Goal: Task Accomplishment & Management: Use online tool/utility

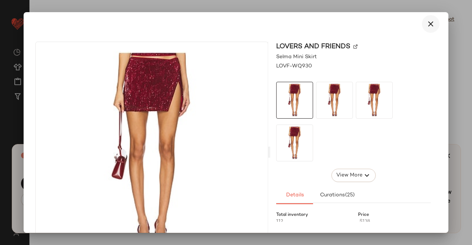
scroll to position [2584, 0]
click at [433, 25] on button "button" at bounding box center [431, 24] width 18 height 18
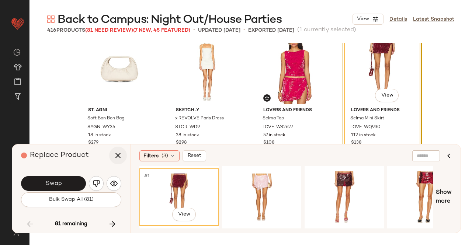
click at [121, 157] on icon "button" at bounding box center [118, 155] width 9 height 9
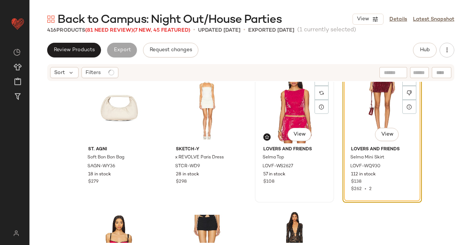
click at [288, 116] on div "#75 View" at bounding box center [294, 106] width 74 height 74
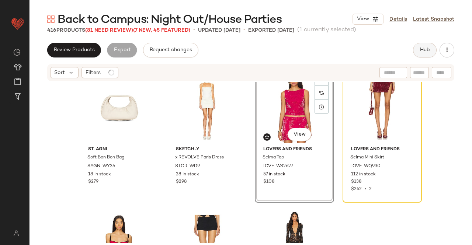
click at [424, 50] on span "Hub" at bounding box center [424, 50] width 10 height 6
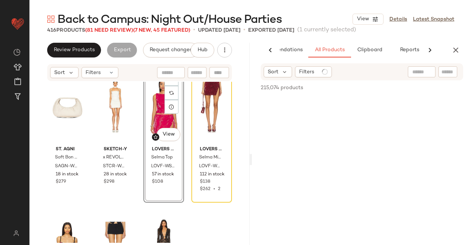
scroll to position [0, 46]
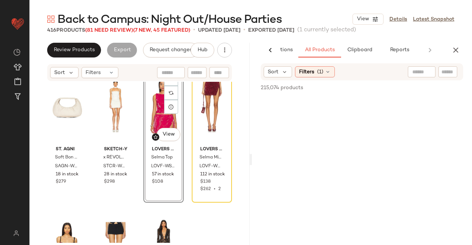
click at [453, 72] on input "text" at bounding box center [447, 72] width 13 height 8
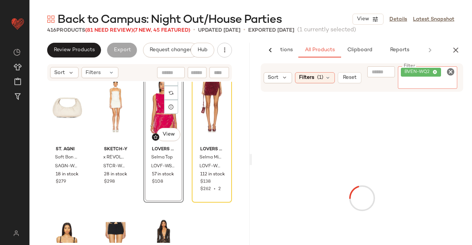
paste input "**********"
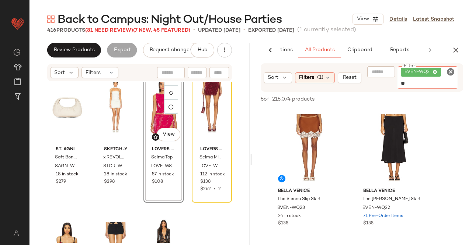
type input "*"
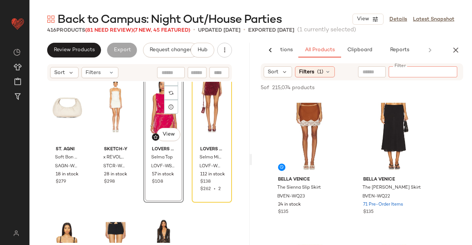
paste input "**********"
type input "**********"
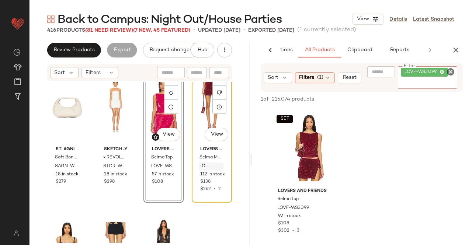
scroll to position [2582, 0]
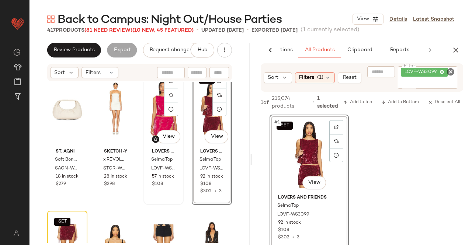
click at [150, 125] on div "#75 View" at bounding box center [163, 108] width 35 height 74
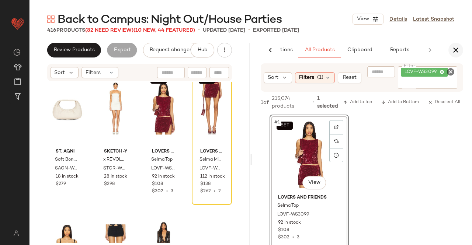
click at [457, 48] on icon "button" at bounding box center [455, 50] width 9 height 9
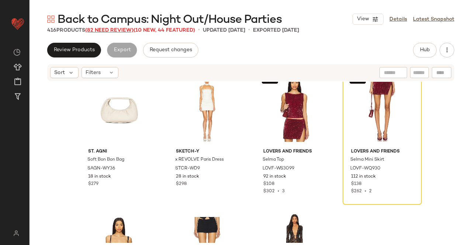
click at [117, 29] on span "(82 Need Review)" at bounding box center [109, 31] width 48 height 6
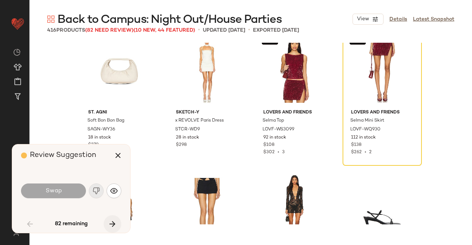
click at [114, 220] on icon "button" at bounding box center [112, 224] width 9 height 9
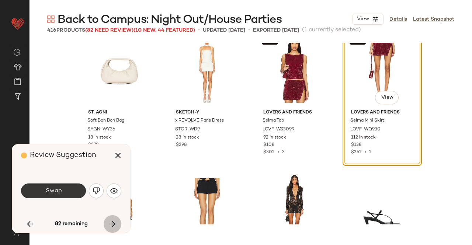
scroll to position [2561, 0]
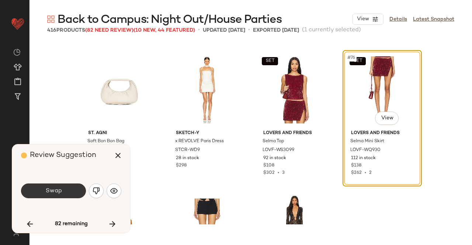
click at [73, 187] on button "Swap" at bounding box center [53, 191] width 65 height 15
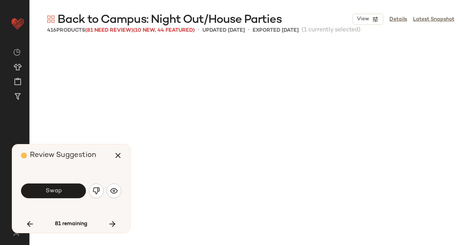
scroll to position [2846, 0]
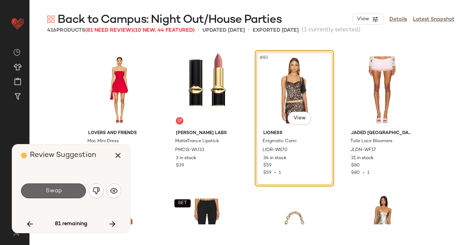
click at [73, 191] on button "Swap" at bounding box center [53, 191] width 65 height 15
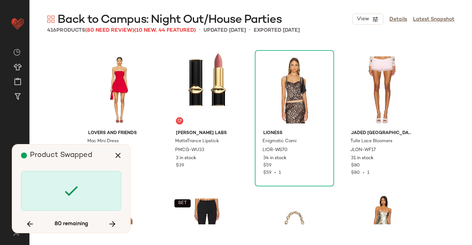
click at [126, 147] on div "Product Swapped" at bounding box center [74, 155] width 106 height 22
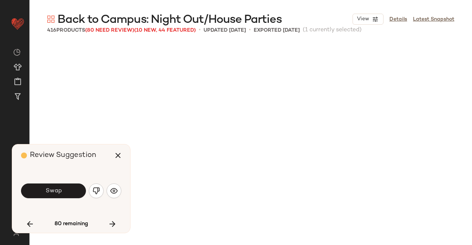
scroll to position [3130, 0]
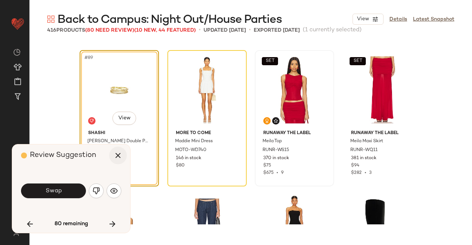
drag, startPoint x: 112, startPoint y: 158, endPoint x: 118, endPoint y: 158, distance: 5.9
click at [113, 158] on button "button" at bounding box center [118, 156] width 18 height 18
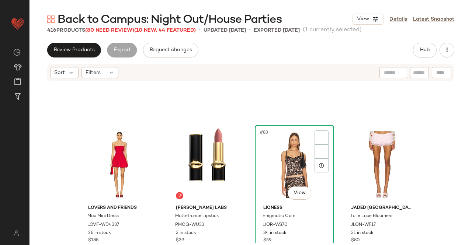
scroll to position [2798, 0]
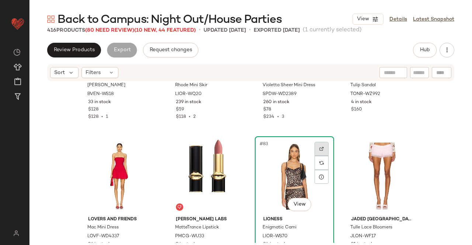
click at [319, 148] on img at bounding box center [321, 149] width 4 height 4
click at [429, 50] on span "Hub" at bounding box center [424, 50] width 10 height 6
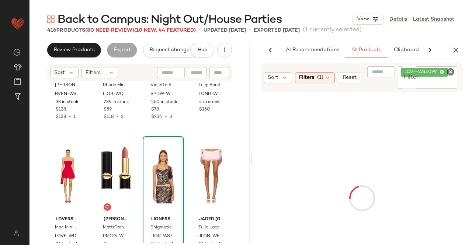
scroll to position [0, 46]
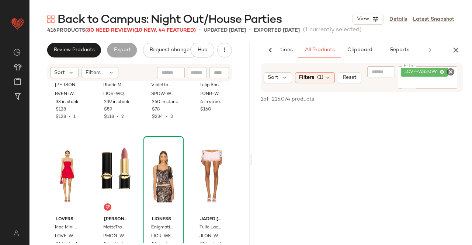
click at [436, 79] on div "LOVF-WS3099" at bounding box center [428, 77] width 60 height 22
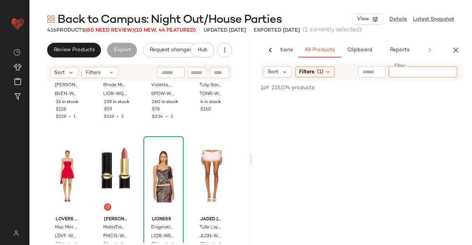
paste input "*********"
type input "*********"
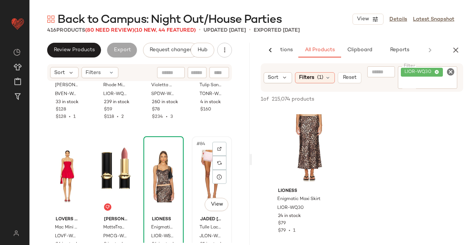
click at [204, 182] on div "#84 View" at bounding box center [211, 176] width 35 height 74
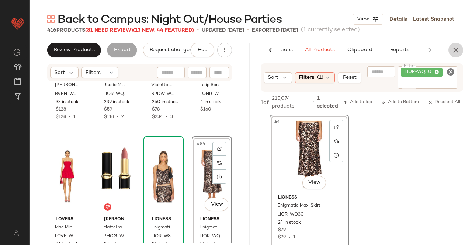
drag, startPoint x: 458, startPoint y: 45, endPoint x: 422, endPoint y: 52, distance: 36.8
click at [459, 46] on icon "button" at bounding box center [455, 50] width 9 height 9
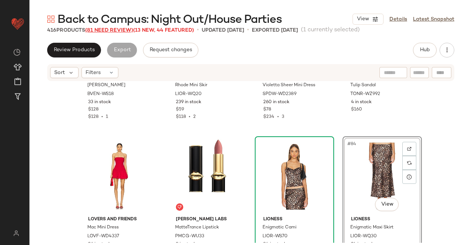
drag, startPoint x: 110, startPoint y: 27, endPoint x: 112, endPoint y: 33, distance: 6.2
click at [110, 27] on span "Back to Campus: Night Out/House Parties" at bounding box center [170, 20] width 224 height 15
click at [112, 33] on span "(81 Need Review)" at bounding box center [109, 31] width 48 height 6
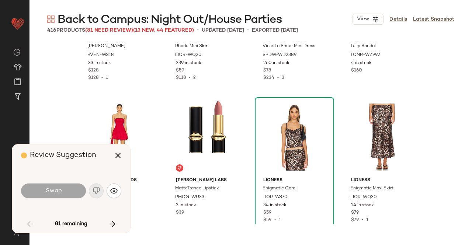
click at [111, 220] on icon "button" at bounding box center [112, 224] width 9 height 9
click at [114, 154] on icon "button" at bounding box center [118, 155] width 9 height 9
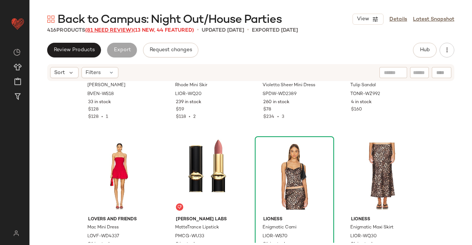
click at [108, 29] on span "(81 Need Review)" at bounding box center [109, 31] width 48 height 6
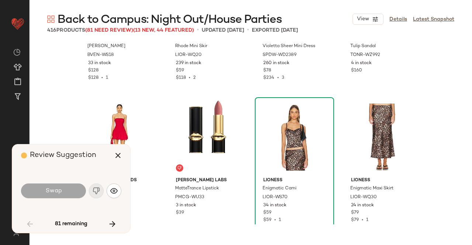
click at [111, 222] on icon "button" at bounding box center [112, 224] width 9 height 9
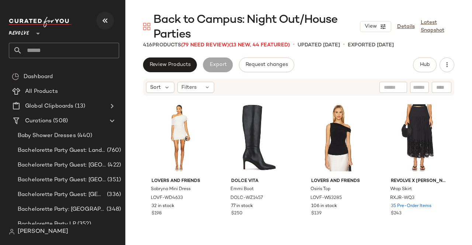
click at [109, 19] on icon "button" at bounding box center [105, 20] width 9 height 9
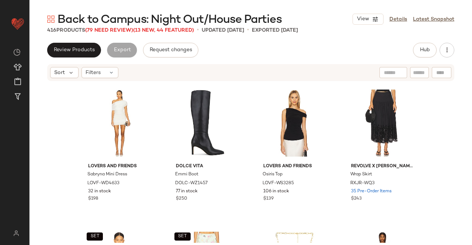
click at [114, 24] on span "Back to Campus: Night Out/House Parties" at bounding box center [170, 20] width 224 height 15
click at [115, 29] on span "(79 Need Review)" at bounding box center [109, 31] width 48 height 6
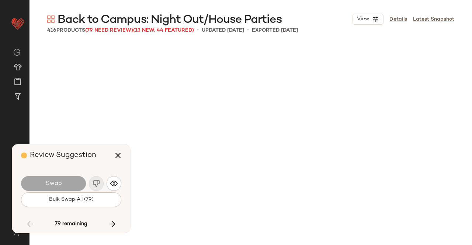
scroll to position [3130, 0]
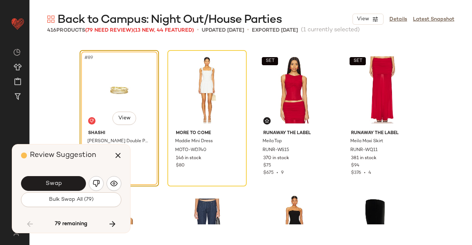
click at [67, 181] on button "Swap" at bounding box center [53, 183] width 65 height 15
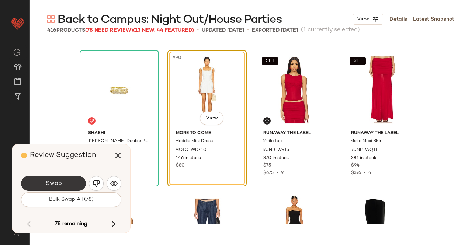
click at [52, 182] on span "Swap" at bounding box center [53, 183] width 17 height 7
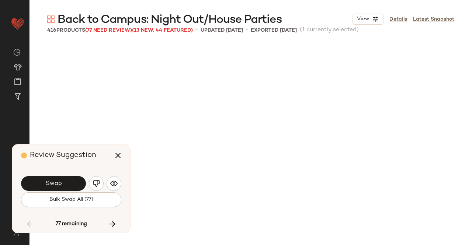
scroll to position [3415, 0]
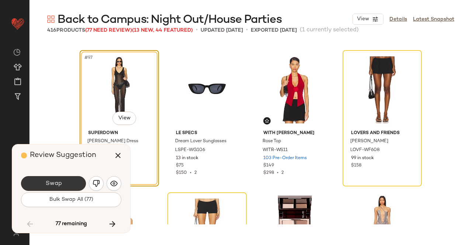
click at [55, 180] on span "Swap" at bounding box center [53, 183] width 17 height 7
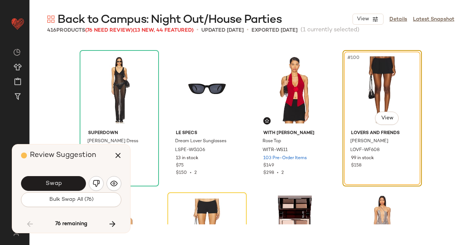
click at [55, 180] on span "Swap" at bounding box center [53, 183] width 17 height 7
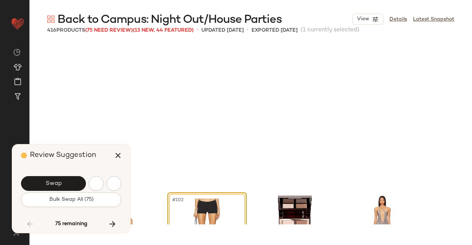
scroll to position [3557, 0]
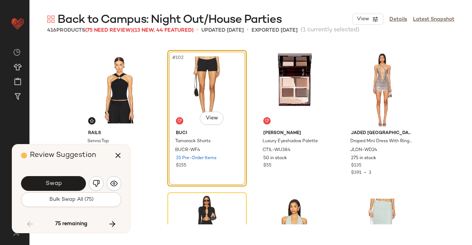
click at [55, 180] on span "Swap" at bounding box center [53, 183] width 17 height 7
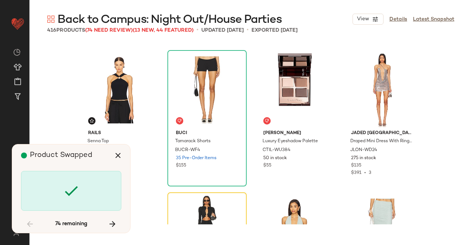
scroll to position [3699, 0]
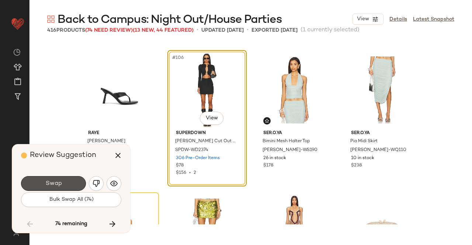
click at [55, 180] on span "Swap" at bounding box center [53, 183] width 17 height 7
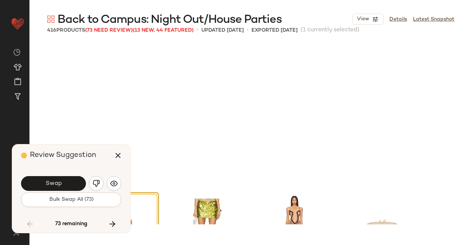
scroll to position [3841, 0]
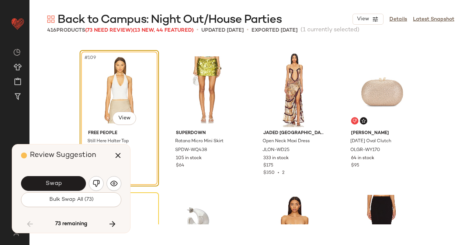
click at [55, 180] on span "Swap" at bounding box center [53, 183] width 17 height 7
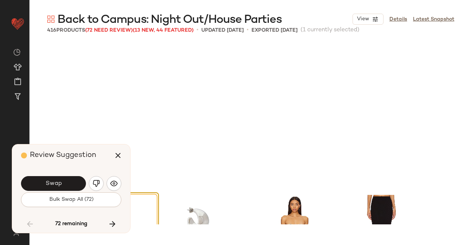
scroll to position [3984, 0]
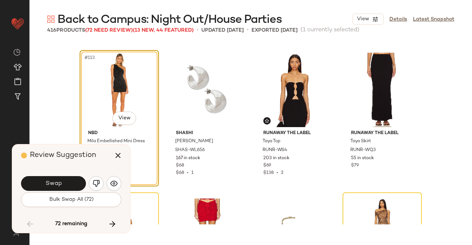
click at [55, 180] on span "Swap" at bounding box center [53, 183] width 17 height 7
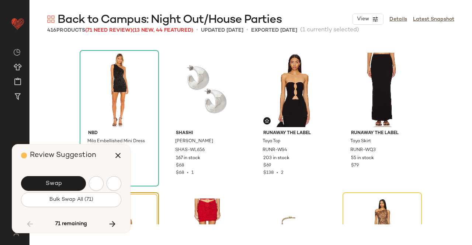
scroll to position [4126, 0]
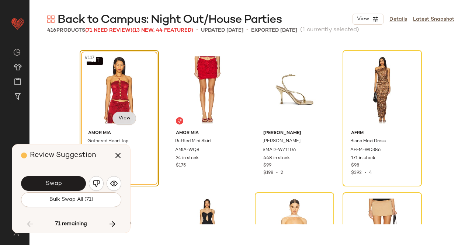
click at [124, 124] on body "Revolve ** Dashboard All Products Global Clipboards (13) Curations (508) Kriste…" at bounding box center [236, 122] width 472 height 245
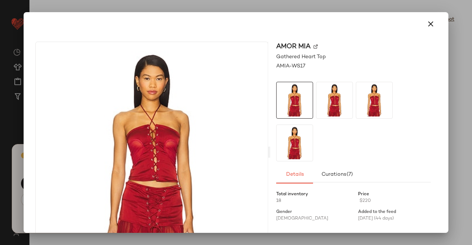
click at [332, 95] on img at bounding box center [334, 100] width 36 height 36
click at [312, 43] on div "AMOR MIA" at bounding box center [353, 47] width 154 height 10
click at [313, 45] on img at bounding box center [315, 47] width 4 height 4
click at [426, 24] on icon "button" at bounding box center [430, 24] width 9 height 9
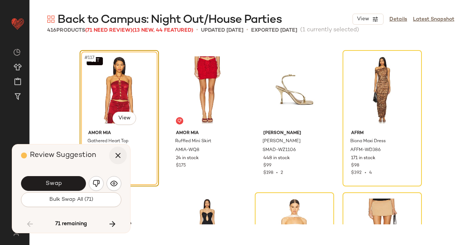
click at [116, 154] on icon "button" at bounding box center [118, 155] width 9 height 9
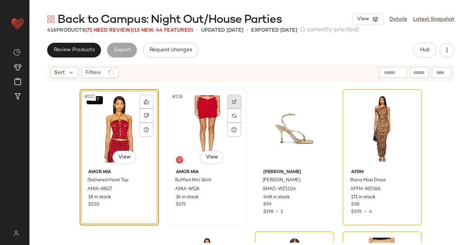
drag, startPoint x: 215, startPoint y: 107, endPoint x: 227, endPoint y: 102, distance: 13.4
click at [215, 107] on div "#118 View" at bounding box center [207, 129] width 74 height 74
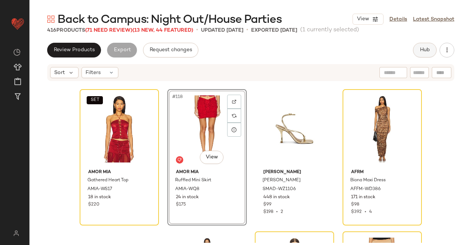
click at [433, 47] on button "Hub" at bounding box center [425, 50] width 24 height 15
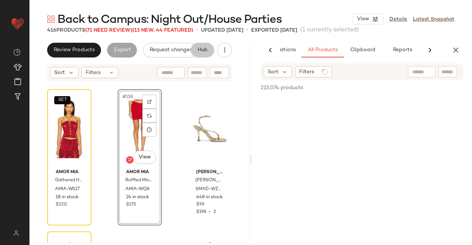
scroll to position [0, 46]
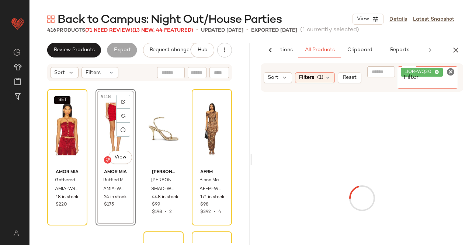
click at [445, 74] on div "LIOR-WQ30" at bounding box center [428, 77] width 60 height 22
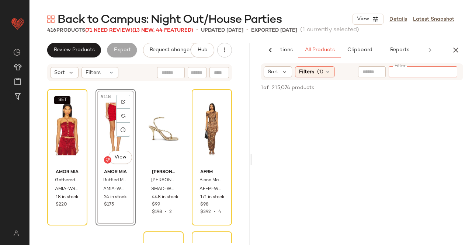
paste input "*********"
type input "*********"
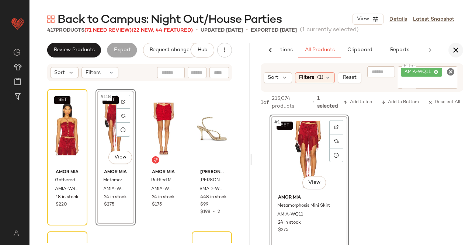
click at [461, 48] on button "button" at bounding box center [455, 50] width 15 height 15
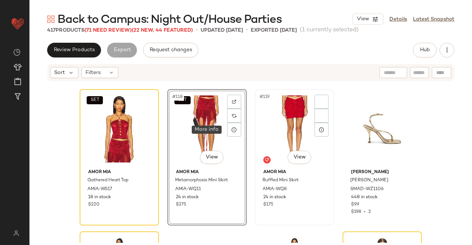
click at [282, 125] on div "#119 View" at bounding box center [294, 129] width 74 height 74
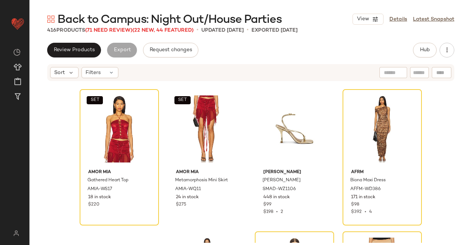
click at [122, 27] on span "Back to Campus: Night Out/House Parties" at bounding box center [170, 20] width 224 height 15
click at [116, 32] on span "(71 Need Review)" at bounding box center [108, 31] width 47 height 6
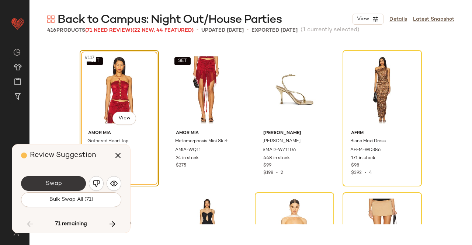
click at [59, 178] on button "Swap" at bounding box center [53, 183] width 65 height 15
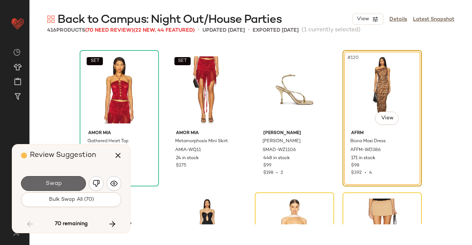
click at [55, 185] on span "Swap" at bounding box center [53, 183] width 17 height 7
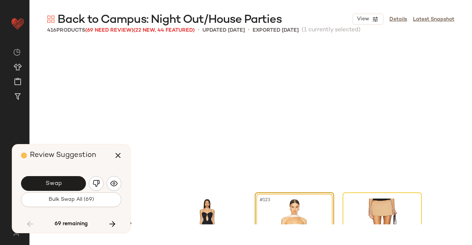
scroll to position [4268, 0]
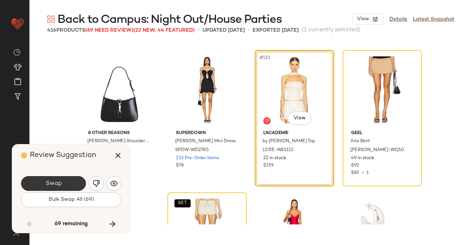
click at [56, 180] on button "Swap" at bounding box center [53, 183] width 65 height 15
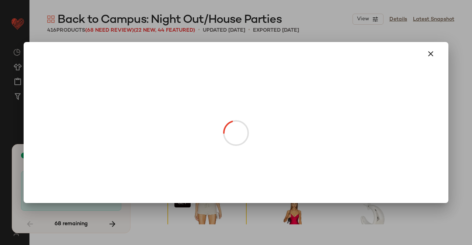
drag, startPoint x: 302, startPoint y: 110, endPoint x: 302, endPoint y: 115, distance: 4.5
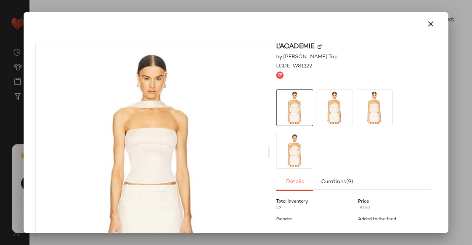
click at [319, 45] on img at bounding box center [319, 47] width 4 height 4
click at [426, 21] on icon "button" at bounding box center [430, 24] width 9 height 9
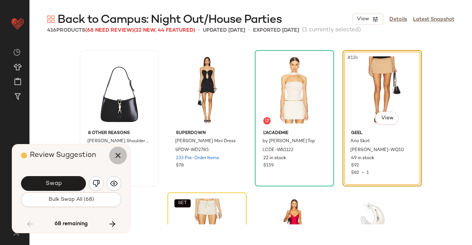
drag, startPoint x: 115, startPoint y: 153, endPoint x: 131, endPoint y: 148, distance: 17.0
click at [115, 153] on icon "button" at bounding box center [118, 155] width 9 height 9
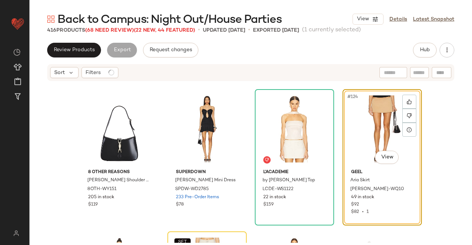
click at [393, 132] on div "#124 View" at bounding box center [382, 129] width 74 height 74
click at [420, 50] on button "Hub" at bounding box center [425, 50] width 24 height 15
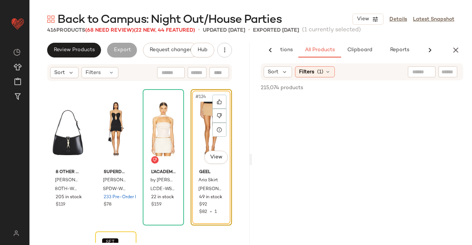
scroll to position [0, 46]
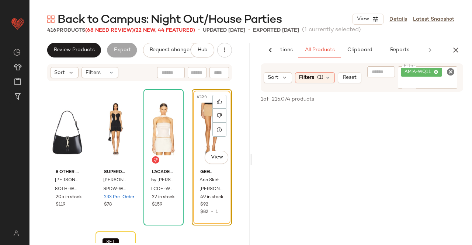
click at [437, 67] on div "AMIA-WQ11" at bounding box center [428, 77] width 60 height 22
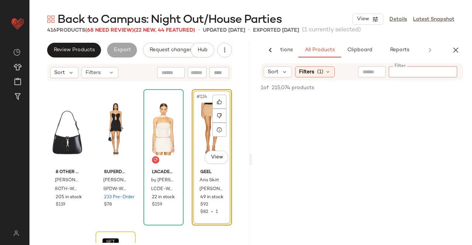
paste input "**********"
type input "**********"
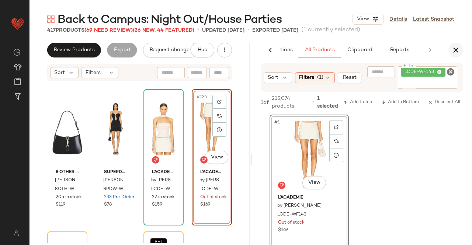
click at [452, 48] on icon "button" at bounding box center [455, 50] width 9 height 9
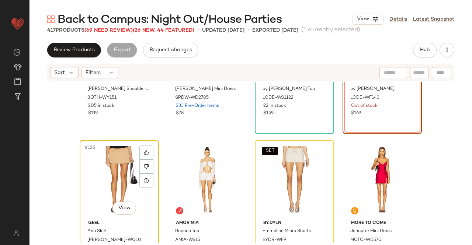
scroll to position [4416, 0]
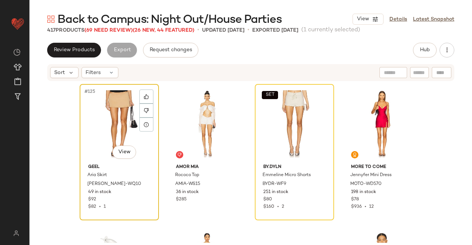
click at [127, 117] on div "#125 View" at bounding box center [119, 124] width 74 height 74
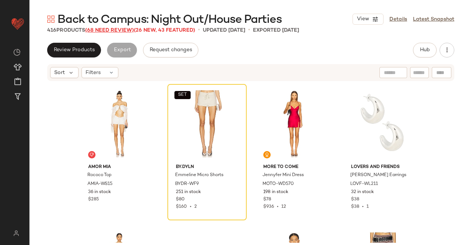
click at [99, 30] on span "(68 Need Review)" at bounding box center [109, 31] width 49 height 6
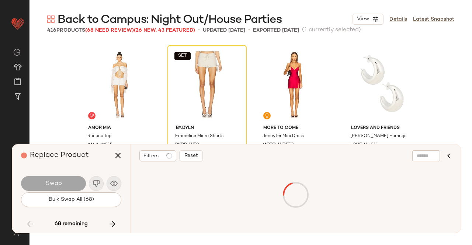
scroll to position [4268, 0]
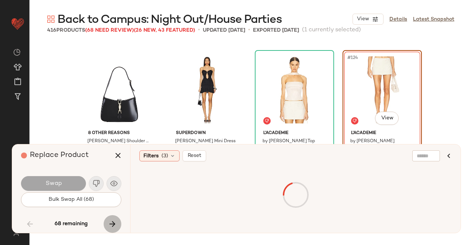
click at [111, 220] on icon "button" at bounding box center [112, 224] width 9 height 9
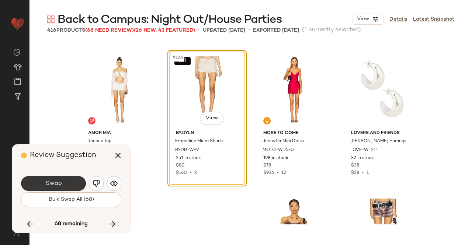
click at [61, 178] on button "Swap" at bounding box center [53, 183] width 65 height 15
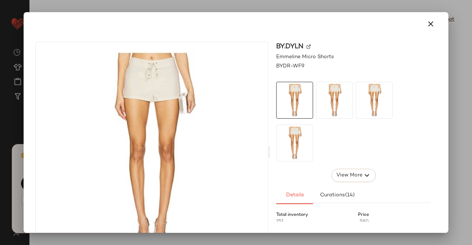
scroll to position [4837, 0]
click at [307, 45] on img at bounding box center [308, 47] width 4 height 4
drag, startPoint x: 425, startPoint y: 25, endPoint x: 338, endPoint y: 115, distance: 124.6
click at [426, 25] on icon "button" at bounding box center [430, 24] width 9 height 9
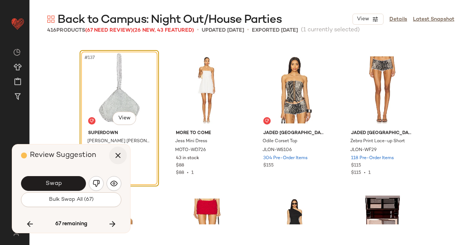
drag, startPoint x: 116, startPoint y: 156, endPoint x: 123, endPoint y: 156, distance: 7.0
click at [117, 157] on icon "button" at bounding box center [118, 155] width 9 height 9
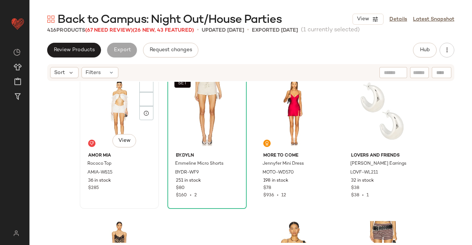
scroll to position [4358, 0]
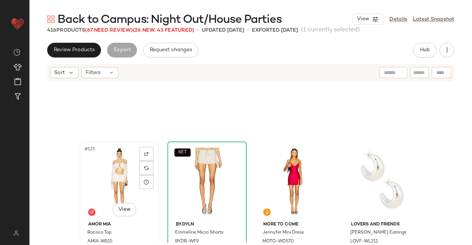
click at [109, 177] on div "#125 View" at bounding box center [119, 181] width 74 height 74
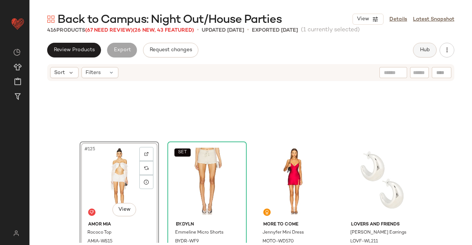
click at [425, 47] on span "Hub" at bounding box center [424, 50] width 10 height 6
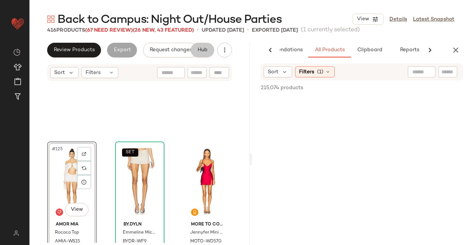
scroll to position [0, 46]
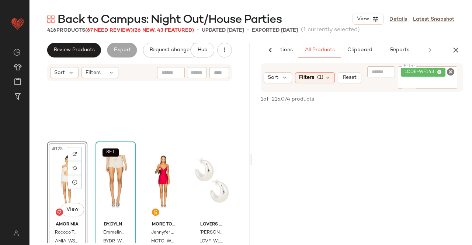
click at [432, 79] on div "LCDE-WF143" at bounding box center [428, 77] width 60 height 22
paste input "**********"
type input "**********"
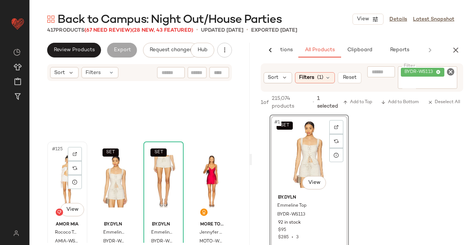
click at [60, 172] on div "#125 View" at bounding box center [67, 181] width 35 height 74
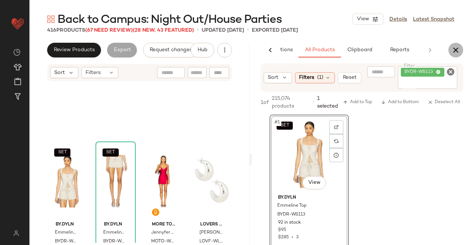
click at [453, 51] on icon "button" at bounding box center [455, 50] width 9 height 9
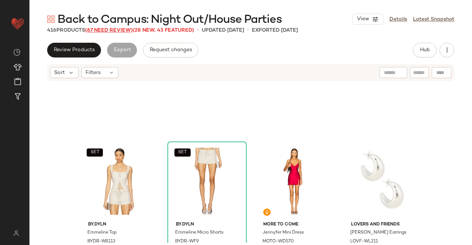
click at [115, 32] on span "(67 Need Review)" at bounding box center [109, 31] width 48 height 6
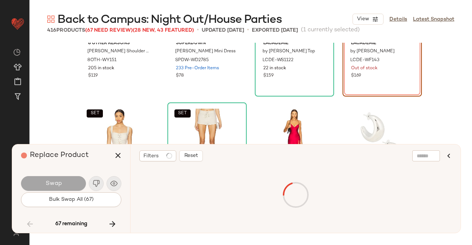
scroll to position [4268, 0]
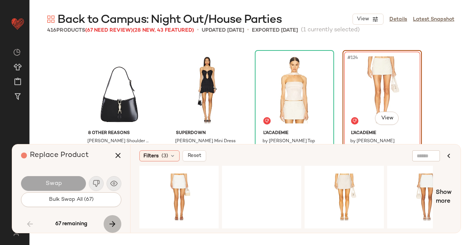
click at [112, 224] on icon "button" at bounding box center [112, 224] width 9 height 9
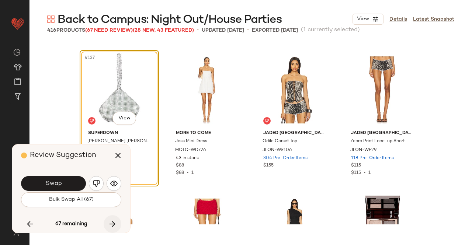
click at [112, 224] on icon "button" at bounding box center [112, 224] width 9 height 9
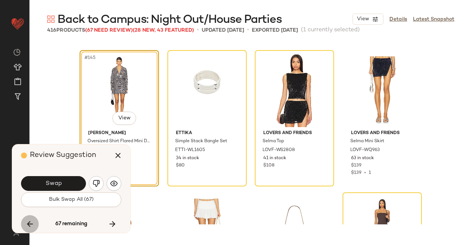
click at [28, 223] on icon "button" at bounding box center [29, 224] width 9 height 9
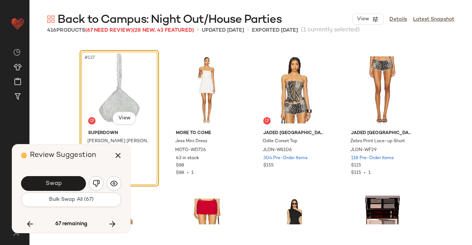
drag, startPoint x: 58, startPoint y: 183, endPoint x: 59, endPoint y: 179, distance: 4.1
click at [59, 180] on span "Swap" at bounding box center [53, 183] width 17 height 7
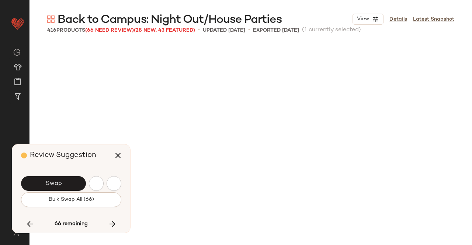
scroll to position [5122, 0]
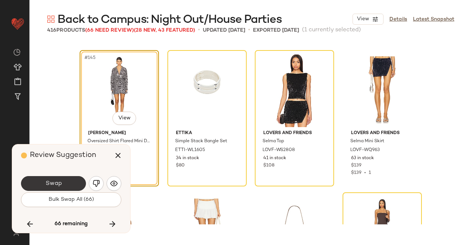
click at [58, 180] on span "Swap" at bounding box center [53, 183] width 17 height 7
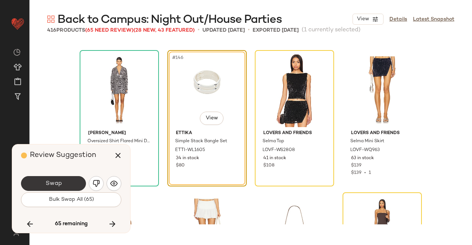
click at [76, 182] on button "Swap" at bounding box center [53, 183] width 65 height 15
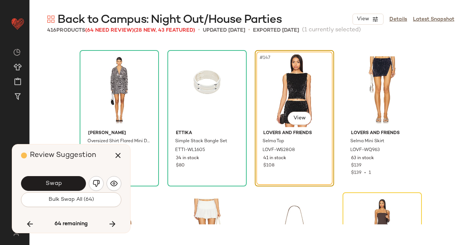
click at [76, 182] on button "Swap" at bounding box center [53, 183] width 65 height 15
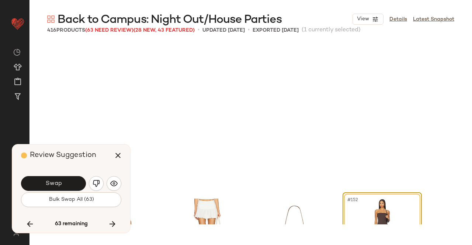
scroll to position [5264, 0]
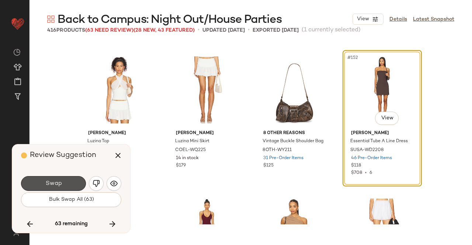
click at [76, 182] on button "Swap" at bounding box center [53, 183] width 65 height 15
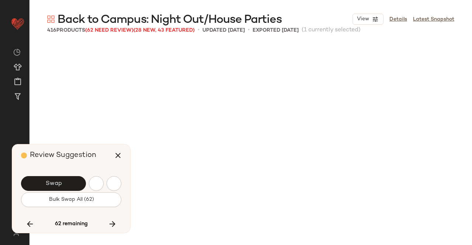
scroll to position [5549, 0]
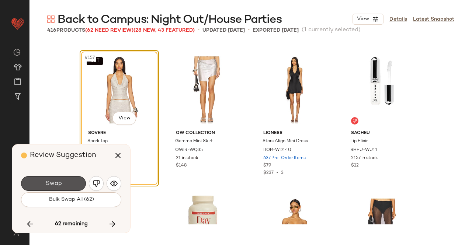
click at [76, 182] on button "Swap" at bounding box center [53, 183] width 65 height 15
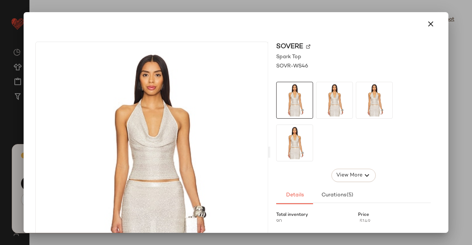
scroll to position [5833, 0]
click at [306, 48] on img at bounding box center [308, 47] width 4 height 4
click at [426, 25] on icon "button" at bounding box center [430, 24] width 9 height 9
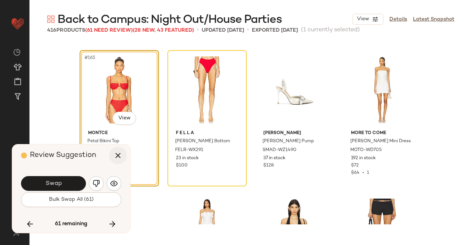
click at [116, 151] on icon "button" at bounding box center [118, 155] width 9 height 9
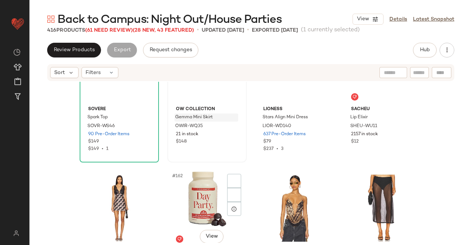
scroll to position [5575, 0]
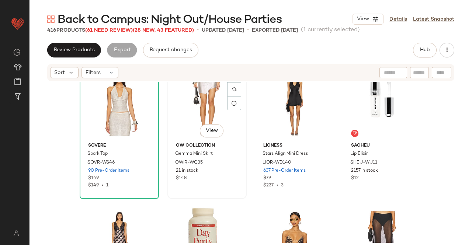
click at [208, 109] on div "#158 View" at bounding box center [207, 102] width 74 height 74
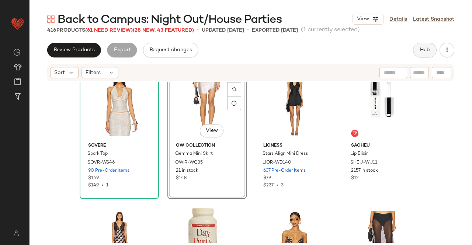
click at [435, 49] on button "Hub" at bounding box center [425, 50] width 24 height 15
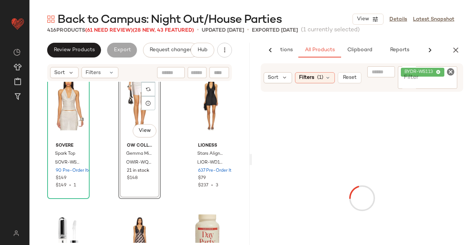
scroll to position [0, 46]
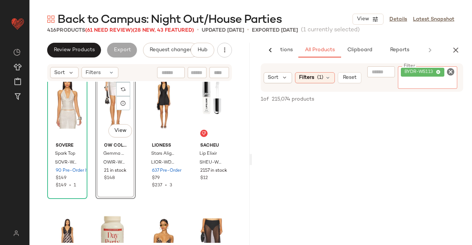
click at [438, 73] on icon at bounding box center [438, 72] width 5 height 5
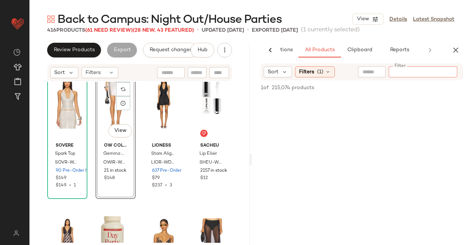
paste input "*********"
type input "*********"
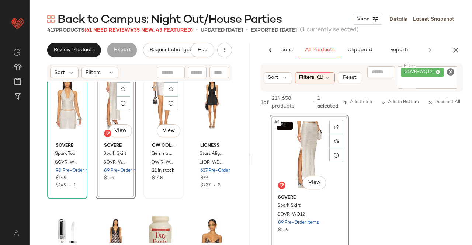
click at [155, 112] on div "#159 View" at bounding box center [163, 102] width 35 height 74
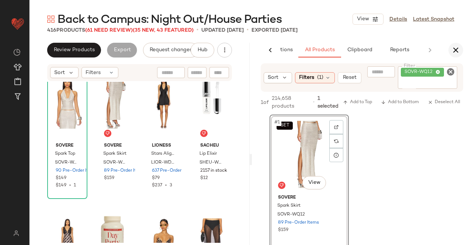
click at [457, 45] on button "button" at bounding box center [455, 50] width 15 height 15
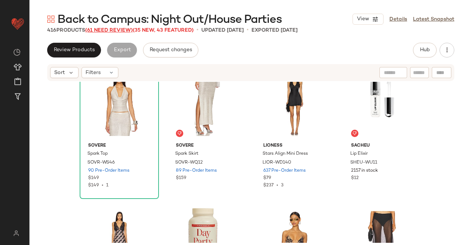
click at [106, 30] on span "(61 Need Review)" at bounding box center [109, 31] width 48 height 6
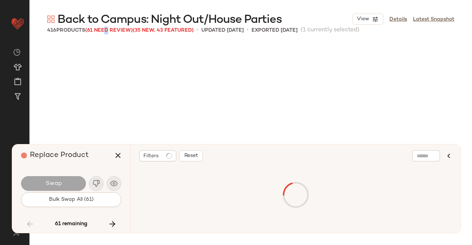
scroll to position [4268, 0]
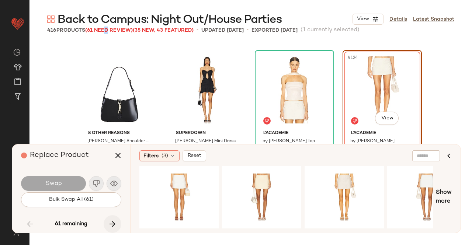
click at [114, 227] on icon "button" at bounding box center [112, 224] width 9 height 9
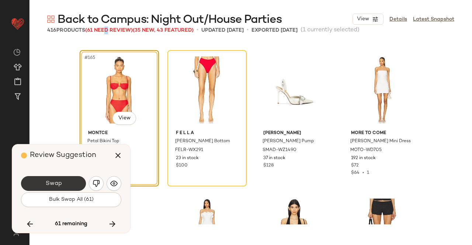
click at [72, 184] on button "Swap" at bounding box center [53, 183] width 65 height 15
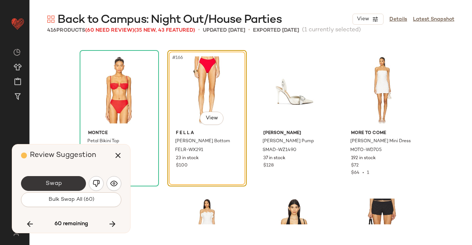
click at [69, 182] on button "Swap" at bounding box center [53, 183] width 65 height 15
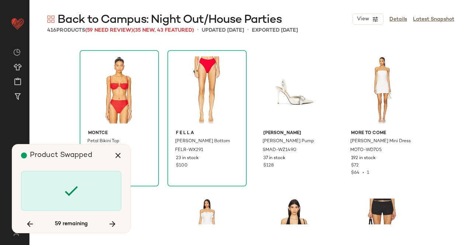
scroll to position [6118, 0]
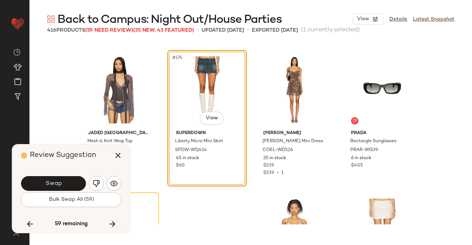
click at [69, 182] on button "Swap" at bounding box center [53, 183] width 65 height 15
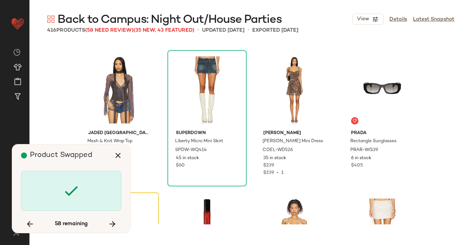
scroll to position [6260, 0]
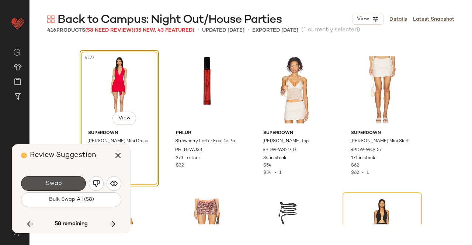
click at [69, 182] on button "Swap" at bounding box center [53, 183] width 65 height 15
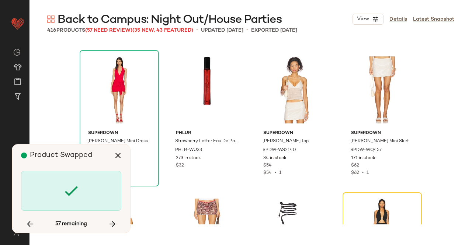
scroll to position [6402, 0]
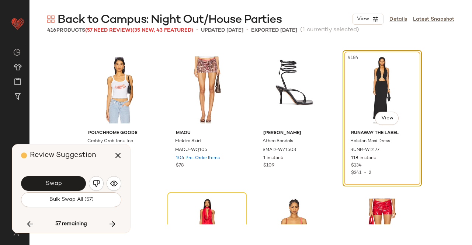
click at [69, 182] on button "Swap" at bounding box center [53, 183] width 65 height 15
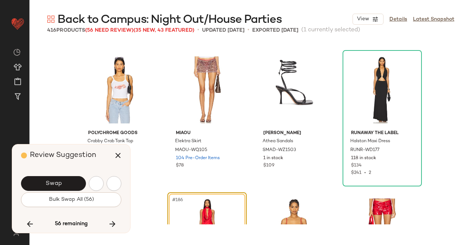
scroll to position [6545, 0]
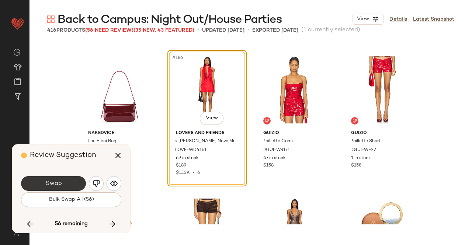
click at [57, 182] on span "Swap" at bounding box center [53, 183] width 17 height 7
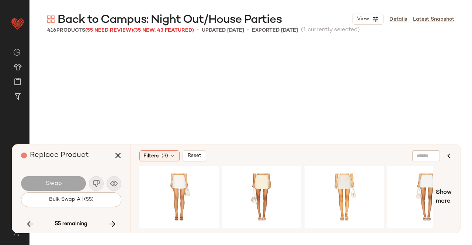
scroll to position [6829, 0]
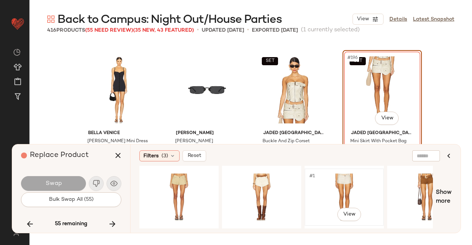
click at [335, 182] on div "#1 View" at bounding box center [344, 197] width 74 height 52
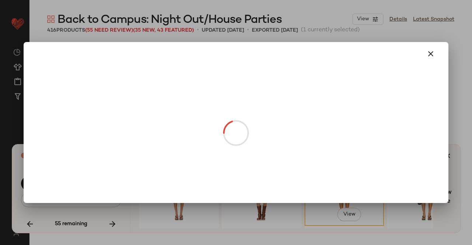
click at [392, 119] on body "Revolve ** Dashboard All Products Global Clipboards (13) Curations (508) Kriste…" at bounding box center [236, 122] width 472 height 245
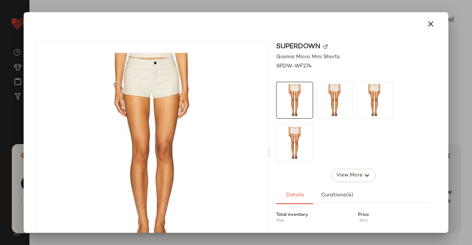
click at [323, 47] on img at bounding box center [325, 47] width 4 height 4
click at [426, 23] on icon "button" at bounding box center [430, 24] width 9 height 9
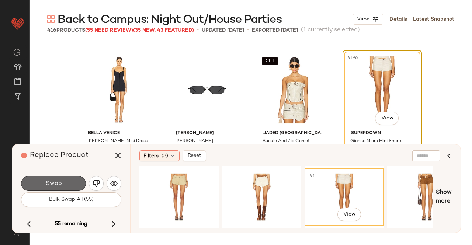
click at [52, 182] on span "Swap" at bounding box center [53, 183] width 17 height 7
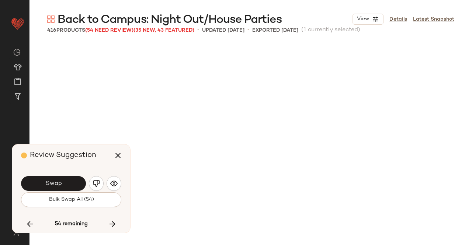
scroll to position [7114, 0]
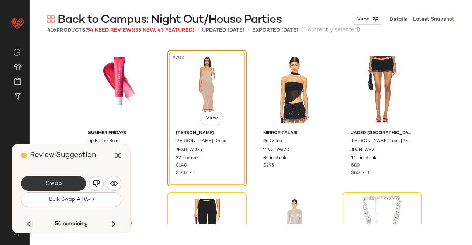
click at [52, 181] on span "Swap" at bounding box center [53, 183] width 17 height 7
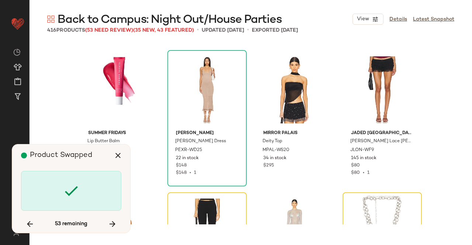
scroll to position [7256, 0]
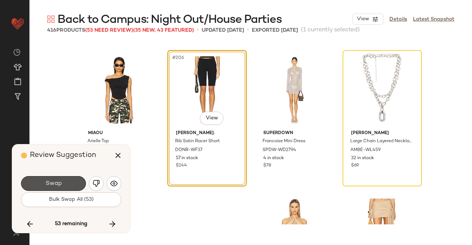
click at [52, 181] on span "Swap" at bounding box center [53, 183] width 17 height 7
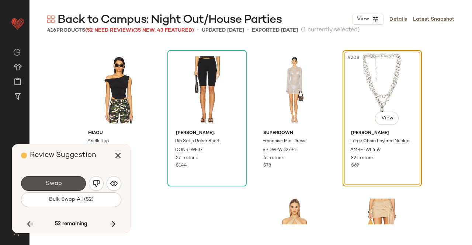
click at [52, 181] on span "Swap" at bounding box center [53, 183] width 17 height 7
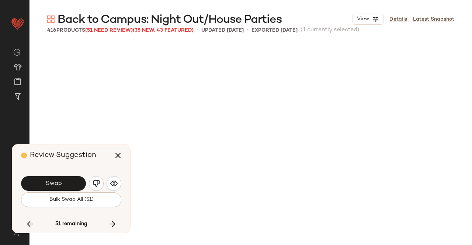
scroll to position [7541, 0]
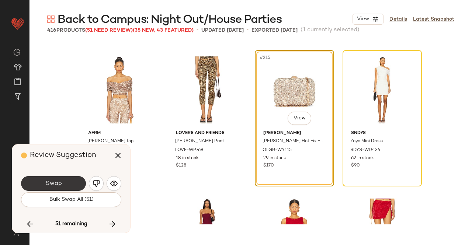
click at [32, 180] on button "Swap" at bounding box center [53, 183] width 65 height 15
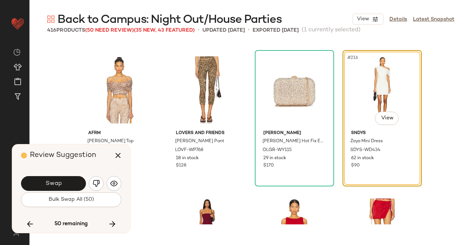
click at [53, 178] on button "Swap" at bounding box center [53, 183] width 65 height 15
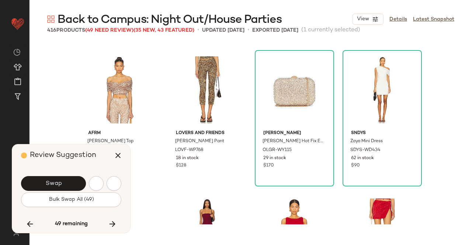
scroll to position [7967, 0]
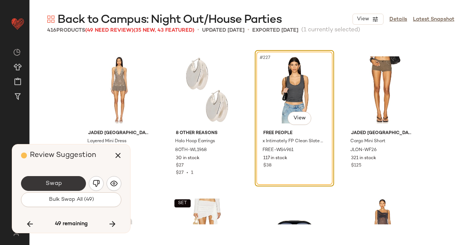
click at [48, 186] on span "Swap" at bounding box center [53, 183] width 17 height 7
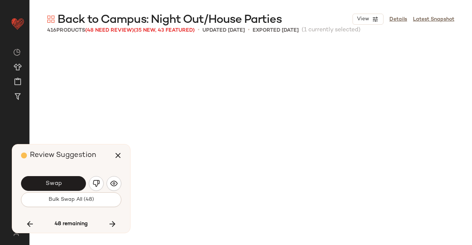
scroll to position [8252, 0]
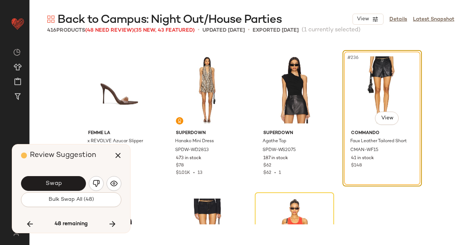
click at [51, 180] on button "Swap" at bounding box center [53, 183] width 65 height 15
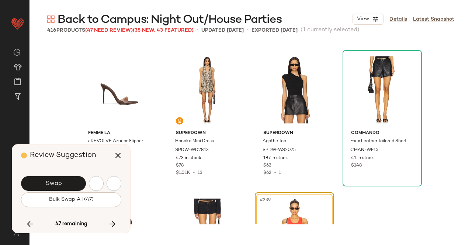
scroll to position [8394, 0]
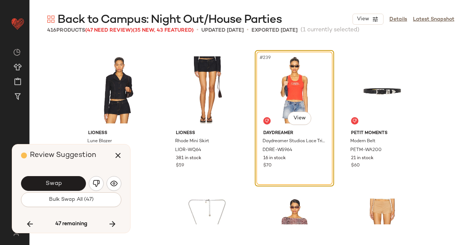
click at [51, 180] on button "Swap" at bounding box center [53, 183] width 65 height 15
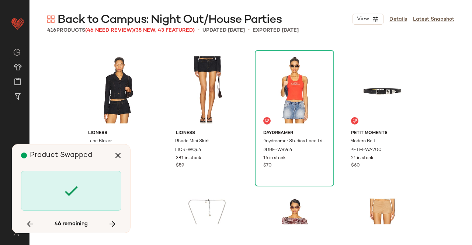
scroll to position [8679, 0]
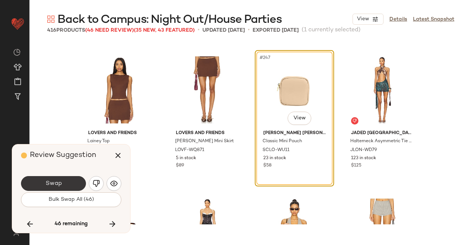
click at [50, 180] on button "Swap" at bounding box center [53, 183] width 65 height 15
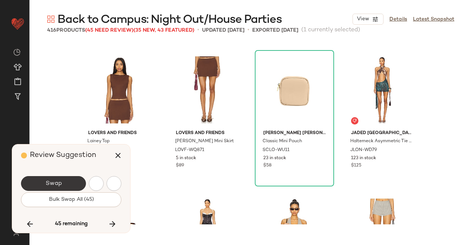
scroll to position [9106, 0]
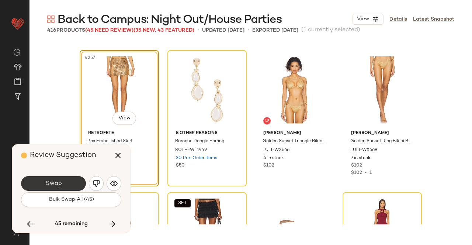
click at [50, 180] on button "Swap" at bounding box center [53, 183] width 65 height 15
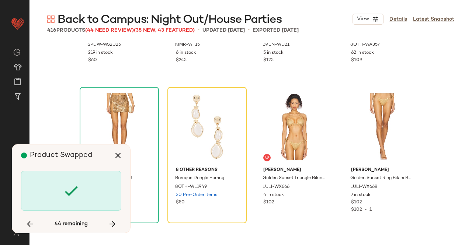
scroll to position [9106, 0]
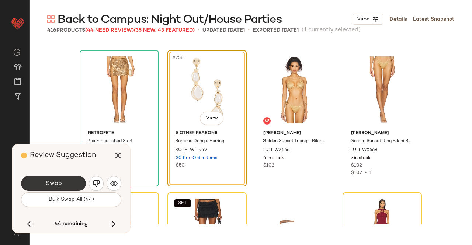
click at [65, 180] on button "Swap" at bounding box center [53, 183] width 65 height 15
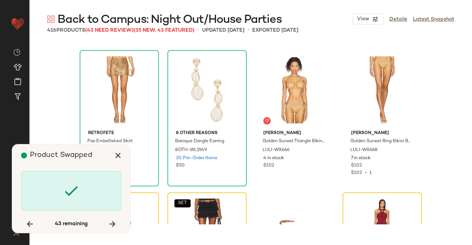
scroll to position [9248, 0]
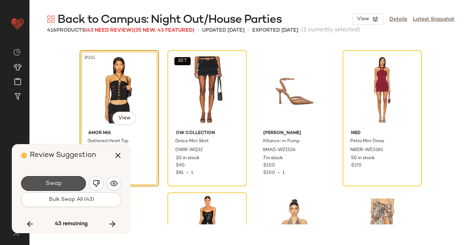
click at [65, 180] on button "Swap" at bounding box center [53, 183] width 65 height 15
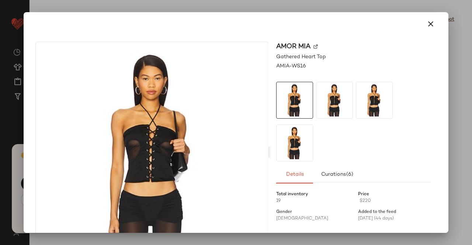
click at [314, 45] on img at bounding box center [315, 47] width 4 height 4
click at [429, 24] on icon "button" at bounding box center [430, 24] width 9 height 9
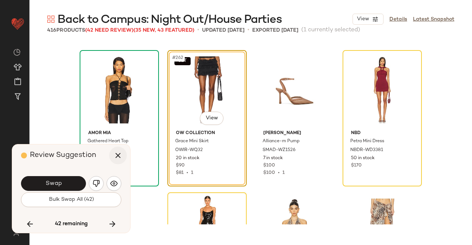
click at [112, 156] on button "button" at bounding box center [118, 156] width 18 height 18
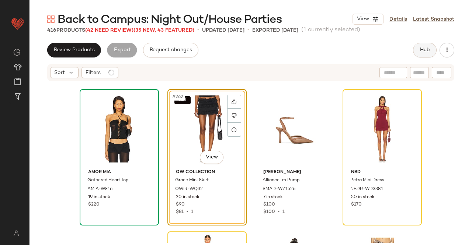
click at [425, 45] on div "Back to Campus: Night Out/House Parties View Details Latest Snapshot 416 Produc…" at bounding box center [250, 128] width 442 height 233
click at [425, 48] on span "Hub" at bounding box center [424, 50] width 10 height 6
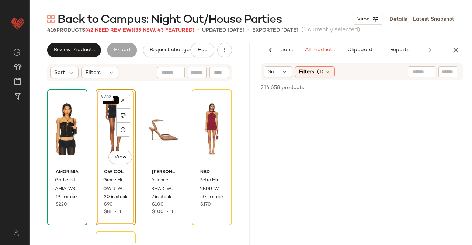
scroll to position [0, 46]
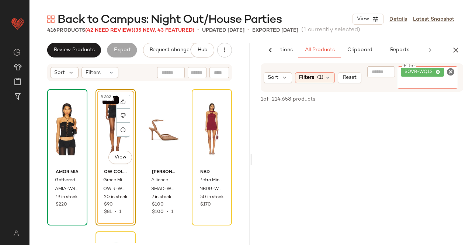
drag, startPoint x: 434, startPoint y: 80, endPoint x: 431, endPoint y: 83, distance: 4.2
click at [434, 80] on input "Filter" at bounding box center [432, 84] width 63 height 8
paste input "********"
type input "********"
click at [106, 124] on div "SET #262 View" at bounding box center [115, 129] width 35 height 74
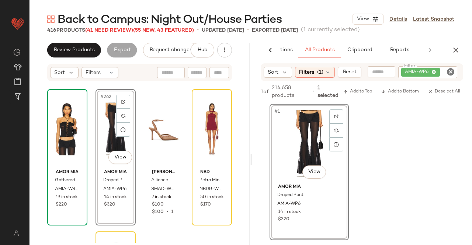
drag, startPoint x: 454, startPoint y: 48, endPoint x: 289, endPoint y: 26, distance: 166.7
click at [454, 48] on icon "button" at bounding box center [455, 50] width 9 height 9
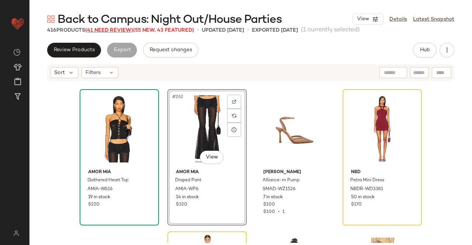
click at [112, 31] on span "(41 Need Review)" at bounding box center [109, 31] width 48 height 6
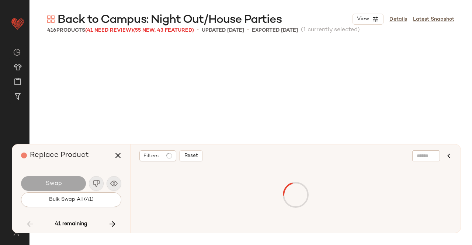
scroll to position [4268, 0]
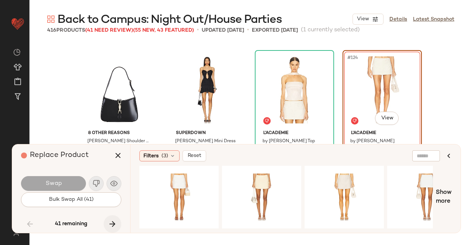
click at [114, 227] on icon "button" at bounding box center [112, 224] width 9 height 9
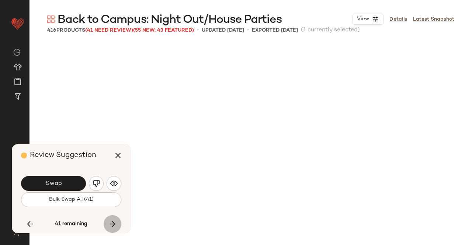
scroll to position [9248, 0]
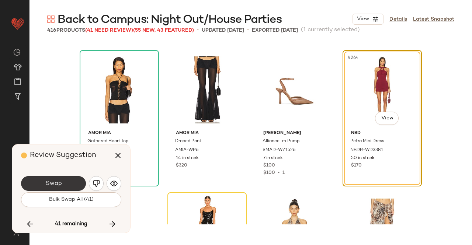
click at [64, 183] on button "Swap" at bounding box center [53, 183] width 65 height 15
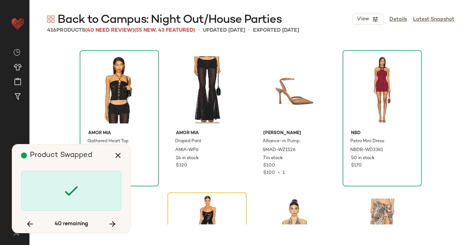
scroll to position [9390, 0]
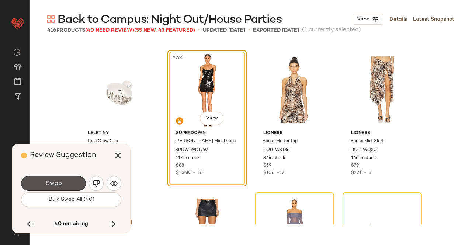
click at [64, 183] on button "Swap" at bounding box center [53, 183] width 65 height 15
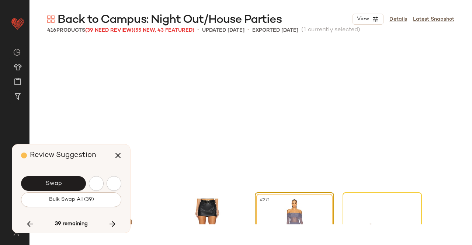
scroll to position [9532, 0]
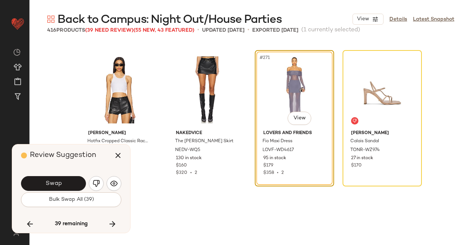
click at [64, 183] on button "Swap" at bounding box center [53, 183] width 65 height 15
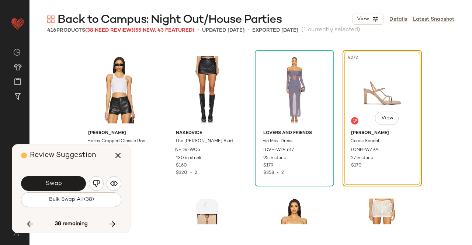
click at [64, 183] on button "Swap" at bounding box center [53, 183] width 65 height 15
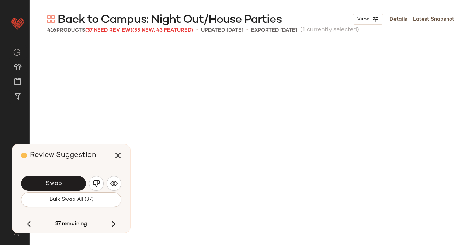
scroll to position [9817, 0]
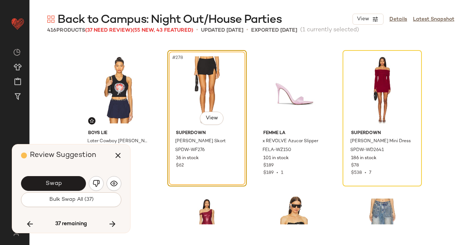
click at [64, 183] on button "Swap" at bounding box center [53, 183] width 65 height 15
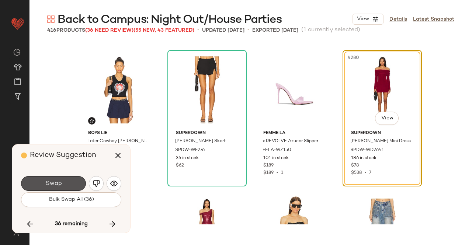
click at [64, 183] on button "Swap" at bounding box center [53, 183] width 65 height 15
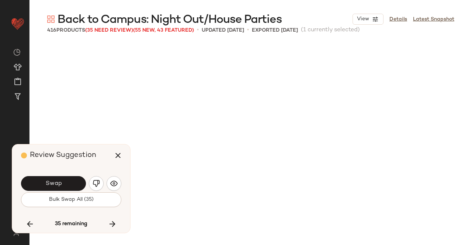
scroll to position [10102, 0]
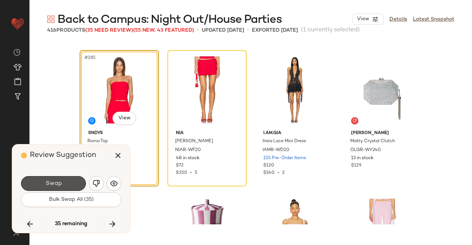
click at [64, 183] on button "Swap" at bounding box center [53, 183] width 65 height 15
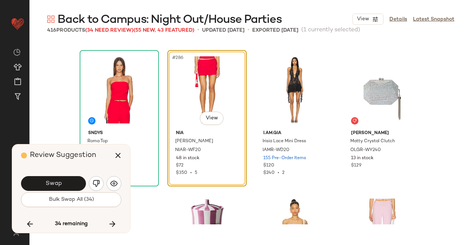
click at [64, 183] on button "Swap" at bounding box center [53, 183] width 65 height 15
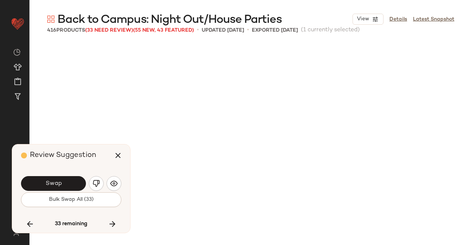
scroll to position [10386, 0]
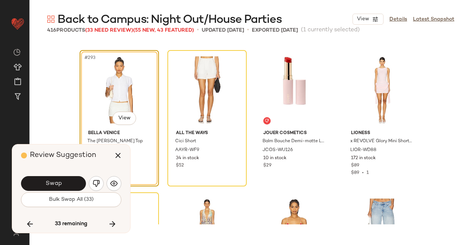
click at [64, 183] on button "Swap" at bounding box center [53, 183] width 65 height 15
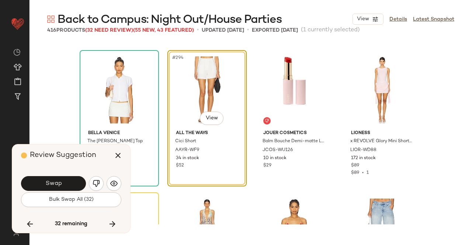
click at [64, 183] on button "Swap" at bounding box center [53, 183] width 65 height 15
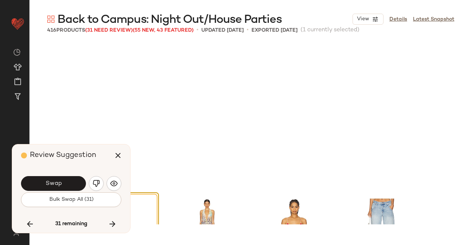
scroll to position [10528, 0]
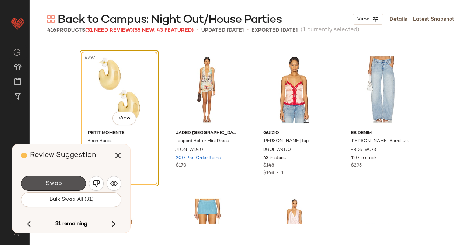
click at [64, 183] on button "Swap" at bounding box center [53, 183] width 65 height 15
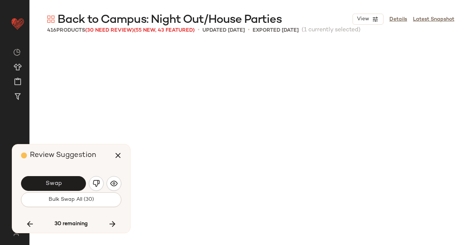
scroll to position [10813, 0]
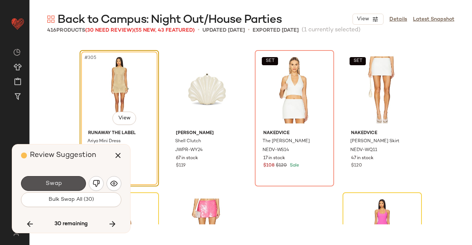
click at [64, 183] on button "Swap" at bounding box center [53, 183] width 65 height 15
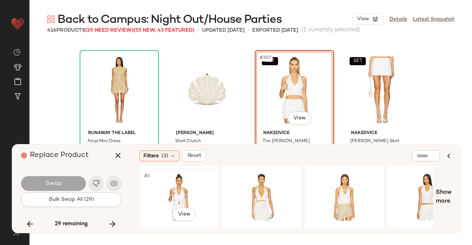
click at [190, 195] on div "#1 View" at bounding box center [179, 197] width 74 height 52
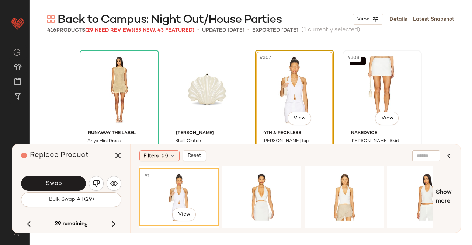
scroll to position [10850, 0]
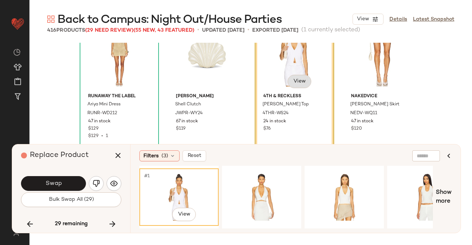
click at [295, 80] on body "Revolve ** Dashboard All Products Global Clipboards (13) Curations (508) Kriste…" at bounding box center [236, 122] width 472 height 245
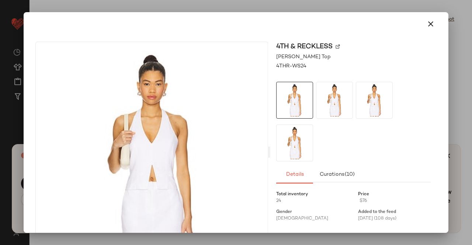
click at [335, 47] on img at bounding box center [337, 47] width 4 height 4
click at [428, 24] on icon "button" at bounding box center [430, 24] width 9 height 9
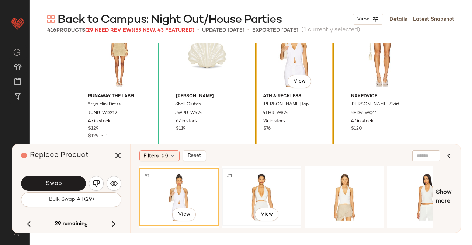
click at [280, 201] on div "#1 View" at bounding box center [261, 197] width 74 height 52
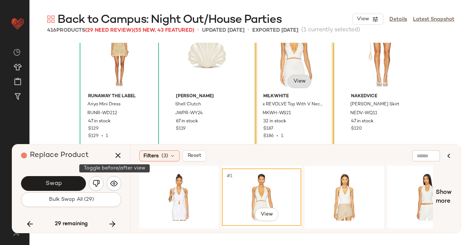
click at [301, 81] on body "Revolve ** Dashboard All Products Global Clipboards (13) Curations (508) Kriste…" at bounding box center [236, 122] width 472 height 245
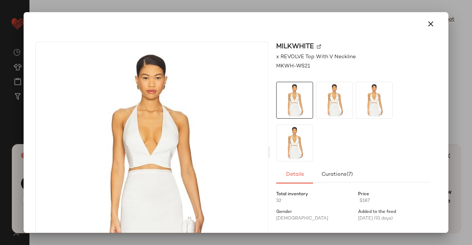
click at [317, 48] on img at bounding box center [319, 47] width 4 height 4
click at [426, 27] on icon "button" at bounding box center [430, 24] width 9 height 9
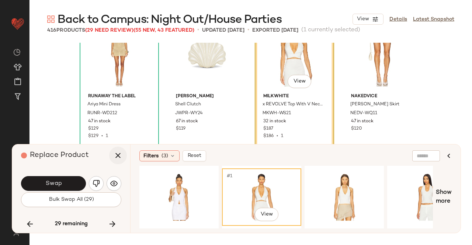
click at [117, 156] on icon "button" at bounding box center [118, 155] width 9 height 9
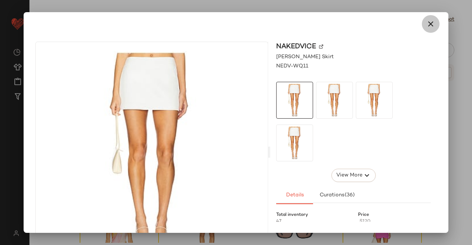
drag, startPoint x: 425, startPoint y: 24, endPoint x: 426, endPoint y: 29, distance: 5.5
click at [426, 24] on icon "button" at bounding box center [430, 24] width 9 height 9
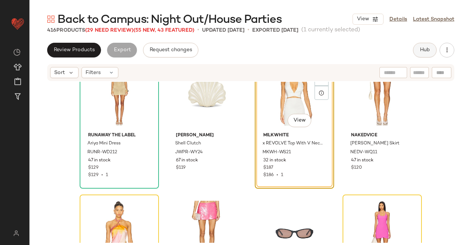
click at [424, 47] on span "Hub" at bounding box center [424, 50] width 10 height 6
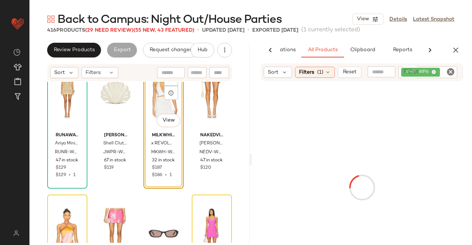
scroll to position [0, 46]
click at [443, 84] on div at bounding box center [411, 88] width 103 height 9
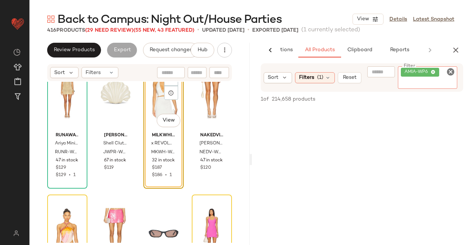
click at [435, 74] on icon at bounding box center [433, 72] width 5 height 5
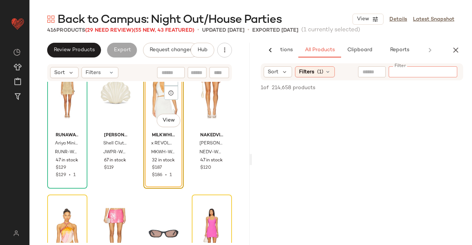
paste input "*********"
type input "*********"
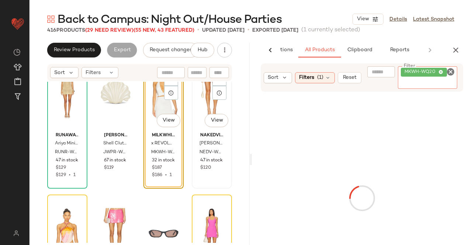
click at [202, 108] on div "SET #308 View" at bounding box center [211, 92] width 35 height 74
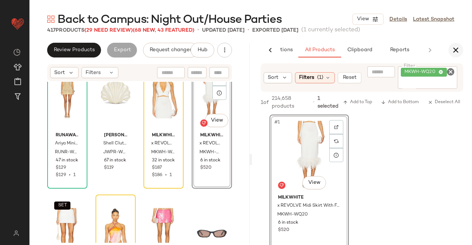
click at [455, 49] on icon "button" at bounding box center [455, 50] width 9 height 9
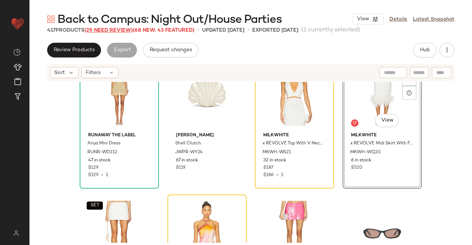
click at [118, 32] on span "(29 Need Review)" at bounding box center [108, 31] width 48 height 6
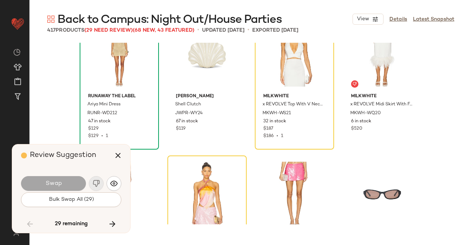
scroll to position [4268, 0]
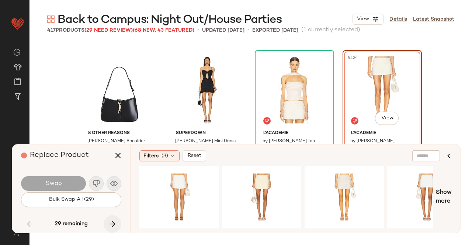
click at [120, 222] on button "button" at bounding box center [113, 224] width 18 height 18
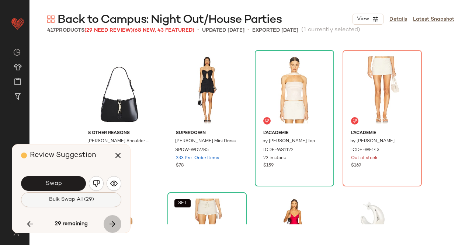
scroll to position [10813, 0]
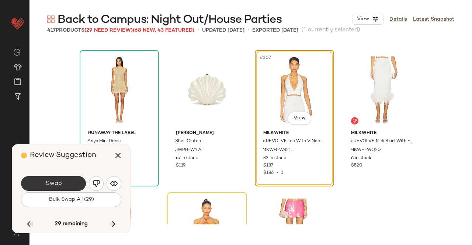
click at [58, 182] on span "Swap" at bounding box center [53, 183] width 17 height 7
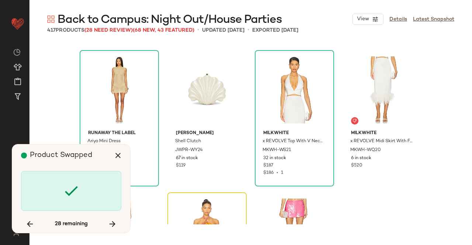
scroll to position [10955, 0]
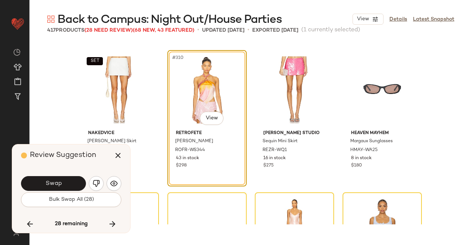
click at [58, 182] on span "Swap" at bounding box center [53, 183] width 17 height 7
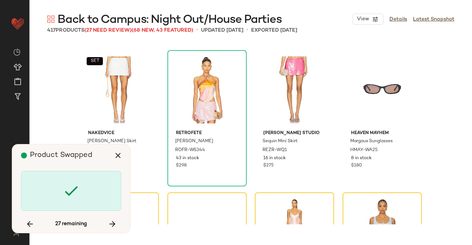
scroll to position [11098, 0]
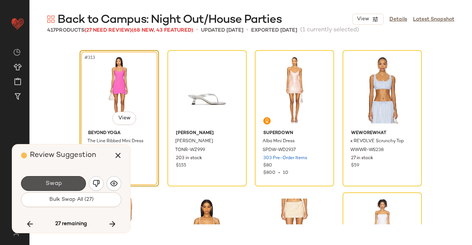
click at [58, 182] on span "Swap" at bounding box center [53, 183] width 17 height 7
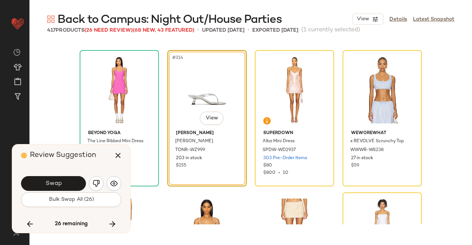
click at [58, 182] on span "Swap" at bounding box center [53, 183] width 17 height 7
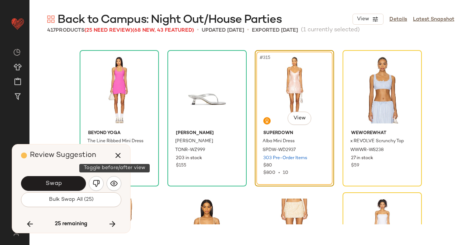
click at [111, 184] on img "button" at bounding box center [113, 183] width 7 height 7
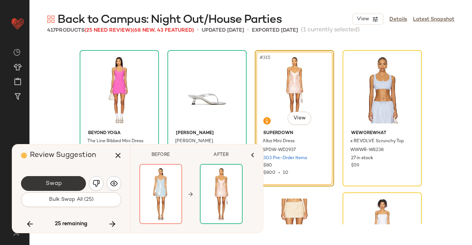
click at [62, 185] on button "Swap" at bounding box center [53, 183] width 65 height 15
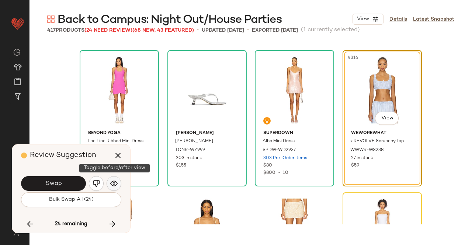
click at [111, 185] on img "button" at bounding box center [113, 183] width 7 height 7
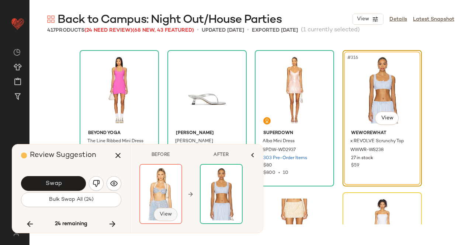
click at [167, 213] on span "View" at bounding box center [165, 215] width 13 height 6
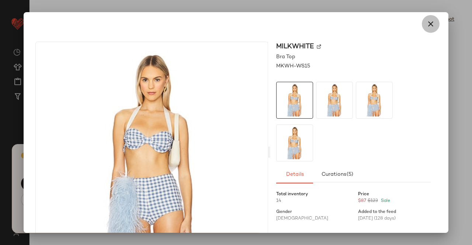
click at [431, 20] on button "button" at bounding box center [431, 24] width 18 height 18
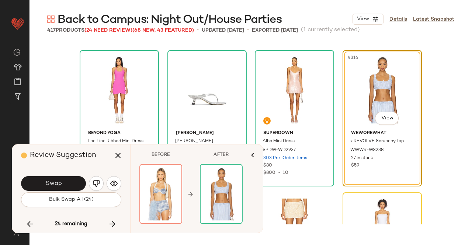
click at [73, 182] on button "Swap" at bounding box center [53, 183] width 65 height 15
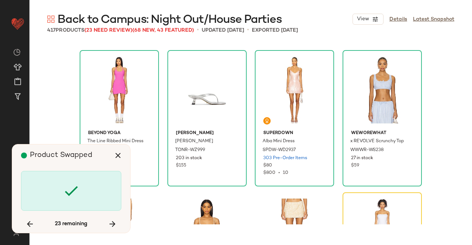
scroll to position [11240, 0]
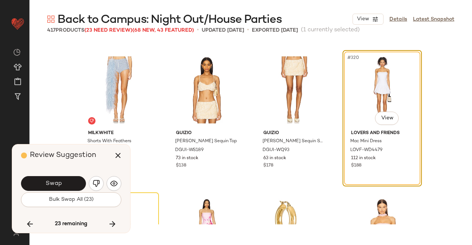
click at [72, 183] on button "Swap" at bounding box center [53, 183] width 65 height 15
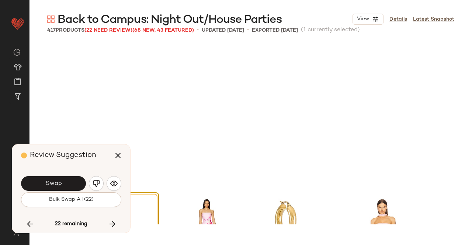
scroll to position [11382, 0]
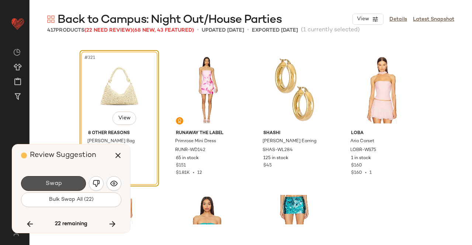
click at [72, 183] on button "Swap" at bounding box center [53, 183] width 65 height 15
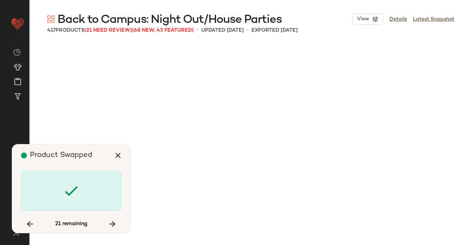
scroll to position [11951, 0]
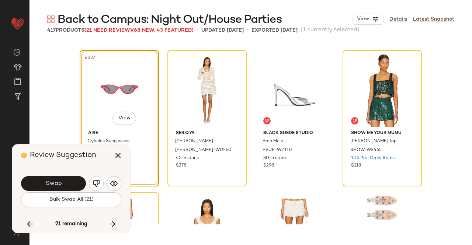
click at [72, 183] on button "Swap" at bounding box center [53, 183] width 65 height 15
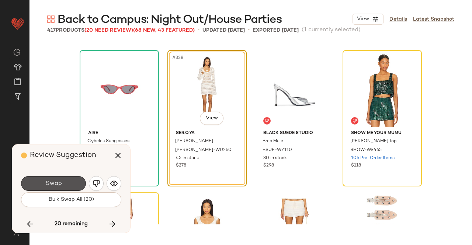
click at [72, 183] on button "Swap" at bounding box center [53, 183] width 65 height 15
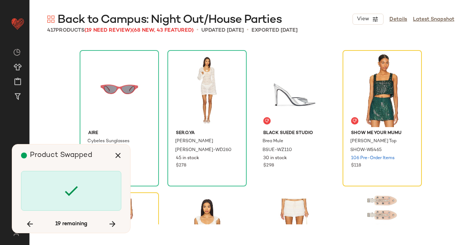
click at [72, 183] on icon at bounding box center [71, 191] width 18 height 18
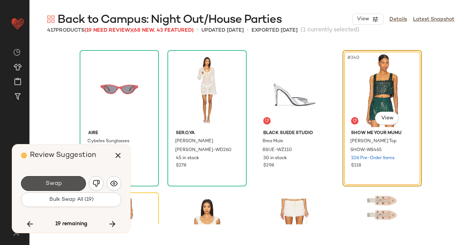
click at [72, 183] on button "Swap" at bounding box center [53, 183] width 65 height 15
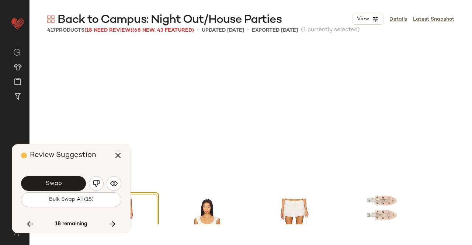
scroll to position [12093, 0]
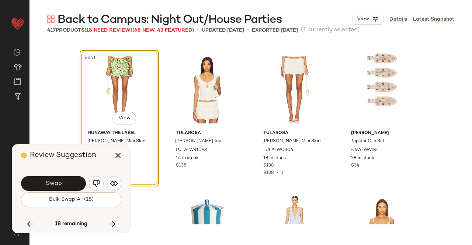
click at [72, 183] on button "Swap" at bounding box center [53, 183] width 65 height 15
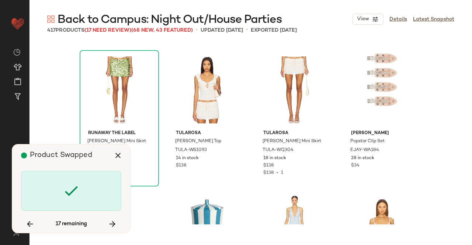
scroll to position [12378, 0]
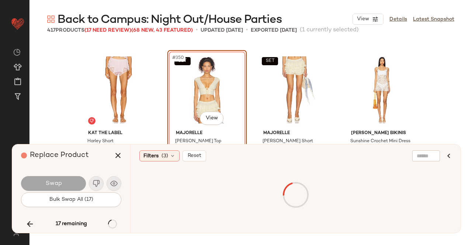
click at [72, 183] on div "Swap" at bounding box center [53, 183] width 65 height 15
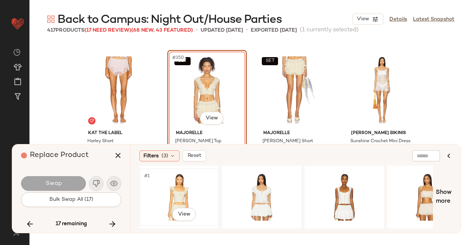
click at [187, 192] on div "#1 View" at bounding box center [179, 197] width 74 height 52
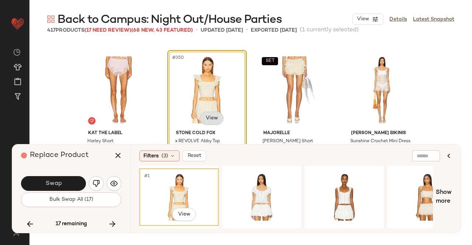
click at [216, 117] on body "Revolve ** Dashboard All Products Global Clipboards (13) Curations (508) Kriste…" at bounding box center [236, 122] width 472 height 245
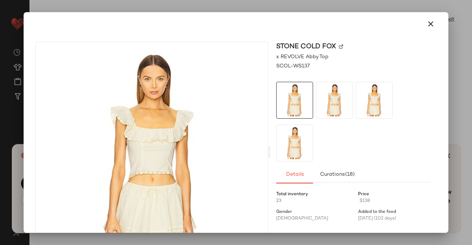
click at [340, 47] on img at bounding box center [341, 47] width 4 height 4
click at [434, 22] on div at bounding box center [236, 24] width 419 height 24
click at [430, 22] on button "button" at bounding box center [431, 24] width 18 height 18
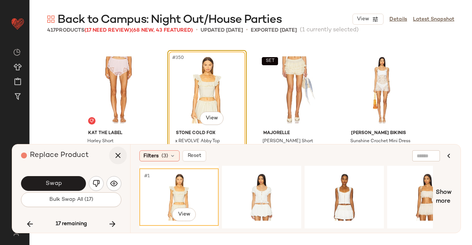
click at [118, 156] on icon "button" at bounding box center [118, 155] width 9 height 9
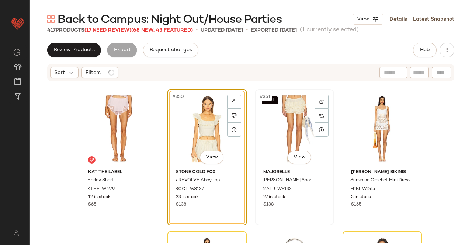
click at [283, 123] on div "SET #351 View" at bounding box center [294, 129] width 74 height 74
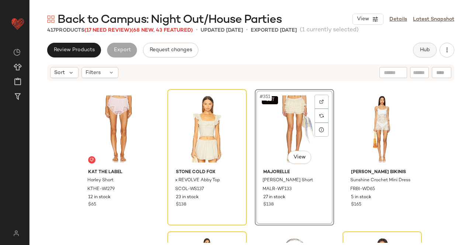
click at [424, 48] on span "Hub" at bounding box center [424, 50] width 10 height 6
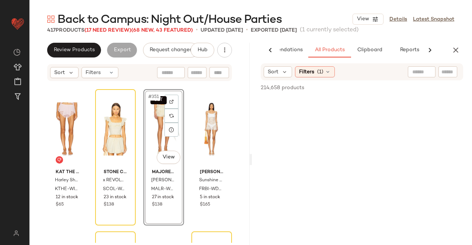
scroll to position [0, 46]
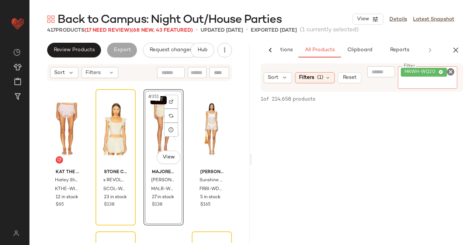
click at [438, 79] on div "MKWH-WQ20" at bounding box center [428, 77] width 60 height 22
paste input "*********"
type input "*********"
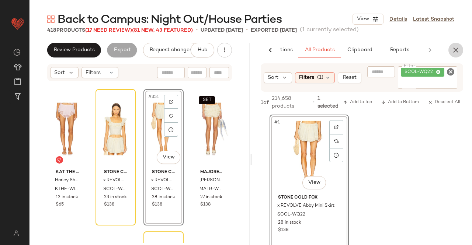
drag, startPoint x: 450, startPoint y: 49, endPoint x: 458, endPoint y: 50, distance: 8.1
click at [453, 50] on button "button" at bounding box center [455, 50] width 15 height 15
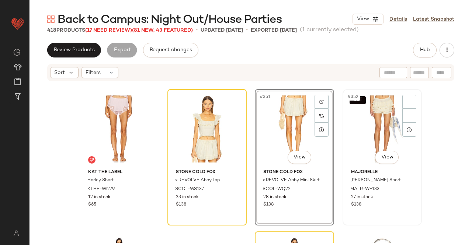
click at [345, 121] on div "SET #352 View" at bounding box center [382, 129] width 74 height 74
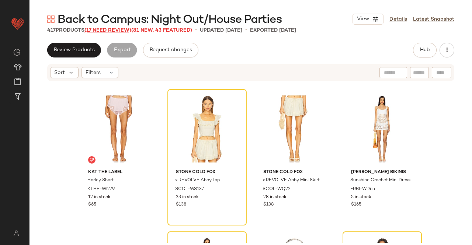
click at [119, 31] on span "(17 Need Review)" at bounding box center [107, 31] width 47 height 6
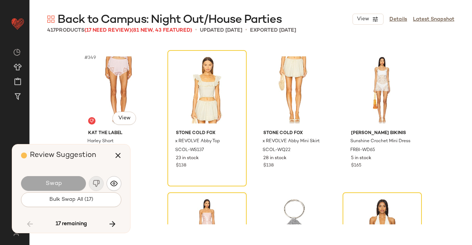
scroll to position [4268, 0]
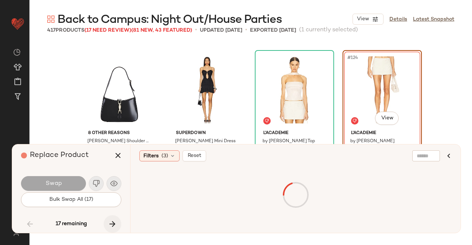
click at [119, 227] on button "button" at bounding box center [113, 224] width 18 height 18
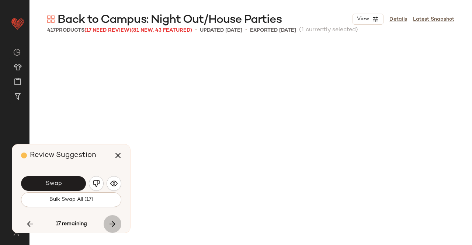
scroll to position [12378, 0]
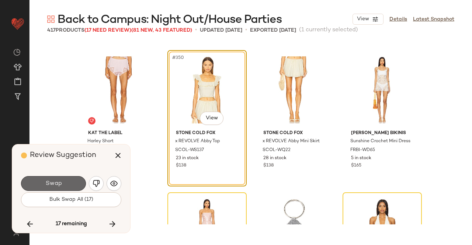
click at [69, 182] on button "Swap" at bounding box center [53, 183] width 65 height 15
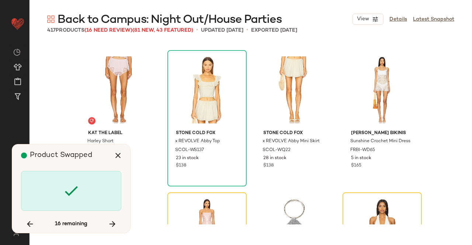
scroll to position [12520, 0]
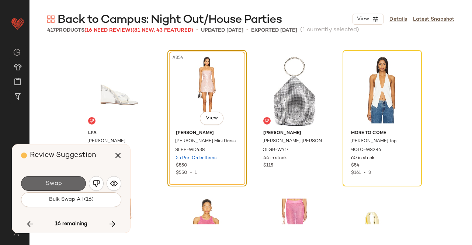
click at [69, 182] on button "Swap" at bounding box center [53, 183] width 65 height 15
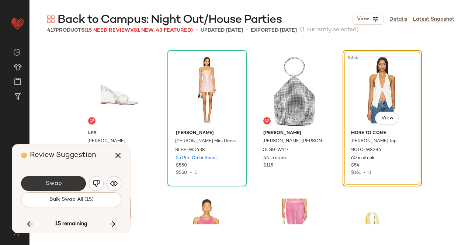
click at [63, 183] on button "Swap" at bounding box center [53, 183] width 65 height 15
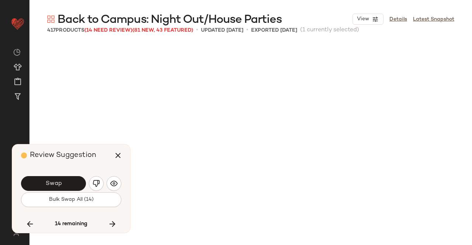
scroll to position [12805, 0]
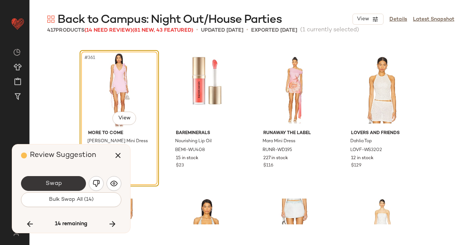
click at [58, 187] on span "Swap" at bounding box center [53, 183] width 17 height 7
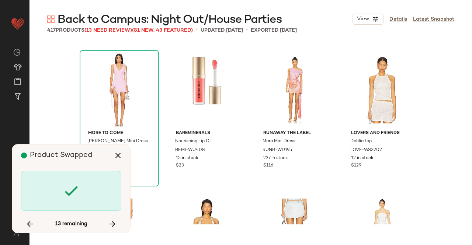
scroll to position [13232, 0]
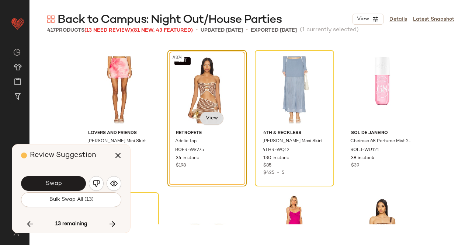
click at [209, 120] on body "Revolve ** Dashboard All Products Global Clipboards (13) Curations (508) Kriste…" at bounding box center [236, 122] width 472 height 245
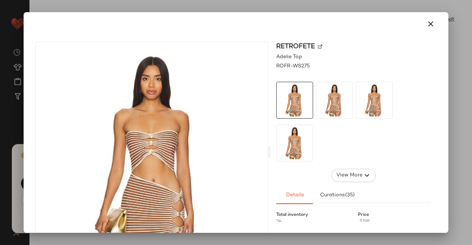
click at [319, 46] on img at bounding box center [320, 47] width 4 height 4
click at [426, 28] on icon "button" at bounding box center [430, 24] width 9 height 9
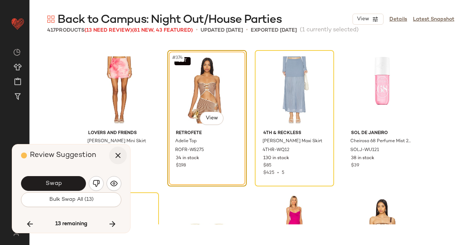
click at [116, 160] on button "button" at bounding box center [118, 156] width 18 height 18
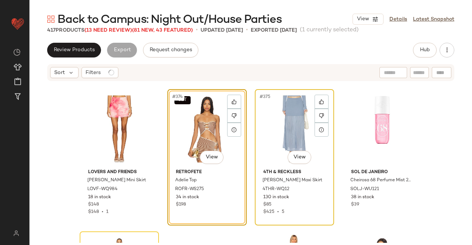
click at [293, 126] on div "#375 View" at bounding box center [294, 129] width 74 height 74
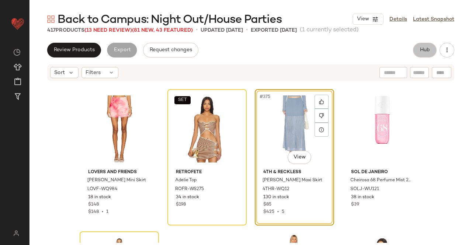
click at [425, 51] on span "Hub" at bounding box center [424, 50] width 10 height 6
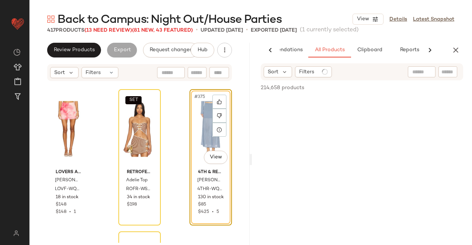
scroll to position [0, 46]
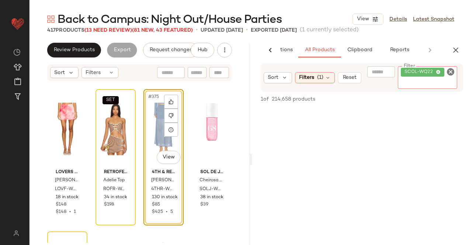
click at [432, 76] on span "SCOL-WQ22" at bounding box center [422, 72] width 43 height 9
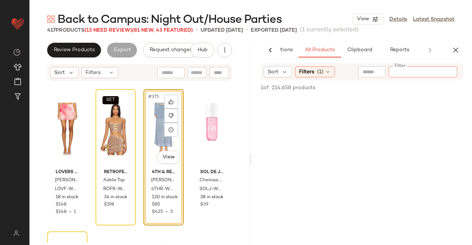
paste input "**********"
type input "**********"
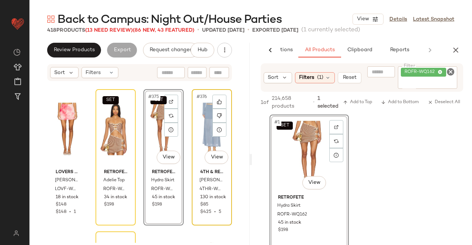
click at [197, 143] on div "#376 View" at bounding box center [211, 129] width 35 height 74
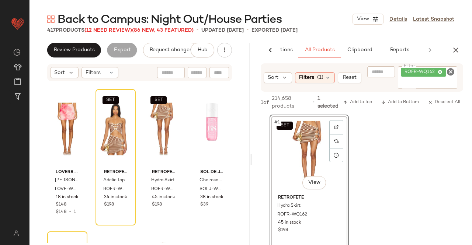
click at [463, 53] on div "AI Recommendations All Products Clipboard Reports" at bounding box center [362, 50] width 220 height 15
click at [467, 48] on div "AI Recommendations All Products Clipboard Reports" at bounding box center [362, 50] width 220 height 15
click at [458, 47] on icon "button" at bounding box center [455, 50] width 9 height 9
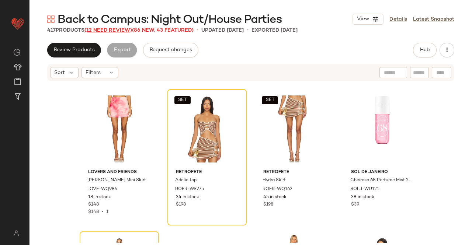
click at [114, 31] on span "(12 Need Review)" at bounding box center [108, 31] width 48 height 6
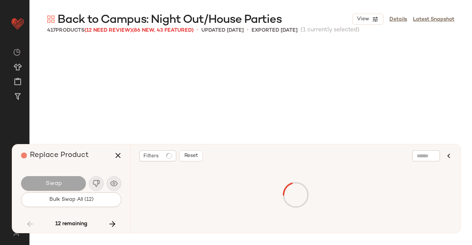
scroll to position [4268, 0]
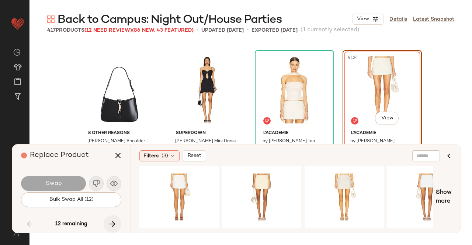
click at [107, 223] on button "button" at bounding box center [113, 224] width 18 height 18
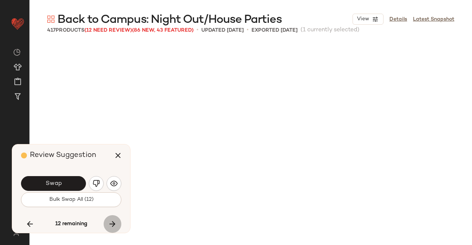
scroll to position [13232, 0]
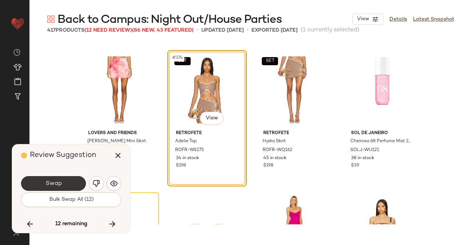
click at [59, 184] on span "Swap" at bounding box center [53, 183] width 17 height 7
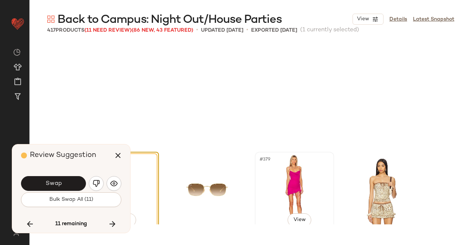
scroll to position [13322, 0]
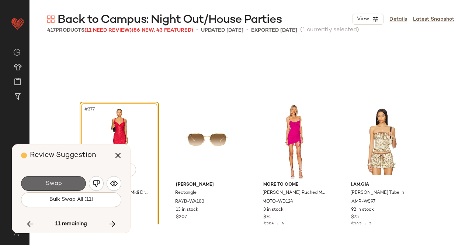
click at [64, 184] on button "Swap" at bounding box center [53, 183] width 65 height 15
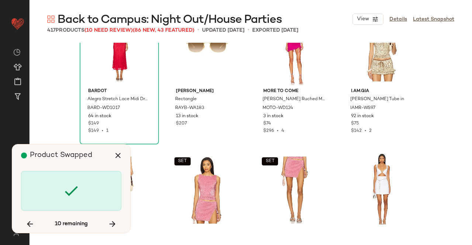
scroll to position [13507, 0]
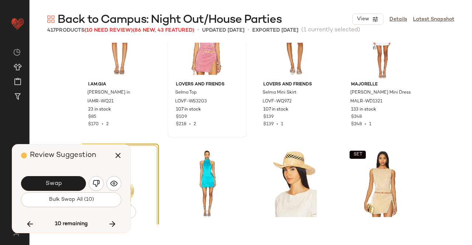
scroll to position [13417, 0]
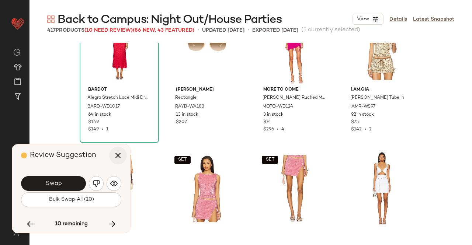
click at [118, 150] on button "button" at bounding box center [118, 156] width 18 height 18
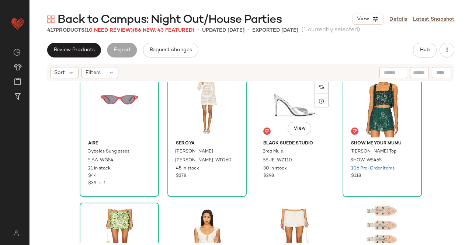
scroll to position [11943, 0]
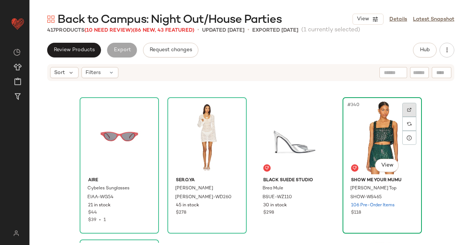
click at [411, 107] on div at bounding box center [409, 110] width 14 height 14
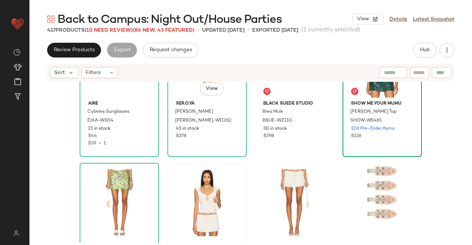
scroll to position [12091, 0]
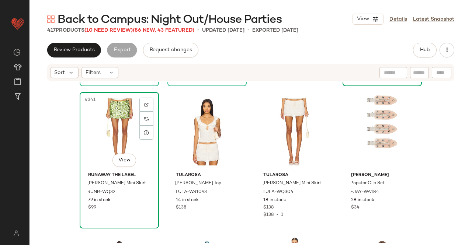
click at [121, 127] on div "#341 View" at bounding box center [119, 132] width 74 height 74
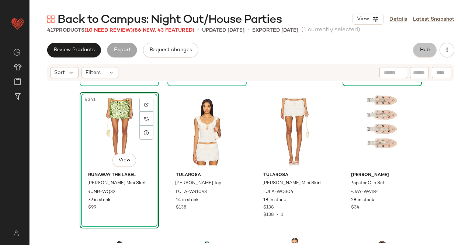
click at [425, 53] on span "Hub" at bounding box center [424, 50] width 10 height 6
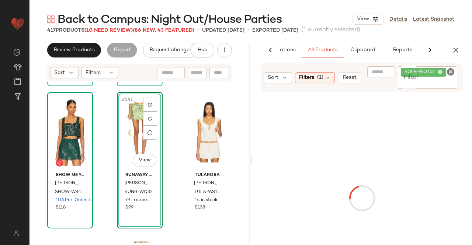
scroll to position [0, 46]
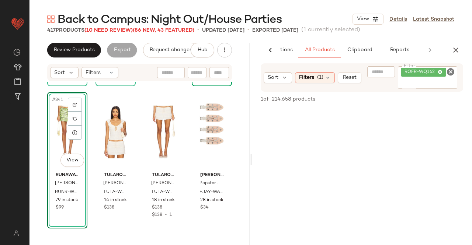
click at [439, 79] on div "ROFR-WQ162" at bounding box center [428, 77] width 60 height 22
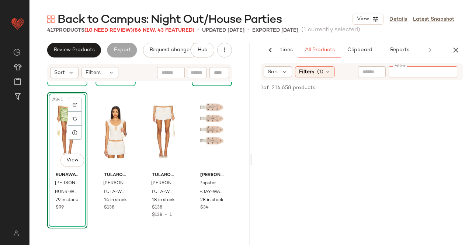
paste input "**********"
type input "**********"
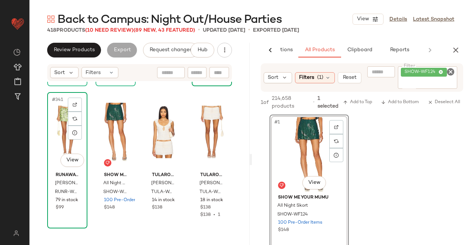
click at [60, 143] on div "#341 View" at bounding box center [67, 132] width 35 height 74
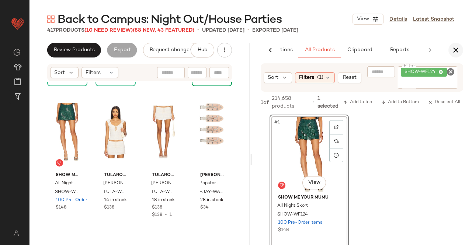
click at [455, 56] on button "button" at bounding box center [455, 50] width 15 height 15
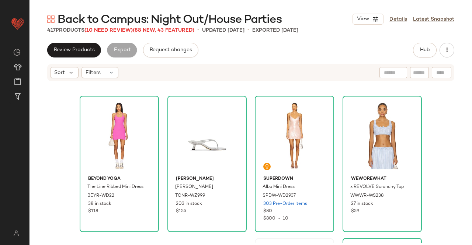
scroll to position [11058, 0]
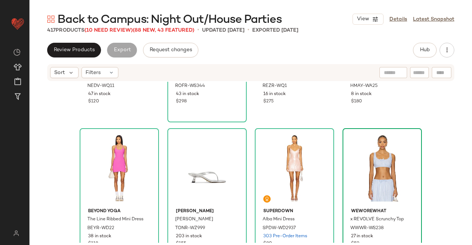
drag, startPoint x: 388, startPoint y: 194, endPoint x: 380, endPoint y: 151, distance: 43.7
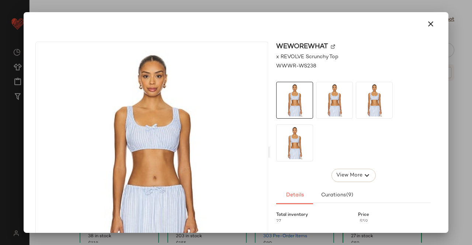
click at [329, 49] on div "WeWoreWhat" at bounding box center [353, 47] width 154 height 10
click at [330, 49] on div "WeWoreWhat" at bounding box center [353, 47] width 154 height 10
click at [331, 48] on img at bounding box center [333, 47] width 4 height 4
drag, startPoint x: 418, startPoint y: 19, endPoint x: 426, endPoint y: 23, distance: 9.6
click at [426, 23] on div at bounding box center [235, 24] width 407 height 18
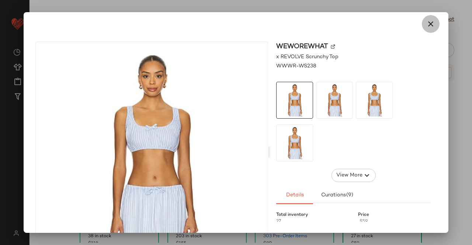
click at [429, 25] on icon "button" at bounding box center [430, 24] width 9 height 9
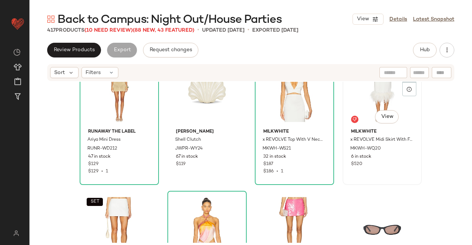
scroll to position [10837, 0]
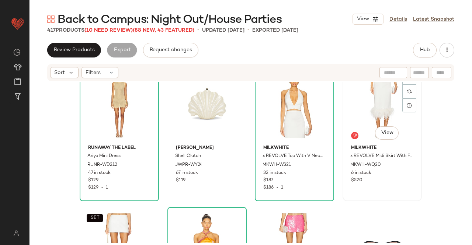
click at [377, 100] on div "#308 View" at bounding box center [382, 104] width 74 height 74
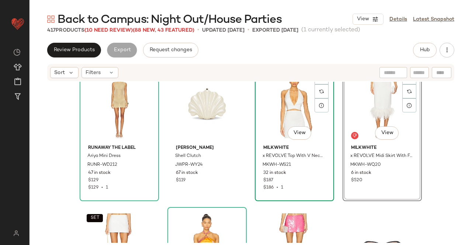
scroll to position [10911, 0]
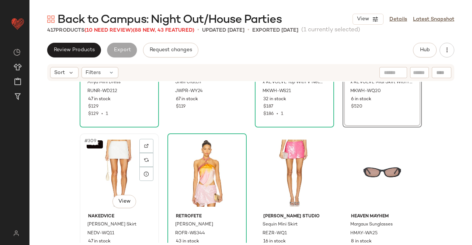
click at [105, 168] on div "SET #309 View" at bounding box center [119, 173] width 74 height 74
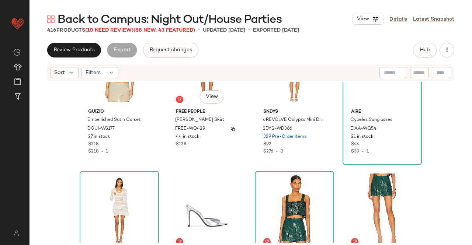
scroll to position [12164, 0]
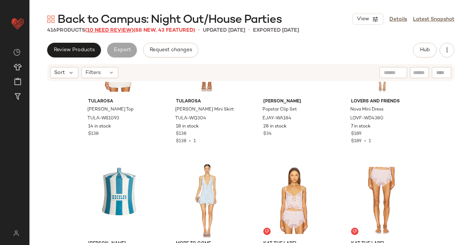
click at [115, 32] on span "(10 Need Review)" at bounding box center [109, 31] width 48 height 6
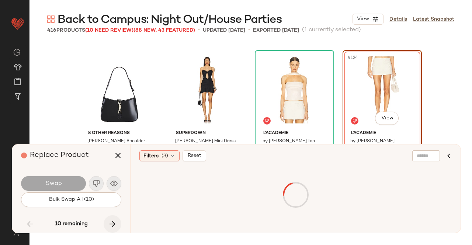
click at [110, 220] on icon "button" at bounding box center [112, 224] width 9 height 9
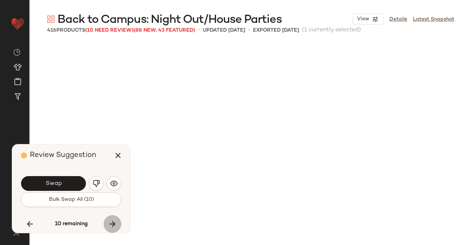
scroll to position [13516, 0]
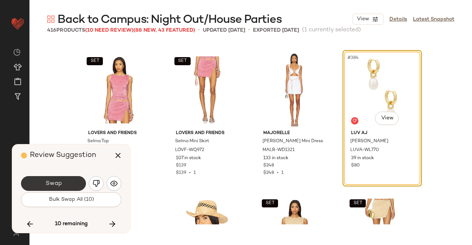
click at [61, 182] on span "Swap" at bounding box center [53, 183] width 17 height 7
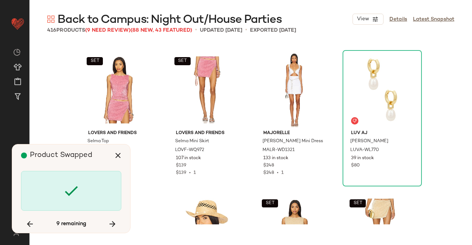
scroll to position [13801, 0]
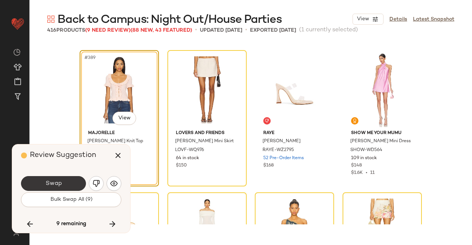
click at [62, 183] on button "Swap" at bounding box center [53, 183] width 65 height 15
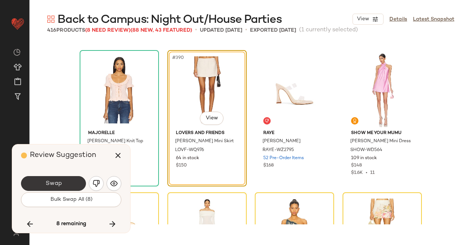
click at [66, 187] on button "Swap" at bounding box center [53, 183] width 65 height 15
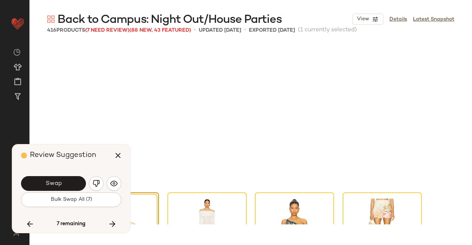
scroll to position [13943, 0]
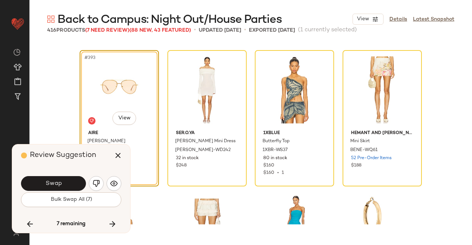
drag, startPoint x: 74, startPoint y: 182, endPoint x: 75, endPoint y: 119, distance: 63.8
click at [73, 182] on button "Swap" at bounding box center [53, 183] width 65 height 15
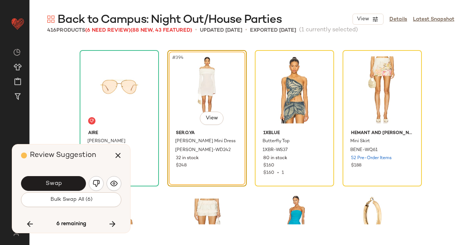
click at [70, 185] on button "Swap" at bounding box center [53, 183] width 65 height 15
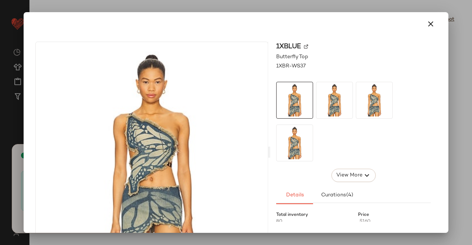
click at [304, 49] on div "1XBLUE" at bounding box center [353, 47] width 154 height 10
click at [305, 45] on img at bounding box center [306, 47] width 4 height 4
click at [426, 22] on icon "button" at bounding box center [430, 24] width 9 height 9
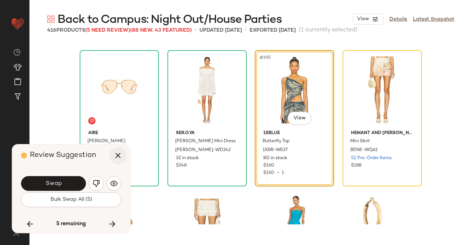
click at [116, 156] on icon "button" at bounding box center [118, 155] width 9 height 9
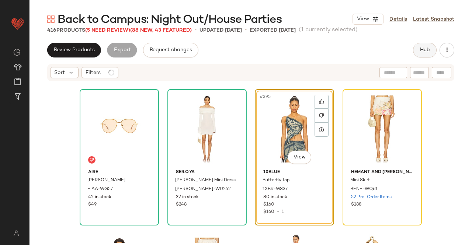
click at [424, 48] on span "Hub" at bounding box center [424, 50] width 10 height 6
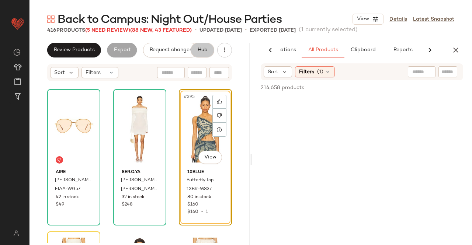
scroll to position [0, 46]
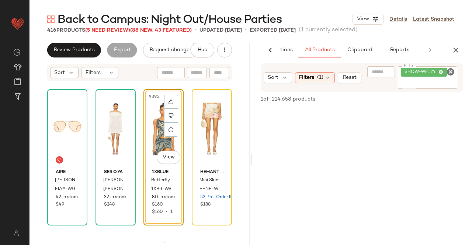
click at [431, 81] on input "Filter" at bounding box center [428, 84] width 54 height 8
paste input "*********"
type input "*********"
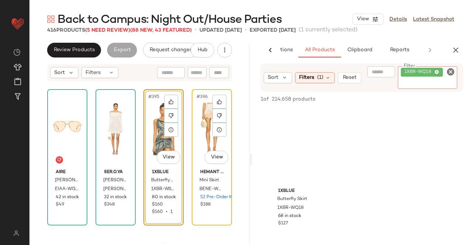
click at [203, 130] on div "#396 View" at bounding box center [211, 129] width 35 height 74
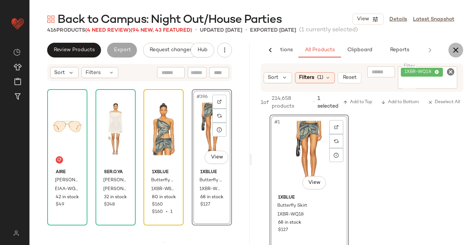
click at [457, 49] on icon "button" at bounding box center [455, 50] width 9 height 9
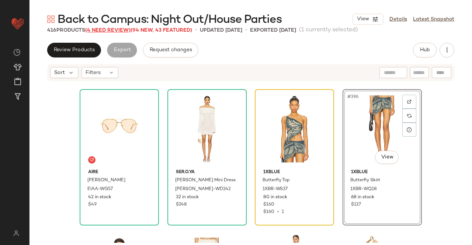
click at [96, 29] on span "(4 Need Review)" at bounding box center [107, 31] width 45 height 6
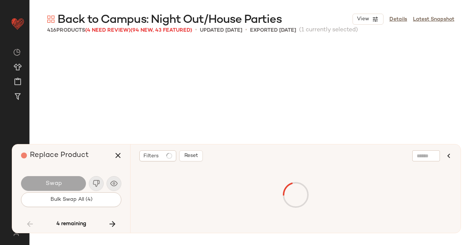
scroll to position [4268, 0]
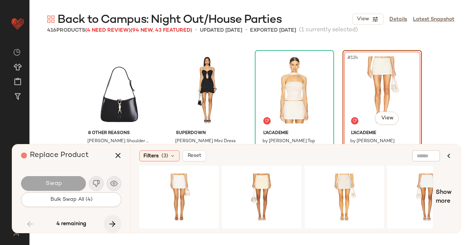
click at [115, 225] on icon "button" at bounding box center [112, 224] width 9 height 9
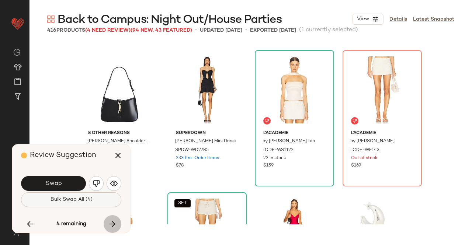
scroll to position [13943, 0]
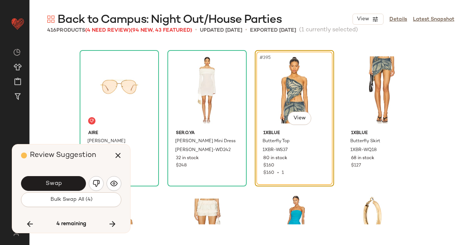
click at [62, 178] on button "Swap" at bounding box center [53, 183] width 65 height 15
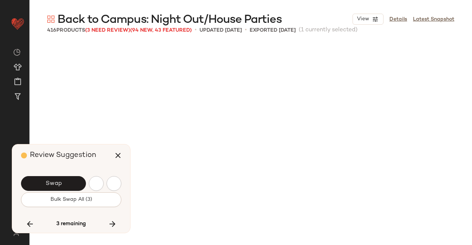
scroll to position [14228, 0]
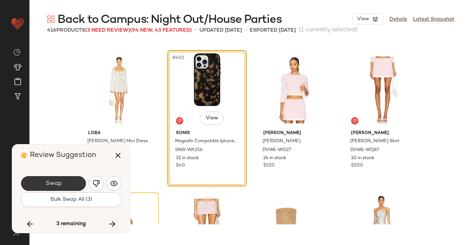
click at [44, 185] on button "Swap" at bounding box center [53, 183] width 65 height 15
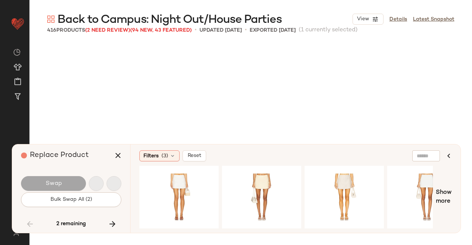
scroll to position [4268, 0]
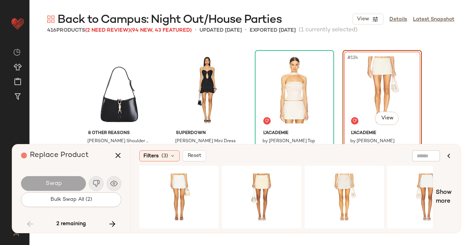
click at [113, 224] on icon "button" at bounding box center [112, 224] width 9 height 9
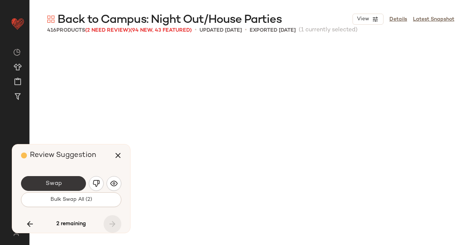
scroll to position [14370, 0]
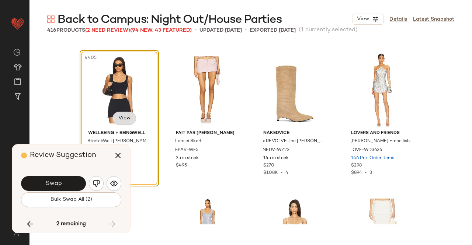
click at [121, 119] on body "Revolve ** Dashboard All Products Global Clipboards (13) Curations (508) Kriste…" at bounding box center [236, 122] width 472 height 245
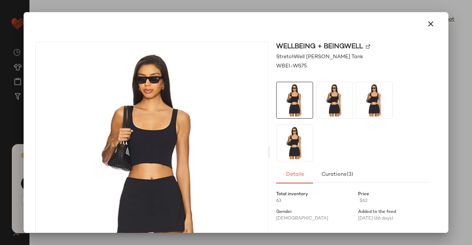
click at [366, 47] on img at bounding box center [368, 47] width 4 height 4
drag, startPoint x: 418, startPoint y: 22, endPoint x: 414, endPoint y: 23, distance: 4.2
click at [422, 22] on button "button" at bounding box center [431, 24] width 18 height 18
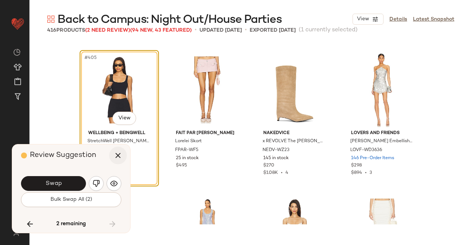
click at [115, 161] on button "button" at bounding box center [118, 156] width 18 height 18
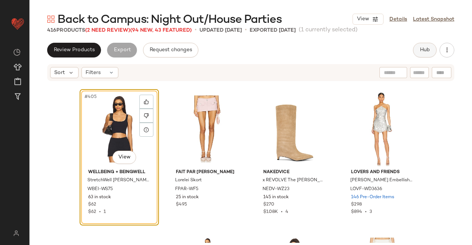
click at [420, 56] on button "Hub" at bounding box center [425, 50] width 24 height 15
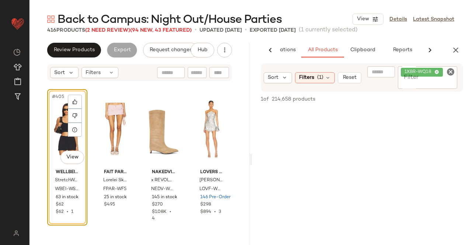
scroll to position [0, 46]
click at [417, 90] on div "Sort Filters (1) Reset Filter 1XBR-WQ18 Filter" at bounding box center [362, 77] width 202 height 28
click at [425, 84] on input "Filter" at bounding box center [428, 84] width 54 height 8
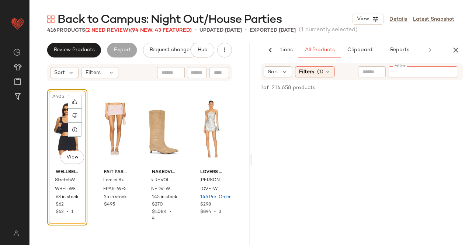
paste input "*********"
type input "*********"
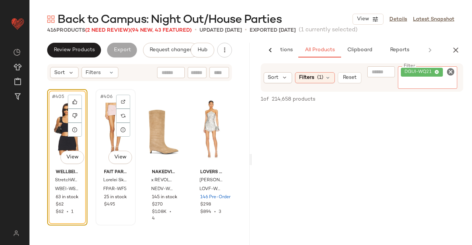
click at [105, 132] on div "#406 View" at bounding box center [115, 129] width 35 height 74
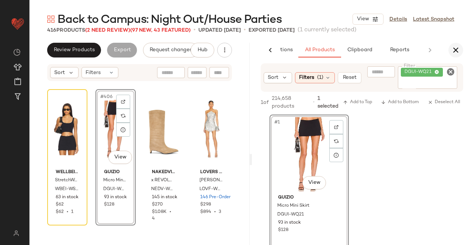
drag, startPoint x: 447, startPoint y: 42, endPoint x: 456, endPoint y: 48, distance: 10.2
click at [453, 49] on div "AI Recommendations All Products Clipboard Reports" at bounding box center [362, 50] width 220 height 15
drag, startPoint x: 456, startPoint y: 48, endPoint x: 250, endPoint y: 43, distance: 205.7
click at [456, 48] on icon "button" at bounding box center [455, 50] width 9 height 9
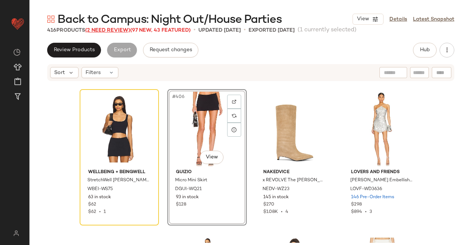
click at [116, 28] on div "Back to Campus: Night Out/House Parties View Details Latest Snapshot 416 Produc…" at bounding box center [250, 128] width 442 height 233
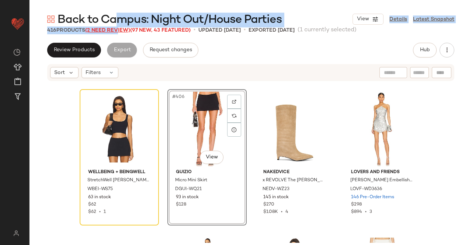
click at [116, 28] on span "(2 Need Review)" at bounding box center [107, 31] width 45 height 6
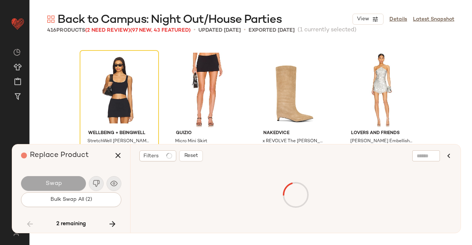
scroll to position [4268, 0]
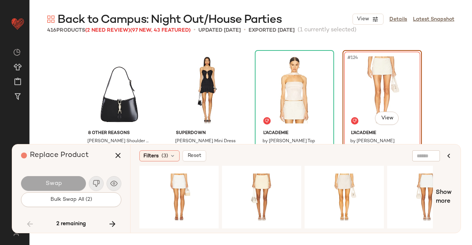
drag, startPoint x: 112, startPoint y: 229, endPoint x: 102, endPoint y: 213, distance: 18.6
click at [112, 229] on button "button" at bounding box center [113, 224] width 18 height 18
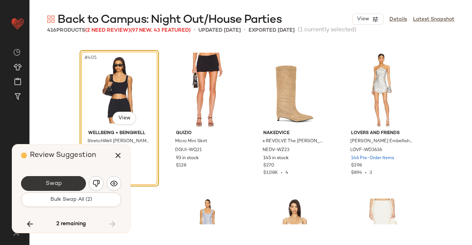
click at [56, 181] on span "Swap" at bounding box center [53, 183] width 17 height 7
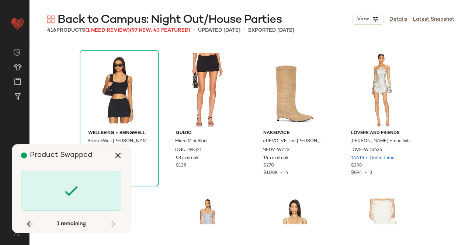
click at [115, 146] on div "Product Swapped" at bounding box center [74, 155] width 106 height 22
click at [116, 150] on button "button" at bounding box center [118, 156] width 18 height 18
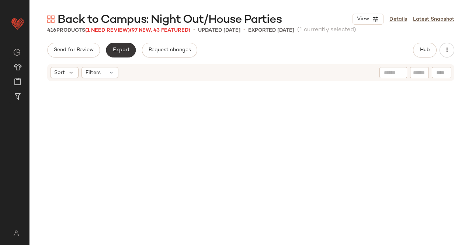
scroll to position [4268, 0]
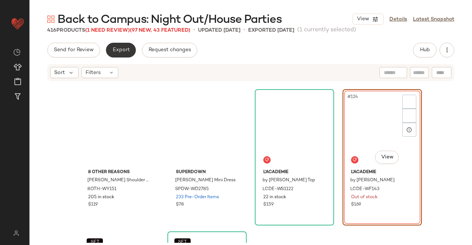
click at [118, 48] on span "Export" at bounding box center [120, 50] width 17 height 6
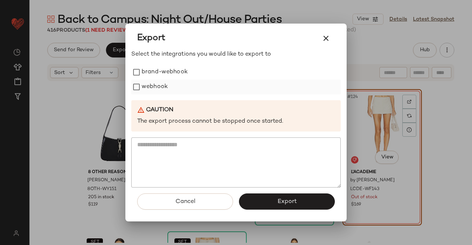
click at [159, 86] on label "webhook" at bounding box center [155, 87] width 26 height 15
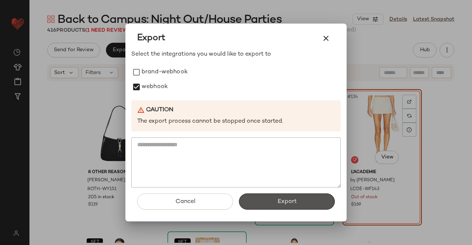
drag, startPoint x: 282, startPoint y: 201, endPoint x: 289, endPoint y: 167, distance: 34.8
click at [282, 201] on span "Export" at bounding box center [287, 201] width 20 height 7
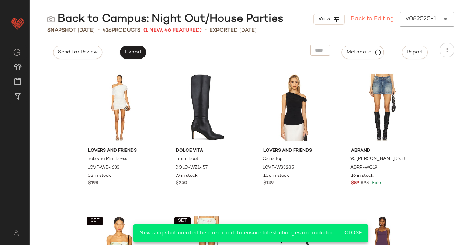
click at [374, 18] on link "Back to Editing" at bounding box center [372, 19] width 43 height 9
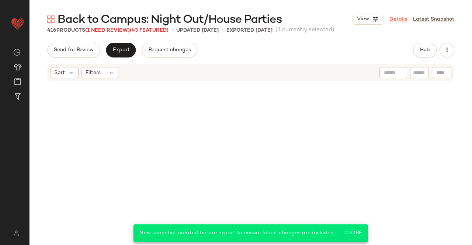
scroll to position [4268, 0]
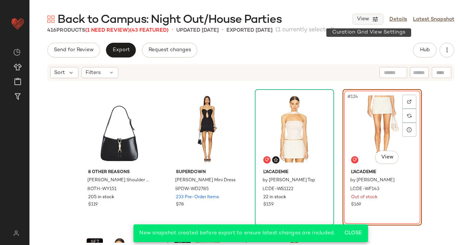
click at [366, 20] on span "View" at bounding box center [362, 19] width 13 height 6
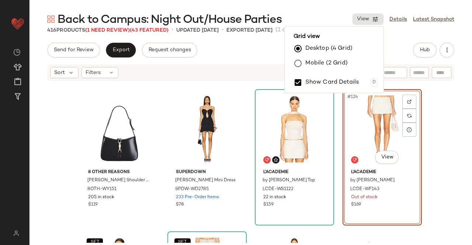
click at [397, 34] on div "416 Products (1 Need Review) (43 Featured) • updated Sep 15th • Exported Sep 15…" at bounding box center [250, 30] width 442 height 7
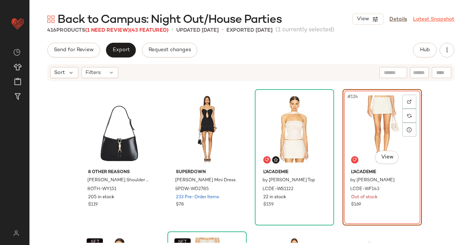
click at [447, 14] on div "Back to Campus: Night Out/House Parties View Details Latest Snapshot" at bounding box center [250, 19] width 442 height 15
click at [445, 17] on link "Latest Snapshot" at bounding box center [433, 19] width 41 height 8
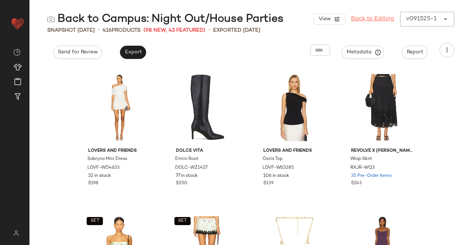
click at [416, 20] on div "View Back to Editing v091525-1 ******" at bounding box center [384, 19] width 140 height 15
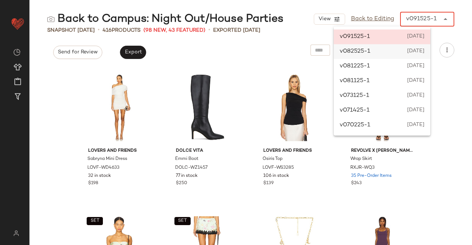
click at [404, 52] on div "v082525-1 August 25th 2025" at bounding box center [382, 51] width 97 height 15
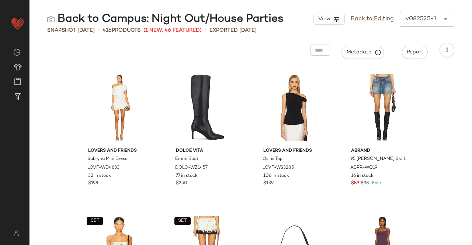
click at [430, 20] on div "v082525-1" at bounding box center [420, 19] width 31 height 9
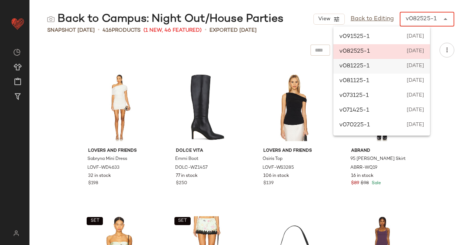
click at [400, 65] on div "v081225-1 August 12th 2025" at bounding box center [381, 66] width 97 height 15
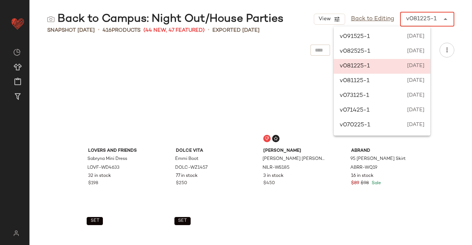
click at [423, 14] on div "v081225-1 ******" at bounding box center [419, 19] width 39 height 15
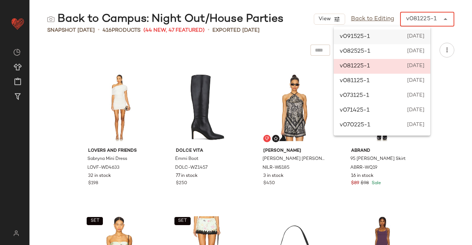
click at [372, 35] on div "v091525-1 September 15th 2025" at bounding box center [382, 36] width 97 height 15
type input "******"
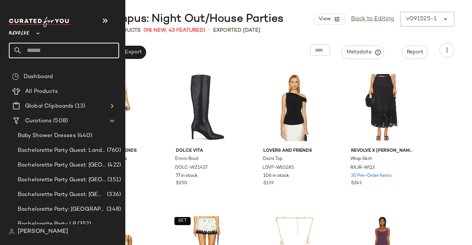
click at [53, 51] on input "text" at bounding box center [70, 50] width 97 height 15
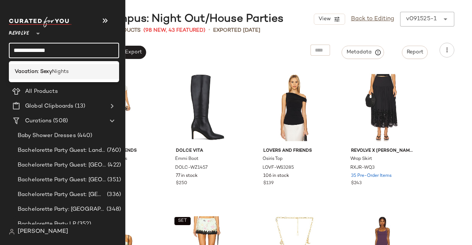
type input "**********"
click at [63, 79] on div "Vacation: Sexy Nights" at bounding box center [64, 71] width 110 height 15
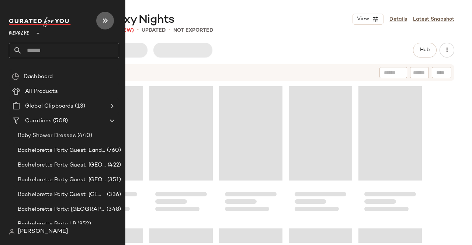
click at [102, 20] on icon "button" at bounding box center [105, 20] width 9 height 9
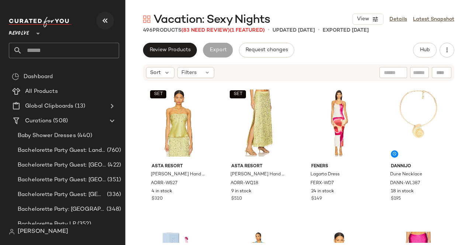
click at [105, 21] on icon "button" at bounding box center [105, 20] width 9 height 9
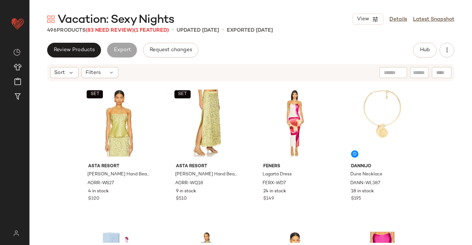
drag, startPoint x: 113, startPoint y: 26, endPoint x: 113, endPoint y: 34, distance: 7.7
click at [113, 28] on div "Vacation: Sexy Nights View Details Latest Snapshot 496 Products (83 Need Review…" at bounding box center [250, 128] width 442 height 233
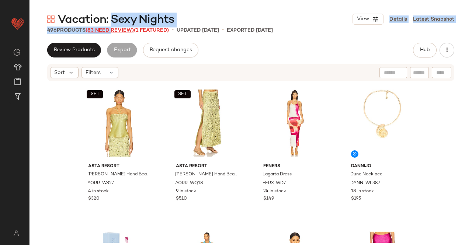
click at [112, 31] on span "(83 Need Review)" at bounding box center [110, 31] width 48 height 6
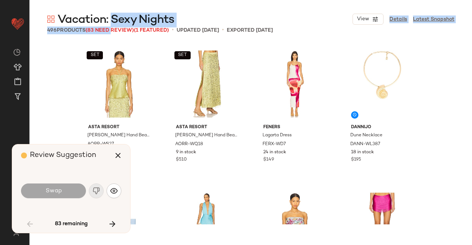
scroll to position [711, 0]
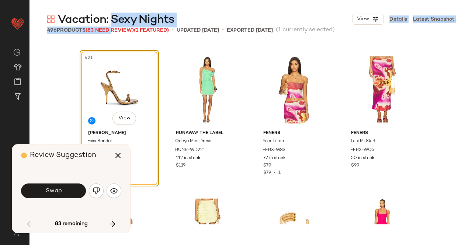
click at [64, 196] on button "Swap" at bounding box center [53, 191] width 65 height 15
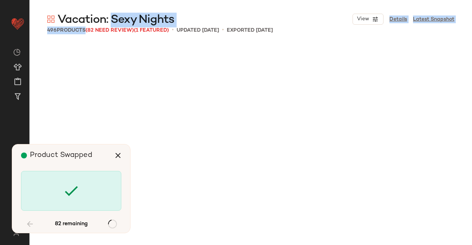
scroll to position [1423, 0]
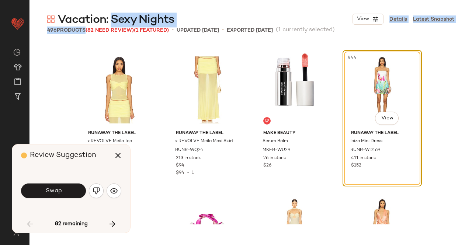
click at [64, 196] on button "Swap" at bounding box center [53, 191] width 65 height 15
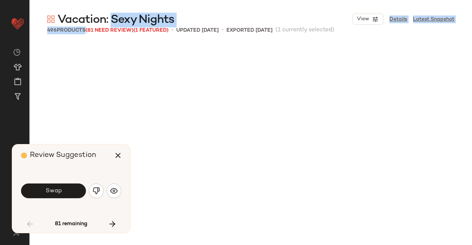
scroll to position [1850, 0]
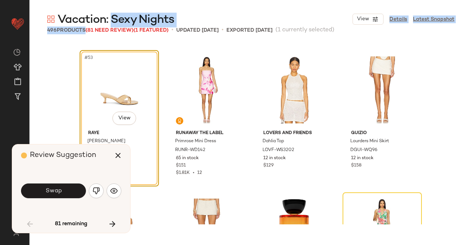
click at [64, 196] on button "Swap" at bounding box center [53, 191] width 65 height 15
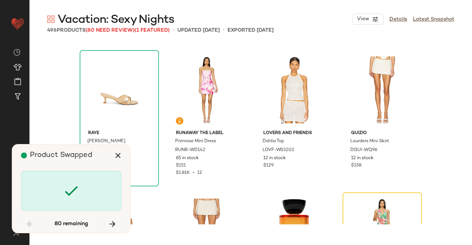
click at [276, 5] on main "Vacation: Sexy Nights View Details Latest Snapshot 496 Products (80 Need Review…" at bounding box center [236, 122] width 472 height 245
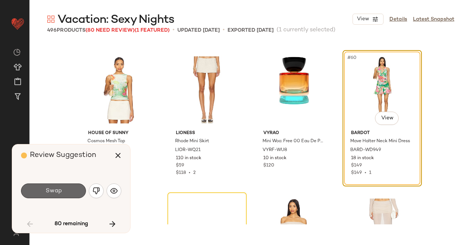
click at [76, 194] on button "Swap" at bounding box center [53, 191] width 65 height 15
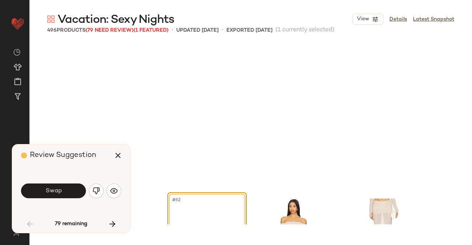
scroll to position [2134, 0]
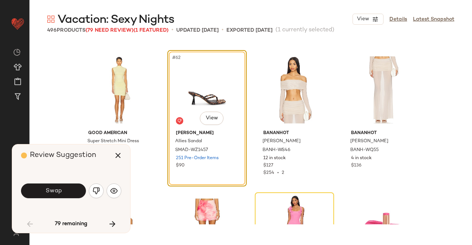
click at [76, 194] on button "Swap" at bounding box center [53, 191] width 65 height 15
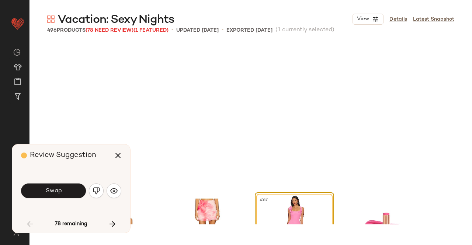
scroll to position [2276, 0]
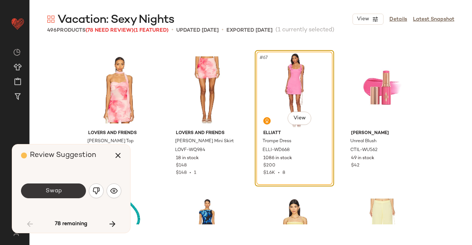
click at [75, 193] on button "Swap" at bounding box center [53, 191] width 65 height 15
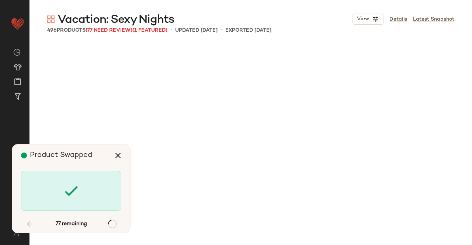
scroll to position [2988, 0]
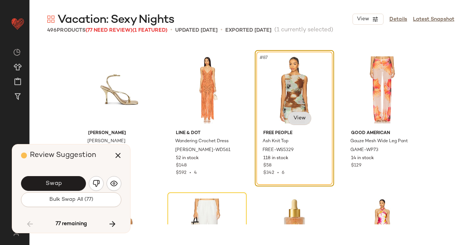
click at [308, 116] on body "Revolve ** Dashboard All Products Global Clipboards (13) Curations (508) Kriste…" at bounding box center [236, 122] width 472 height 245
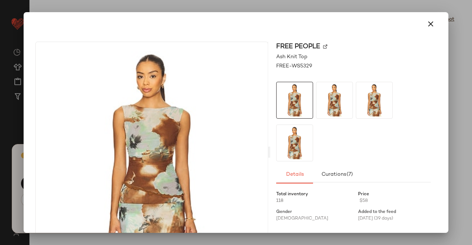
click at [333, 46] on div "Free People" at bounding box center [353, 47] width 154 height 10
drag, startPoint x: 325, startPoint y: 46, endPoint x: 320, endPoint y: 47, distance: 5.5
click at [322, 47] on div "Free People" at bounding box center [353, 47] width 154 height 10
click at [320, 47] on div "Free People" at bounding box center [353, 47] width 154 height 10
click at [328, 47] on div "Free People" at bounding box center [353, 47] width 154 height 10
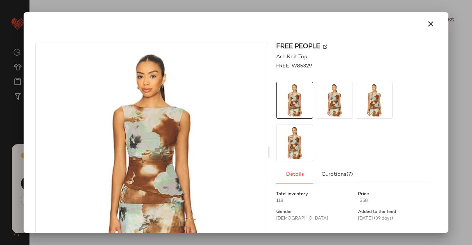
click at [320, 46] on div "Free People" at bounding box center [353, 47] width 154 height 10
click at [323, 47] on img at bounding box center [325, 47] width 4 height 4
drag, startPoint x: 428, startPoint y: 24, endPoint x: 359, endPoint y: 39, distance: 70.5
click at [428, 24] on icon "button" at bounding box center [430, 24] width 9 height 9
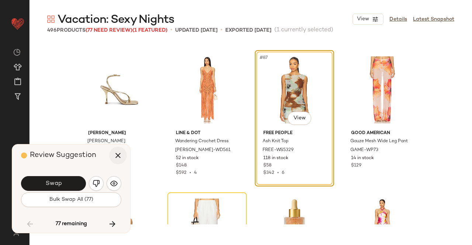
click at [123, 153] on button "button" at bounding box center [118, 156] width 18 height 18
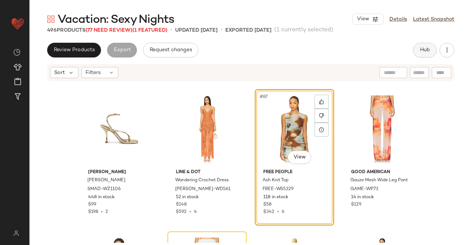
click at [422, 50] on span "Hub" at bounding box center [424, 50] width 10 height 6
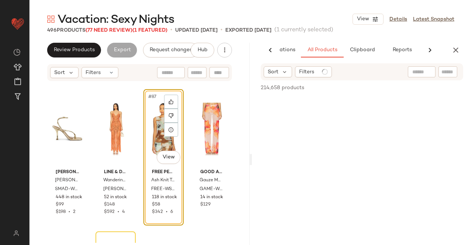
scroll to position [0, 46]
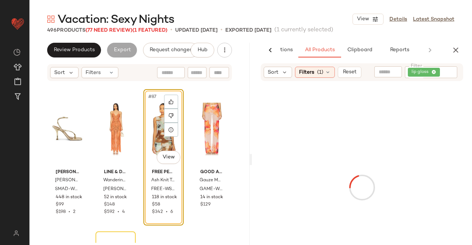
click at [440, 76] on div "lip gloss" at bounding box center [431, 72] width 52 height 12
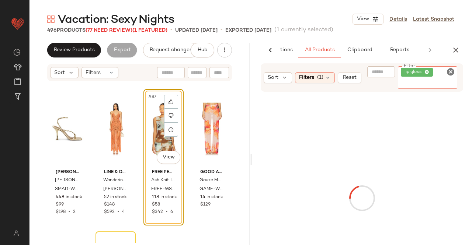
paste input "**********"
type input "**********"
click at [201, 130] on div "#88 View" at bounding box center [211, 129] width 35 height 74
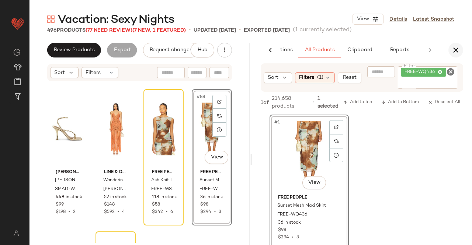
click at [457, 45] on button "button" at bounding box center [455, 50] width 15 height 15
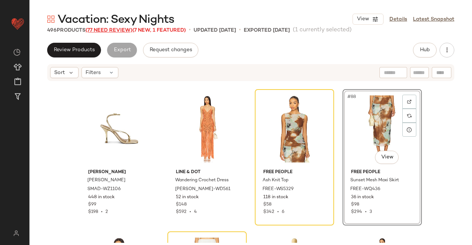
click at [120, 31] on span "(77 Need Review)" at bounding box center [109, 31] width 47 height 6
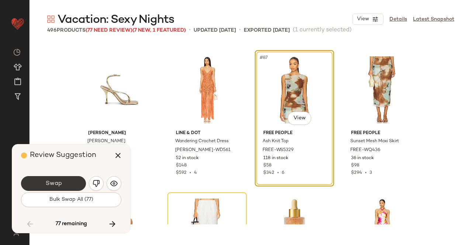
click at [67, 185] on button "Swap" at bounding box center [53, 183] width 65 height 15
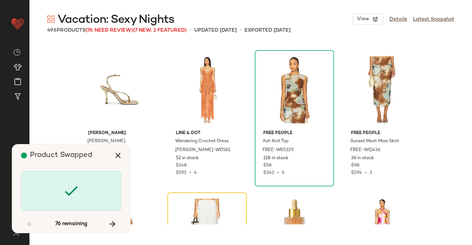
scroll to position [3130, 0]
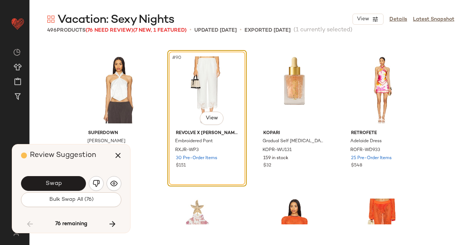
click at [49, 177] on button "Swap" at bounding box center [53, 183] width 65 height 15
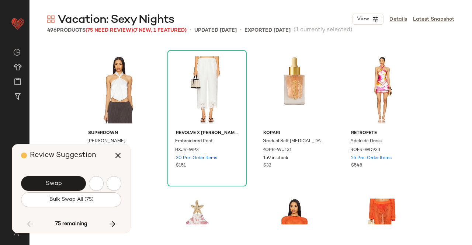
scroll to position [3415, 0]
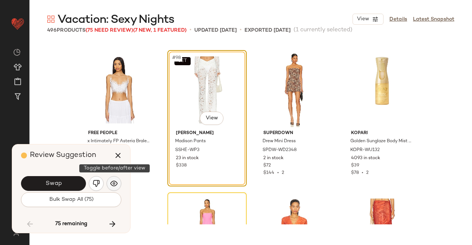
click at [117, 185] on button "button" at bounding box center [114, 183] width 15 height 15
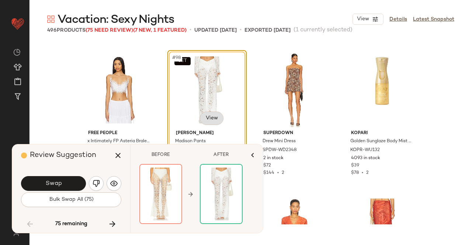
click at [214, 115] on body "Revolve ** Dashboard All Products Global Clipboards (13) Curations (508) Kriste…" at bounding box center [236, 122] width 472 height 245
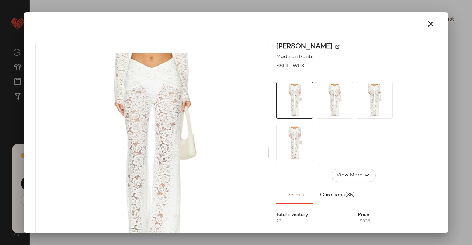
click at [335, 48] on img at bounding box center [337, 47] width 4 height 4
click at [431, 28] on button "button" at bounding box center [431, 24] width 18 height 18
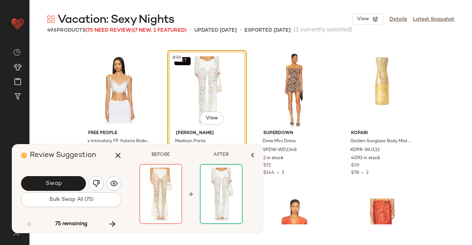
click at [127, 155] on div "Review Suggestion Swap Bulk Swap All (75) 75 remaining" at bounding box center [71, 188] width 118 height 88
click at [115, 160] on icon "button" at bounding box center [118, 155] width 9 height 9
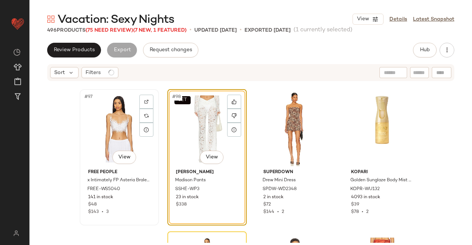
click at [119, 128] on div "#97 View" at bounding box center [119, 129] width 74 height 74
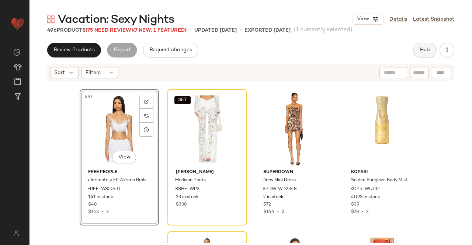
click at [424, 50] on span "Hub" at bounding box center [424, 50] width 10 height 6
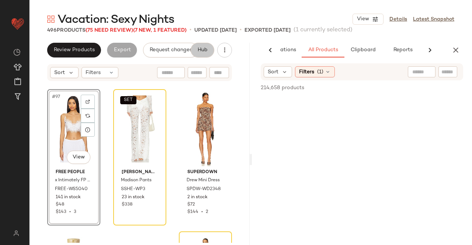
scroll to position [0, 46]
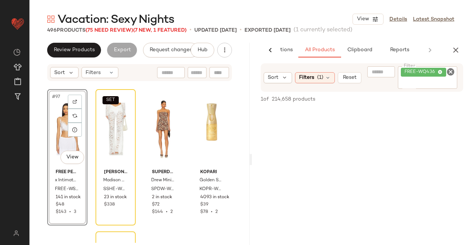
click at [425, 84] on input "Filter" at bounding box center [428, 84] width 54 height 8
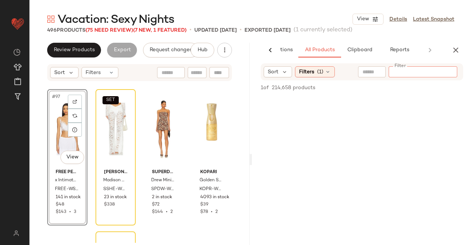
paste input "*********"
type input "*********"
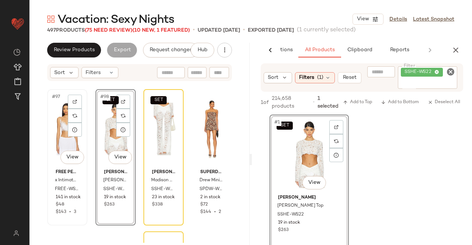
click at [62, 140] on div "#97 View" at bounding box center [67, 129] width 35 height 74
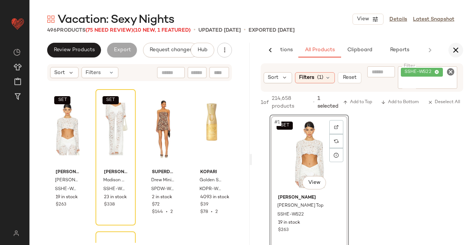
click at [457, 50] on icon "button" at bounding box center [455, 50] width 9 height 9
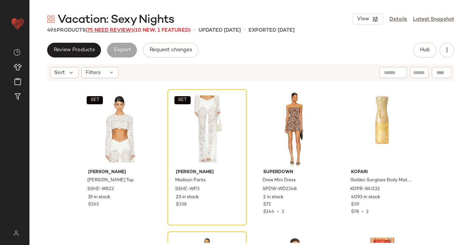
click at [114, 31] on span "(75 Need Review)" at bounding box center [110, 31] width 48 height 6
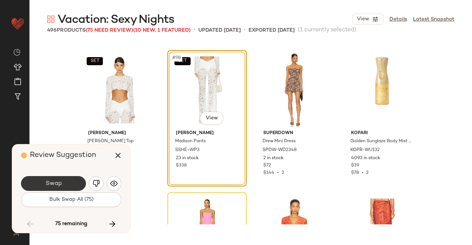
click at [63, 181] on button "Swap" at bounding box center [53, 183] width 65 height 15
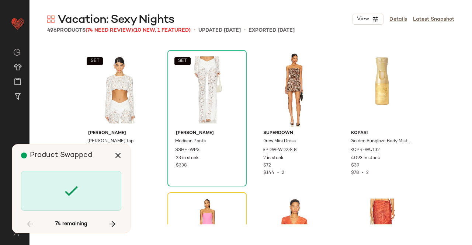
scroll to position [3557, 0]
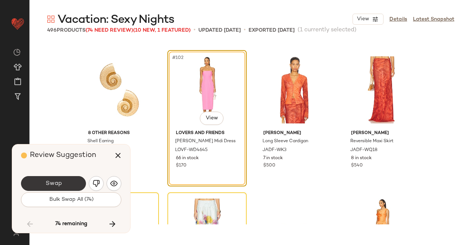
click at [71, 179] on button "Swap" at bounding box center [53, 183] width 65 height 15
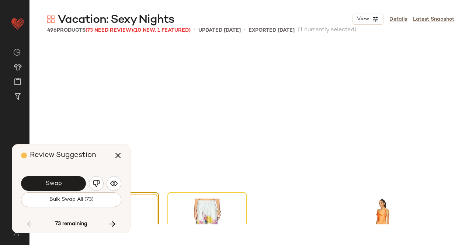
scroll to position [3699, 0]
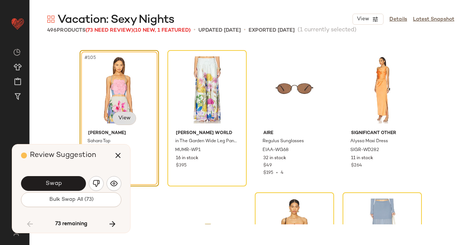
click at [122, 116] on body "Revolve ** Dashboard All Products Global Clipboards (13) Curations (508) Kriste…" at bounding box center [236, 122] width 472 height 245
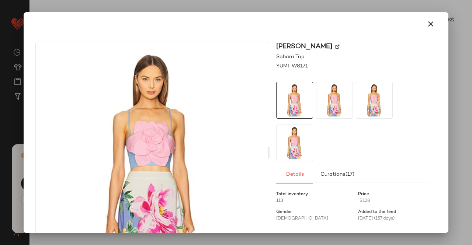
click at [440, 20] on div "Yumi Kim Sahara Top YUMI-WS171 Details Curations (17) Total inventory 113 Price…" at bounding box center [236, 122] width 425 height 221
click at [426, 25] on icon "button" at bounding box center [430, 24] width 9 height 9
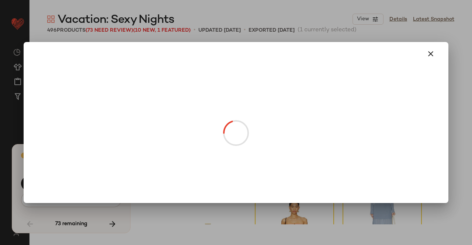
click at [121, 119] on body "Revolve ** Dashboard All Products Global Clipboards (13) Curations (508) Kriste…" at bounding box center [236, 122] width 472 height 245
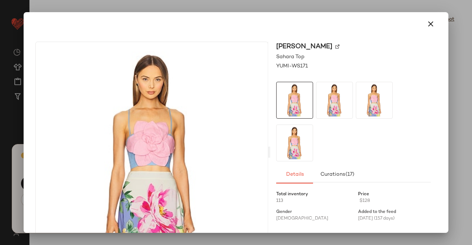
click at [335, 46] on img at bounding box center [337, 47] width 4 height 4
click at [428, 27] on icon "button" at bounding box center [430, 24] width 9 height 9
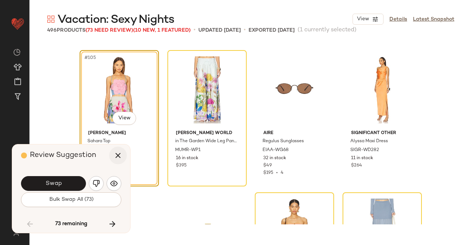
click at [118, 154] on icon "button" at bounding box center [118, 155] width 9 height 9
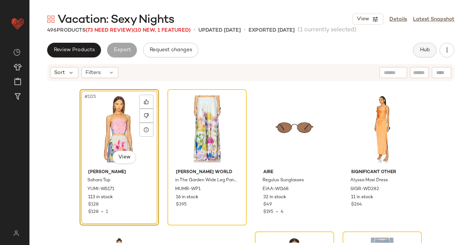
click at [421, 44] on button "Hub" at bounding box center [425, 50] width 24 height 15
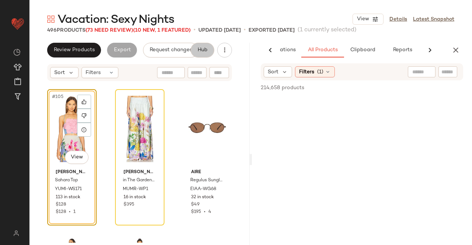
scroll to position [0, 46]
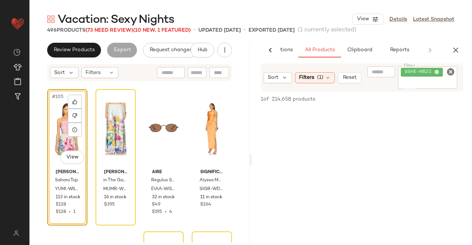
click at [419, 80] on input "Filter" at bounding box center [428, 84] width 54 height 8
paste input "*********"
type input "*********"
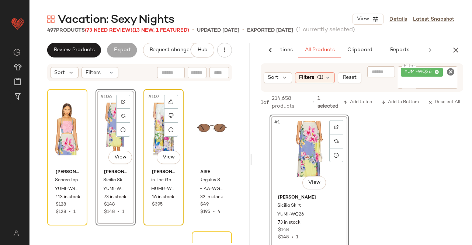
click at [163, 144] on div "#107 View" at bounding box center [163, 129] width 35 height 74
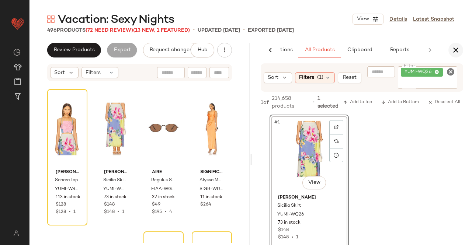
click at [452, 49] on icon "button" at bounding box center [455, 50] width 9 height 9
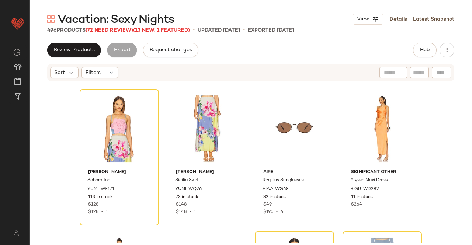
click at [97, 30] on span "(72 Need Review)" at bounding box center [110, 31] width 48 height 6
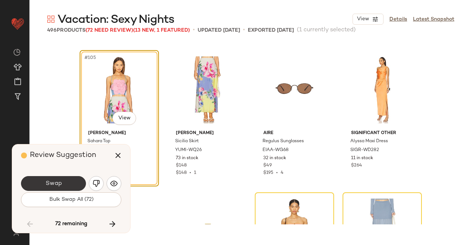
click at [70, 186] on button "Swap" at bounding box center [53, 183] width 65 height 15
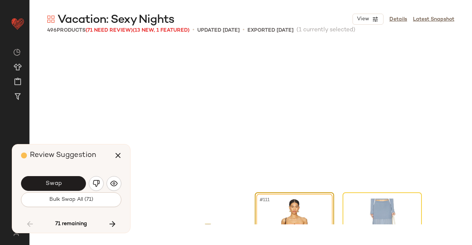
scroll to position [3841, 0]
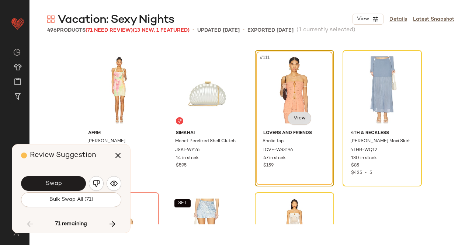
click at [301, 120] on body "Revolve ** Dashboard All Products Global Clipboards (13) Curations (508) Kriste…" at bounding box center [236, 122] width 472 height 245
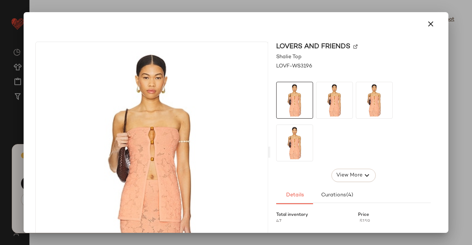
click at [353, 46] on img at bounding box center [355, 47] width 4 height 4
click at [430, 20] on icon "button" at bounding box center [430, 24] width 9 height 9
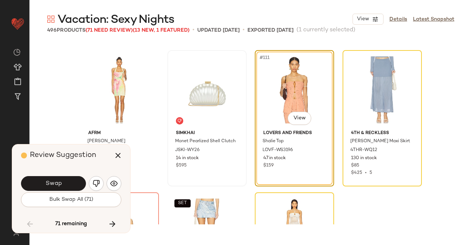
drag, startPoint x: 119, startPoint y: 157, endPoint x: 175, endPoint y: 146, distance: 57.2
click at [119, 157] on icon "button" at bounding box center [118, 155] width 9 height 9
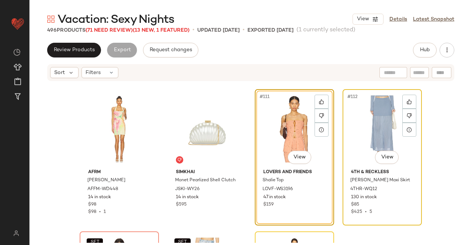
click at [369, 131] on div "#112 View" at bounding box center [382, 129] width 74 height 74
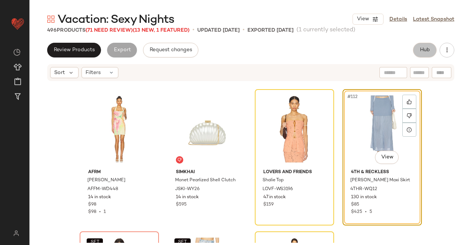
click at [419, 45] on button "Hub" at bounding box center [425, 50] width 24 height 15
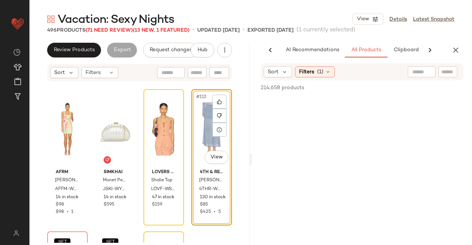
scroll to position [0, 46]
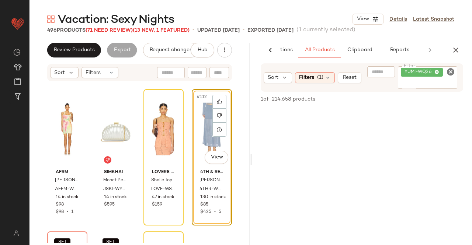
click at [430, 77] on div "YUMI-WQ26" at bounding box center [428, 77] width 60 height 22
paste input "**********"
type input "**********"
click at [197, 123] on div "#112 View" at bounding box center [211, 129] width 35 height 74
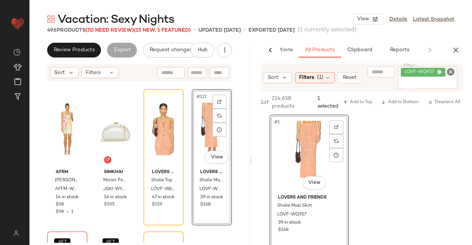
click at [455, 50] on icon "button" at bounding box center [455, 50] width 9 height 9
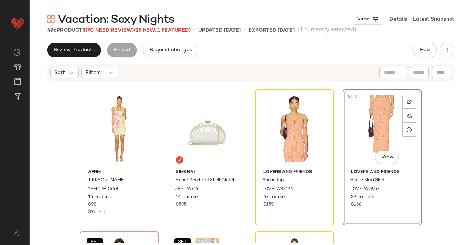
click at [116, 32] on span "(70 Need Review)" at bounding box center [110, 31] width 48 height 6
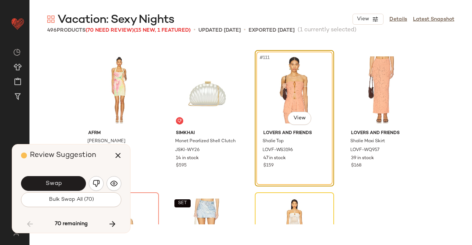
click at [52, 177] on button "Swap" at bounding box center [53, 183] width 65 height 15
click at [54, 181] on div "Swap" at bounding box center [53, 183] width 65 height 15
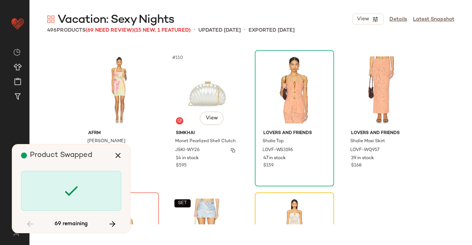
scroll to position [3984, 0]
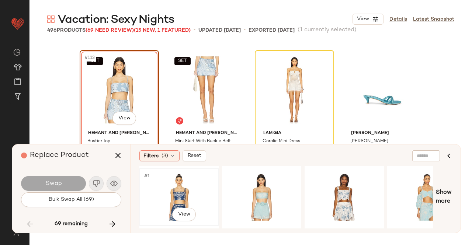
click at [186, 182] on div "#1 View" at bounding box center [179, 197] width 74 height 52
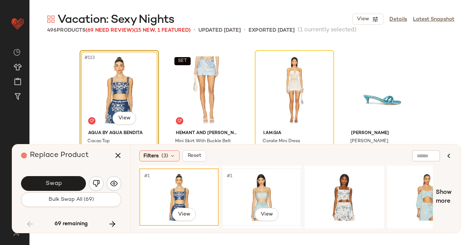
drag, startPoint x: 251, startPoint y: 183, endPoint x: 249, endPoint y: 178, distance: 5.4
click at [251, 184] on div "#1 View" at bounding box center [261, 197] width 74 height 52
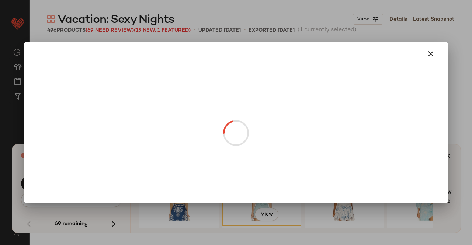
click at [119, 118] on body "Revolve ** Dashboard All Products Global Clipboards (13) Curations (508) Kriste…" at bounding box center [236, 122] width 472 height 245
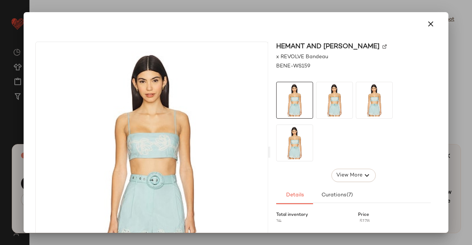
click at [353, 48] on div "HEMANT AND NANDITA" at bounding box center [353, 47] width 154 height 10
click at [382, 45] on img at bounding box center [384, 47] width 4 height 4
click at [429, 23] on icon "button" at bounding box center [430, 24] width 9 height 9
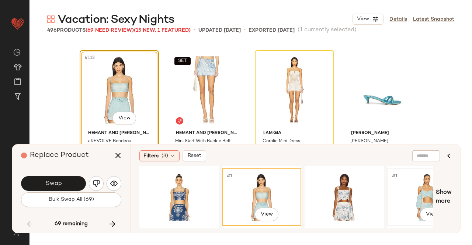
click at [421, 185] on div "#1 View" at bounding box center [427, 197] width 74 height 52
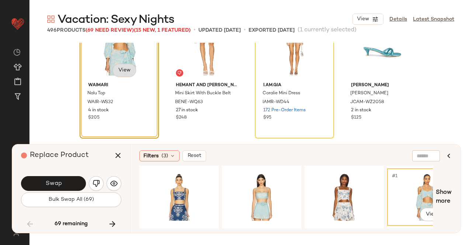
scroll to position [4021, 0]
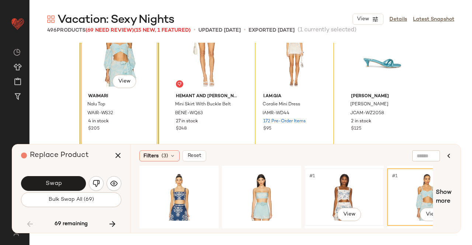
click at [338, 192] on div "#1 View" at bounding box center [344, 197] width 74 height 52
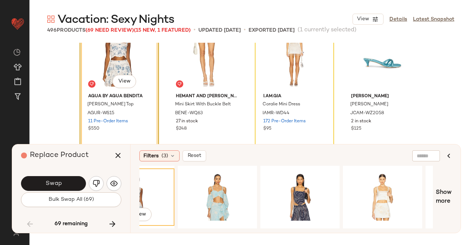
scroll to position [0, 214]
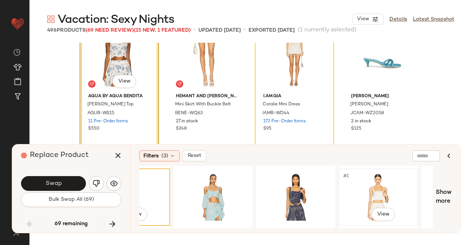
click at [371, 185] on div "#1 View" at bounding box center [378, 197] width 74 height 52
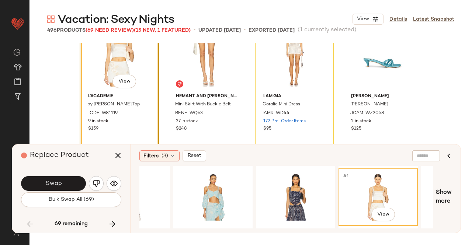
drag, startPoint x: 302, startPoint y: 230, endPoint x: 307, endPoint y: 228, distance: 6.1
click at [307, 229] on div "Filters (3) Reset #1 View Show more" at bounding box center [295, 188] width 330 height 88
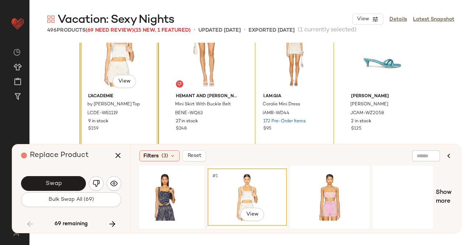
scroll to position [0, 371]
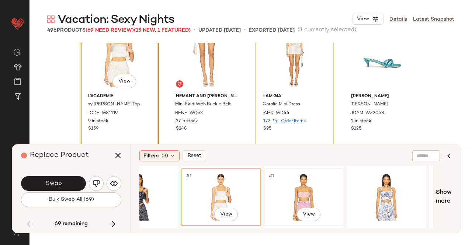
click at [298, 195] on div "#1 View" at bounding box center [303, 197] width 74 height 52
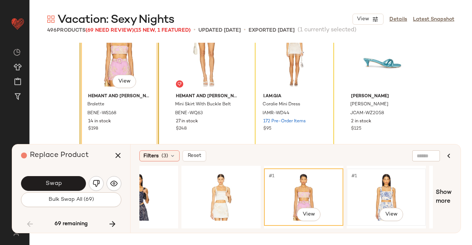
drag, startPoint x: 391, startPoint y: 188, endPoint x: 386, endPoint y: 185, distance: 5.3
click at [391, 188] on div "#1 View" at bounding box center [386, 197] width 74 height 52
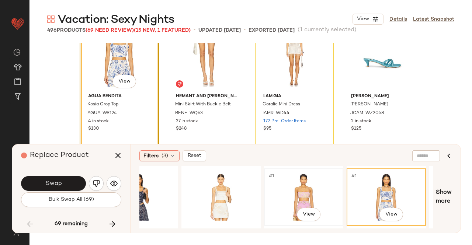
click at [299, 190] on div "#1 View" at bounding box center [303, 197] width 74 height 52
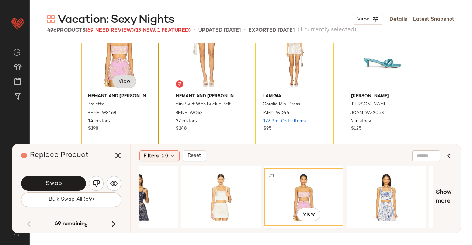
click at [121, 81] on body "Revolve ** Dashboard All Products Global Clipboards (13) Curations (508) Kriste…" at bounding box center [236, 122] width 472 height 245
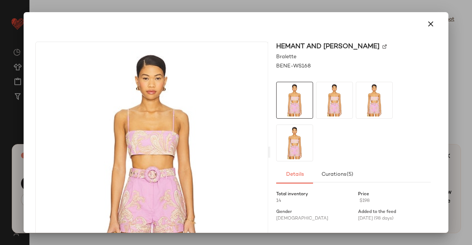
click at [382, 48] on img at bounding box center [384, 47] width 4 height 4
click at [422, 25] on button "button" at bounding box center [431, 24] width 18 height 18
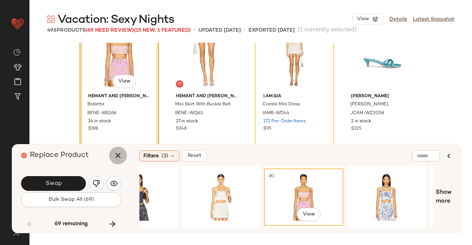
click at [115, 158] on icon "button" at bounding box center [118, 155] width 9 height 9
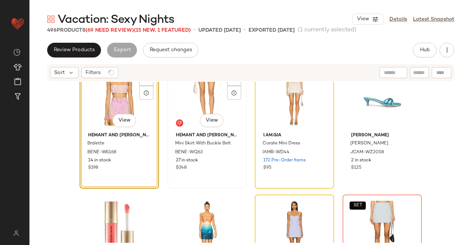
drag, startPoint x: 200, startPoint y: 105, endPoint x: 218, endPoint y: 98, distance: 18.9
click at [199, 105] on div "SET #114 View" at bounding box center [207, 92] width 74 height 74
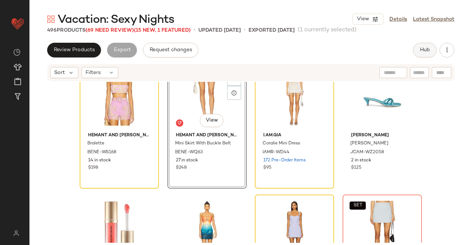
click at [422, 57] on button "Hub" at bounding box center [425, 50] width 24 height 15
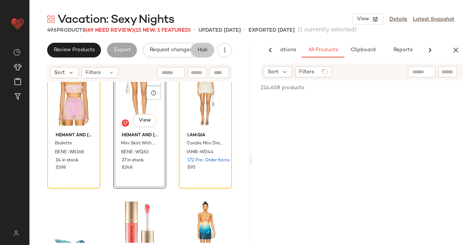
scroll to position [0, 46]
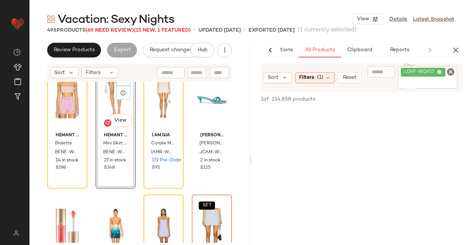
click at [429, 81] on input "Filter" at bounding box center [428, 84] width 54 height 8
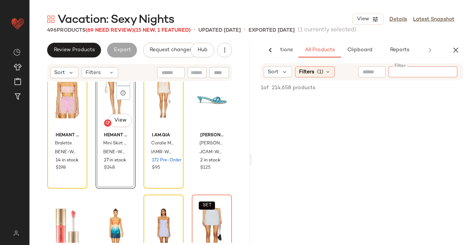
paste input "*********"
type input "*********"
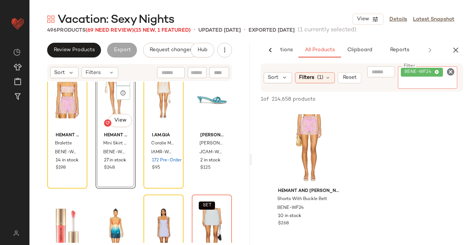
click at [111, 108] on div "SET #114 View" at bounding box center [115, 92] width 35 height 74
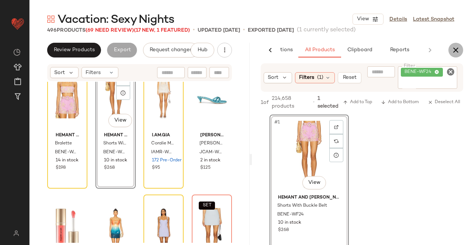
click at [459, 49] on icon "button" at bounding box center [455, 50] width 9 height 9
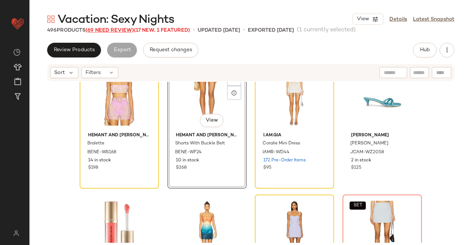
click at [101, 32] on span "(69 Need Review)" at bounding box center [110, 31] width 48 height 6
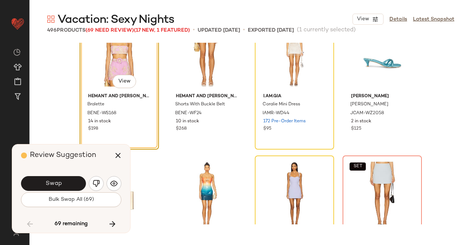
scroll to position [3984, 0]
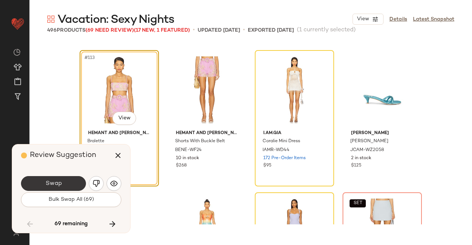
click at [56, 180] on span "Swap" at bounding box center [53, 183] width 17 height 7
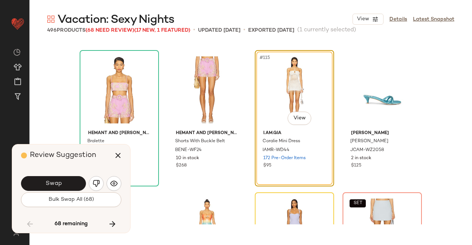
click at [52, 182] on span "Swap" at bounding box center [53, 183] width 17 height 7
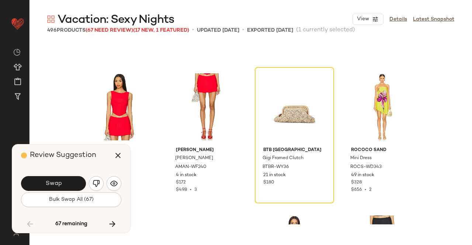
scroll to position [4200, 0]
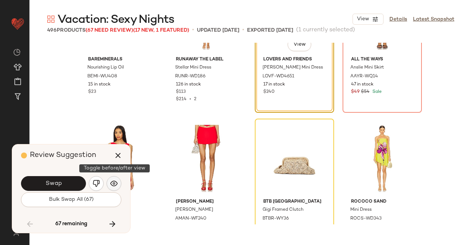
click at [114, 184] on img "button" at bounding box center [113, 183] width 7 height 7
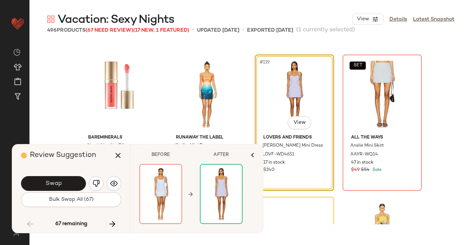
scroll to position [4089, 0]
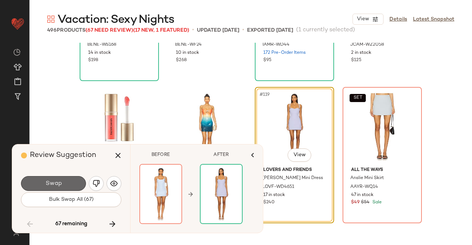
click at [60, 186] on span "Swap" at bounding box center [53, 183] width 17 height 7
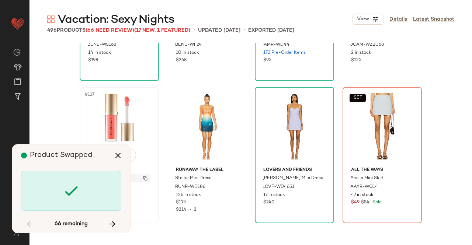
scroll to position [4126, 0]
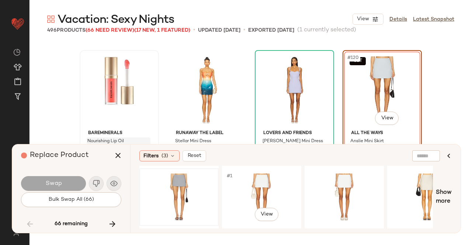
click at [187, 186] on div at bounding box center [179, 197] width 74 height 52
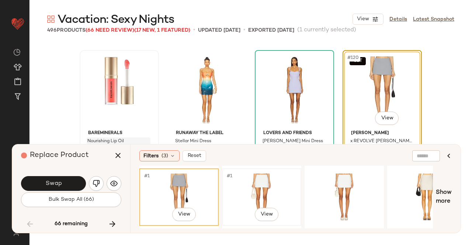
click at [258, 183] on div "#1 View" at bounding box center [261, 197] width 74 height 52
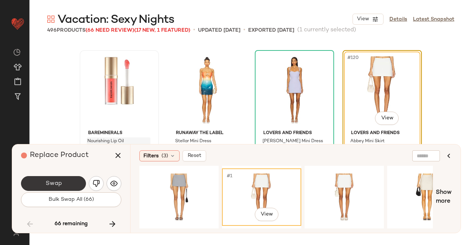
click at [77, 185] on button "Swap" at bounding box center [53, 183] width 65 height 15
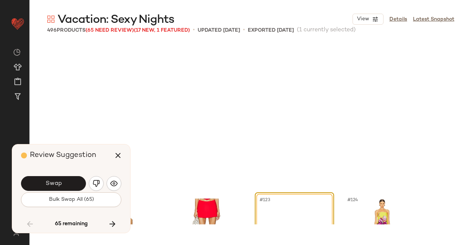
scroll to position [4268, 0]
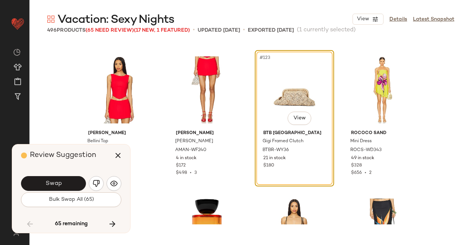
click at [58, 186] on span "Swap" at bounding box center [53, 183] width 17 height 7
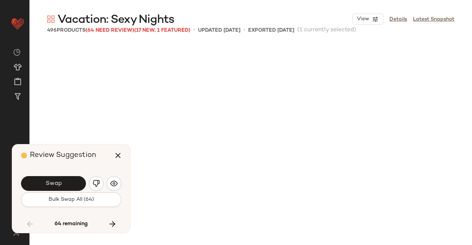
scroll to position [4553, 0]
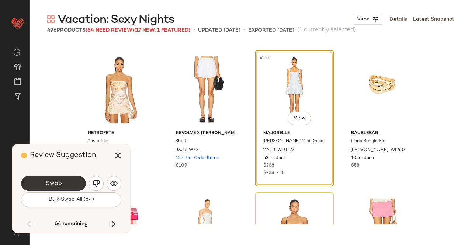
click at [47, 182] on span "Swap" at bounding box center [53, 183] width 17 height 7
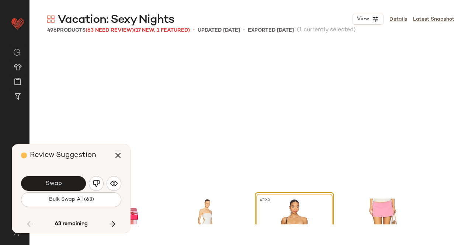
scroll to position [4695, 0]
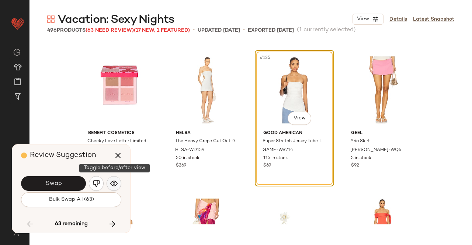
click at [114, 181] on img "button" at bounding box center [113, 183] width 7 height 7
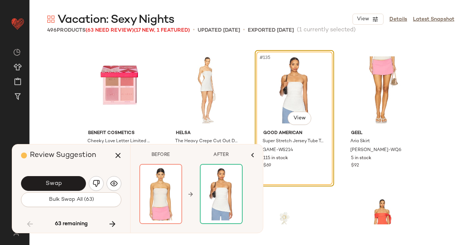
click at [96, 187] on img "button" at bounding box center [96, 183] width 7 height 7
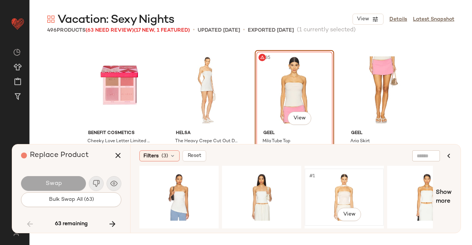
click at [353, 181] on div "#1 View" at bounding box center [344, 197] width 74 height 52
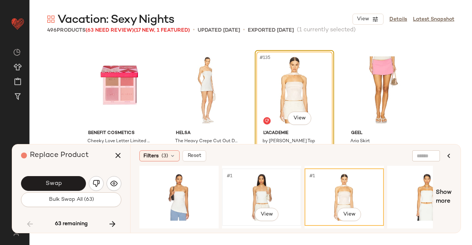
drag, startPoint x: 236, startPoint y: 188, endPoint x: 250, endPoint y: 188, distance: 13.6
click at [236, 188] on div "#1 View" at bounding box center [261, 197] width 74 height 52
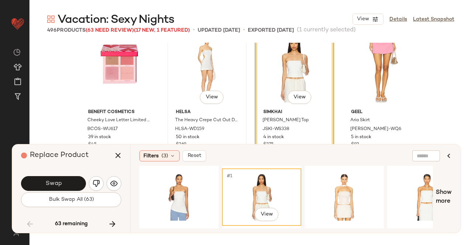
scroll to position [4732, 0]
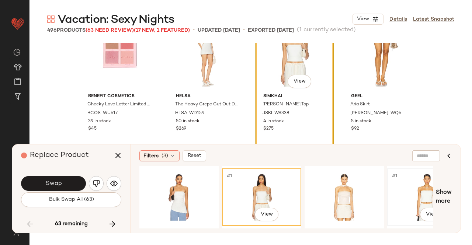
click at [411, 188] on div "#1 View" at bounding box center [427, 197] width 74 height 52
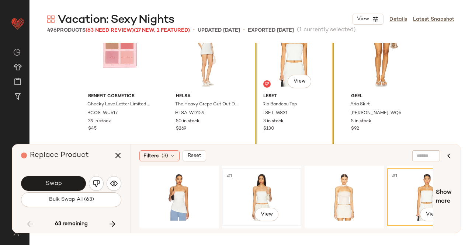
click at [243, 184] on div "#1 View" at bounding box center [261, 197] width 74 height 52
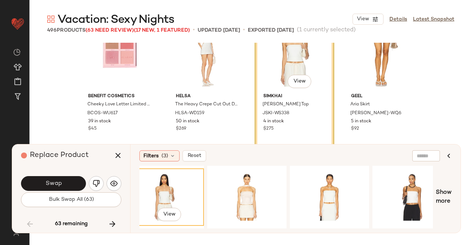
scroll to position [0, 165]
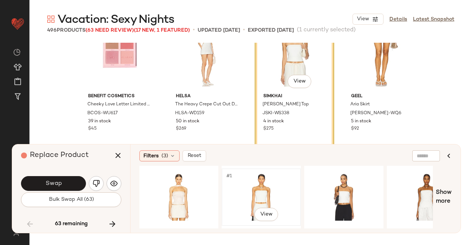
click at [252, 199] on div "#1 View" at bounding box center [261, 197] width 74 height 52
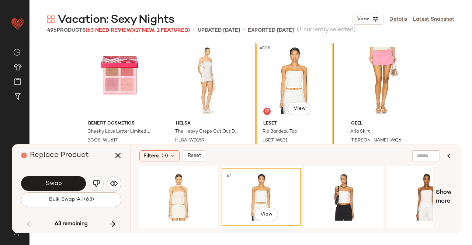
scroll to position [4658, 0]
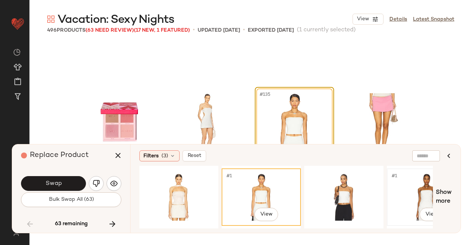
click at [418, 196] on div "#1 View" at bounding box center [426, 197] width 74 height 52
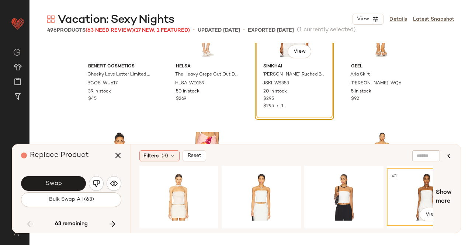
scroll to position [4769, 0]
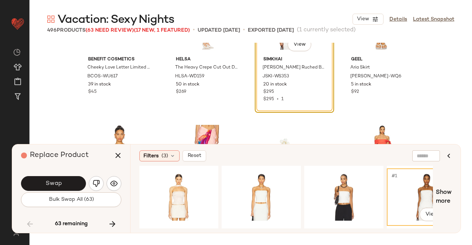
click at [66, 182] on button "Swap" at bounding box center [53, 183] width 65 height 15
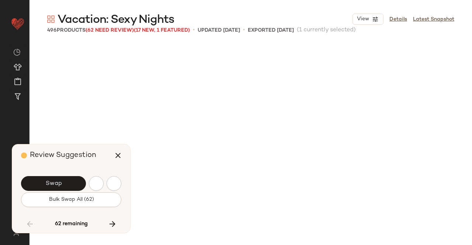
scroll to position [4980, 0]
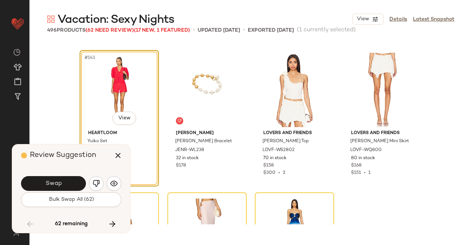
click at [76, 180] on button "Swap" at bounding box center [53, 183] width 65 height 15
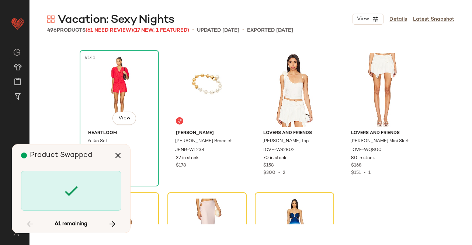
scroll to position [5122, 0]
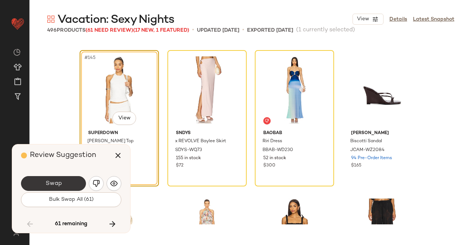
click at [55, 181] on span "Swap" at bounding box center [53, 183] width 17 height 7
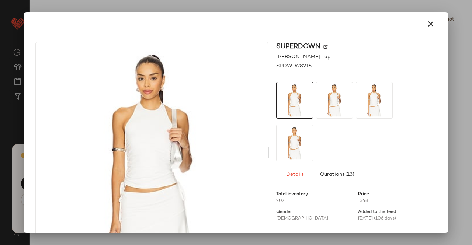
click at [323, 47] on img at bounding box center [325, 47] width 4 height 4
click at [431, 25] on button "button" at bounding box center [431, 24] width 18 height 18
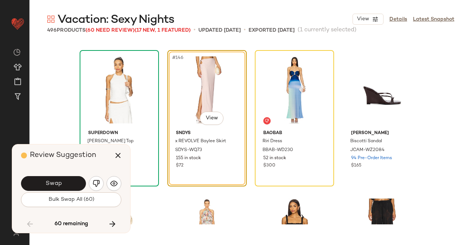
drag, startPoint x: 114, startPoint y: 157, endPoint x: 156, endPoint y: 135, distance: 47.5
click at [115, 157] on icon "button" at bounding box center [118, 155] width 9 height 9
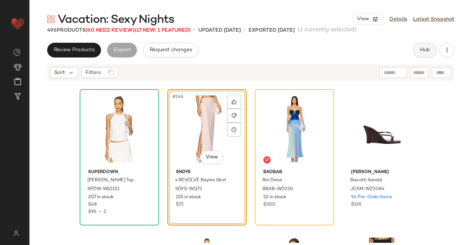
click at [428, 48] on span "Hub" at bounding box center [424, 50] width 10 height 6
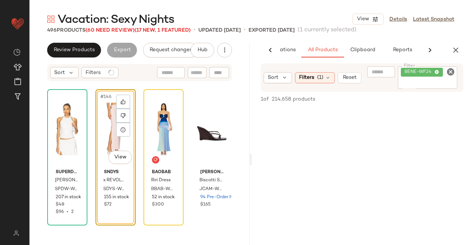
scroll to position [0, 46]
click at [438, 79] on div "BENE-WF24" at bounding box center [428, 77] width 60 height 22
paste input "**********"
type input "**********"
click at [108, 132] on div "#146 View" at bounding box center [115, 129] width 35 height 74
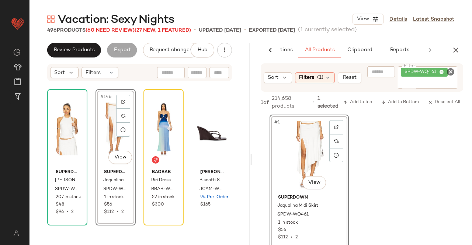
drag, startPoint x: 455, startPoint y: 43, endPoint x: 456, endPoint y: 48, distance: 4.9
click at [456, 47] on button "button" at bounding box center [455, 50] width 15 height 15
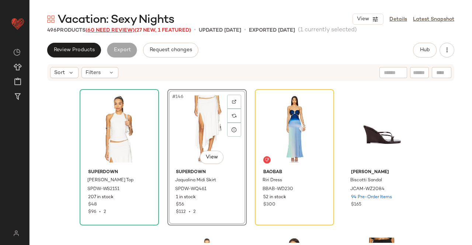
click at [115, 31] on span "(60 Need Review)" at bounding box center [110, 31] width 49 height 6
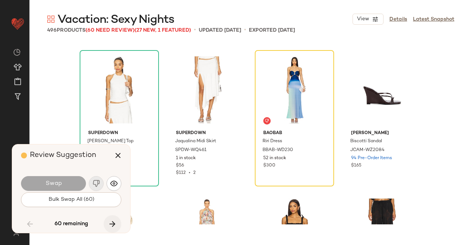
click at [113, 227] on icon "button" at bounding box center [112, 224] width 9 height 9
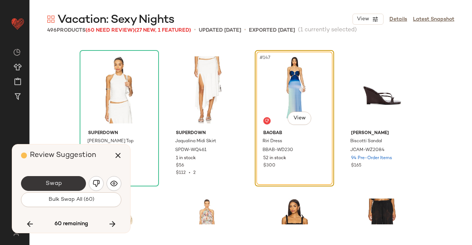
click at [59, 184] on span "Swap" at bounding box center [53, 183] width 17 height 7
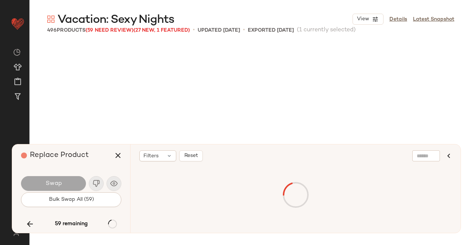
scroll to position [5976, 0]
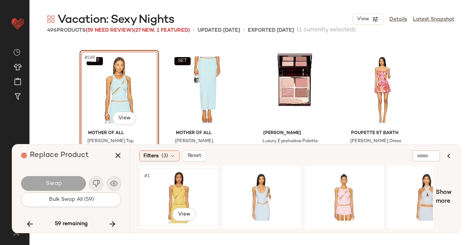
click at [204, 191] on div "#1 View" at bounding box center [179, 197] width 74 height 52
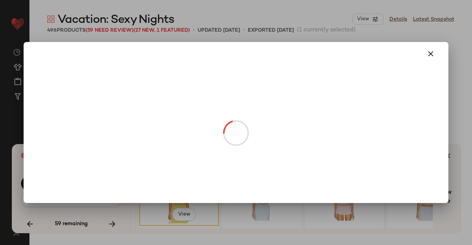
click at [123, 118] on body "Revolve ** Dashboard All Products Global Clipboards (13) Curations (508) Kriste…" at bounding box center [236, 122] width 472 height 245
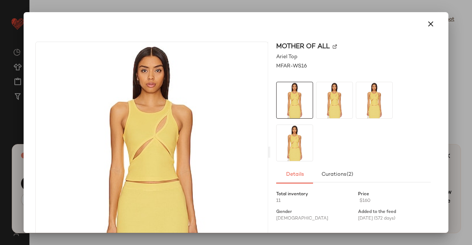
click at [332, 47] on img at bounding box center [334, 47] width 4 height 4
click at [422, 29] on button "button" at bounding box center [431, 24] width 18 height 18
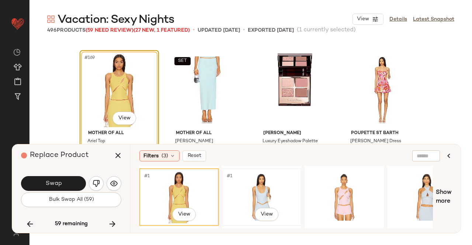
click at [265, 197] on div "#1 View" at bounding box center [261, 197] width 74 height 52
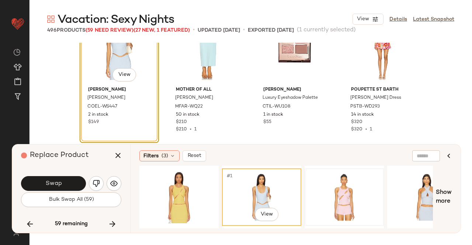
scroll to position [6012, 0]
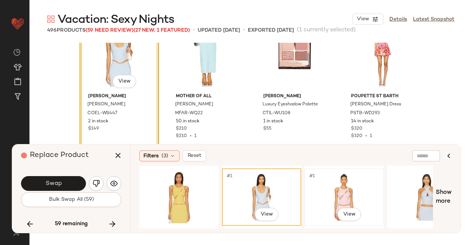
click at [339, 187] on div "#1 View" at bounding box center [344, 197] width 74 height 52
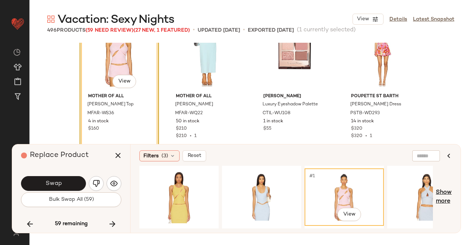
drag, startPoint x: 445, startPoint y: 211, endPoint x: 439, endPoint y: 202, distance: 11.3
click at [445, 210] on div "#1 View Show more" at bounding box center [295, 197] width 312 height 63
click at [423, 189] on div "#1 View" at bounding box center [427, 197] width 74 height 52
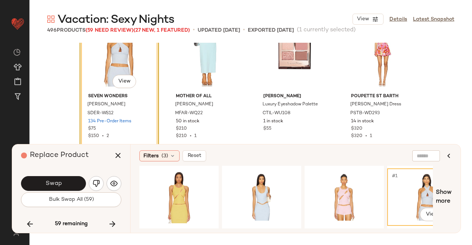
scroll to position [5976, 0]
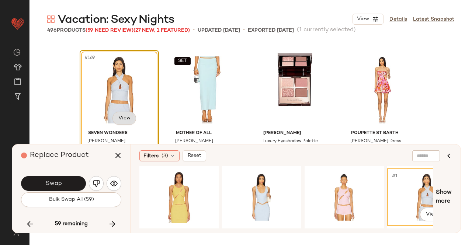
click at [122, 118] on body "Revolve ** Dashboard All Products Global Clipboards (13) Curations (508) Kriste…" at bounding box center [236, 122] width 472 height 245
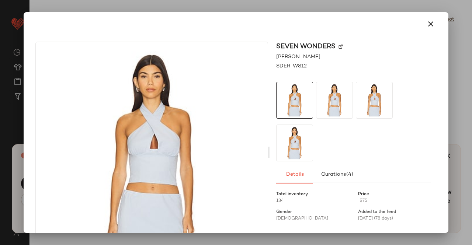
click at [338, 45] on img at bounding box center [340, 47] width 4 height 4
click at [422, 20] on button "button" at bounding box center [431, 24] width 18 height 18
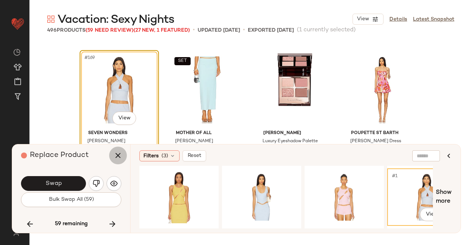
drag, startPoint x: 112, startPoint y: 154, endPoint x: 161, endPoint y: 115, distance: 62.5
click at [112, 154] on button "button" at bounding box center [118, 156] width 18 height 18
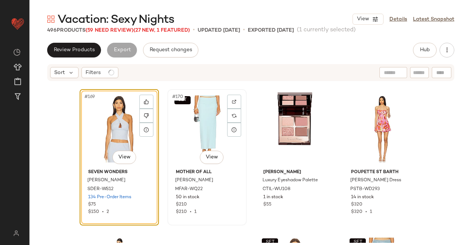
click at [184, 126] on div "SET #170 View" at bounding box center [207, 129] width 74 height 74
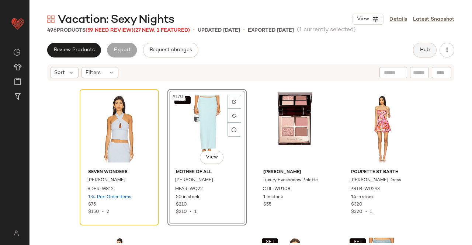
click at [431, 49] on button "Hub" at bounding box center [425, 50] width 24 height 15
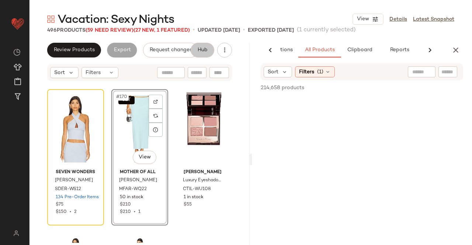
scroll to position [0, 46]
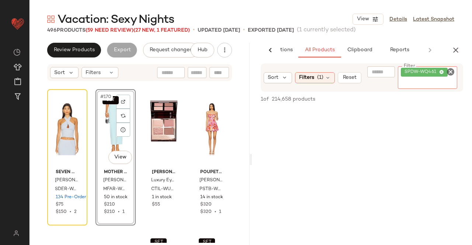
click at [434, 76] on span "SPDW-WQ461" at bounding box center [424, 72] width 47 height 9
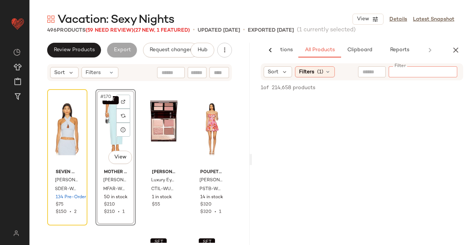
paste input "********"
type input "********"
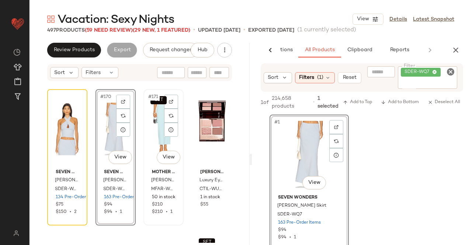
click at [151, 134] on div "SET #171 View" at bounding box center [163, 129] width 35 height 74
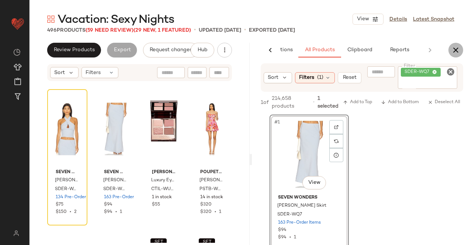
click at [458, 52] on icon "button" at bounding box center [455, 50] width 9 height 9
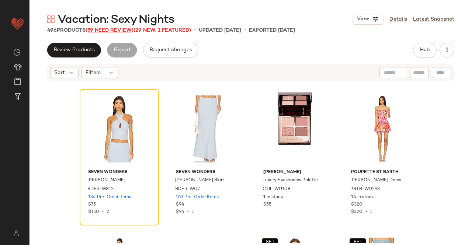
click at [121, 32] on span "(59 Need Review)" at bounding box center [110, 31] width 48 height 6
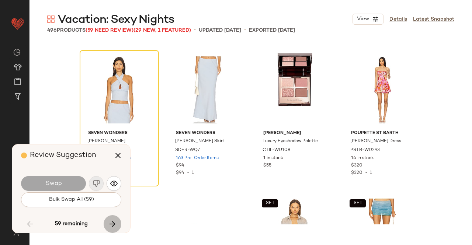
click at [114, 223] on icon "button" at bounding box center [112, 224] width 9 height 9
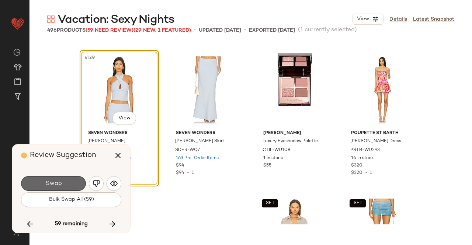
click at [52, 184] on span "Swap" at bounding box center [53, 183] width 17 height 7
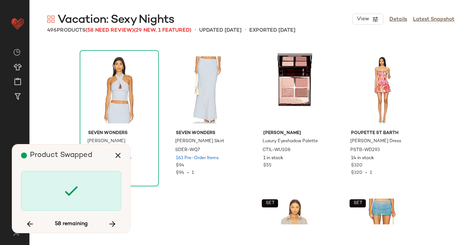
scroll to position [6402, 0]
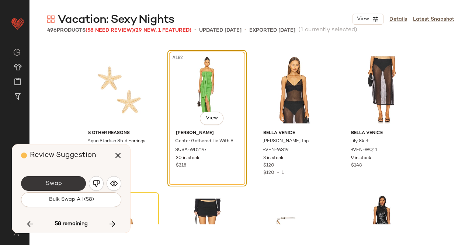
click at [54, 180] on span "Swap" at bounding box center [53, 183] width 17 height 7
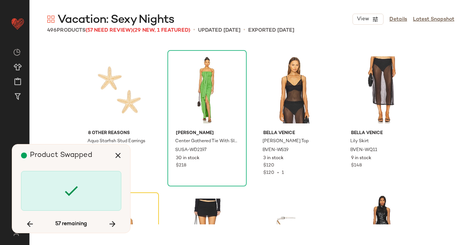
scroll to position [6545, 0]
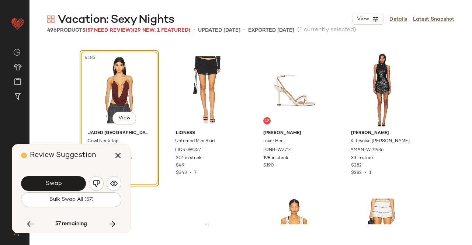
click at [54, 180] on span "Swap" at bounding box center [53, 183] width 17 height 7
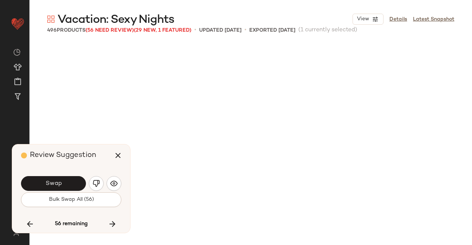
scroll to position [6972, 0]
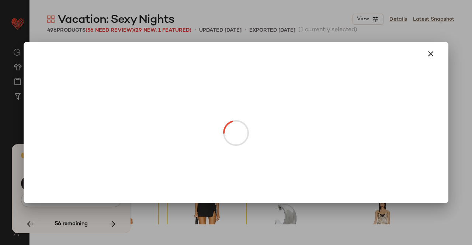
click at [299, 118] on body "Revolve ** Dashboard All Products Global Clipboards (13) Curations (508) Kriste…" at bounding box center [236, 122] width 472 height 245
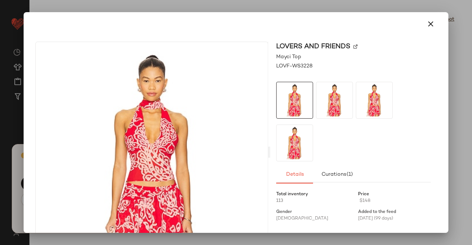
click at [355, 48] on img at bounding box center [355, 47] width 4 height 4
drag, startPoint x: 409, startPoint y: 14, endPoint x: 424, endPoint y: 25, distance: 18.9
click at [414, 18] on div at bounding box center [236, 24] width 419 height 24
click at [426, 25] on icon "button" at bounding box center [430, 24] width 9 height 9
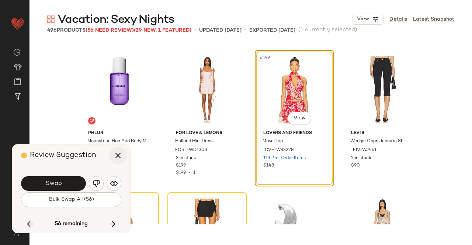
click at [121, 158] on icon "button" at bounding box center [118, 155] width 9 height 9
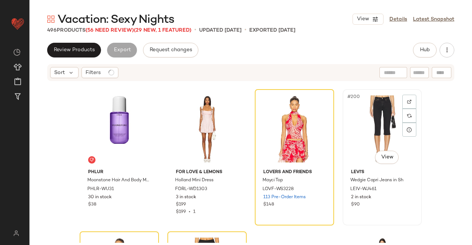
click at [382, 133] on div "#200 View" at bounding box center [382, 129] width 74 height 74
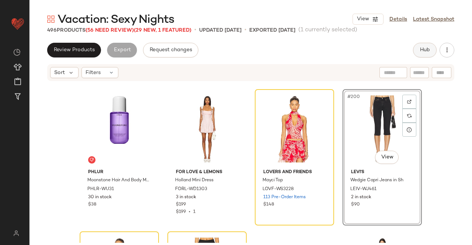
click at [428, 50] on span "Hub" at bounding box center [424, 50] width 10 height 6
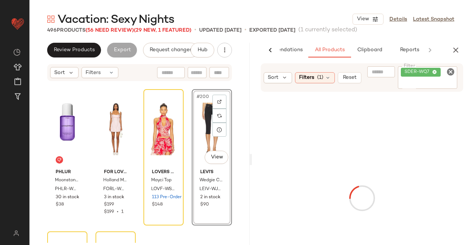
scroll to position [0, 46]
drag, startPoint x: 425, startPoint y: 81, endPoint x: 422, endPoint y: 84, distance: 3.9
click at [425, 82] on input "Filter" at bounding box center [428, 84] width 54 height 8
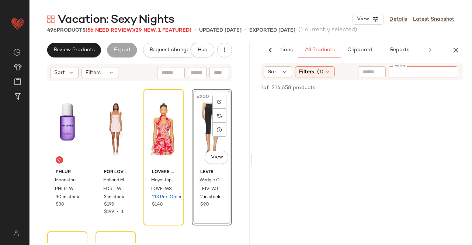
paste input "**********"
type input "**********"
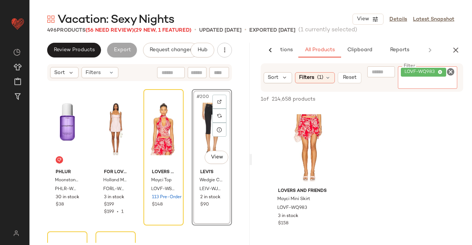
click at [204, 134] on div "#200 View" at bounding box center [211, 129] width 35 height 74
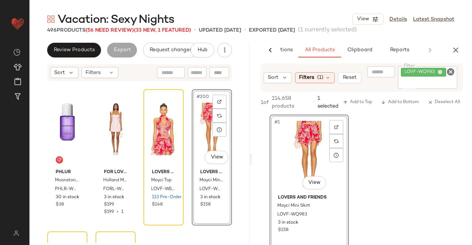
click at [453, 50] on icon "button" at bounding box center [455, 50] width 9 height 9
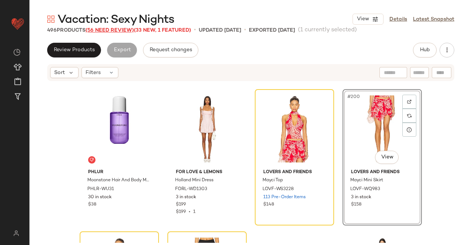
click at [109, 28] on span "(56 Need Review)" at bounding box center [110, 31] width 48 height 6
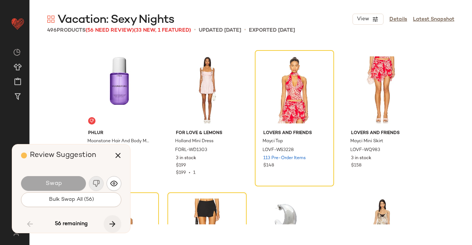
click at [119, 224] on button "button" at bounding box center [113, 224] width 18 height 18
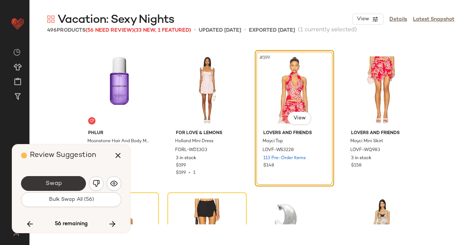
click at [63, 182] on button "Swap" at bounding box center [53, 183] width 65 height 15
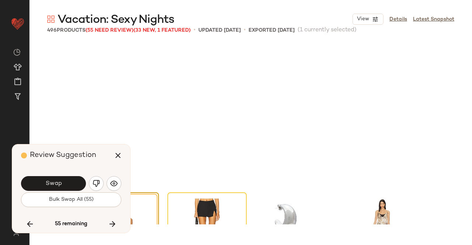
scroll to position [7114, 0]
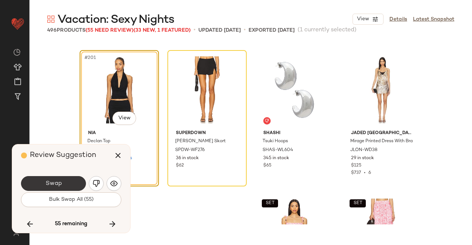
click at [69, 181] on button "Swap" at bounding box center [53, 183] width 65 height 15
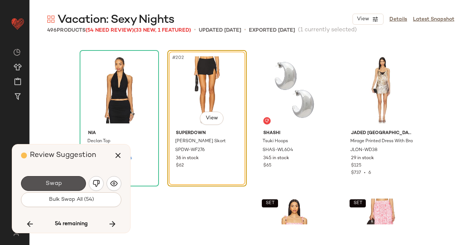
click at [69, 181] on button "Swap" at bounding box center [53, 183] width 65 height 15
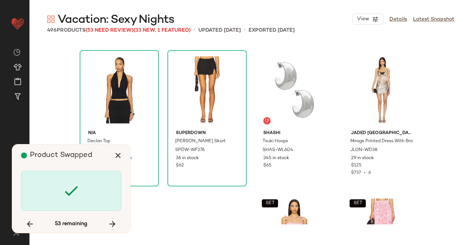
scroll to position [7683, 0]
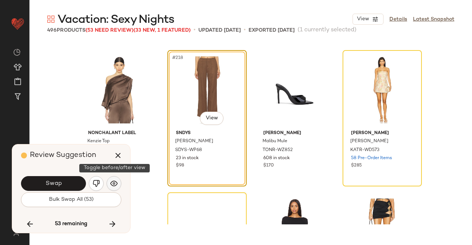
click at [116, 182] on img "button" at bounding box center [113, 183] width 7 height 7
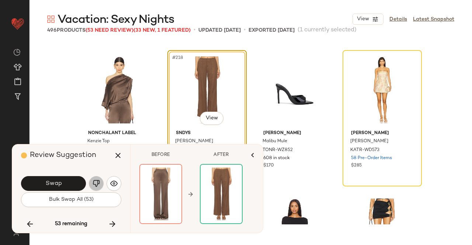
click at [93, 187] on img "button" at bounding box center [96, 183] width 7 height 7
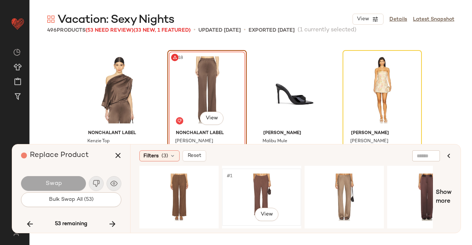
click at [277, 183] on div "#1 View" at bounding box center [261, 197] width 74 height 52
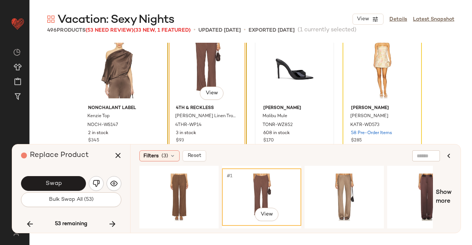
scroll to position [7720, 0]
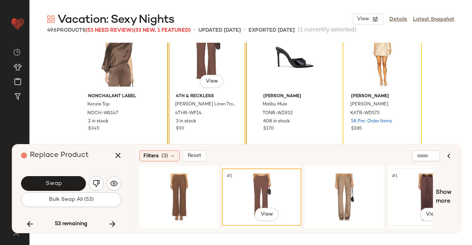
click at [426, 185] on div "#1 View" at bounding box center [427, 197] width 74 height 52
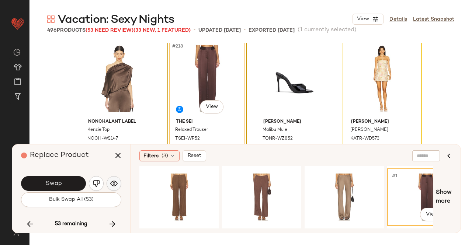
scroll to position [7683, 0]
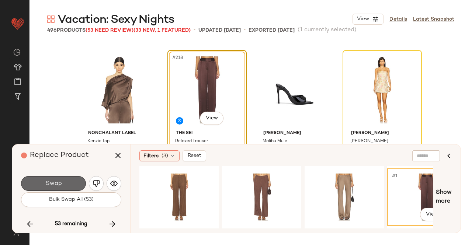
click at [76, 184] on button "Swap" at bounding box center [53, 183] width 65 height 15
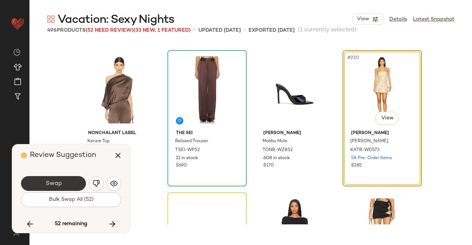
click at [76, 178] on button "Swap" at bounding box center [53, 183] width 65 height 15
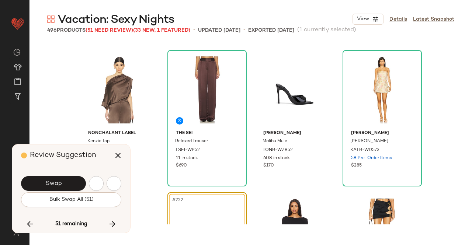
scroll to position [7825, 0]
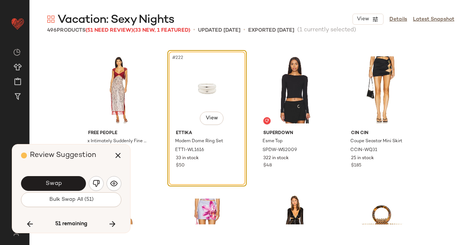
click at [83, 177] on div "Swap" at bounding box center [53, 183] width 65 height 15
click at [80, 179] on button "Swap" at bounding box center [53, 183] width 65 height 15
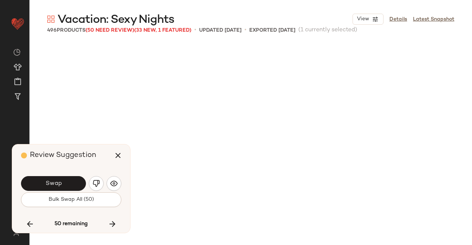
scroll to position [8110, 0]
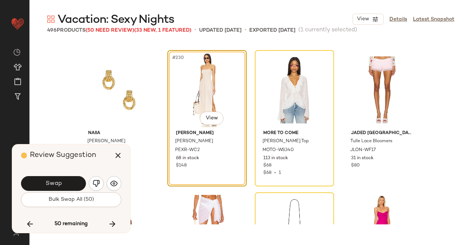
click at [94, 174] on div "Swap Bulk Swap All (50)" at bounding box center [71, 191] width 100 height 40
click at [83, 184] on button "Swap" at bounding box center [53, 183] width 65 height 15
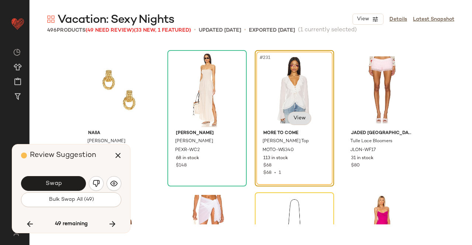
click at [297, 118] on body "Revolve ** Dashboard All Products Global Clipboards (13) Curations (508) Kriste…" at bounding box center [236, 122] width 472 height 245
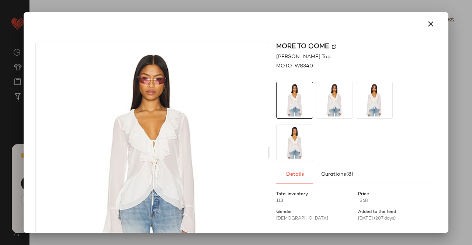
click at [332, 46] on img at bounding box center [334, 47] width 4 height 4
drag, startPoint x: 421, startPoint y: 21, endPoint x: 424, endPoint y: 24, distance: 4.2
click at [422, 23] on button "button" at bounding box center [431, 24] width 18 height 18
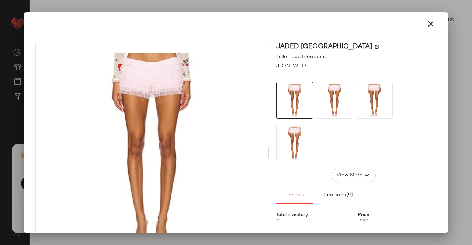
click at [334, 44] on div "Jaded [GEOGRAPHIC_DATA]" at bounding box center [353, 47] width 154 height 10
click at [375, 48] on img at bounding box center [377, 47] width 4 height 4
click at [432, 25] on button "button" at bounding box center [431, 24] width 18 height 18
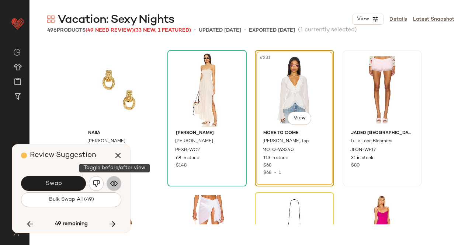
click at [115, 184] on img "button" at bounding box center [113, 183] width 7 height 7
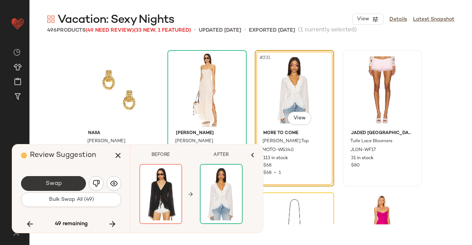
click at [69, 186] on button "Swap" at bounding box center [53, 183] width 65 height 15
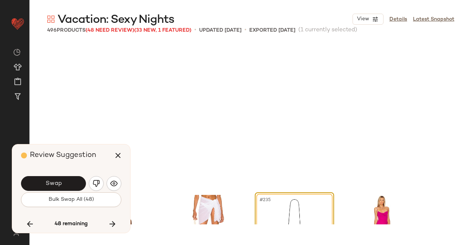
scroll to position [8252, 0]
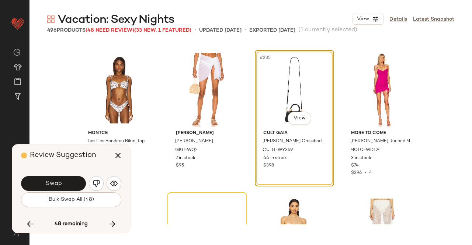
click at [69, 184] on button "Swap" at bounding box center [53, 183] width 65 height 15
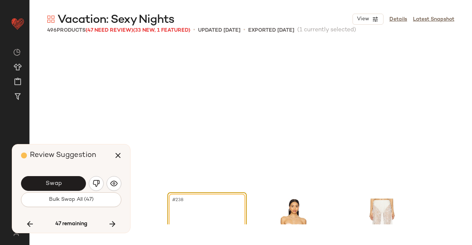
scroll to position [8394, 0]
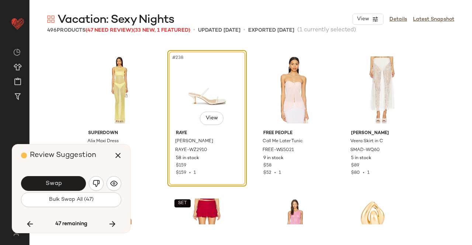
click at [69, 185] on button "Swap" at bounding box center [53, 183] width 65 height 15
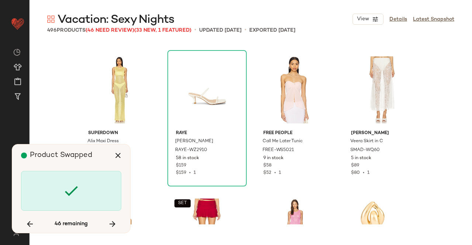
scroll to position [8963, 0]
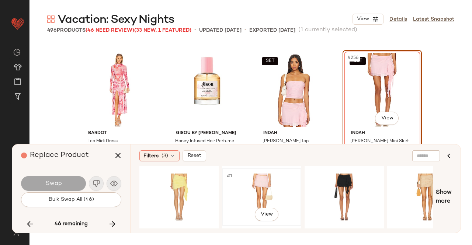
click at [262, 187] on div "#1 View" at bounding box center [261, 197] width 74 height 52
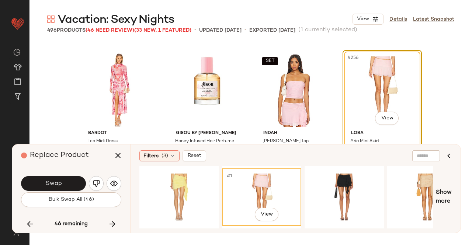
click at [63, 181] on button "Swap" at bounding box center [53, 183] width 65 height 15
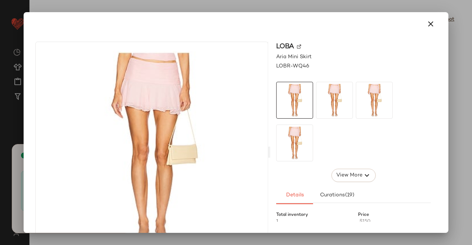
scroll to position [9106, 0]
click at [298, 45] on img at bounding box center [299, 47] width 4 height 4
click at [428, 25] on icon "button" at bounding box center [430, 24] width 9 height 9
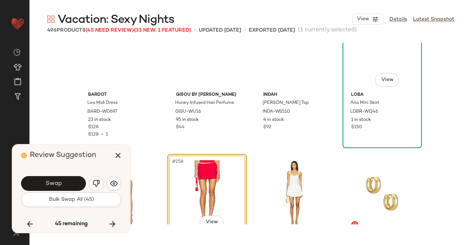
scroll to position [8958, 0]
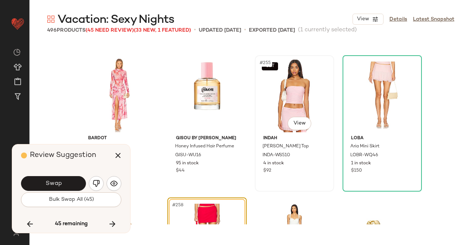
click at [299, 91] on div "SET #255 View" at bounding box center [294, 95] width 74 height 74
click at [116, 152] on icon "button" at bounding box center [118, 155] width 9 height 9
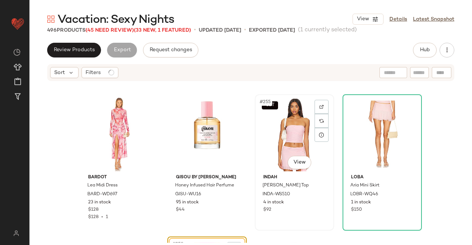
click at [306, 130] on div "SET #255 View" at bounding box center [294, 134] width 74 height 74
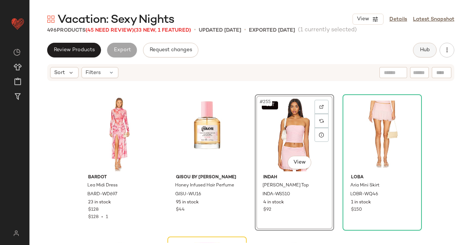
click at [432, 49] on button "Hub" at bounding box center [425, 50] width 24 height 15
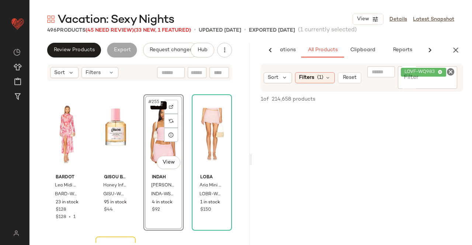
scroll to position [0, 46]
click at [433, 72] on span "LOVF-WQ983" at bounding box center [420, 72] width 33 height 7
paste input "*********"
type input "*********"
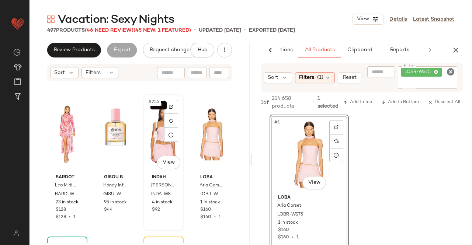
click at [154, 146] on div "SET #255 View" at bounding box center [163, 134] width 35 height 74
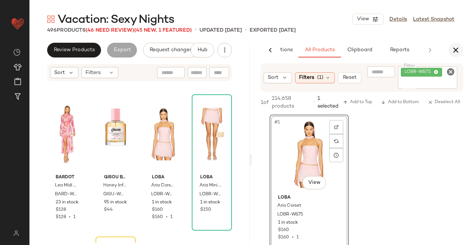
click at [458, 46] on icon "button" at bounding box center [455, 50] width 9 height 9
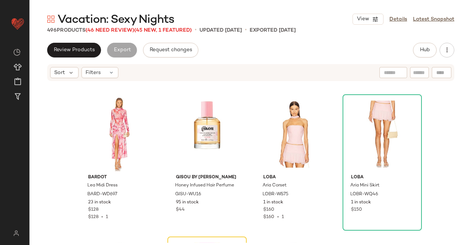
click at [121, 27] on span "Vacation: Sexy Nights" at bounding box center [116, 20] width 116 height 15
click at [123, 29] on span "(46 Need Review)" at bounding box center [110, 31] width 49 height 6
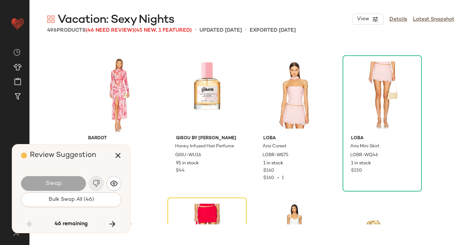
drag, startPoint x: 109, startPoint y: 220, endPoint x: 114, endPoint y: 223, distance: 6.3
click at [109, 220] on button "button" at bounding box center [113, 224] width 18 height 18
click at [125, 157] on button "button" at bounding box center [118, 156] width 18 height 18
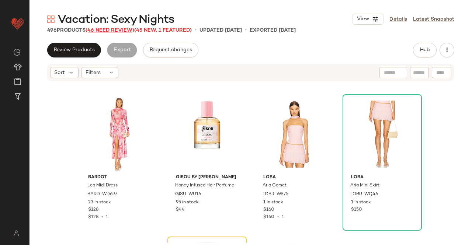
click at [105, 32] on span "(46 Need Review)" at bounding box center [110, 31] width 49 height 6
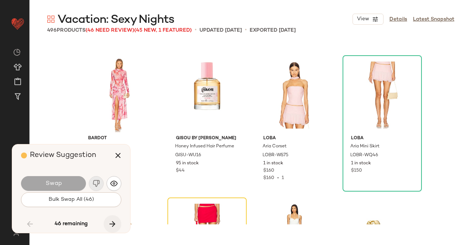
click at [111, 222] on icon "button" at bounding box center [112, 224] width 9 height 9
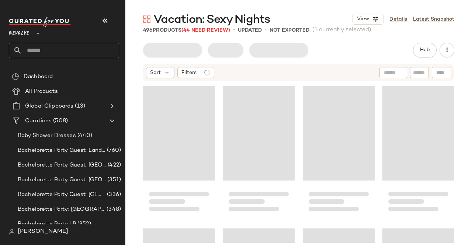
click at [118, 17] on div "Revolve **" at bounding box center [67, 38] width 116 height 46
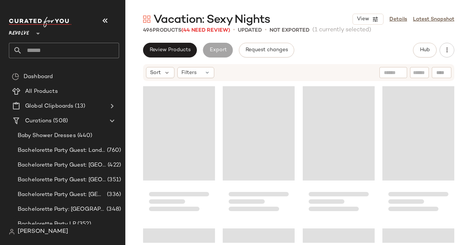
click at [106, 19] on icon "button" at bounding box center [105, 20] width 9 height 9
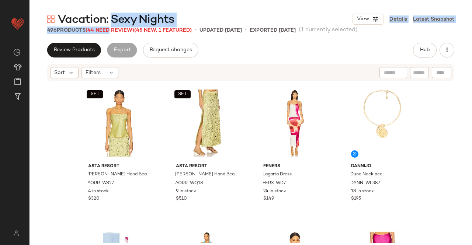
click at [111, 27] on div "Vacation: Sexy Nights View Details Latest Snapshot 496 Products (44 Need Review…" at bounding box center [250, 128] width 442 height 233
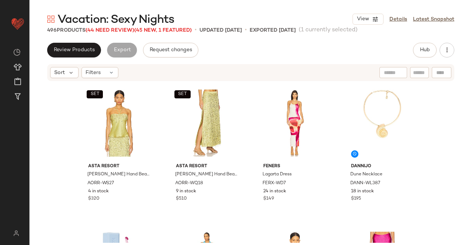
click at [215, 6] on main "Vacation: Sexy Nights View Details Latest Snapshot 496 Products (44 Need Review…" at bounding box center [236, 122] width 472 height 245
click at [124, 30] on span "(44 Need Review)" at bounding box center [110, 31] width 49 height 6
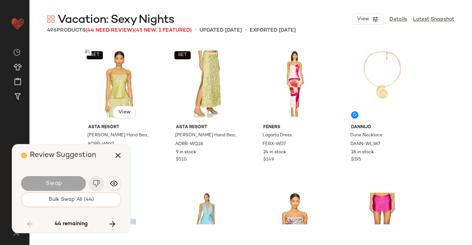
scroll to position [9106, 0]
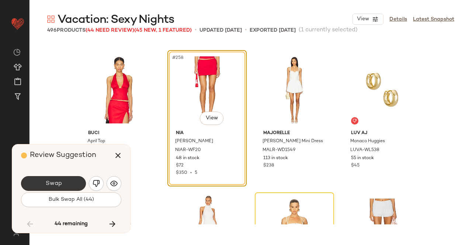
click at [56, 187] on span "Swap" at bounding box center [53, 183] width 17 height 7
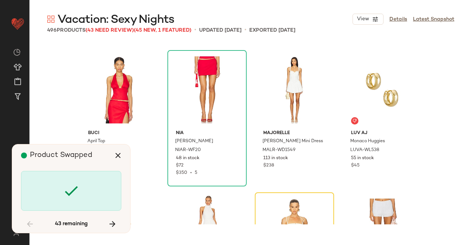
scroll to position [9248, 0]
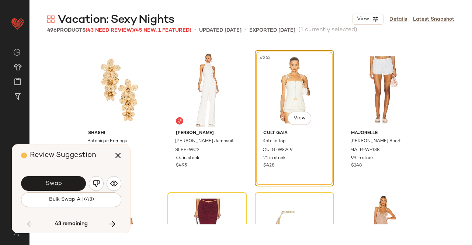
click at [56, 187] on span "Swap" at bounding box center [53, 183] width 17 height 7
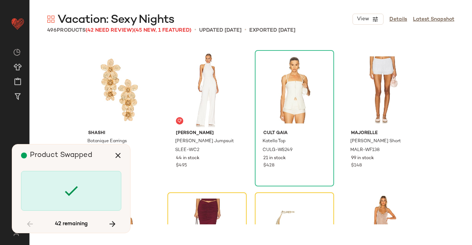
scroll to position [9390, 0]
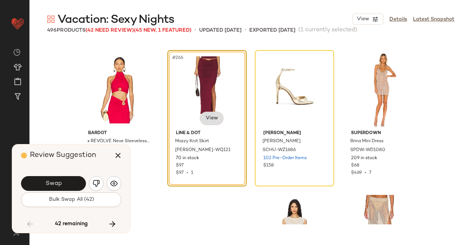
click at [207, 120] on body "Revolve ** Dashboard All Products Global Clipboards (13) Curations (508) Kriste…" at bounding box center [236, 122] width 472 height 245
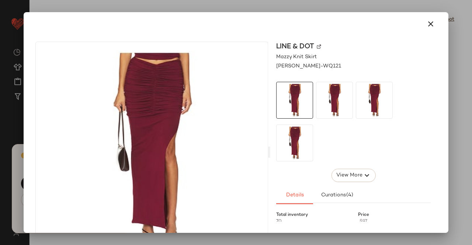
click at [317, 44] on div "Line & Dot" at bounding box center [353, 47] width 154 height 10
click at [317, 46] on img at bounding box center [319, 47] width 4 height 4
click at [426, 24] on icon "button" at bounding box center [430, 24] width 9 height 9
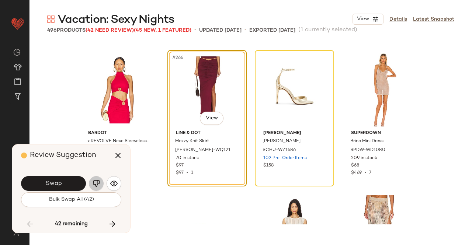
click at [101, 183] on button "button" at bounding box center [96, 183] width 15 height 15
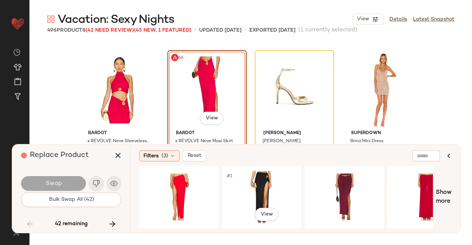
drag, startPoint x: 263, startPoint y: 187, endPoint x: 231, endPoint y: 149, distance: 49.5
click at [263, 187] on div "#1 View" at bounding box center [261, 197] width 74 height 52
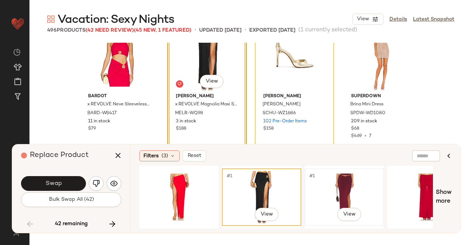
click at [338, 193] on div "#1 View" at bounding box center [344, 197] width 74 height 52
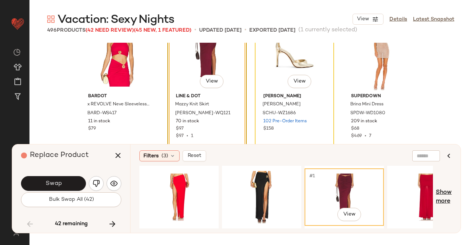
scroll to position [9464, 0]
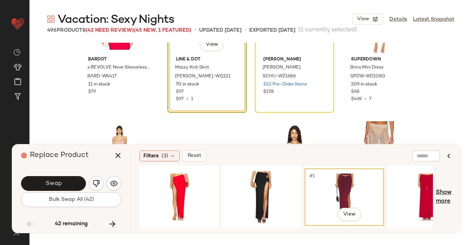
click at [437, 199] on span "Show more" at bounding box center [444, 197] width 16 height 18
click at [433, 199] on div "#1 View" at bounding box center [427, 197] width 74 height 52
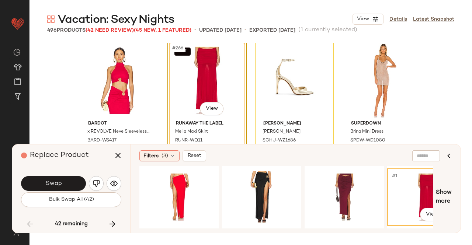
scroll to position [9390, 0]
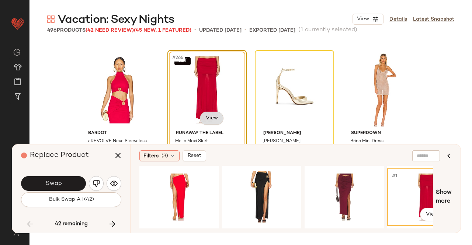
click at [213, 116] on body "Revolve ** Dashboard All Products Global Clipboards (13) Curations (508) Kriste…" at bounding box center [236, 122] width 472 height 245
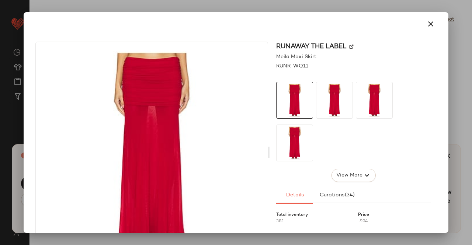
click at [349, 45] on img at bounding box center [351, 47] width 4 height 4
drag, startPoint x: 420, startPoint y: 29, endPoint x: 225, endPoint y: 100, distance: 207.0
click at [422, 29] on button "button" at bounding box center [431, 24] width 18 height 18
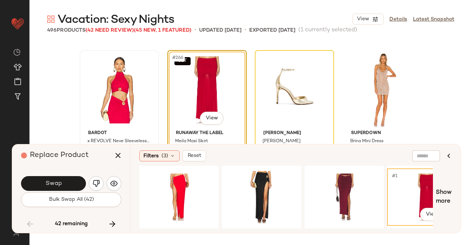
click at [118, 157] on icon "button" at bounding box center [118, 155] width 9 height 9
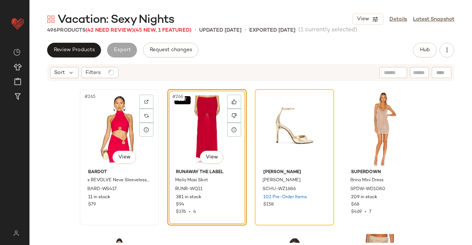
click at [108, 125] on div "#265 View" at bounding box center [119, 129] width 74 height 74
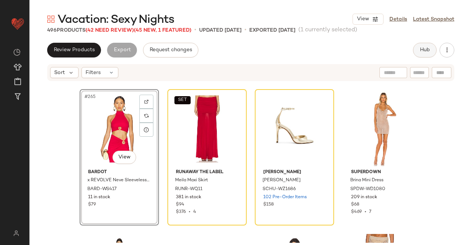
click at [423, 50] on span "Hub" at bounding box center [424, 50] width 10 height 6
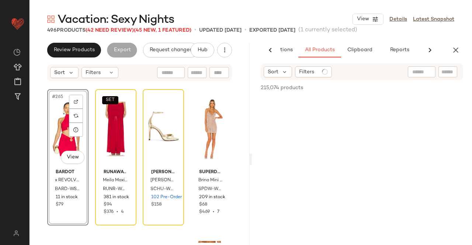
scroll to position [0, 46]
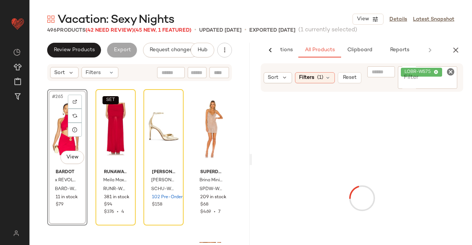
click at [434, 79] on div "LOBR-WS75" at bounding box center [428, 77] width 60 height 22
paste input "*********"
type input "*********"
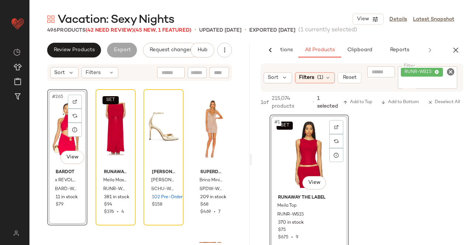
click at [67, 142] on div "#265 View" at bounding box center [67, 129] width 35 height 74
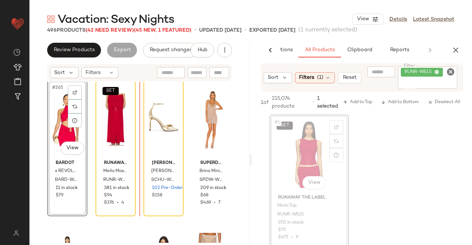
scroll to position [9401, 0]
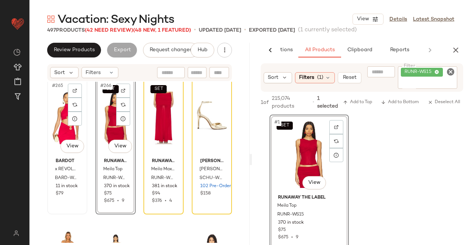
click at [65, 121] on div "#265 View" at bounding box center [67, 118] width 35 height 74
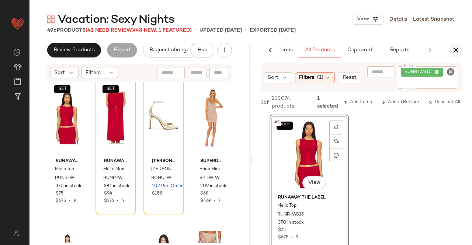
click at [457, 54] on icon "button" at bounding box center [455, 50] width 9 height 9
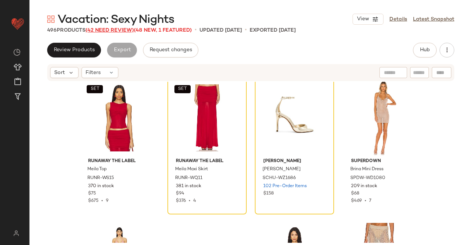
click at [105, 30] on span "(42 Need Review)" at bounding box center [110, 31] width 48 height 6
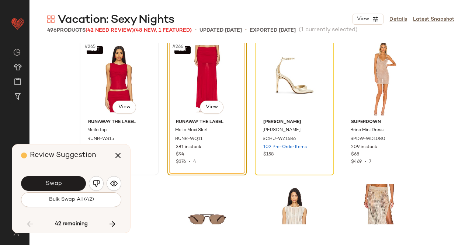
scroll to position [9390, 0]
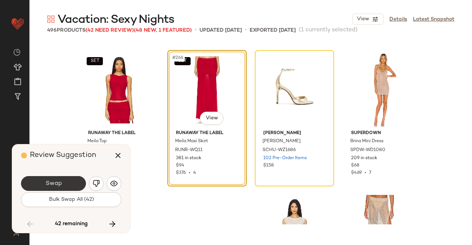
click at [68, 183] on button "Swap" at bounding box center [53, 183] width 65 height 15
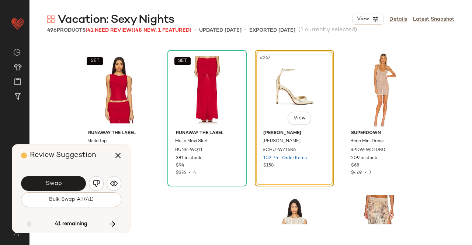
click at [68, 183] on button "Swap" at bounding box center [53, 183] width 65 height 15
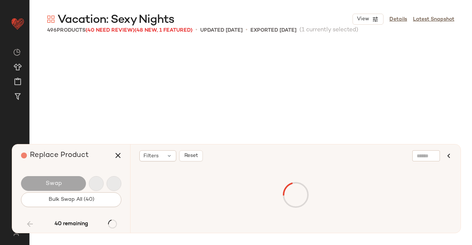
scroll to position [9675, 0]
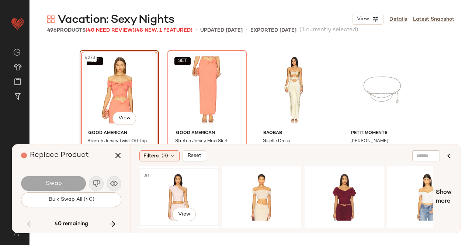
click at [192, 195] on div "#1 View" at bounding box center [179, 197] width 74 height 52
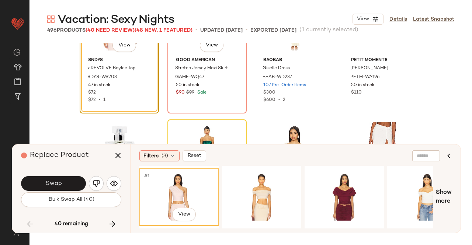
scroll to position [9748, 0]
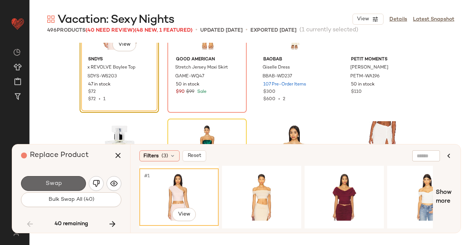
click at [71, 182] on button "Swap" at bounding box center [53, 183] width 65 height 15
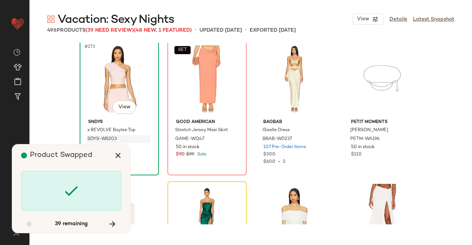
scroll to position [9675, 0]
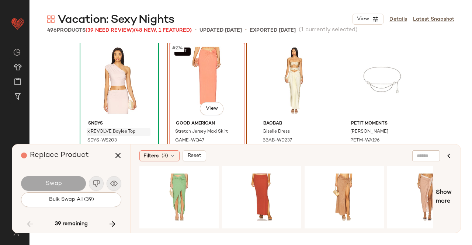
scroll to position [9712, 0]
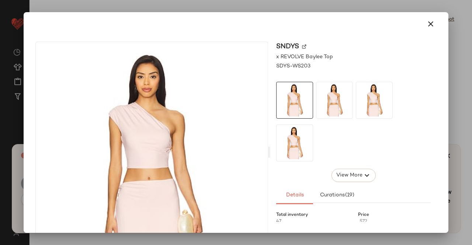
click at [302, 46] on img at bounding box center [304, 47] width 4 height 4
drag, startPoint x: 432, startPoint y: 20, endPoint x: 409, endPoint y: 32, distance: 26.2
click at [432, 19] on button "button" at bounding box center [431, 24] width 18 height 18
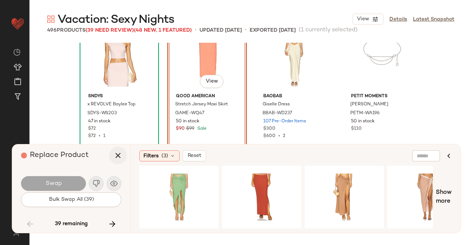
click at [115, 154] on icon "button" at bounding box center [118, 155] width 9 height 9
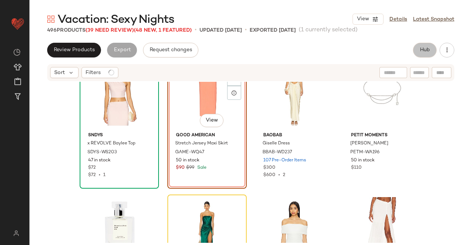
click at [421, 50] on button "Hub" at bounding box center [425, 50] width 24 height 15
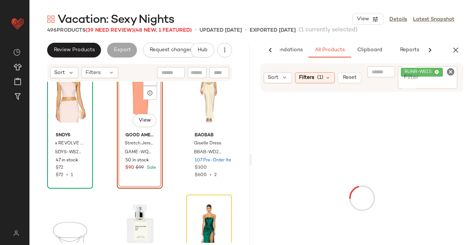
click at [430, 73] on span "RUNR-WS15" at bounding box center [419, 72] width 30 height 7
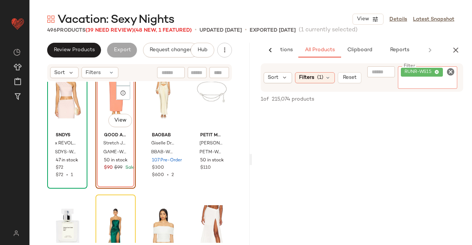
paste input "*********"
type input "*********"
click at [104, 109] on div "SET #274 View" at bounding box center [115, 92] width 35 height 74
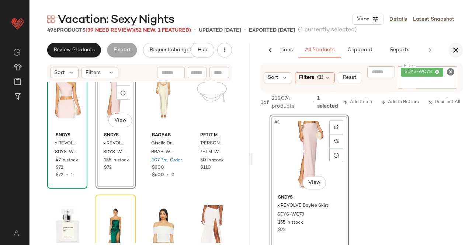
click at [454, 49] on icon "button" at bounding box center [455, 50] width 9 height 9
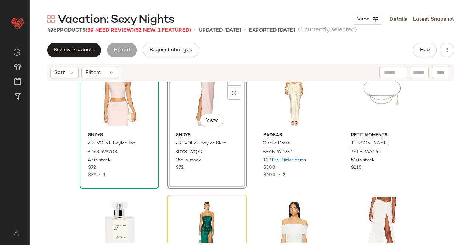
click at [110, 32] on span "(39 Need Review)" at bounding box center [110, 31] width 48 height 6
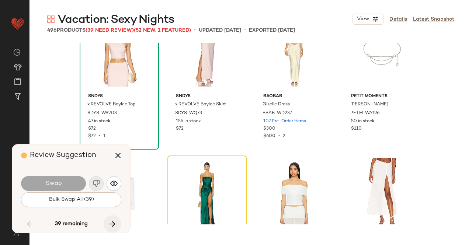
click at [117, 220] on button "button" at bounding box center [113, 224] width 18 height 18
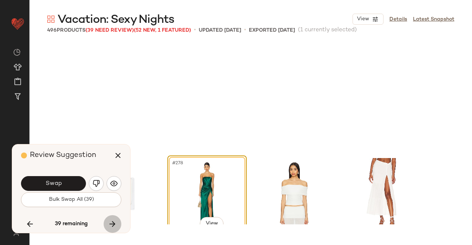
scroll to position [9817, 0]
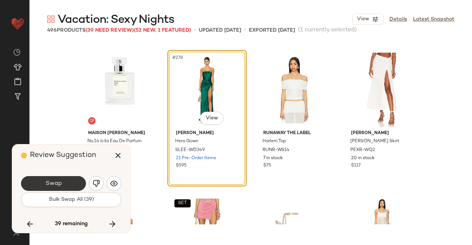
click at [65, 181] on button "Swap" at bounding box center [53, 183] width 65 height 15
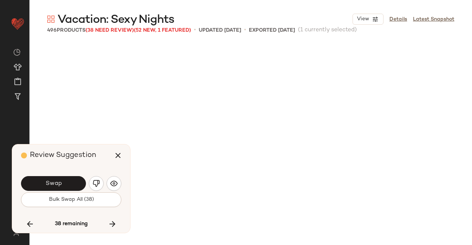
scroll to position [10102, 0]
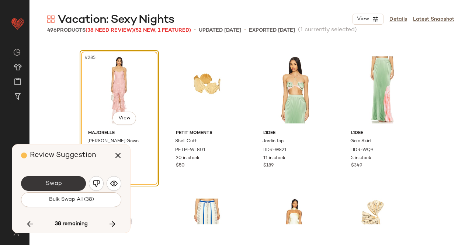
click at [69, 178] on button "Swap" at bounding box center [53, 183] width 65 height 15
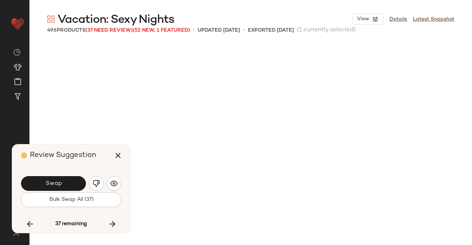
scroll to position [10386, 0]
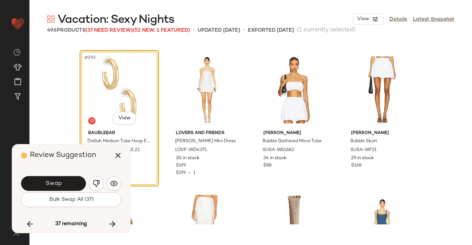
click at [69, 179] on button "Swap" at bounding box center [53, 183] width 65 height 15
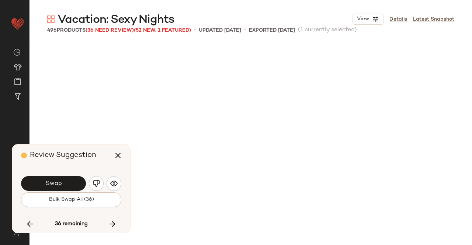
scroll to position [10671, 0]
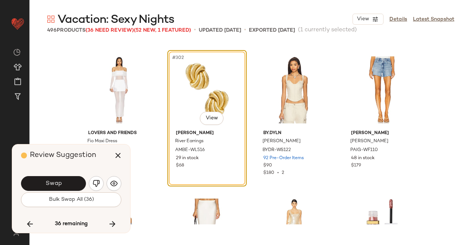
click at [69, 179] on button "Swap" at bounding box center [53, 183] width 65 height 15
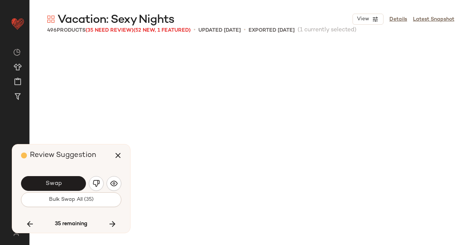
scroll to position [10955, 0]
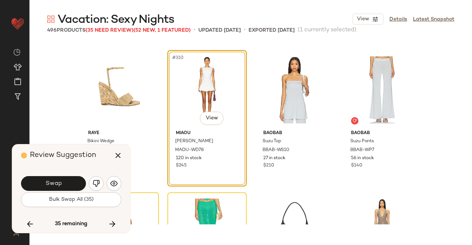
click at [69, 179] on button "Swap" at bounding box center [53, 183] width 65 height 15
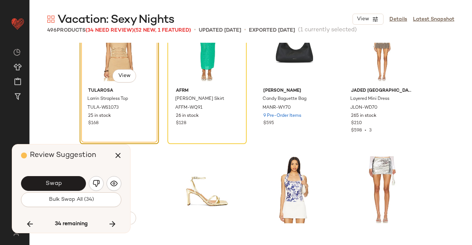
scroll to position [11171, 0]
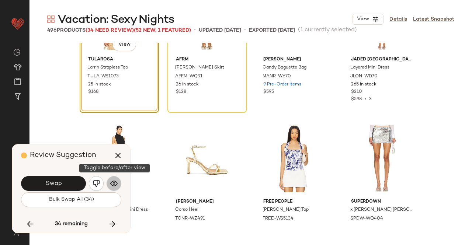
click at [111, 186] on img "button" at bounding box center [113, 183] width 7 height 7
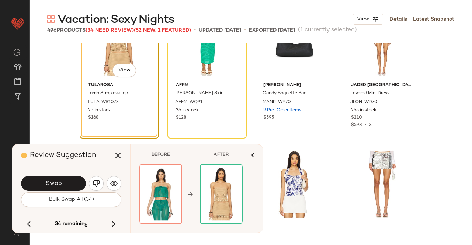
scroll to position [11134, 0]
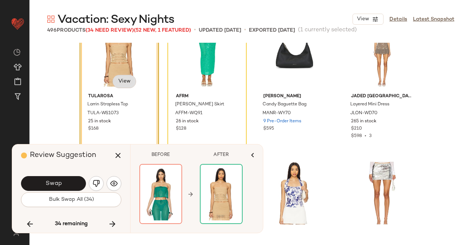
click at [125, 81] on body "Revolve ** Dashboard All Products Global Clipboards (13) Curations (508) Kriste…" at bounding box center [236, 122] width 472 height 245
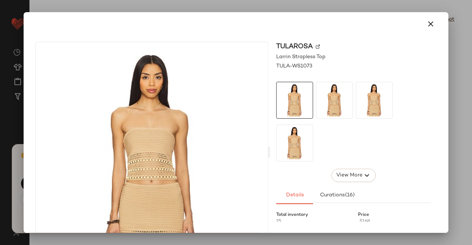
click at [318, 46] on div "Tularosa" at bounding box center [353, 47] width 154 height 10
click at [313, 47] on div "Tularosa" at bounding box center [353, 47] width 154 height 10
click at [316, 47] on img at bounding box center [318, 47] width 4 height 4
drag, startPoint x: 412, startPoint y: 18, endPoint x: 427, endPoint y: 19, distance: 14.4
click at [413, 18] on div at bounding box center [235, 24] width 407 height 18
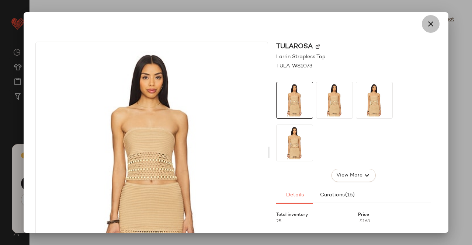
click at [427, 19] on button "button" at bounding box center [431, 24] width 18 height 18
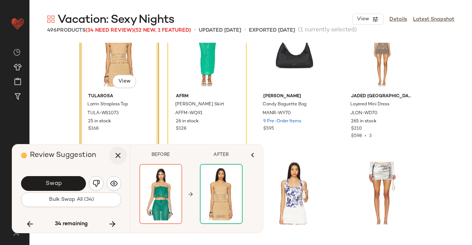
click at [118, 158] on icon "button" at bounding box center [118, 155] width 9 height 9
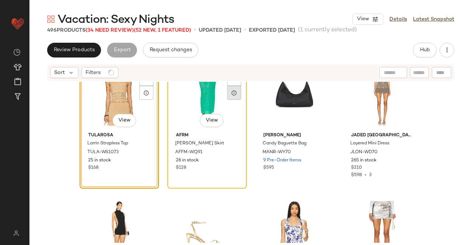
drag, startPoint x: 206, startPoint y: 106, endPoint x: 231, endPoint y: 91, distance: 29.3
click at [206, 106] on div "#314 View" at bounding box center [207, 92] width 74 height 74
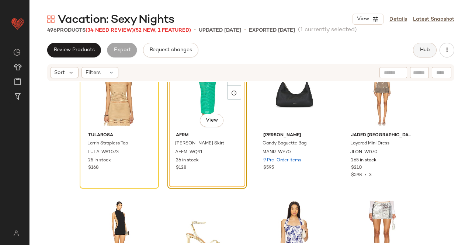
click at [419, 50] on button "Hub" at bounding box center [425, 50] width 24 height 15
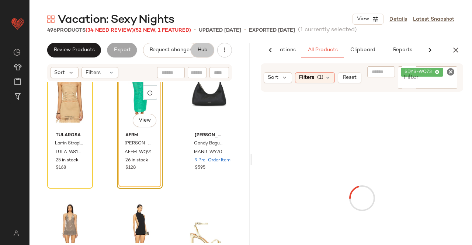
scroll to position [0, 46]
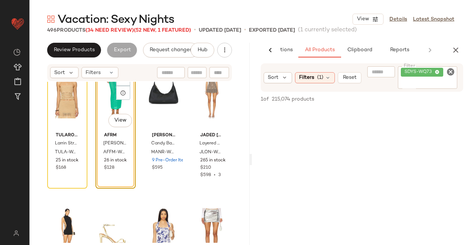
click at [429, 88] on div "SDYS-WQ73" at bounding box center [428, 77] width 60 height 22
paste input "**********"
type input "**********"
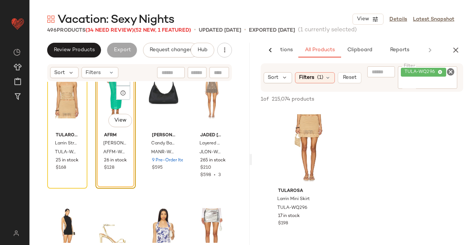
click at [111, 102] on div "#314 View" at bounding box center [115, 92] width 35 height 74
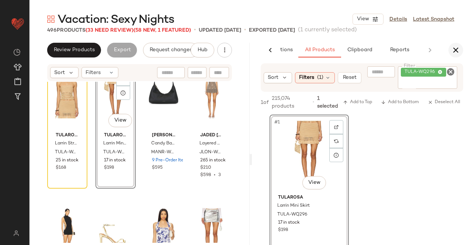
click at [451, 49] on icon "button" at bounding box center [455, 50] width 9 height 9
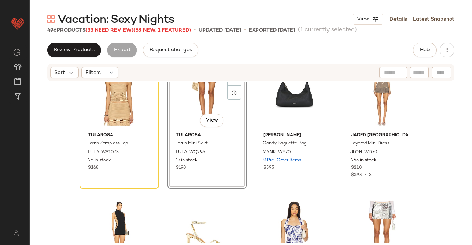
click at [110, 27] on span "Vacation: Sexy Nights" at bounding box center [116, 20] width 116 height 15
click at [111, 29] on span "(33 Need Review)" at bounding box center [110, 31] width 48 height 6
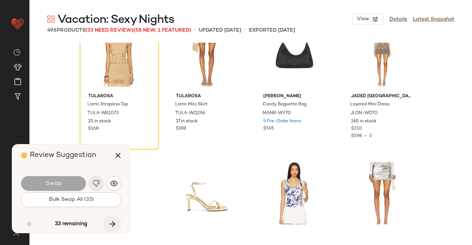
click at [112, 223] on icon "button" at bounding box center [112, 224] width 9 height 9
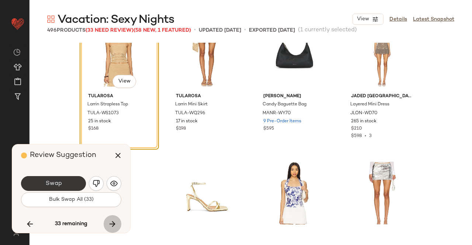
scroll to position [11098, 0]
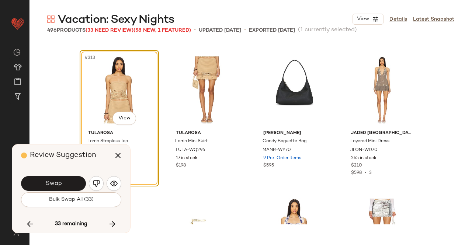
click at [42, 181] on button "Swap" at bounding box center [53, 183] width 65 height 15
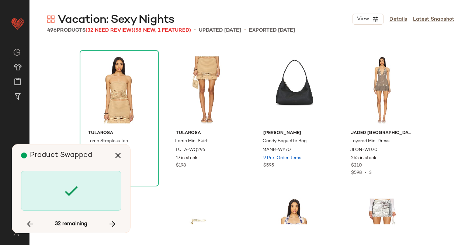
scroll to position [11382, 0]
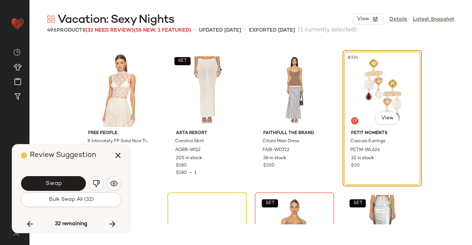
click at [54, 185] on span "Swap" at bounding box center [53, 183] width 17 height 7
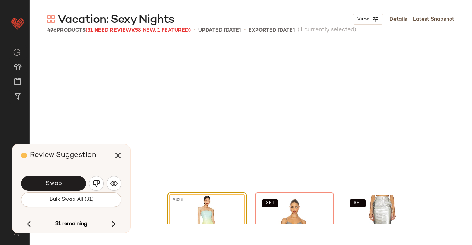
scroll to position [11524, 0]
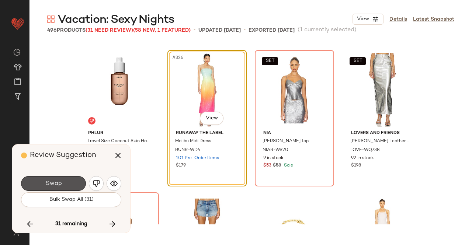
click at [59, 184] on span "Swap" at bounding box center [53, 183] width 17 height 7
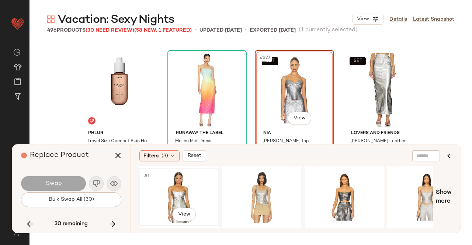
click at [189, 190] on div "#1 View" at bounding box center [179, 197] width 74 height 52
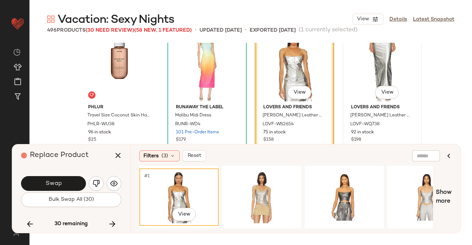
scroll to position [11561, 0]
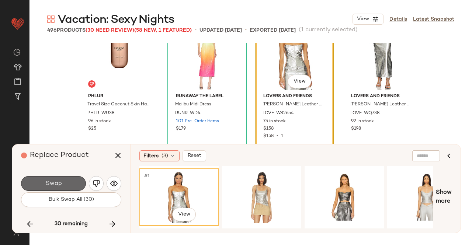
click at [69, 182] on button "Swap" at bounding box center [53, 183] width 65 height 15
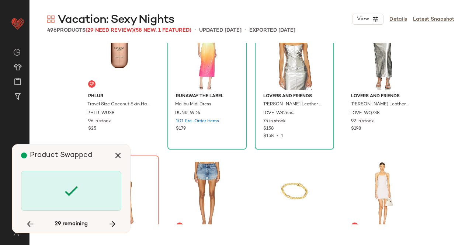
scroll to position [11667, 0]
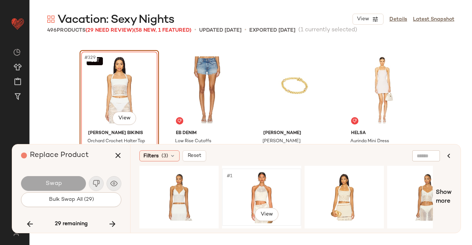
click at [257, 185] on div "#1 View" at bounding box center [261, 197] width 74 height 52
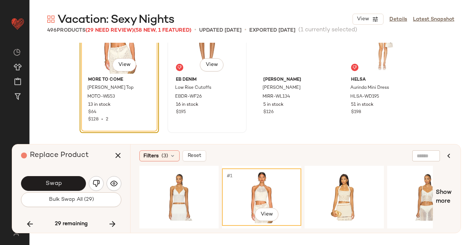
scroll to position [11740, 0]
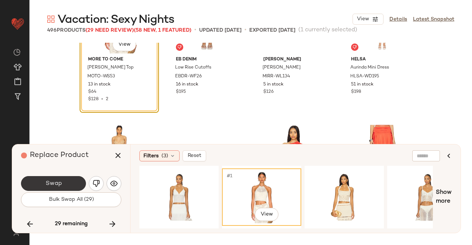
click at [71, 181] on button "Swap" at bounding box center [53, 183] width 65 height 15
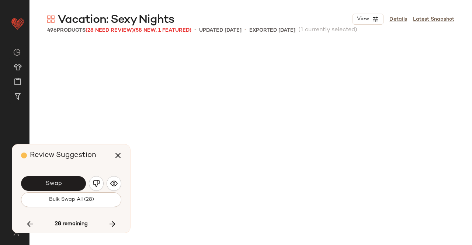
scroll to position [11951, 0]
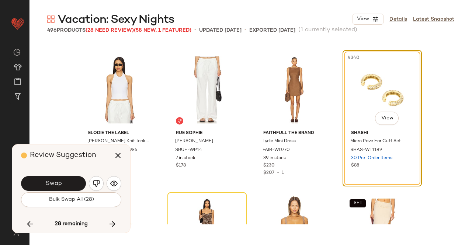
click at [62, 181] on button "Swap" at bounding box center [53, 183] width 65 height 15
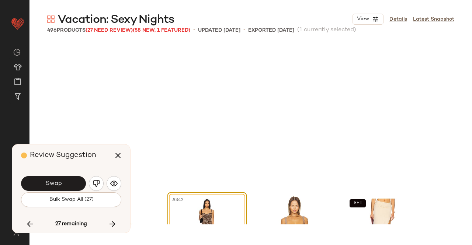
scroll to position [12093, 0]
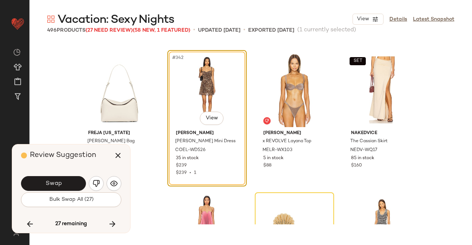
click at [62, 181] on button "Swap" at bounding box center [53, 183] width 65 height 15
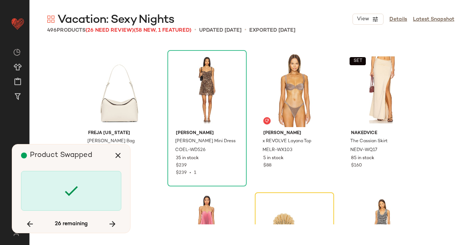
scroll to position [12236, 0]
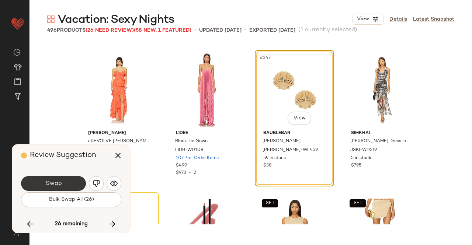
click at [72, 187] on button "Swap" at bounding box center [53, 183] width 65 height 15
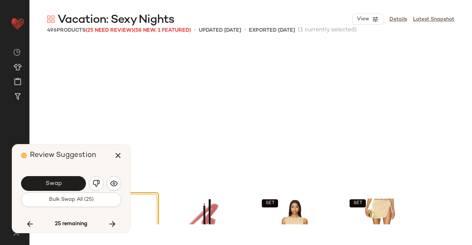
scroll to position [12378, 0]
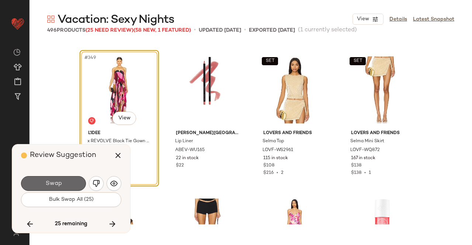
click at [71, 180] on button "Swap" at bounding box center [53, 183] width 65 height 15
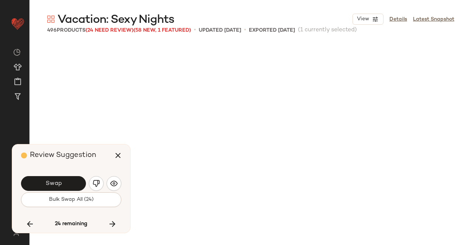
scroll to position [12663, 0]
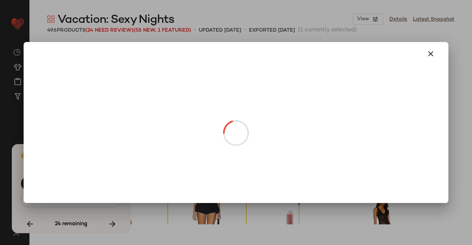
click at [384, 120] on body "Revolve ** Dashboard All Products Global Clipboards (13) Curations (508) Kriste…" at bounding box center [236, 122] width 472 height 245
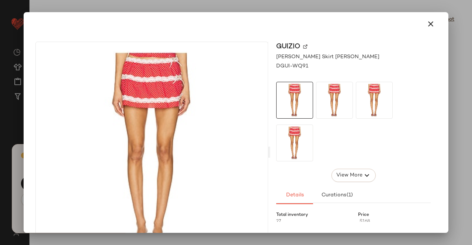
click at [304, 47] on img at bounding box center [305, 47] width 4 height 4
click at [427, 26] on icon "button" at bounding box center [430, 24] width 9 height 9
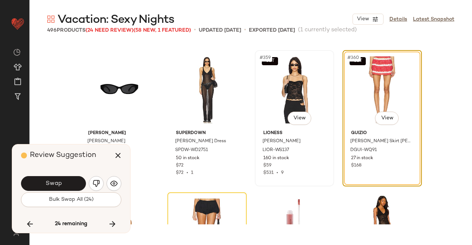
click at [303, 89] on div "SET #359 View" at bounding box center [294, 90] width 74 height 74
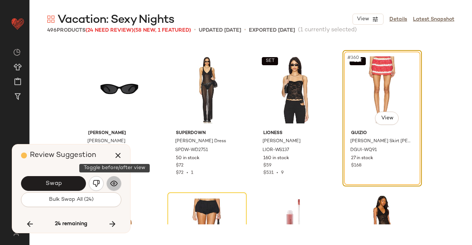
click at [114, 183] on img "button" at bounding box center [113, 183] width 7 height 7
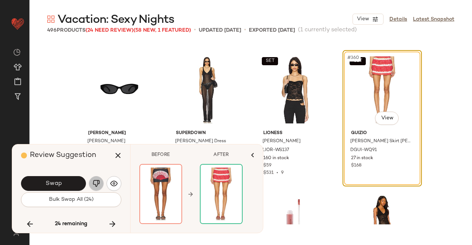
click at [102, 185] on button "button" at bounding box center [96, 183] width 15 height 15
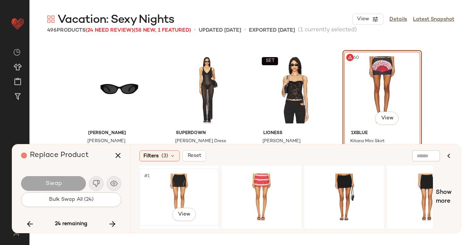
click at [199, 185] on div "#1 View" at bounding box center [179, 197] width 74 height 52
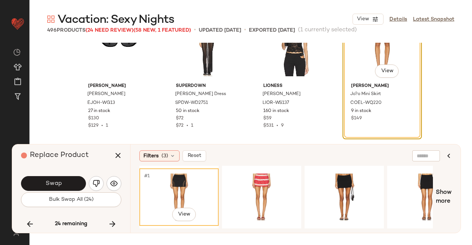
scroll to position [12736, 0]
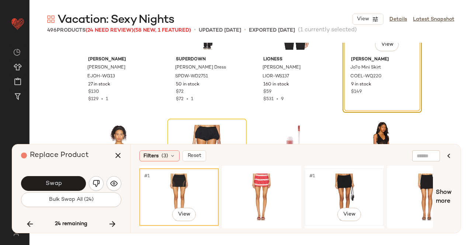
click at [357, 184] on div "#1 View" at bounding box center [344, 197] width 74 height 52
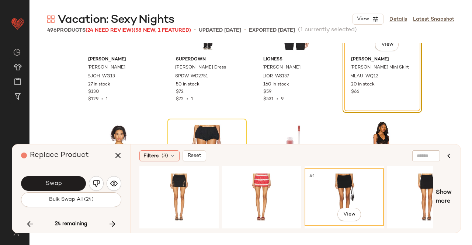
click at [38, 185] on button "Swap" at bounding box center [53, 183] width 65 height 15
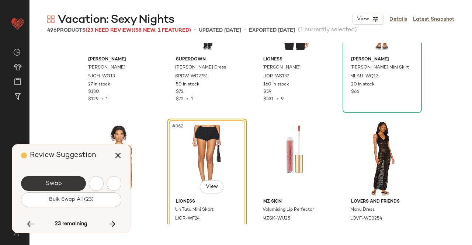
scroll to position [12805, 0]
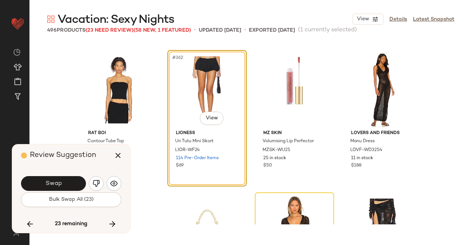
drag, startPoint x: 62, startPoint y: 182, endPoint x: 67, endPoint y: 182, distance: 5.2
click at [62, 182] on button "Swap" at bounding box center [53, 183] width 65 height 15
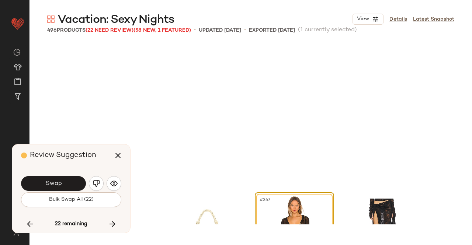
scroll to position [12947, 0]
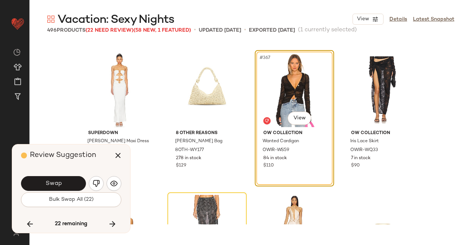
click at [67, 182] on button "Swap" at bounding box center [53, 183] width 65 height 15
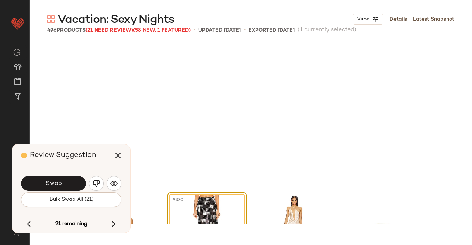
scroll to position [13089, 0]
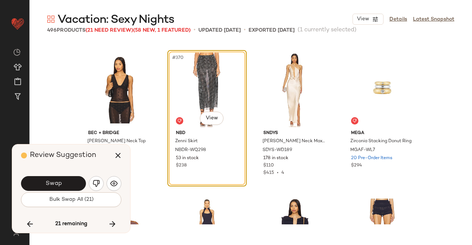
click at [97, 185] on img "button" at bounding box center [96, 183] width 7 height 7
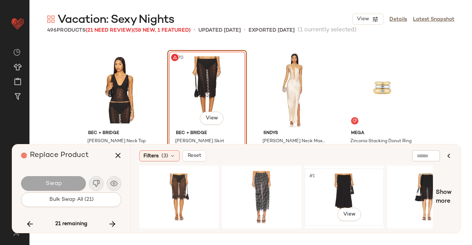
click at [342, 188] on div "#1 View" at bounding box center [344, 197] width 74 height 52
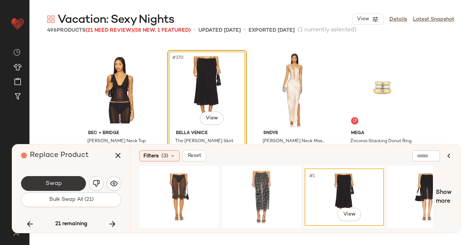
click at [54, 182] on span "Swap" at bounding box center [53, 183] width 17 height 7
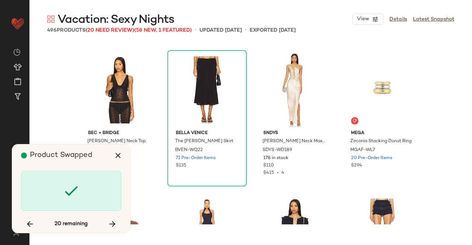
scroll to position [13516, 0]
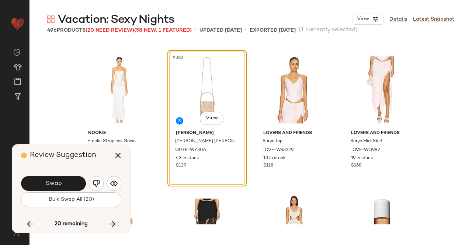
click at [54, 182] on span "Swap" at bounding box center [53, 183] width 17 height 7
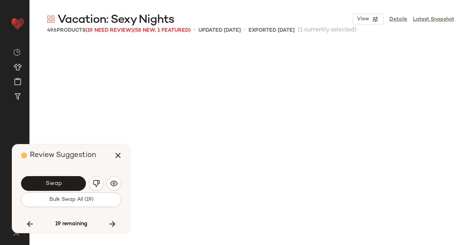
scroll to position [13801, 0]
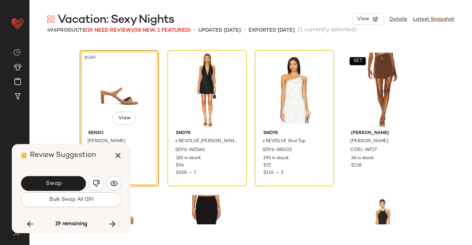
click at [54, 182] on span "Swap" at bounding box center [53, 183] width 17 height 7
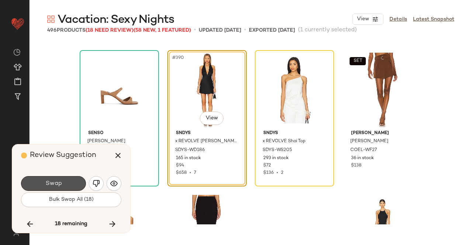
click at [54, 182] on span "Swap" at bounding box center [53, 183] width 17 height 7
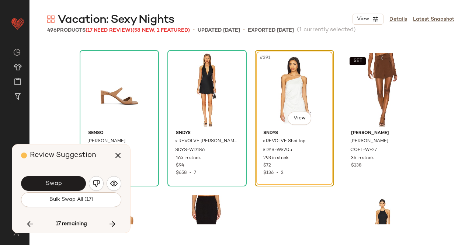
click at [54, 182] on span "Swap" at bounding box center [53, 183] width 17 height 7
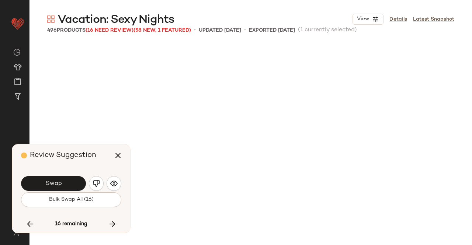
scroll to position [14085, 0]
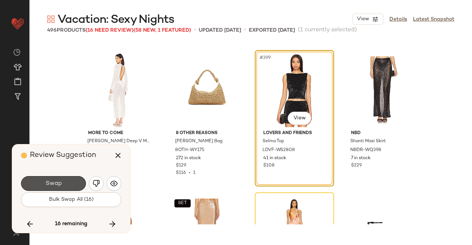
click at [54, 182] on span "Swap" at bounding box center [53, 183] width 17 height 7
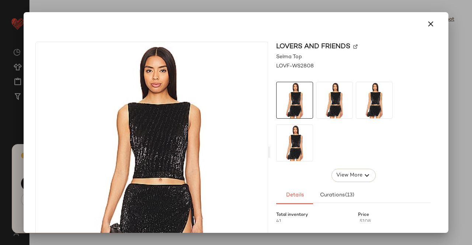
scroll to position [14228, 0]
click at [353, 45] on img at bounding box center [355, 47] width 4 height 4
drag, startPoint x: 418, startPoint y: 22, endPoint x: 425, endPoint y: 25, distance: 7.8
click at [422, 22] on button "button" at bounding box center [431, 24] width 18 height 18
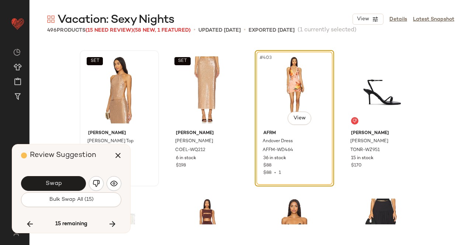
drag, startPoint x: 123, startPoint y: 152, endPoint x: 131, endPoint y: 149, distance: 8.9
click at [122, 152] on button "button" at bounding box center [118, 156] width 18 height 18
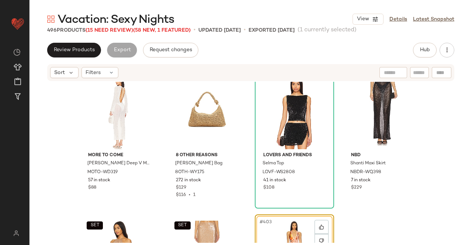
scroll to position [14043, 0]
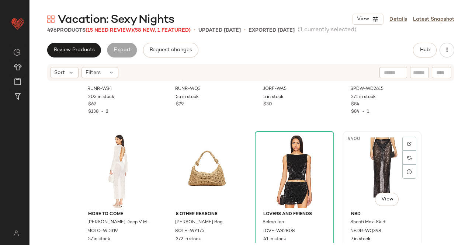
click at [361, 157] on div "#400 View" at bounding box center [382, 171] width 74 height 74
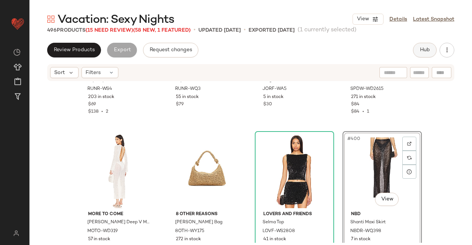
click at [433, 55] on button "Hub" at bounding box center [425, 50] width 24 height 15
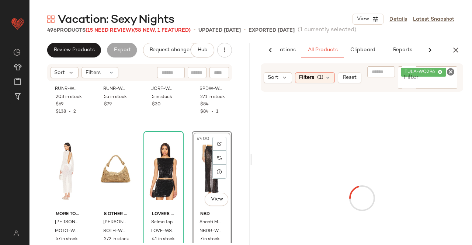
scroll to position [0, 46]
click at [433, 78] on div "TULA-WQ296" at bounding box center [428, 77] width 60 height 22
paste input "**********"
type input "**********"
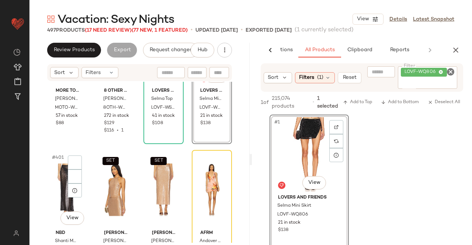
scroll to position [14191, 0]
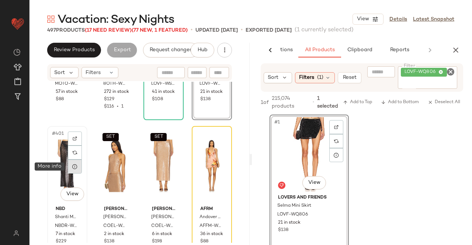
click at [75, 165] on icon at bounding box center [75, 167] width 6 height 6
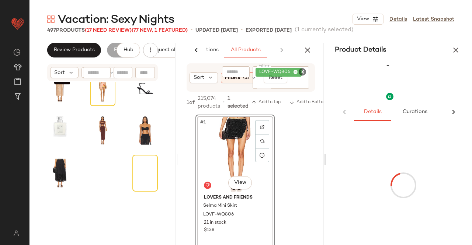
scroll to position [4233, 0]
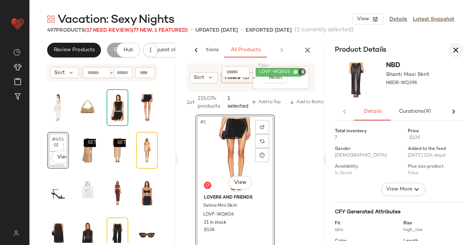
click at [456, 51] on icon "button" at bounding box center [455, 50] width 9 height 9
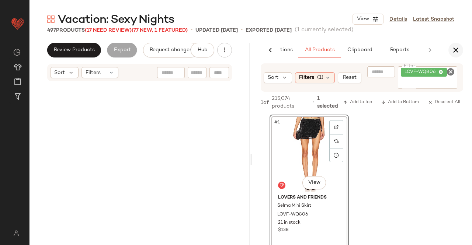
scroll to position [5788, 0]
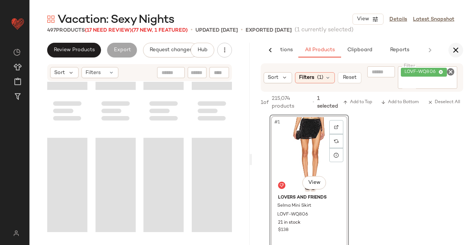
click at [452, 48] on icon "button" at bounding box center [455, 50] width 9 height 9
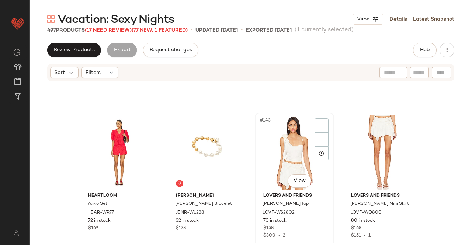
scroll to position [4866, 0]
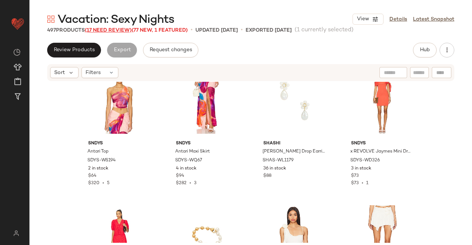
click at [128, 31] on span "(17 Need Review)" at bounding box center [108, 31] width 47 height 6
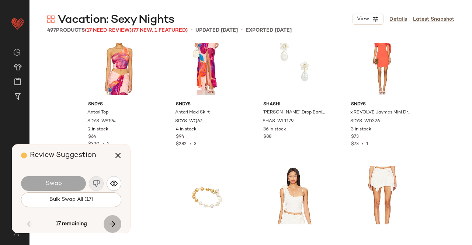
click at [116, 226] on icon "button" at bounding box center [112, 224] width 9 height 9
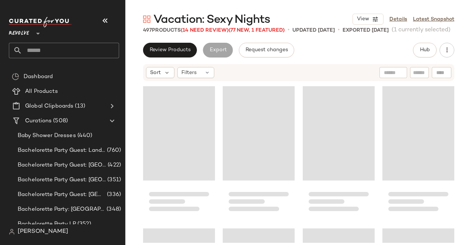
click at [106, 18] on icon "button" at bounding box center [105, 20] width 9 height 9
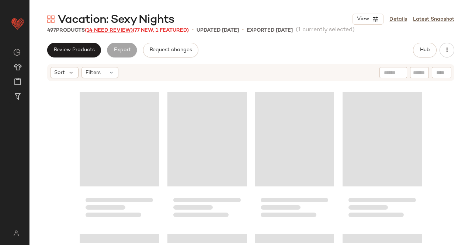
click at [102, 28] on span "(14 Need Review)" at bounding box center [109, 31] width 48 height 6
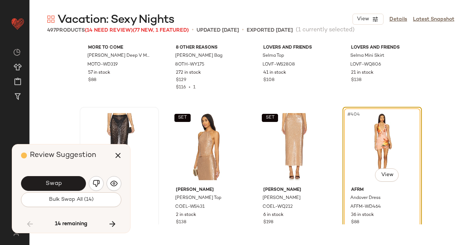
scroll to position [14228, 0]
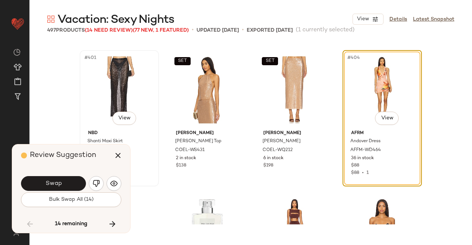
click at [108, 95] on div "#401 View" at bounding box center [119, 90] width 74 height 74
click at [116, 157] on icon "button" at bounding box center [118, 155] width 9 height 9
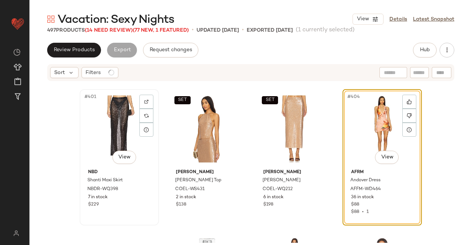
click at [115, 106] on div "#401 View" at bounding box center [119, 129] width 74 height 74
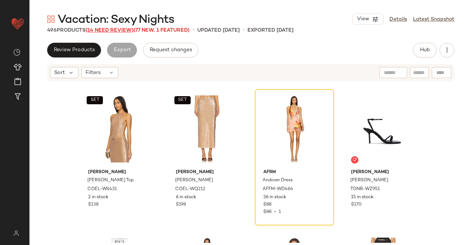
click at [113, 33] on span "(14 Need Review)" at bounding box center [110, 31] width 48 height 6
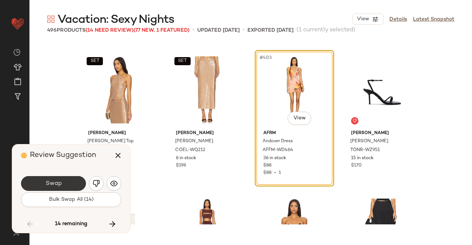
click at [69, 185] on button "Swap" at bounding box center [53, 183] width 65 height 15
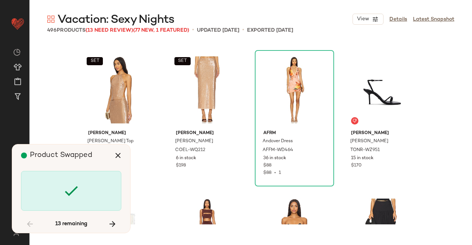
scroll to position [14512, 0]
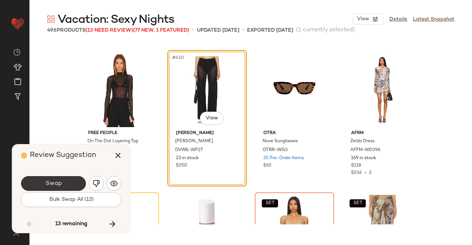
click at [66, 183] on button "Swap" at bounding box center [53, 183] width 65 height 15
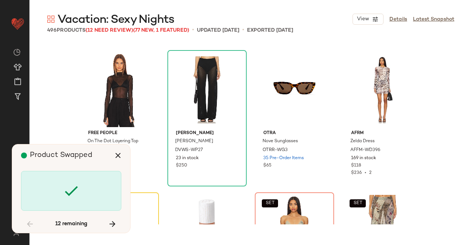
scroll to position [14654, 0]
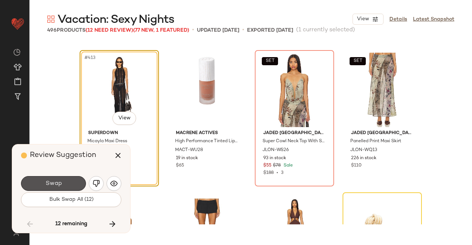
click at [66, 183] on button "Swap" at bounding box center [53, 183] width 65 height 15
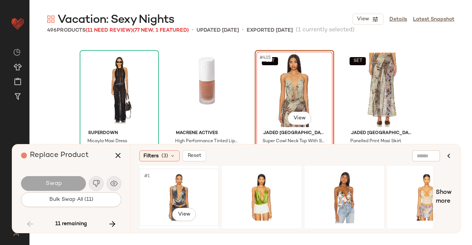
click at [184, 198] on div "#1 View" at bounding box center [179, 197] width 74 height 52
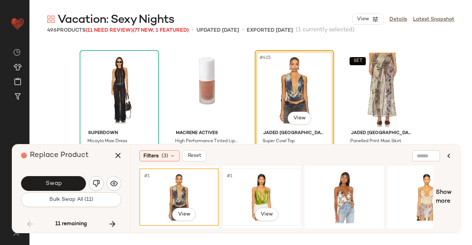
click at [258, 191] on div "#1 View" at bounding box center [261, 197] width 74 height 52
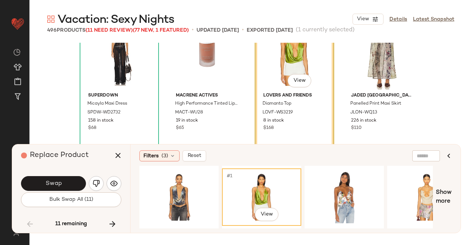
scroll to position [14728, 0]
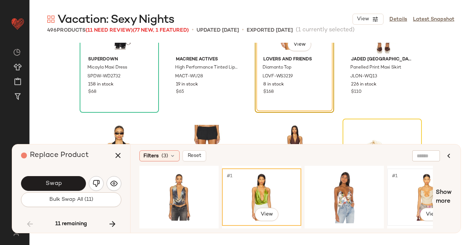
click at [425, 190] on div "#1 View" at bounding box center [427, 197] width 74 height 52
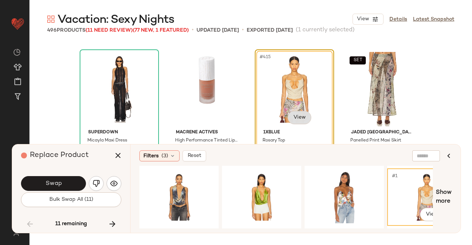
scroll to position [14654, 0]
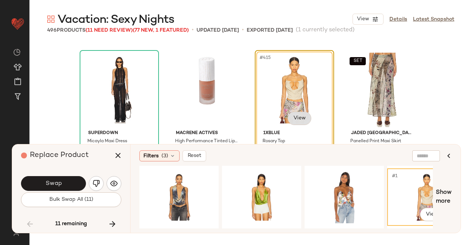
click at [297, 115] on body "Revolve ** Dashboard All Products Global Clipboards (13) Curations (508) Kriste…" at bounding box center [236, 122] width 472 height 245
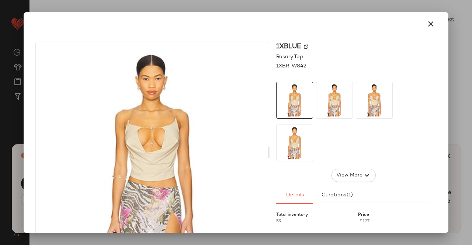
click at [304, 45] on img at bounding box center [306, 47] width 4 height 4
click at [434, 22] on button "button" at bounding box center [431, 24] width 18 height 18
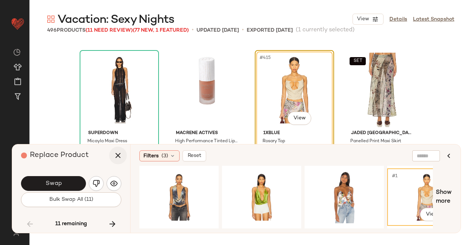
click at [116, 158] on icon "button" at bounding box center [118, 155] width 9 height 9
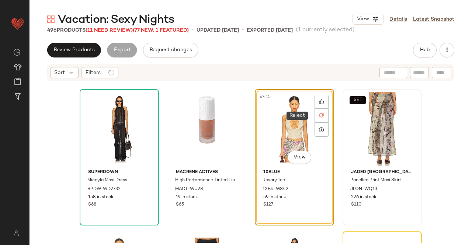
click at [396, 118] on div "SET" at bounding box center [382, 129] width 74 height 74
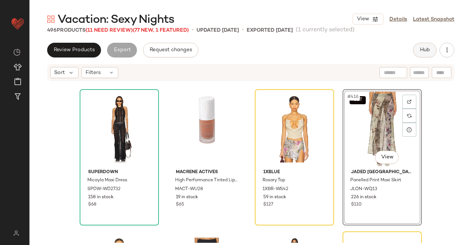
click at [418, 50] on button "Hub" at bounding box center [425, 50] width 24 height 15
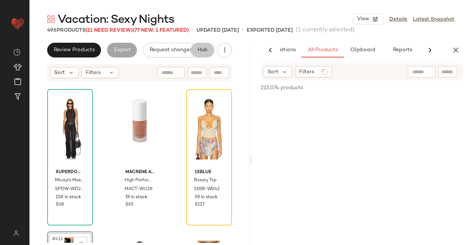
scroll to position [0, 46]
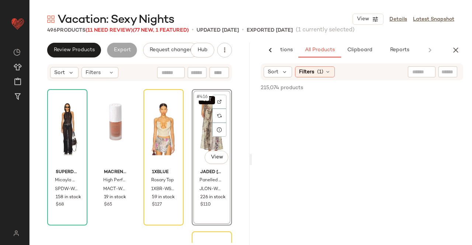
click at [442, 76] on div at bounding box center [447, 71] width 19 height 11
paste input "*********"
type input "*********"
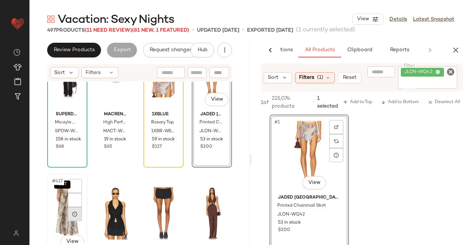
scroll to position [14728, 0]
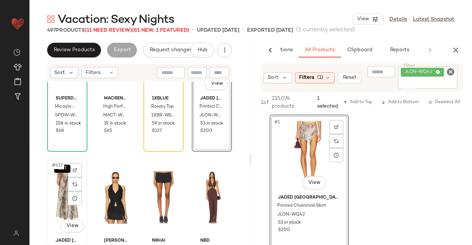
click at [54, 179] on div "SET #417 View" at bounding box center [67, 197] width 35 height 74
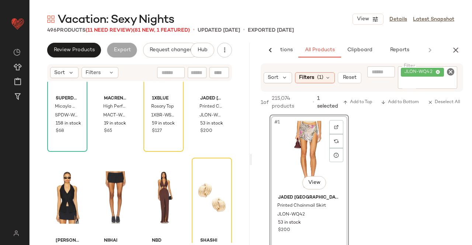
click at [459, 50] on icon "button" at bounding box center [455, 50] width 9 height 9
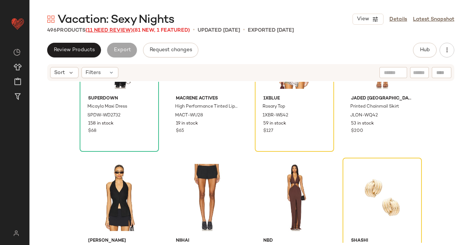
click at [112, 31] on span "(11 Need Review)" at bounding box center [109, 31] width 47 height 6
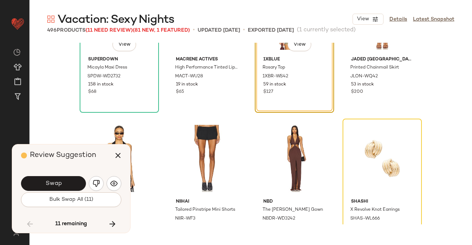
scroll to position [14654, 0]
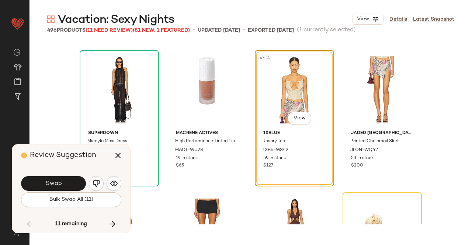
click at [56, 184] on span "Swap" at bounding box center [53, 183] width 17 height 7
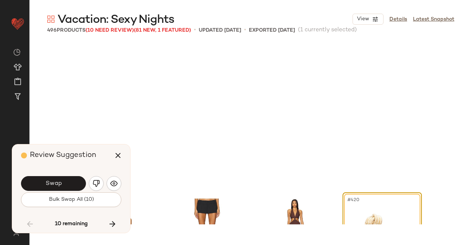
scroll to position [14797, 0]
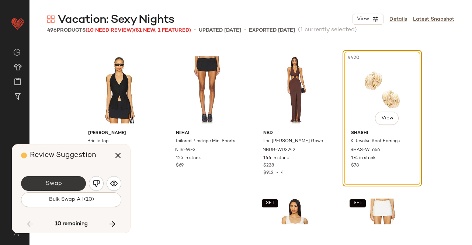
click at [61, 182] on span "Swap" at bounding box center [53, 183] width 17 height 7
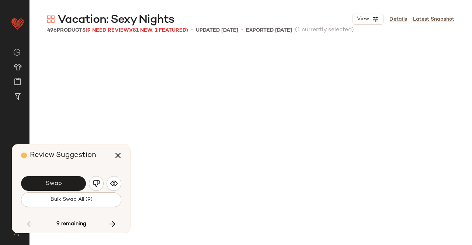
scroll to position [15081, 0]
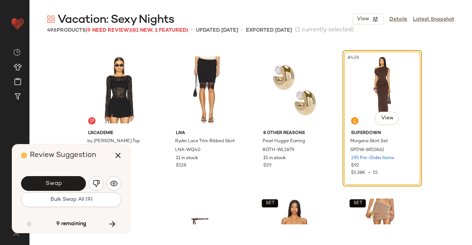
click at [60, 182] on span "Swap" at bounding box center [53, 183] width 17 height 7
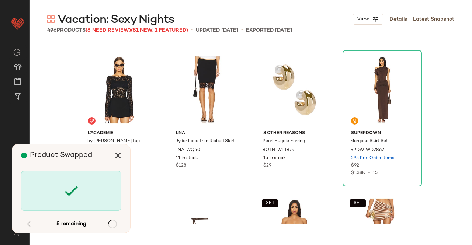
scroll to position [16077, 0]
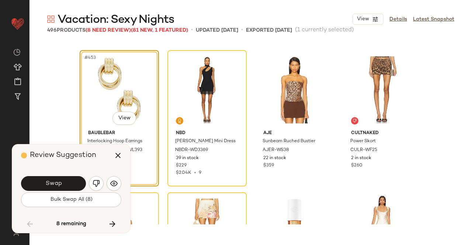
click at [60, 182] on span "Swap" at bounding box center [53, 183] width 17 height 7
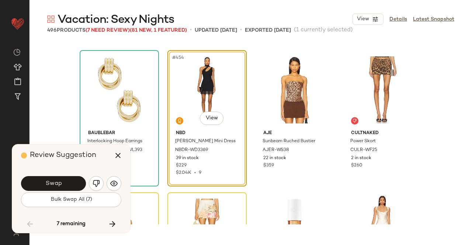
click at [60, 184] on span "Swap" at bounding box center [53, 183] width 17 height 7
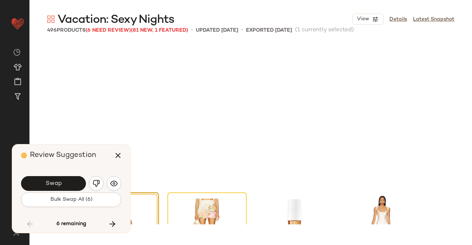
scroll to position [16219, 0]
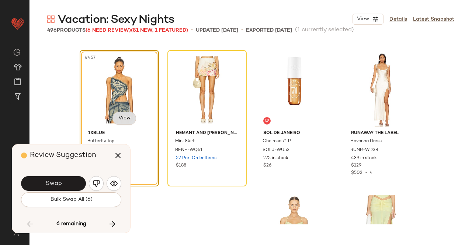
click at [120, 120] on body "Revolve ** Dashboard All Products Global Clipboards (13) Curations (508) Kriste…" at bounding box center [236, 122] width 472 height 245
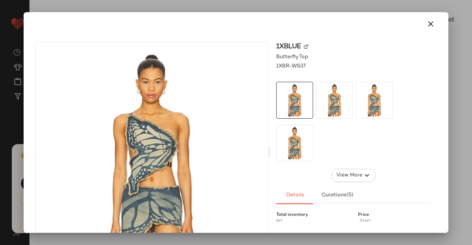
click at [304, 48] on img at bounding box center [306, 47] width 4 height 4
click at [422, 25] on button "button" at bounding box center [431, 24] width 18 height 18
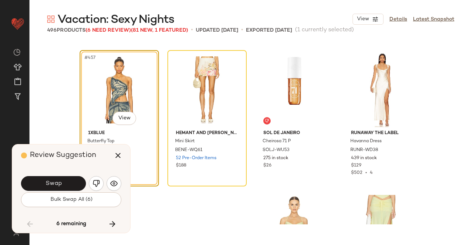
drag, startPoint x: 118, startPoint y: 155, endPoint x: 108, endPoint y: 164, distance: 12.8
click at [118, 156] on icon "button" at bounding box center [118, 155] width 9 height 9
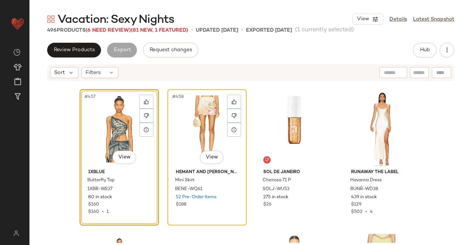
click at [222, 126] on div "#458 View" at bounding box center [207, 129] width 74 height 74
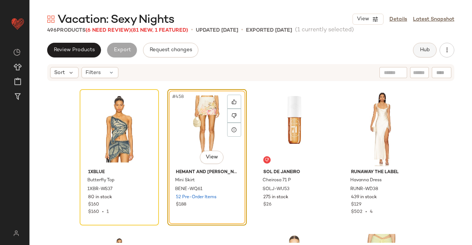
click at [428, 46] on button "Hub" at bounding box center [425, 50] width 24 height 15
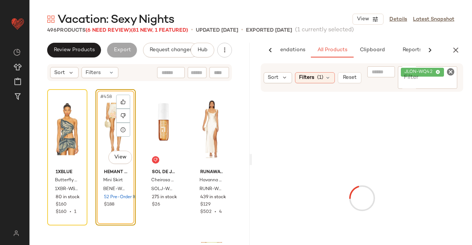
scroll to position [0, 46]
click at [434, 67] on div "Sort Filters (1) Reset Filter JLON-WQ42 Filter" at bounding box center [362, 77] width 202 height 28
click at [433, 75] on span "JLON-WQ42" at bounding box center [419, 72] width 31 height 7
paste input "*********"
type input "*********"
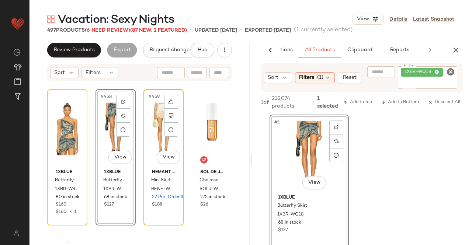
click at [156, 132] on div "#459 View" at bounding box center [163, 129] width 35 height 74
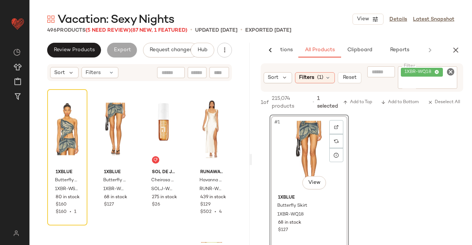
click at [464, 52] on div "AI Recommendations All Products Clipboard Reports" at bounding box center [362, 50] width 220 height 15
click at [453, 50] on icon "button" at bounding box center [455, 50] width 9 height 9
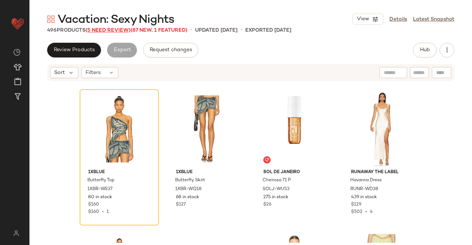
click at [111, 28] on span "(5 Need Review)" at bounding box center [108, 31] width 45 height 6
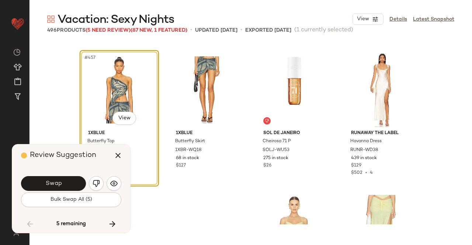
click at [54, 188] on button "Swap" at bounding box center [53, 183] width 65 height 15
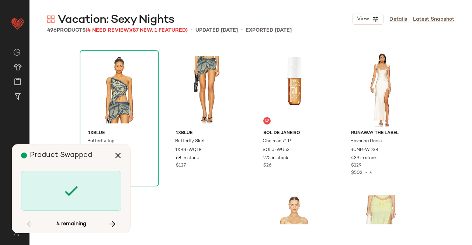
scroll to position [16789, 0]
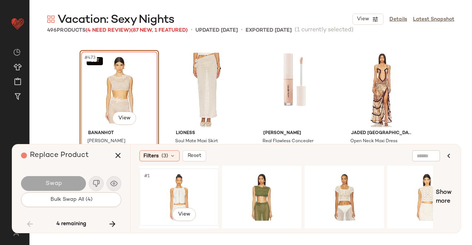
click at [188, 191] on div "#1 View" at bounding box center [179, 197] width 74 height 52
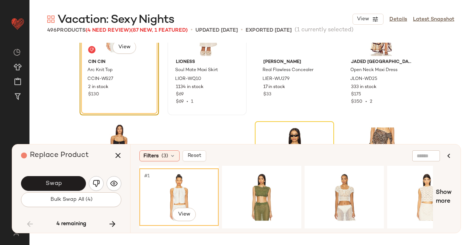
scroll to position [16862, 0]
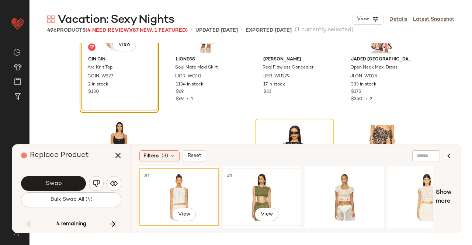
click at [266, 187] on div "#1 View" at bounding box center [261, 197] width 74 height 52
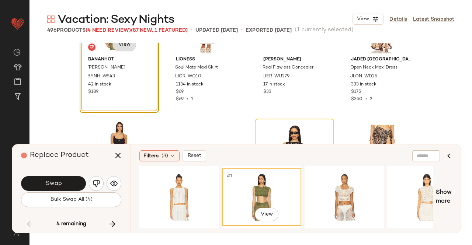
scroll to position [16789, 0]
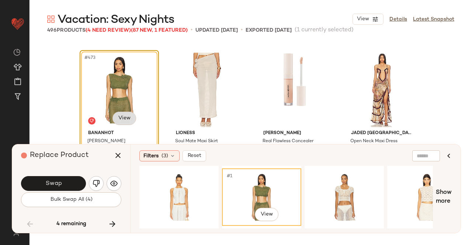
click at [123, 116] on body "Revolve ** Dashboard All Products Global Clipboards (13) Curations (508) Kriste…" at bounding box center [236, 122] width 472 height 245
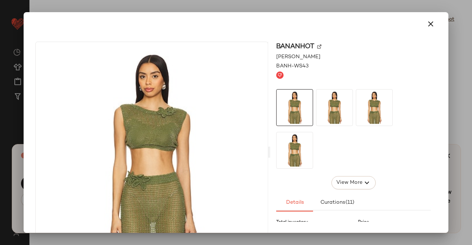
click at [317, 46] on img at bounding box center [319, 47] width 4 height 4
click at [429, 22] on icon "button" at bounding box center [430, 24] width 9 height 9
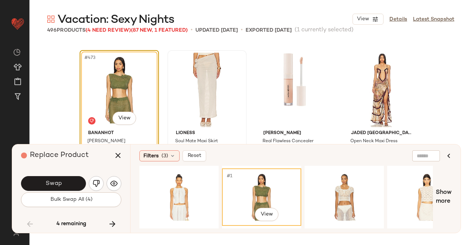
drag, startPoint x: 116, startPoint y: 155, endPoint x: 173, endPoint y: 128, distance: 62.3
click at [117, 155] on icon "button" at bounding box center [118, 155] width 9 height 9
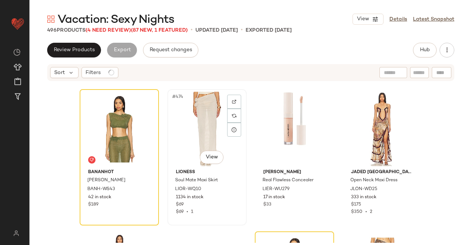
click at [199, 122] on div "#474 View" at bounding box center [207, 129] width 74 height 74
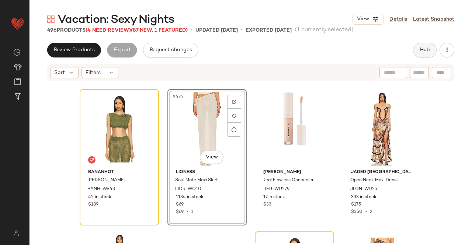
click at [424, 49] on span "Hub" at bounding box center [424, 50] width 10 height 6
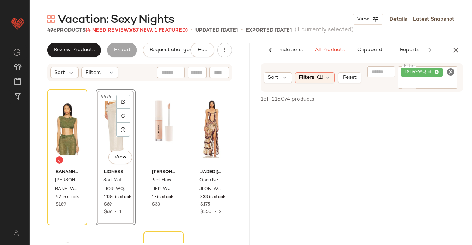
scroll to position [0, 46]
click at [422, 78] on div "1XBR-WQ18" at bounding box center [428, 77] width 60 height 22
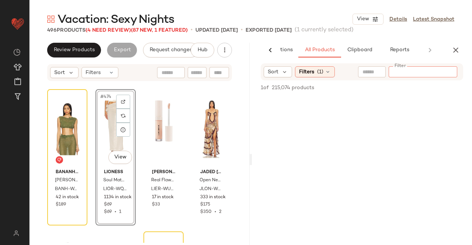
paste input "*********"
type input "*********"
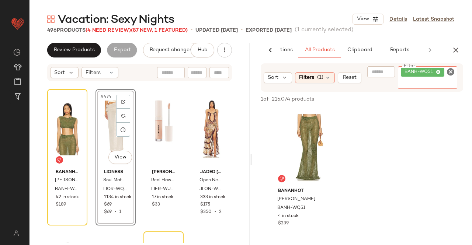
click at [109, 134] on div "#474 View" at bounding box center [115, 129] width 35 height 74
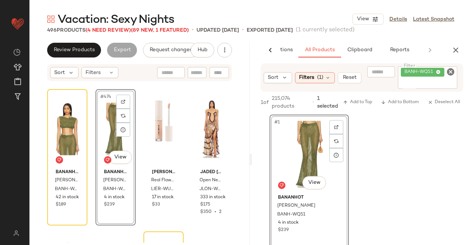
drag, startPoint x: 453, startPoint y: 50, endPoint x: 429, endPoint y: 50, distance: 24.3
click at [449, 50] on button "button" at bounding box center [455, 50] width 15 height 15
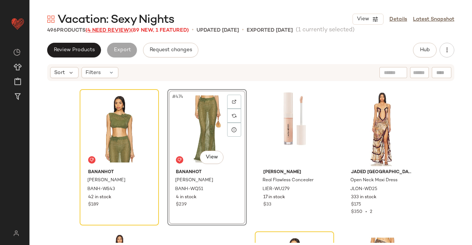
click at [123, 31] on span "(4 Need Review)" at bounding box center [108, 31] width 45 height 6
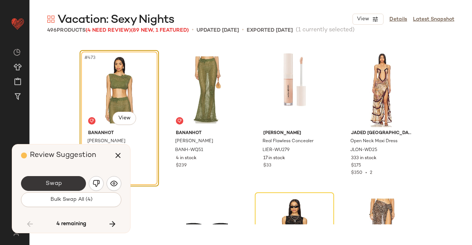
click at [62, 186] on button "Swap" at bounding box center [53, 183] width 65 height 15
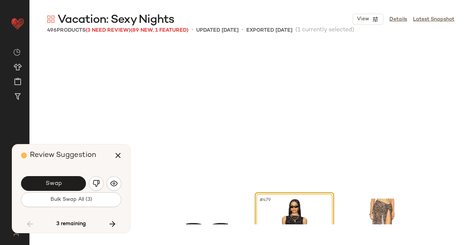
scroll to position [16931, 0]
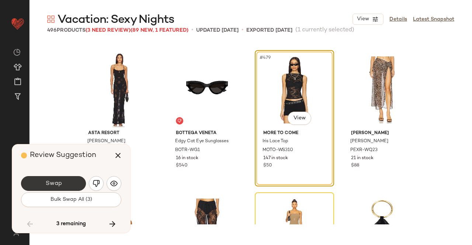
click at [72, 185] on button "Swap" at bounding box center [53, 183] width 65 height 15
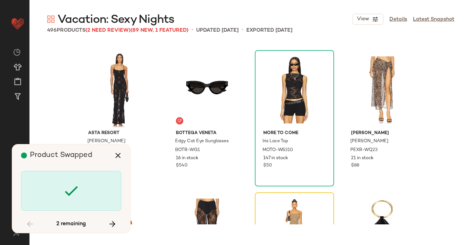
scroll to position [17073, 0]
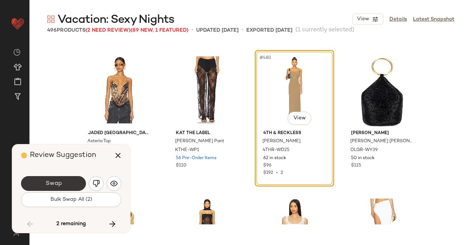
click at [60, 182] on span "Swap" at bounding box center [53, 183] width 17 height 7
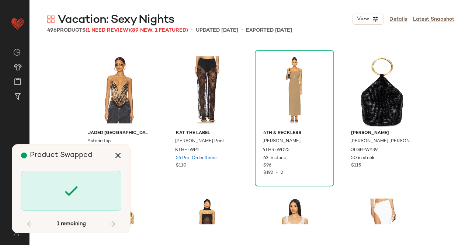
scroll to position [17462, 0]
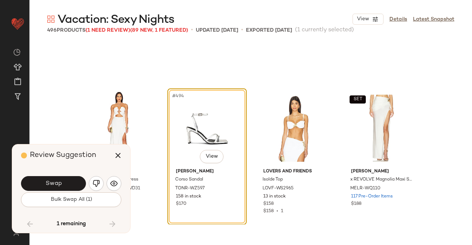
click at [54, 182] on span "Swap" at bounding box center [53, 183] width 17 height 7
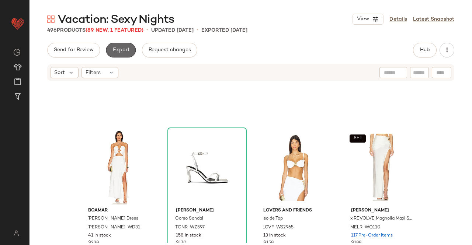
click at [107, 52] on button "Export" at bounding box center [121, 50] width 30 height 15
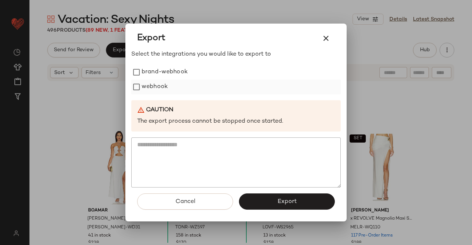
click at [154, 84] on label "webhook" at bounding box center [155, 87] width 26 height 15
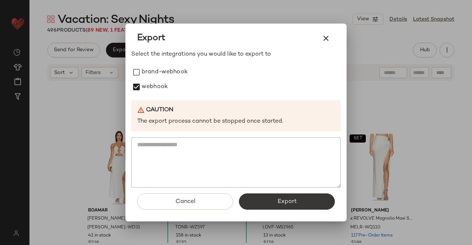
click at [266, 198] on button "Export" at bounding box center [287, 202] width 96 height 16
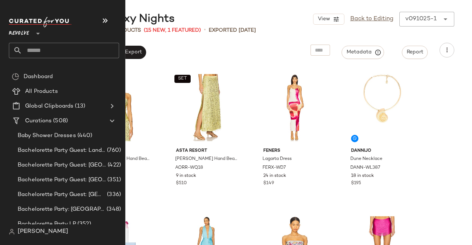
drag, startPoint x: 22, startPoint y: 51, endPoint x: 50, endPoint y: 50, distance: 28.4
click at [21, 51] on icon at bounding box center [17, 50] width 9 height 9
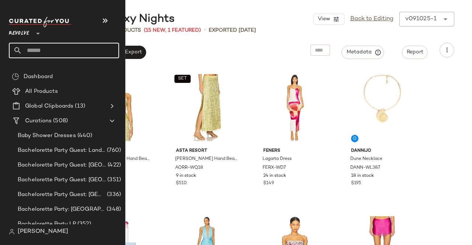
click at [57, 50] on input "text" at bounding box center [70, 50] width 97 height 15
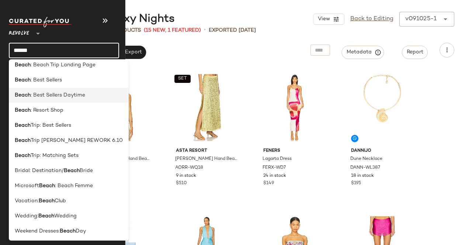
scroll to position [6, 0]
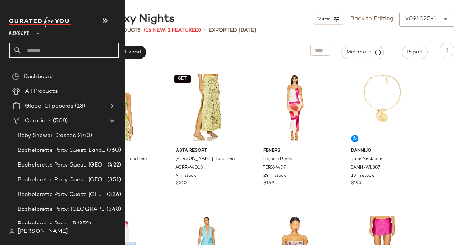
click at [58, 49] on input "text" at bounding box center [70, 50] width 97 height 15
type input "****"
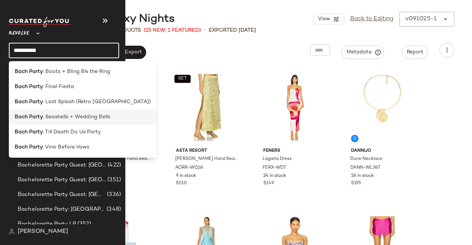
type input "**********"
click at [66, 117] on span ": Seashells + Wedding Bells" at bounding box center [76, 117] width 67 height 8
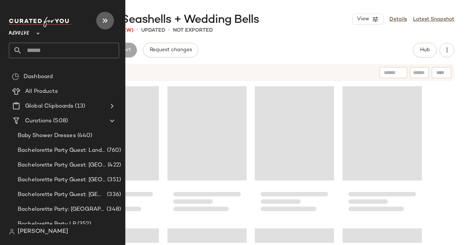
click at [111, 18] on button "button" at bounding box center [105, 21] width 18 height 18
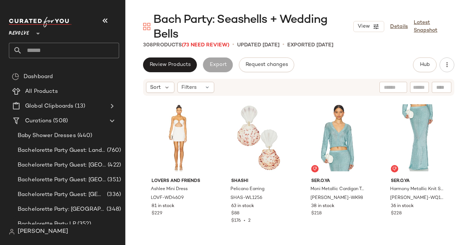
click at [114, 24] on div "Revolve **" at bounding box center [64, 29] width 110 height 18
click at [107, 22] on icon "button" at bounding box center [105, 20] width 9 height 9
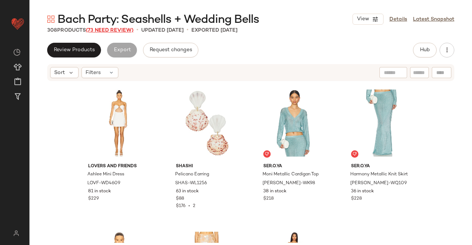
click at [122, 30] on span "(73 Need Review)" at bounding box center [110, 31] width 48 height 6
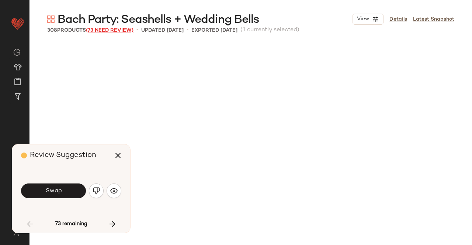
scroll to position [433, 0]
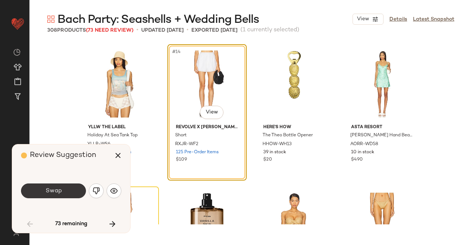
click at [72, 198] on button "Swap" at bounding box center [53, 191] width 65 height 15
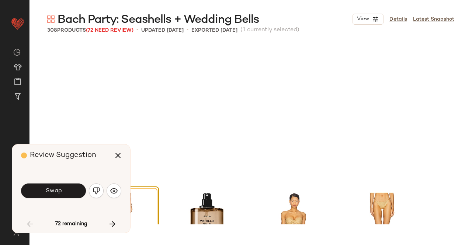
scroll to position [569, 0]
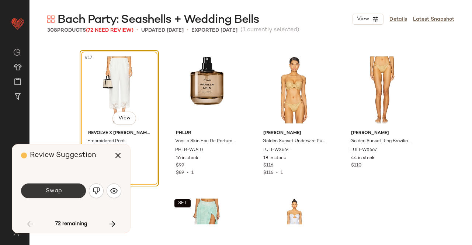
click at [62, 190] on button "Swap" at bounding box center [53, 191] width 65 height 15
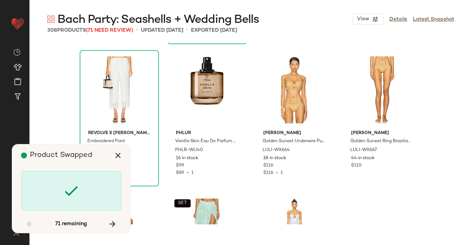
scroll to position [854, 0]
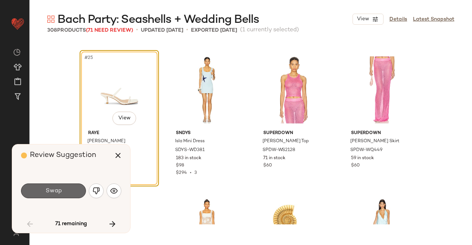
click at [66, 191] on button "Swap" at bounding box center [53, 191] width 65 height 15
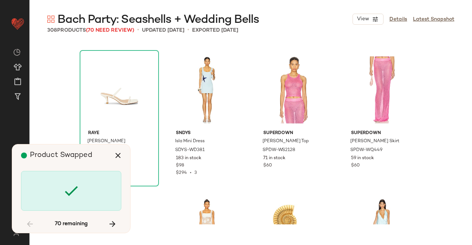
scroll to position [1138, 0]
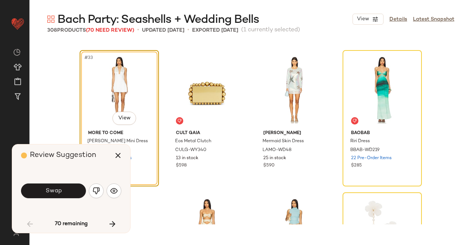
click at [66, 192] on button "Swap" at bounding box center [53, 191] width 65 height 15
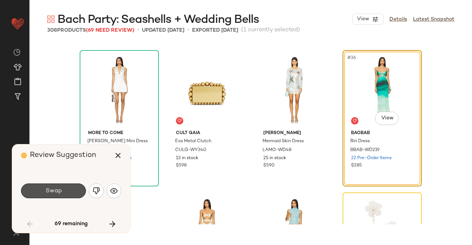
click at [66, 192] on button "Swap" at bounding box center [53, 191] width 65 height 15
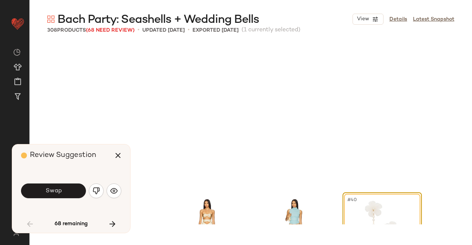
scroll to position [1280, 0]
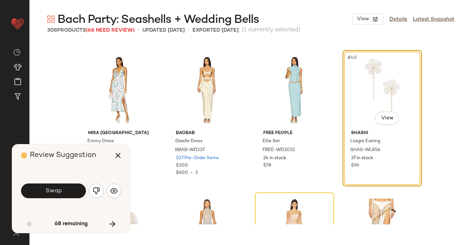
click at [66, 192] on button "Swap" at bounding box center [53, 191] width 65 height 15
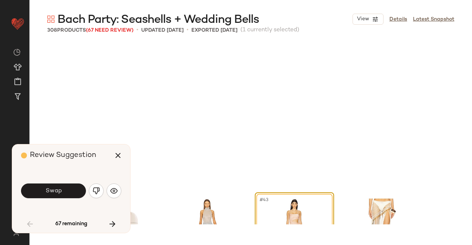
scroll to position [1423, 0]
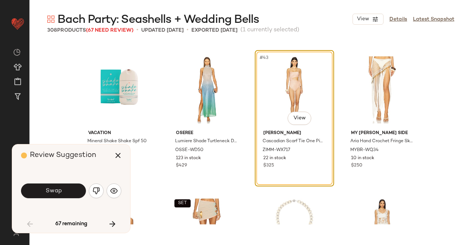
click at [66, 192] on button "Swap" at bounding box center [53, 191] width 65 height 15
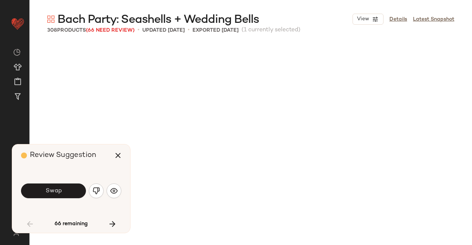
scroll to position [1707, 0]
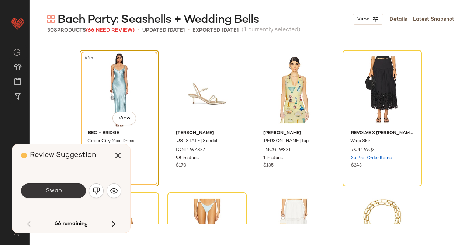
click at [62, 188] on button "Swap" at bounding box center [53, 191] width 65 height 15
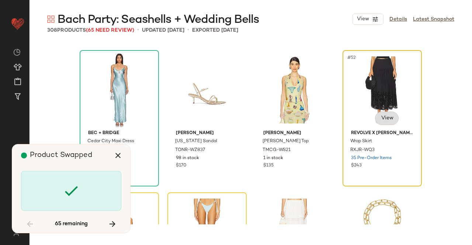
click at [377, 117] on body "Revolve ** Dashboard All Products Global Clipboards (13) Curations (508) Kriste…" at bounding box center [236, 122] width 472 height 245
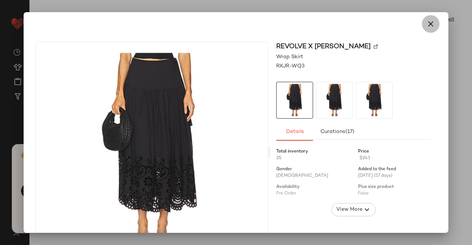
click at [426, 26] on icon "button" at bounding box center [430, 24] width 9 height 9
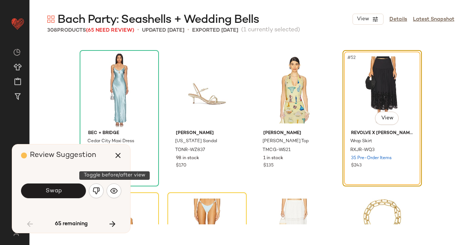
click at [122, 191] on div "Review Suggestion Swap 65 remaining" at bounding box center [71, 188] width 118 height 88
click at [112, 192] on img "button" at bounding box center [113, 190] width 7 height 7
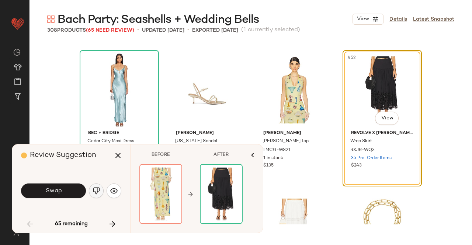
click at [102, 193] on button "button" at bounding box center [96, 191] width 15 height 15
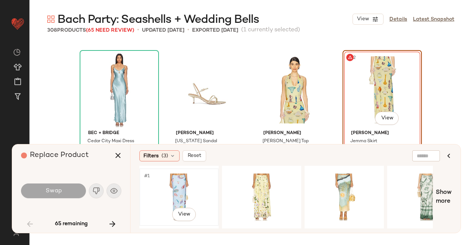
click at [158, 190] on div "#1 View" at bounding box center [179, 197] width 74 height 52
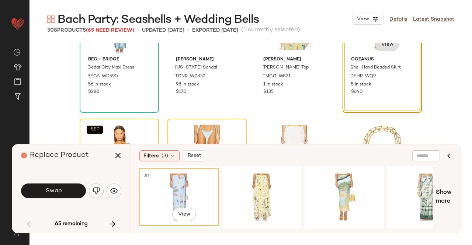
scroll to position [1744, 0]
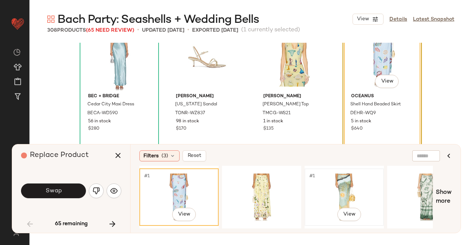
click at [360, 199] on div "#1 View" at bounding box center [344, 197] width 74 height 52
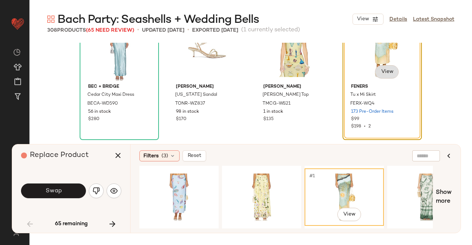
scroll to position [1707, 0]
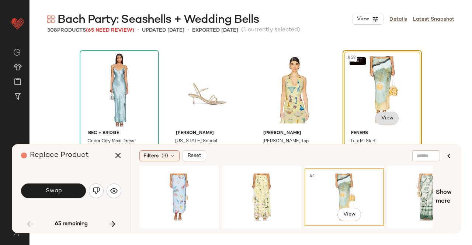
click at [388, 118] on body "Revolve ** Dashboard All Products Global Clipboards (13) Curations (508) Kriste…" at bounding box center [236, 122] width 472 height 245
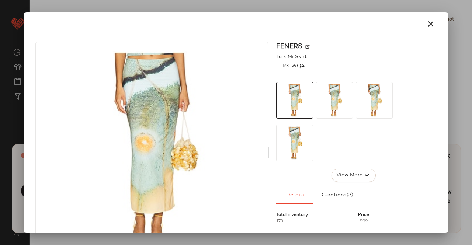
click at [305, 48] on img at bounding box center [307, 47] width 4 height 4
click at [422, 26] on button "button" at bounding box center [431, 24] width 18 height 18
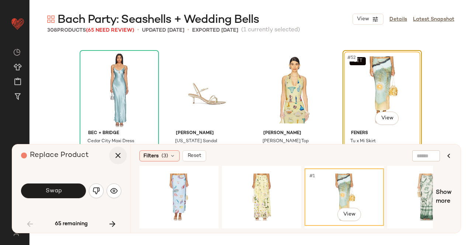
click at [111, 160] on button "button" at bounding box center [118, 156] width 18 height 18
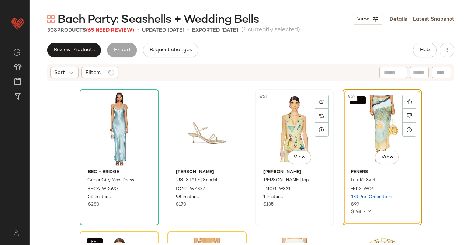
click at [279, 117] on div "#51 View" at bounding box center [294, 129] width 74 height 74
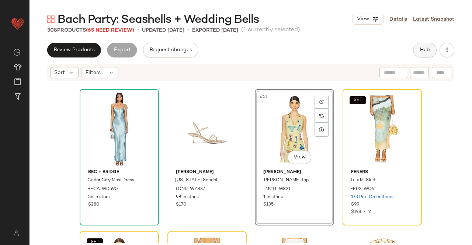
click at [427, 50] on span "Hub" at bounding box center [424, 50] width 10 height 6
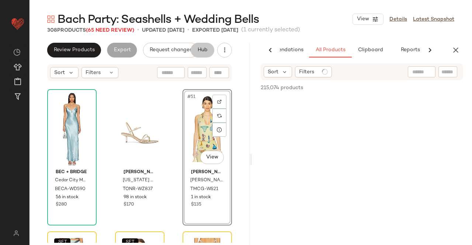
scroll to position [0, 46]
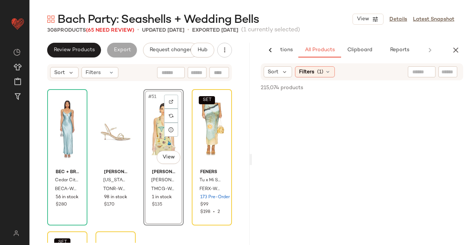
click at [442, 79] on div "Sort Filters (1)" at bounding box center [362, 71] width 202 height 17
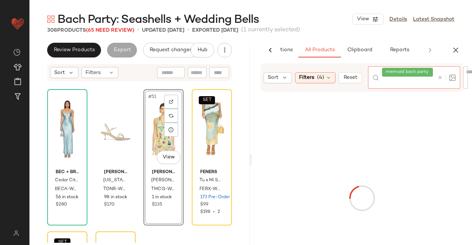
click at [440, 75] on icon at bounding box center [440, 78] width 6 height 6
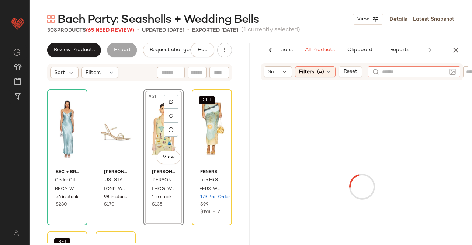
click at [461, 70] on div "Sort Filters (4) Reset" at bounding box center [362, 71] width 202 height 17
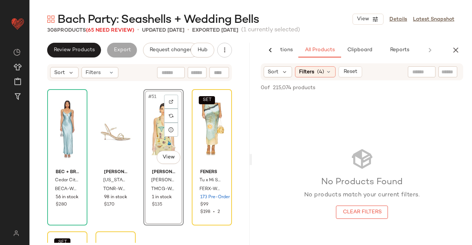
click at [443, 74] on input "text" at bounding box center [447, 72] width 13 height 8
paste input "********"
type input "********"
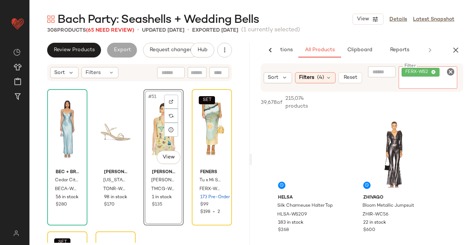
click at [150, 140] on div "#51 View" at bounding box center [163, 129] width 35 height 74
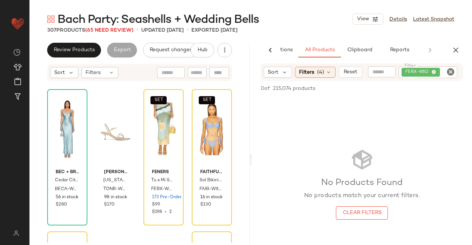
click at [436, 71] on span "FERX-WS2" at bounding box center [420, 72] width 38 height 9
click at [311, 73] on span "Filters" at bounding box center [306, 72] width 15 height 8
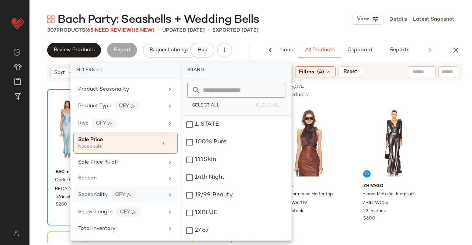
scroll to position [700, 0]
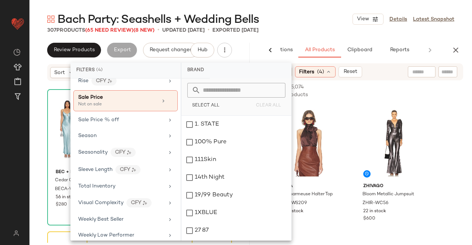
click at [451, 72] on input "text" at bounding box center [447, 72] width 13 height 8
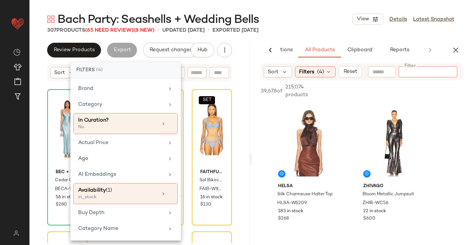
paste input "********"
type input "********"
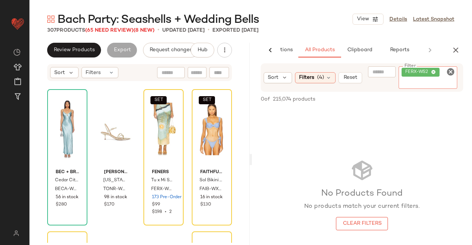
drag, startPoint x: 303, startPoint y: 76, endPoint x: 104, endPoint y: 147, distance: 210.6
click at [303, 76] on div "Filters (4)" at bounding box center [315, 77] width 41 height 11
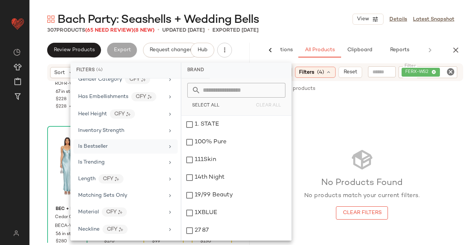
scroll to position [590, 0]
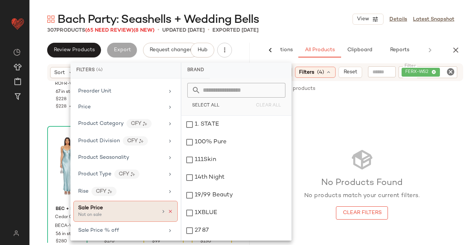
click at [168, 209] on icon at bounding box center [170, 211] width 5 height 5
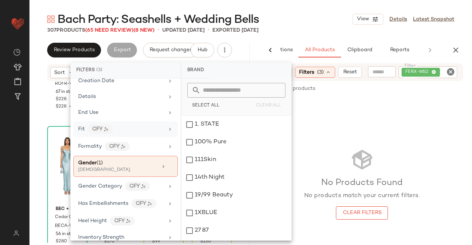
scroll to position [239, 0]
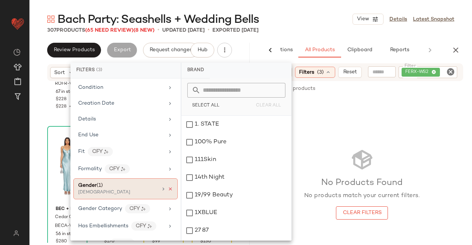
click at [168, 187] on icon at bounding box center [170, 189] width 5 height 5
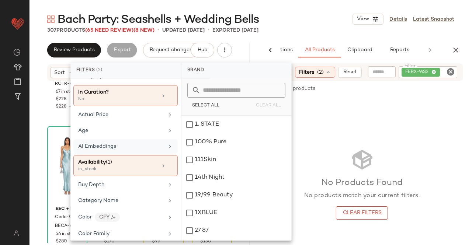
scroll to position [18, 0]
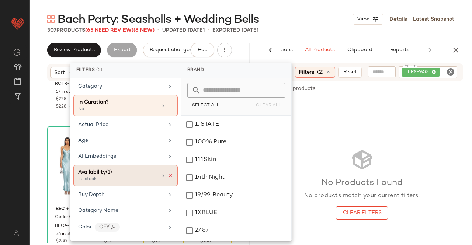
click at [168, 173] on icon at bounding box center [170, 175] width 5 height 5
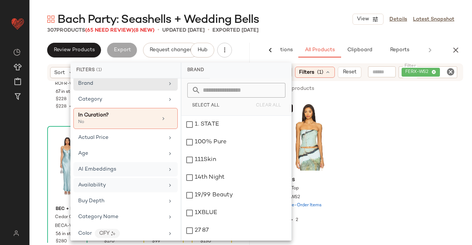
scroll to position [0, 0]
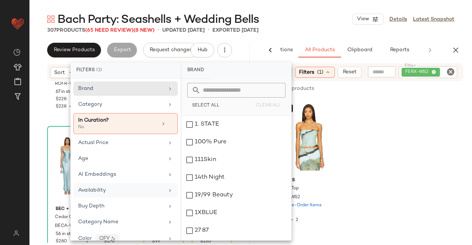
click at [433, 147] on div "SET Feners Yo x Ti Top FERX-WS2 210 Pre-Order Items $79 $158 • 2" at bounding box center [362, 165] width 220 height 136
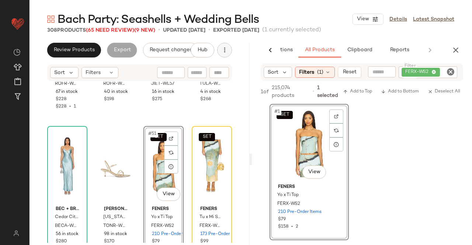
drag, startPoint x: 454, startPoint y: 48, endPoint x: 381, endPoint y: 50, distance: 73.0
click at [454, 49] on icon "button" at bounding box center [455, 50] width 9 height 9
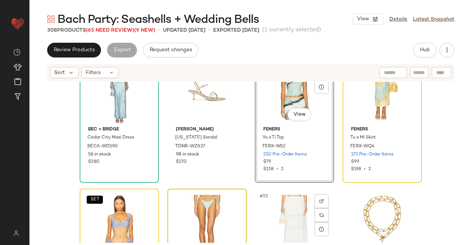
scroll to position [1818, 0]
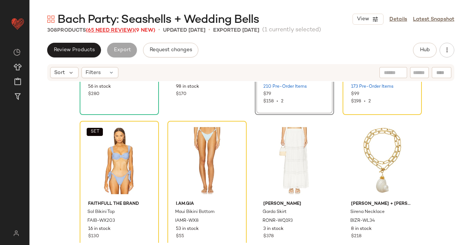
click at [116, 32] on span "(65 Need Review)" at bounding box center [110, 31] width 48 height 6
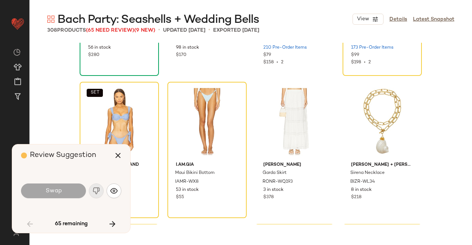
scroll to position [1707, 0]
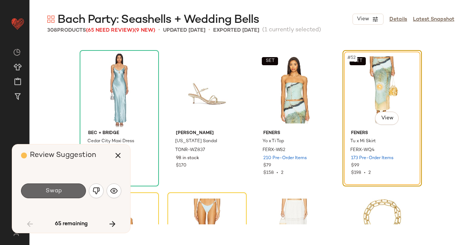
click at [67, 186] on button "Swap" at bounding box center [53, 191] width 65 height 15
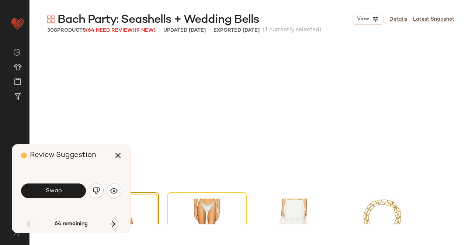
scroll to position [1850, 0]
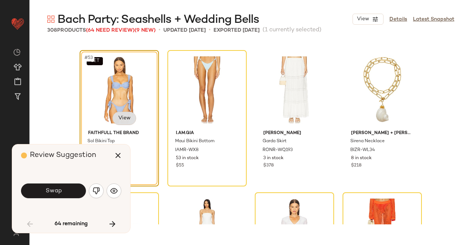
click at [128, 118] on body "Revolve ** Dashboard All Products Global Clipboards (13) Curations (508) Kriste…" at bounding box center [236, 122] width 472 height 245
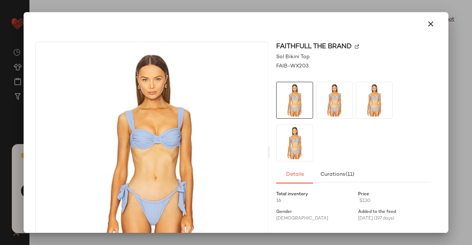
click at [355, 47] on img at bounding box center [357, 47] width 4 height 4
click at [430, 27] on icon "button" at bounding box center [430, 24] width 9 height 9
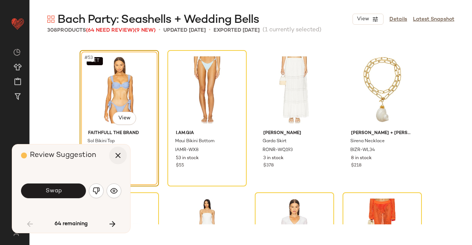
click at [124, 156] on button "button" at bounding box center [118, 156] width 18 height 18
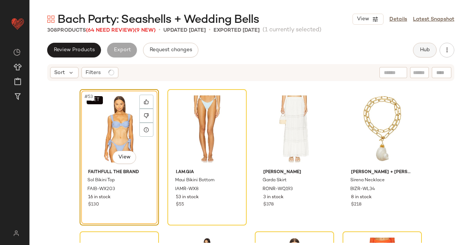
click at [421, 50] on span "Hub" at bounding box center [424, 50] width 10 height 6
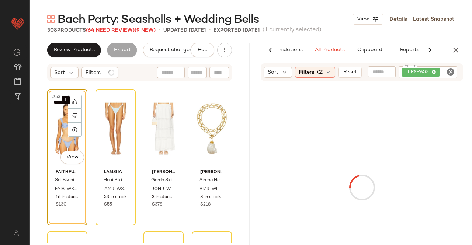
scroll to position [0, 46]
click at [434, 81] on div at bounding box center [362, 187] width 220 height 213
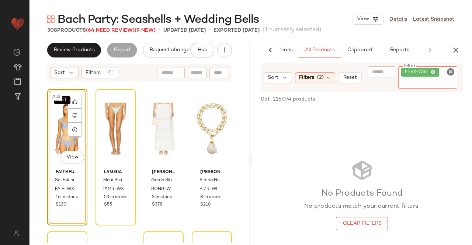
click at [422, 67] on div "FERX-WS2" at bounding box center [427, 77] width 59 height 22
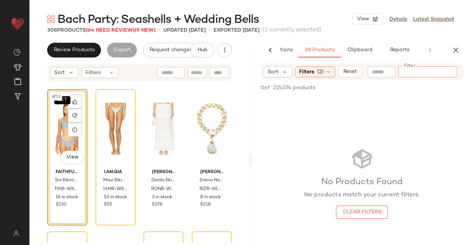
paste input "**********"
type input "**********"
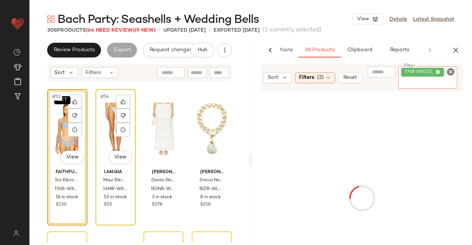
click at [110, 116] on div "#54 View" at bounding box center [115, 129] width 35 height 74
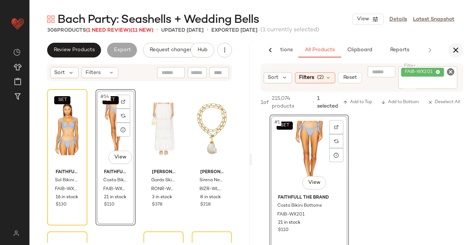
click at [456, 50] on icon "button" at bounding box center [455, 50] width 9 height 9
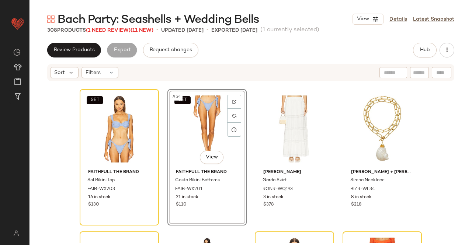
click at [124, 35] on div "Bach Party: Seashells + Wedding Bells View Details Latest Snapshot 308 Products…" at bounding box center [250, 128] width 442 height 233
click at [122, 31] on span "(1 Need Review)" at bounding box center [108, 31] width 45 height 6
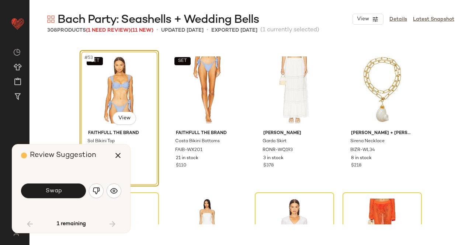
click at [79, 188] on button "Swap" at bounding box center [53, 191] width 65 height 15
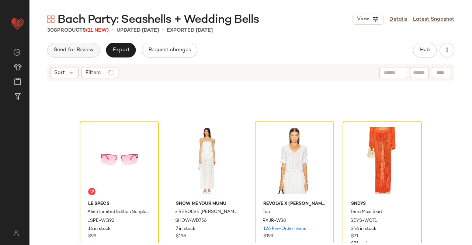
scroll to position [1960, 0]
click at [103, 30] on span "(11 New)" at bounding box center [97, 31] width 23 height 6
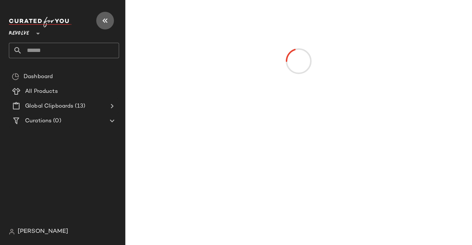
click at [109, 21] on icon "button" at bounding box center [105, 20] width 9 height 9
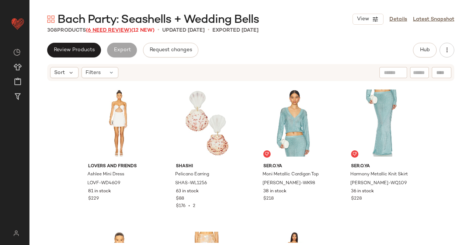
click at [111, 31] on span "(6 Need Review)" at bounding box center [108, 31] width 45 height 6
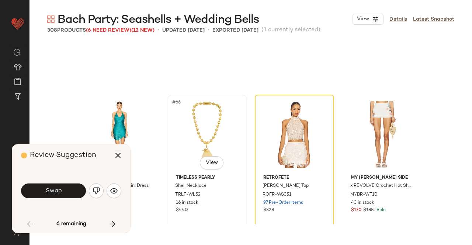
scroll to position [2139, 0]
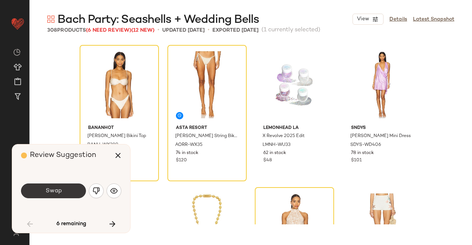
click at [53, 188] on span "Swap" at bounding box center [53, 191] width 17 height 7
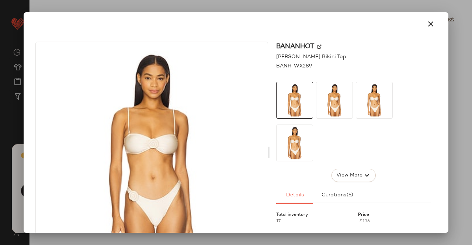
click at [318, 46] on img at bounding box center [319, 47] width 4 height 4
click at [431, 23] on button "button" at bounding box center [431, 24] width 18 height 18
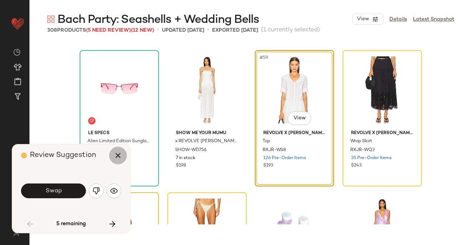
click at [118, 153] on icon "button" at bounding box center [118, 155] width 9 height 9
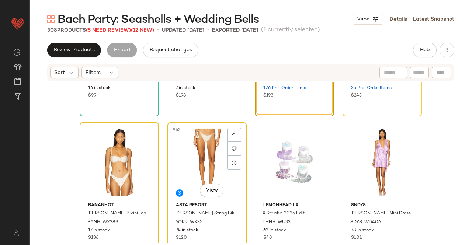
scroll to position [2102, 0]
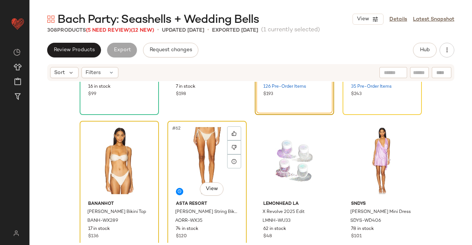
click at [199, 149] on div "#62 View" at bounding box center [207, 160] width 74 height 74
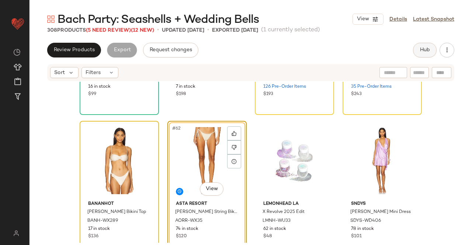
click at [426, 44] on button "Hub" at bounding box center [425, 50] width 24 height 15
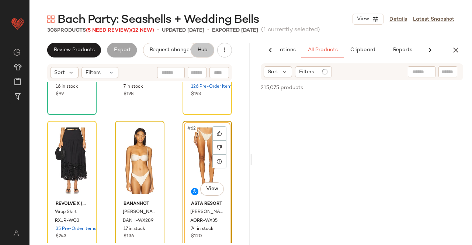
scroll to position [0, 46]
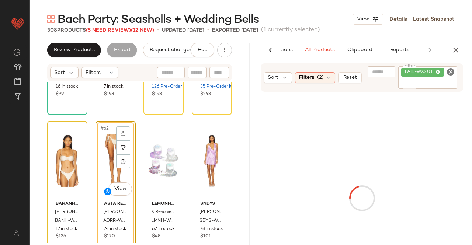
click at [431, 81] on input "Filter" at bounding box center [427, 84] width 53 height 8
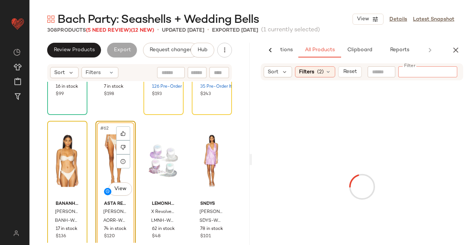
paste input "**********"
type input "**********"
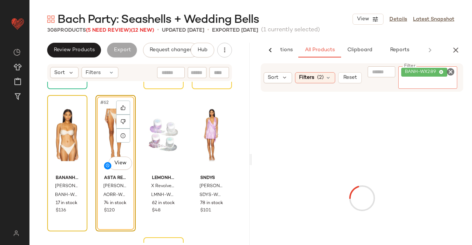
scroll to position [2139, 0]
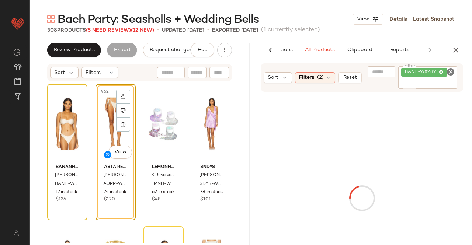
click at [105, 111] on div "#62 View" at bounding box center [115, 124] width 35 height 74
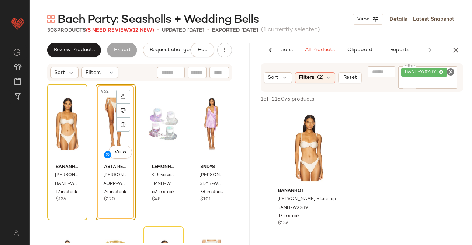
click at [103, 126] on div "#62 View" at bounding box center [115, 124] width 35 height 74
click at [312, 148] on div "#1 View" at bounding box center [309, 148] width 74 height 74
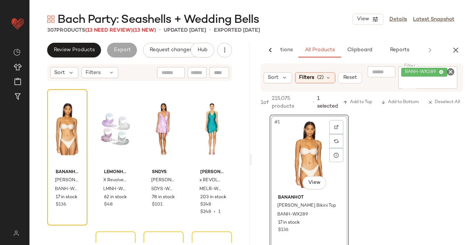
click at [414, 82] on input "Filter" at bounding box center [427, 84] width 53 height 8
paste input "**********"
type input "**********"
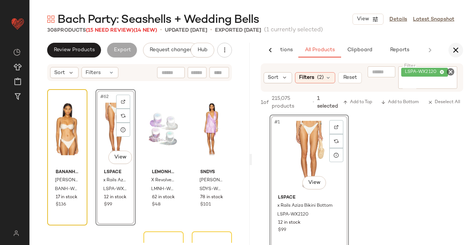
click at [455, 47] on icon "button" at bounding box center [455, 50] width 9 height 9
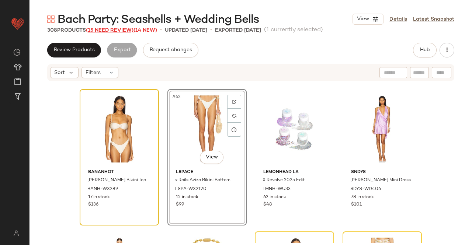
click at [101, 29] on span "(15 Need Review)" at bounding box center [110, 31] width 48 height 6
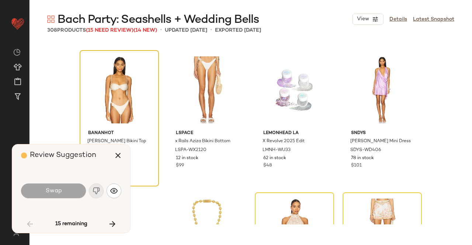
scroll to position [1992, 0]
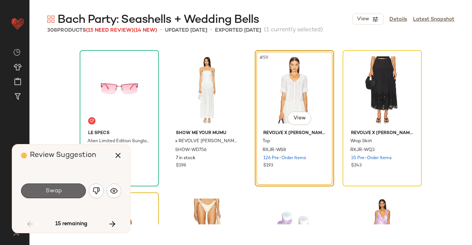
click at [65, 196] on button "Swap" at bounding box center [53, 191] width 65 height 15
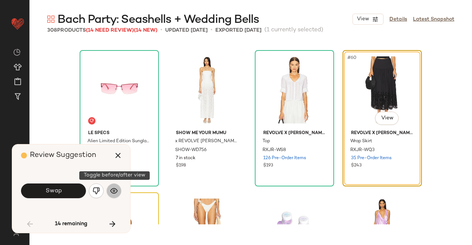
click at [118, 190] on button "button" at bounding box center [114, 191] width 15 height 15
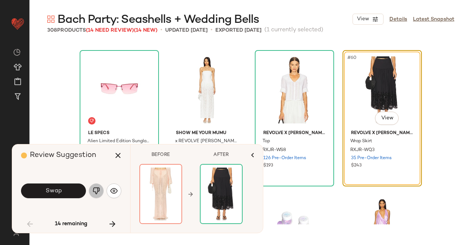
click at [96, 192] on img "button" at bounding box center [96, 190] width 7 height 7
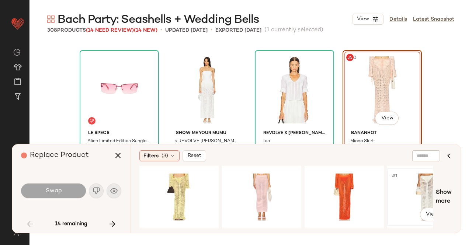
click at [419, 192] on div "#1 View" at bounding box center [427, 197] width 74 height 52
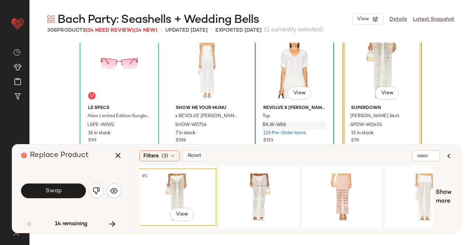
scroll to position [2029, 0]
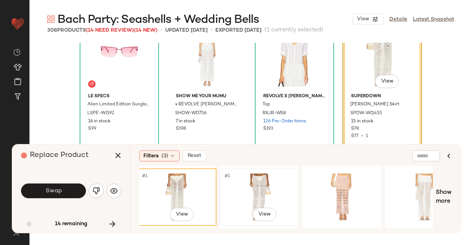
click at [248, 191] on div "#1 View" at bounding box center [259, 197] width 74 height 52
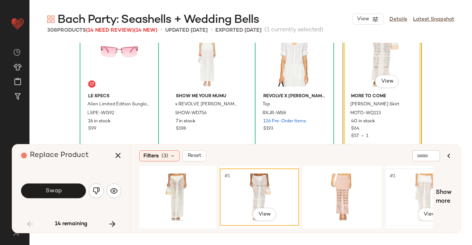
click at [418, 189] on div "#1 View" at bounding box center [424, 197] width 74 height 52
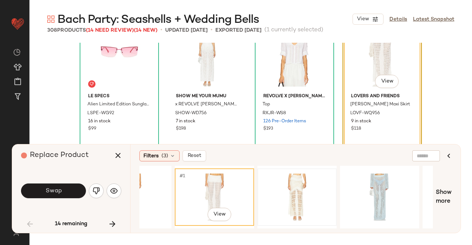
scroll to position [0, 456]
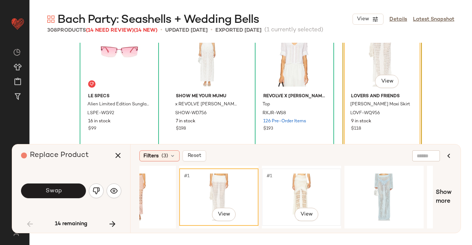
click at [296, 181] on div "#1 View" at bounding box center [301, 197] width 74 height 52
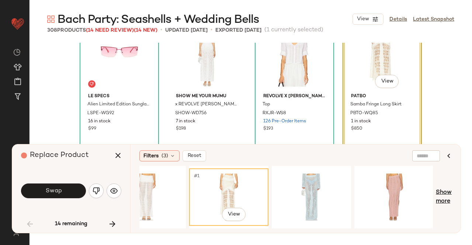
click at [444, 194] on span "Show more" at bounding box center [444, 197] width 16 height 18
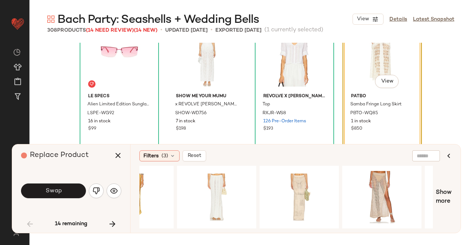
scroll to position [0, 863]
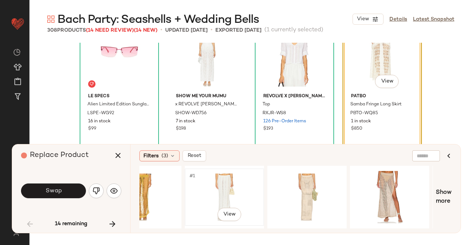
click at [227, 192] on div "#1 View" at bounding box center [224, 197] width 74 height 52
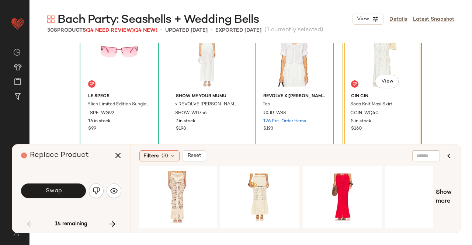
scroll to position [0, 1189]
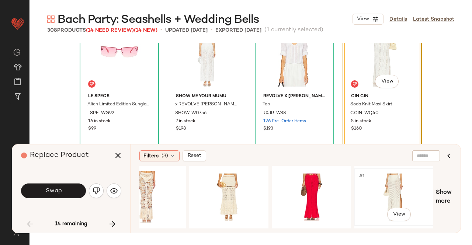
click at [395, 201] on div "#1 View" at bounding box center [394, 197] width 74 height 52
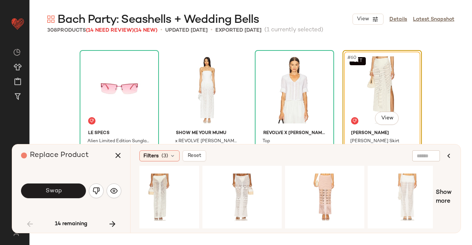
scroll to position [0, 330]
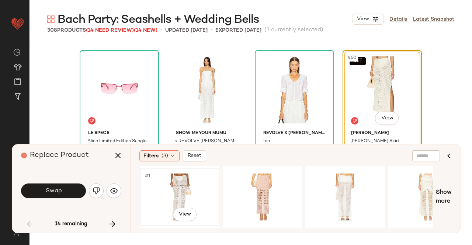
click at [180, 185] on div "#1 View" at bounding box center [180, 197] width 74 height 52
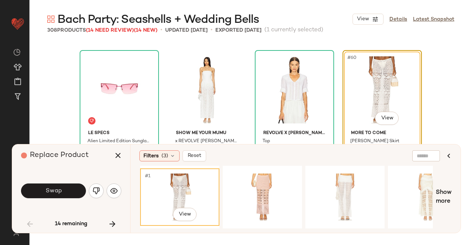
scroll to position [2029, 0]
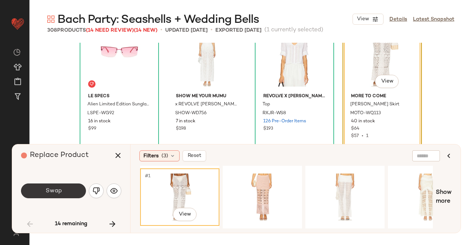
click at [60, 187] on button "Swap" at bounding box center [53, 191] width 65 height 15
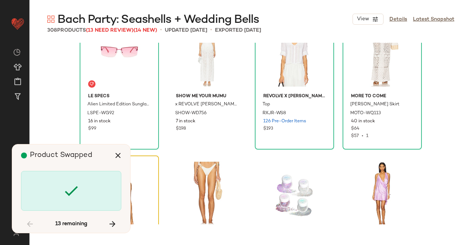
scroll to position [2134, 0]
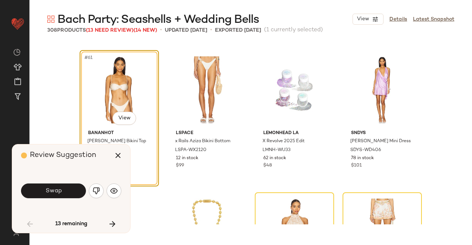
click at [60, 187] on button "Swap" at bounding box center [53, 191] width 65 height 15
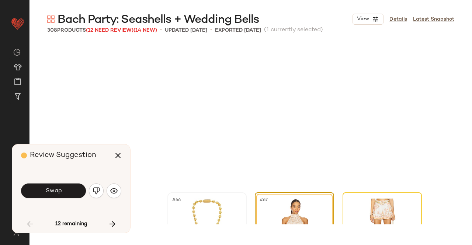
scroll to position [2276, 0]
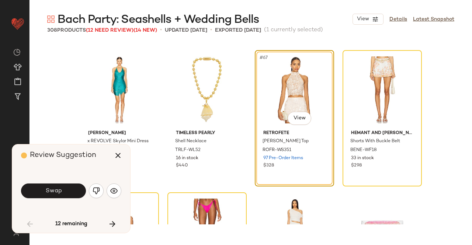
click at [45, 188] on button "Swap" at bounding box center [53, 191] width 65 height 15
click at [304, 121] on body "Revolve ** Dashboard All Products Global Clipboards (13) Curations (508) [PERSO…" at bounding box center [236, 122] width 472 height 245
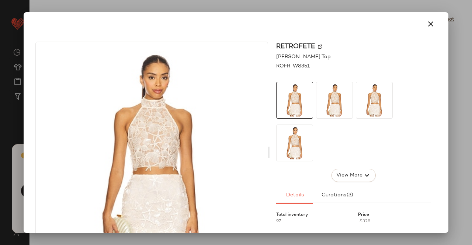
click at [318, 48] on img at bounding box center [320, 47] width 4 height 4
click at [422, 27] on button "button" at bounding box center [431, 24] width 18 height 18
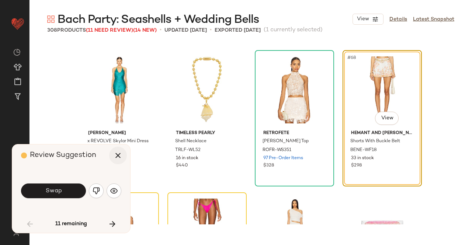
click at [117, 151] on icon "button" at bounding box center [118, 155] width 9 height 9
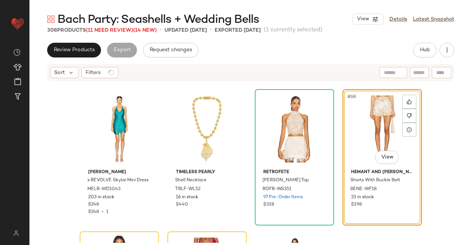
click at [377, 128] on div "#68 View" at bounding box center [382, 129] width 74 height 74
click at [413, 51] on button "Hub" at bounding box center [425, 50] width 24 height 15
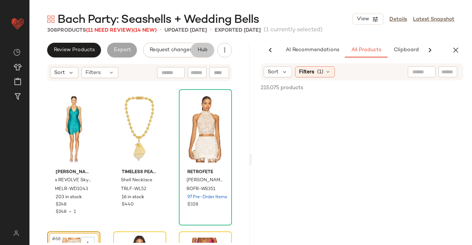
scroll to position [0, 46]
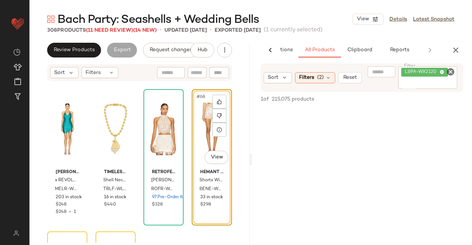
click at [435, 73] on span "LSPA-WX2120" at bounding box center [422, 72] width 35 height 7
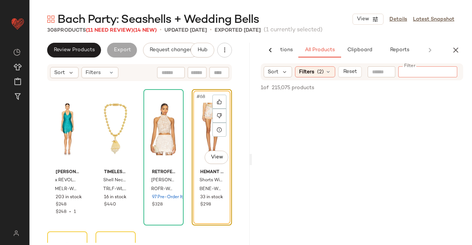
paste input "**********"
type input "**********"
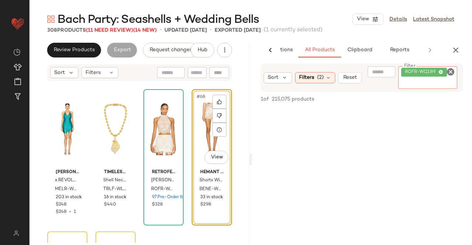
click at [207, 128] on div "#68 View" at bounding box center [211, 129] width 35 height 74
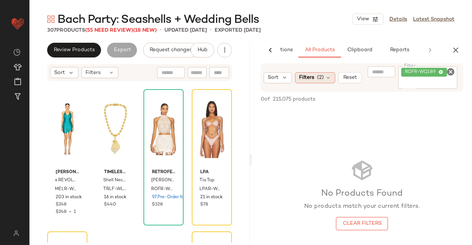
click at [332, 81] on div "Filters (2)" at bounding box center [315, 77] width 40 height 11
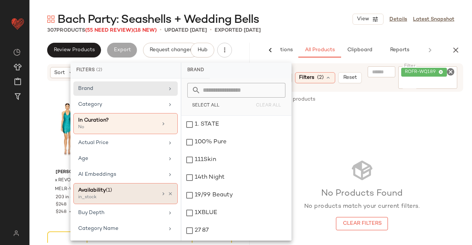
click at [168, 191] on icon at bounding box center [170, 193] width 5 height 5
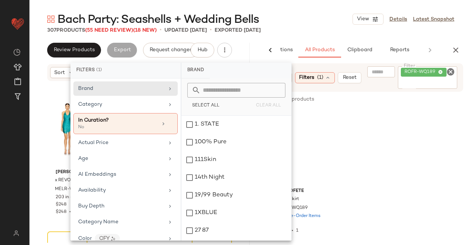
click at [420, 123] on div "retrofete Talya Skirt ROFR-WQ189 116 Pre-Order Items $298 $268 • 1" at bounding box center [362, 176] width 220 height 136
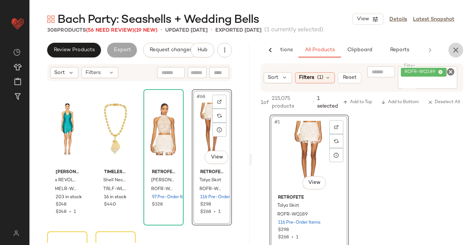
drag, startPoint x: 454, startPoint y: 50, endPoint x: 275, endPoint y: 45, distance: 179.9
click at [454, 50] on icon "button" at bounding box center [455, 50] width 9 height 9
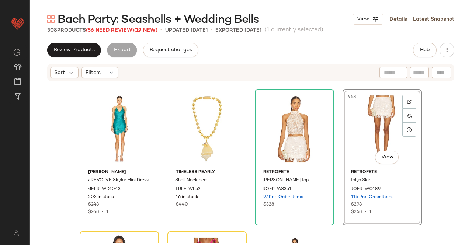
click at [100, 31] on span "(56 Need Review)" at bounding box center [110, 31] width 48 height 6
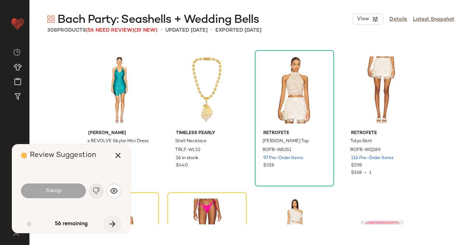
click at [109, 220] on icon "button" at bounding box center [112, 224] width 9 height 9
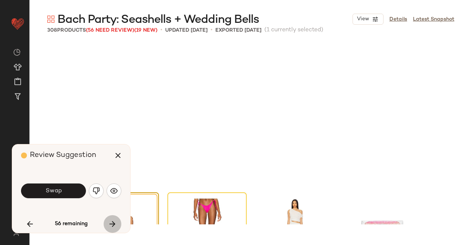
scroll to position [2419, 0]
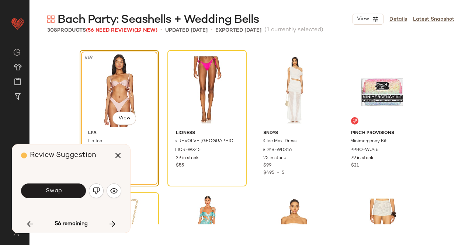
drag, startPoint x: 50, startPoint y: 191, endPoint x: 55, endPoint y: 183, distance: 8.8
click at [49, 191] on span "Swap" at bounding box center [53, 191] width 17 height 7
click at [125, 118] on body "Revolve ** Dashboard All Products Global Clipboards (13) Curations (508) [PERSO…" at bounding box center [236, 122] width 472 height 245
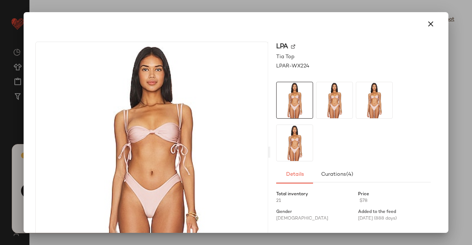
click at [291, 49] on div "LPA" at bounding box center [353, 47] width 154 height 10
click at [291, 46] on img at bounding box center [293, 47] width 4 height 4
click at [426, 25] on icon "button" at bounding box center [430, 24] width 9 height 9
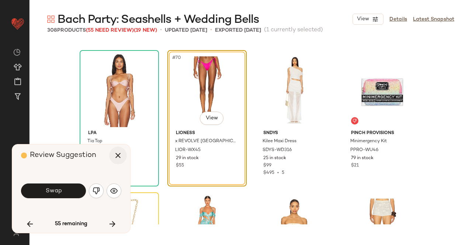
click at [119, 158] on icon "button" at bounding box center [118, 155] width 9 height 9
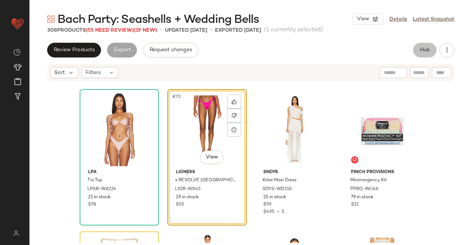
click at [424, 49] on span "Hub" at bounding box center [424, 50] width 10 height 6
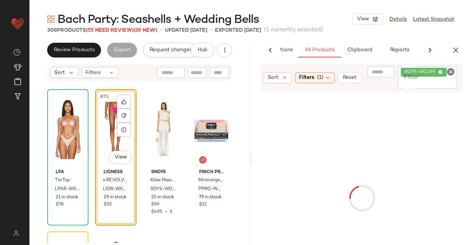
scroll to position [0, 46]
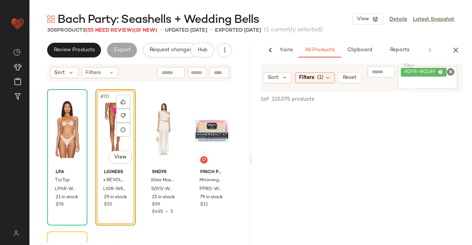
click at [428, 84] on input "Filter" at bounding box center [428, 84] width 54 height 8
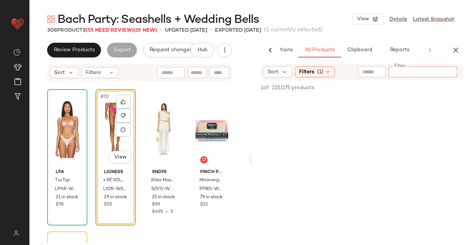
paste input "**********"
type input "**********"
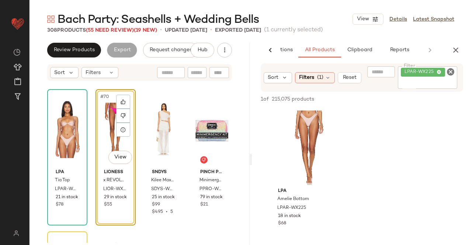
click at [111, 115] on div "#70 View" at bounding box center [115, 129] width 35 height 74
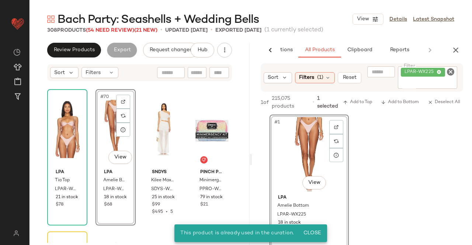
click at [448, 49] on div "AI Recommendations All Products Clipboard Reports" at bounding box center [350, 50] width 196 height 15
click at [464, 46] on div "AI Recommendations All Products Clipboard Reports" at bounding box center [362, 50] width 220 height 15
click at [454, 49] on icon "button" at bounding box center [455, 50] width 9 height 9
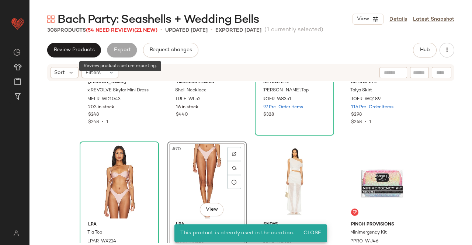
scroll to position [2419, 0]
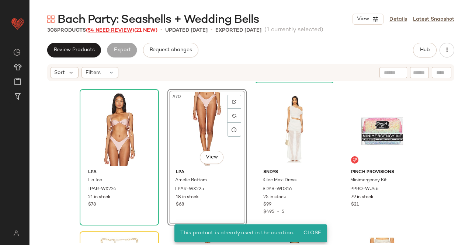
click at [117, 31] on span "(54 Need Review)" at bounding box center [110, 31] width 48 height 6
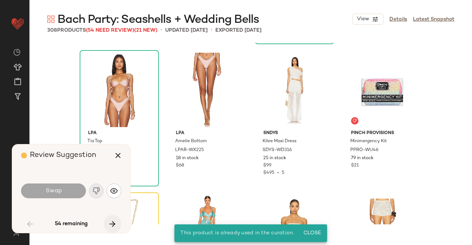
click at [116, 224] on icon "button" at bounding box center [112, 224] width 9 height 9
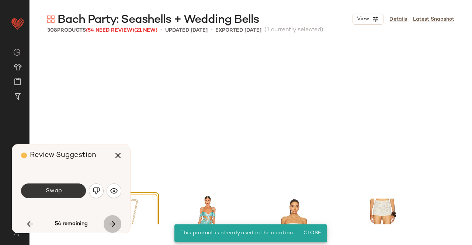
scroll to position [2561, 0]
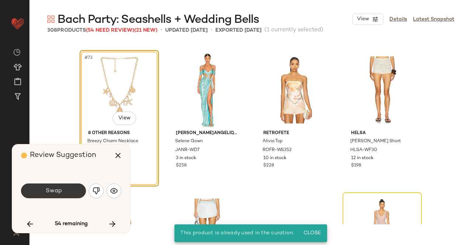
click at [52, 190] on span "Swap" at bounding box center [53, 191] width 17 height 7
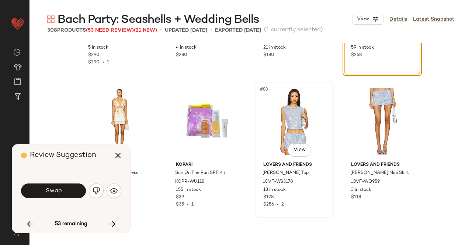
scroll to position [2703, 0]
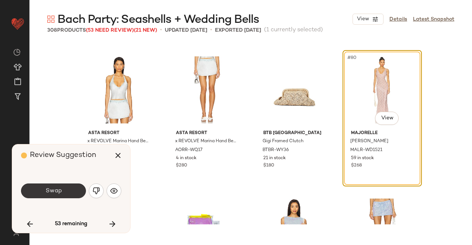
click at [68, 190] on button "Swap" at bounding box center [53, 191] width 65 height 15
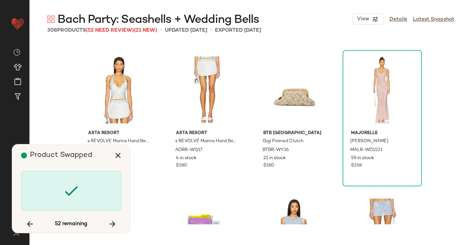
scroll to position [3130, 0]
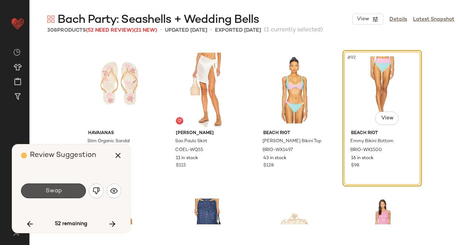
click at [63, 196] on button "Swap" at bounding box center [53, 191] width 65 height 15
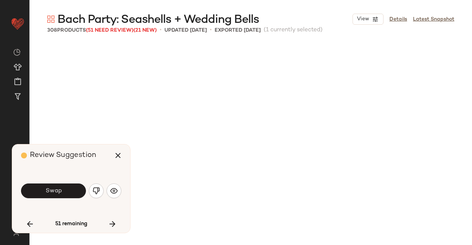
scroll to position [3415, 0]
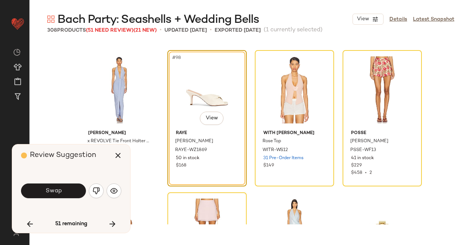
click at [63, 196] on button "Swap" at bounding box center [53, 191] width 65 height 15
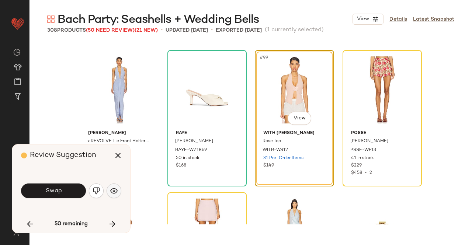
click at [117, 191] on button "button" at bounding box center [114, 191] width 15 height 15
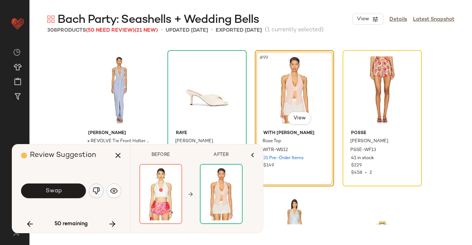
click at [97, 192] on img "button" at bounding box center [96, 190] width 7 height 7
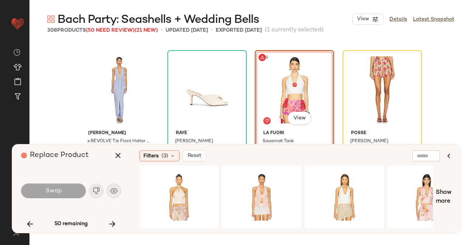
scroll to position [3451, 0]
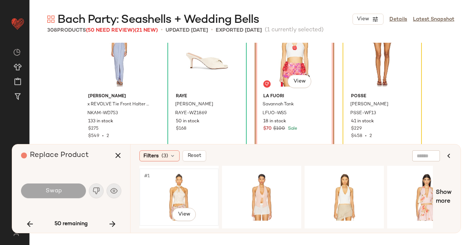
click at [196, 194] on div "#1 View" at bounding box center [179, 197] width 74 height 52
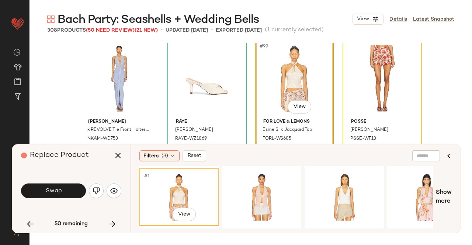
scroll to position [3415, 0]
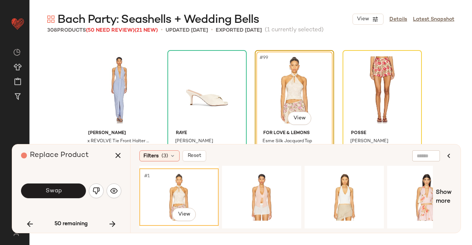
click at [71, 190] on button "Swap" at bounding box center [53, 191] width 65 height 15
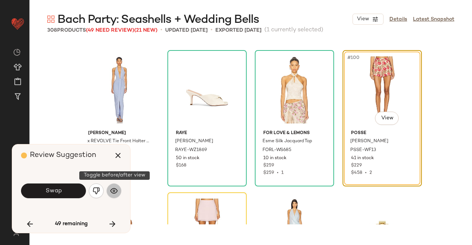
click at [117, 189] on img "button" at bounding box center [113, 190] width 7 height 7
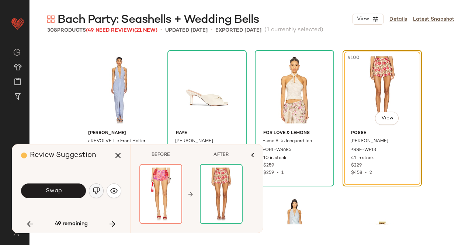
click at [93, 194] on img "button" at bounding box center [96, 190] width 7 height 7
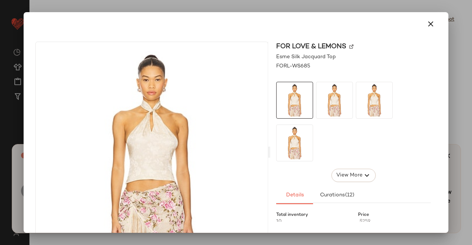
click at [349, 46] on img at bounding box center [351, 47] width 4 height 4
drag, startPoint x: 439, startPoint y: 22, endPoint x: 429, endPoint y: 22, distance: 10.0
click at [439, 22] on div at bounding box center [236, 24] width 419 height 24
click at [426, 28] on icon "button" at bounding box center [430, 24] width 9 height 9
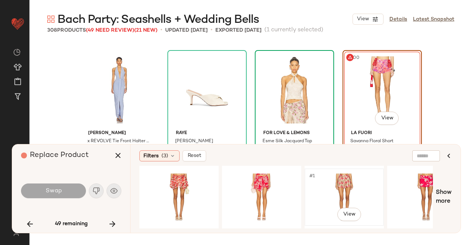
click at [360, 181] on div "#1 View" at bounding box center [344, 197] width 74 height 52
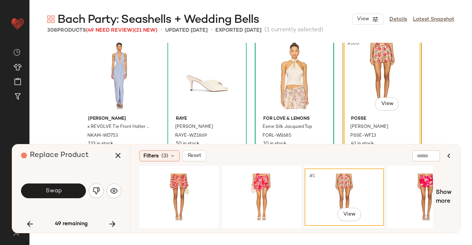
scroll to position [3451, 0]
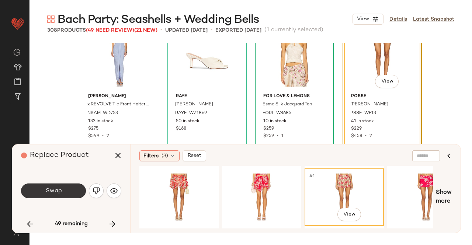
click at [71, 188] on button "Swap" at bounding box center [53, 191] width 65 height 15
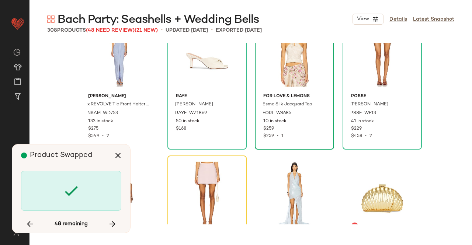
scroll to position [3557, 0]
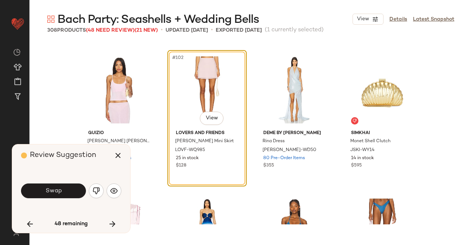
click at [67, 191] on button "Swap" at bounding box center [53, 191] width 65 height 15
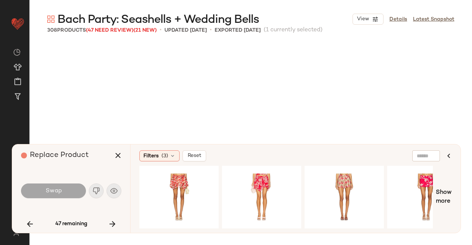
scroll to position [3841, 0]
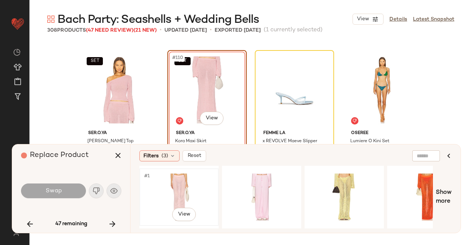
click at [173, 191] on div "#1 View" at bounding box center [179, 197] width 74 height 52
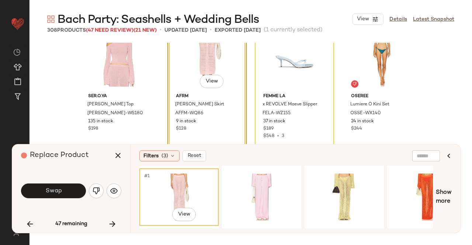
scroll to position [3915, 0]
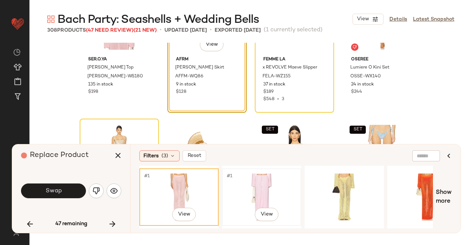
click at [257, 192] on div "#1 View" at bounding box center [261, 197] width 74 height 52
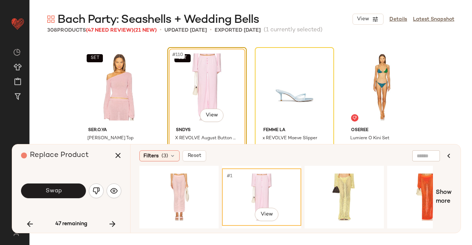
scroll to position [3841, 0]
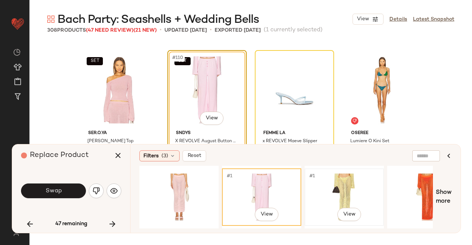
click at [334, 187] on div "#1 View" at bounding box center [344, 197] width 74 height 52
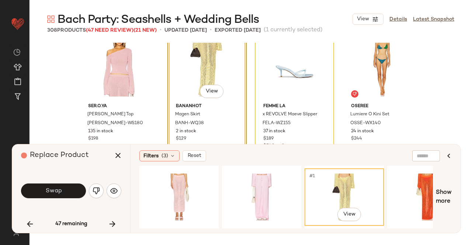
scroll to position [3878, 0]
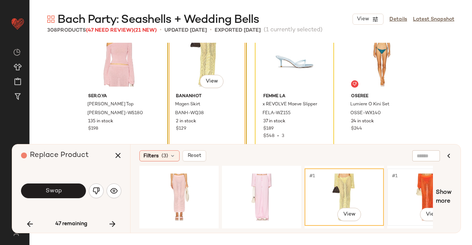
click at [423, 196] on div "#1 View" at bounding box center [427, 197] width 74 height 52
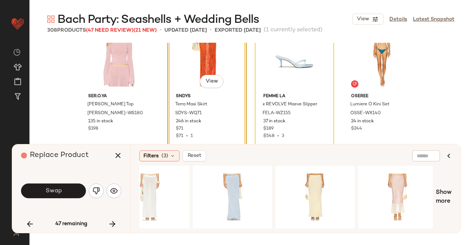
scroll to position [0, 422]
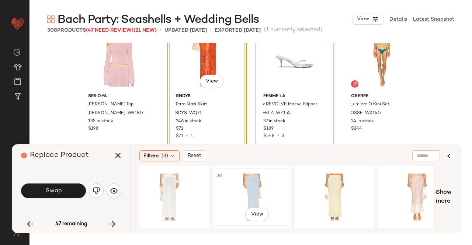
click at [252, 187] on div "#1 View" at bounding box center [252, 197] width 74 height 52
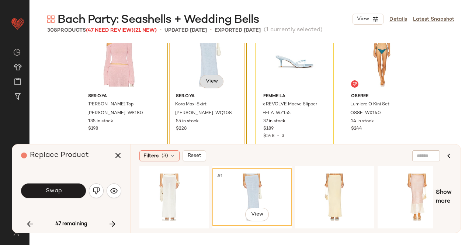
click at [210, 80] on body "Revolve ** Dashboard All Products Global Clipboards (13) Curations (508) [PERSO…" at bounding box center [236, 122] width 472 height 245
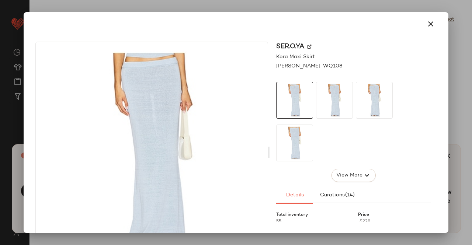
click at [304, 46] on div "SER.O.YA" at bounding box center [353, 47] width 154 height 10
click at [308, 46] on img at bounding box center [309, 47] width 4 height 4
click at [432, 22] on button "button" at bounding box center [431, 24] width 18 height 18
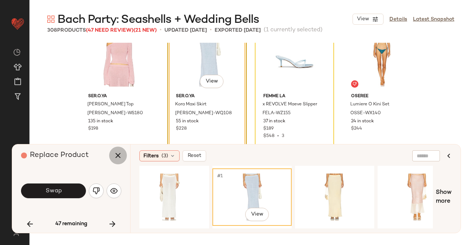
click at [122, 160] on button "button" at bounding box center [118, 156] width 18 height 18
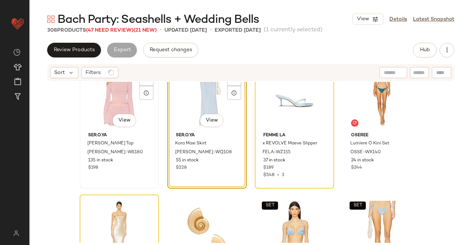
click at [110, 93] on div "SET #109 View" at bounding box center [119, 92] width 74 height 74
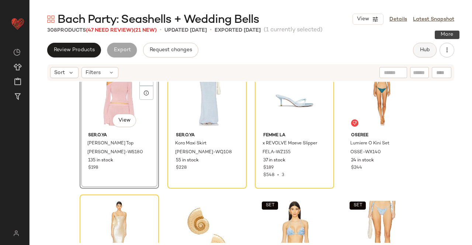
click at [431, 50] on button "Hub" at bounding box center [425, 50] width 24 height 15
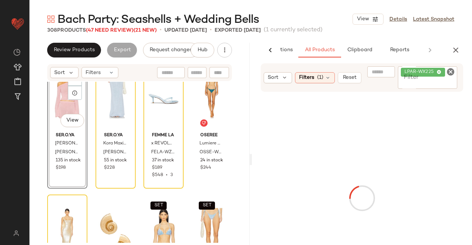
scroll to position [0, 46]
click at [446, 78] on div "LPAR-WX225" at bounding box center [428, 77] width 60 height 22
paste input "**********"
type input "**********"
click at [65, 104] on div "SET #109 View" at bounding box center [67, 92] width 35 height 74
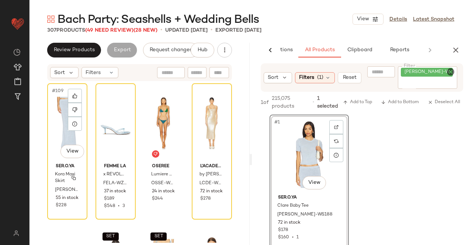
scroll to position [3805, 0]
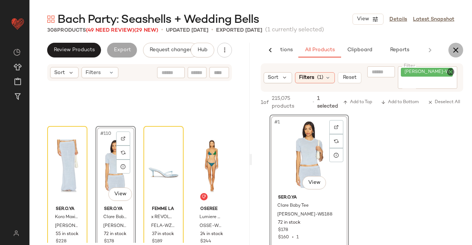
click at [461, 47] on button "button" at bounding box center [455, 50] width 15 height 15
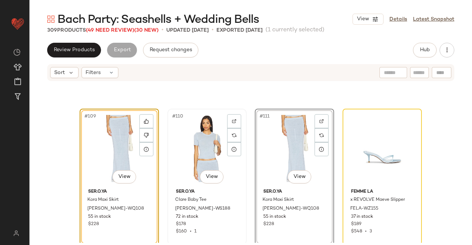
scroll to position [3878, 0]
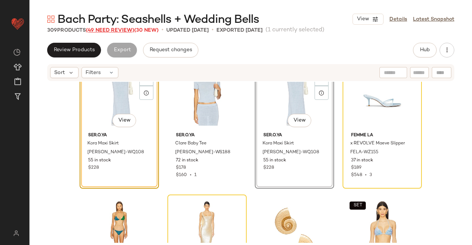
click at [107, 28] on span "(49 Need Review)" at bounding box center [110, 31] width 48 height 6
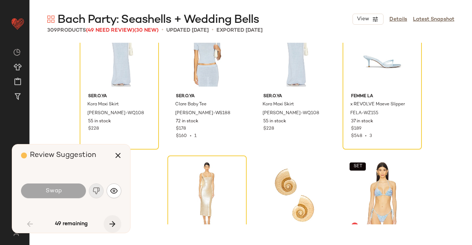
click at [112, 223] on icon "button" at bounding box center [112, 224] width 9 height 9
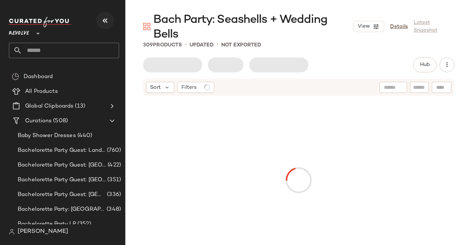
click at [112, 20] on button "button" at bounding box center [105, 21] width 18 height 18
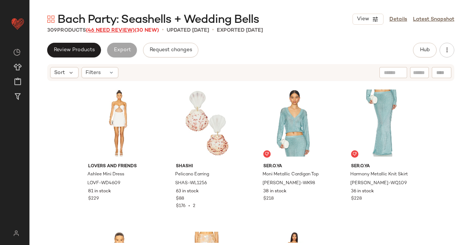
click at [111, 35] on div "Bach Party: Seashells + Wedding Bells View Details Latest Snapshot 309 Products…" at bounding box center [250, 128] width 442 height 233
click at [111, 32] on span "(46 Need Review)" at bounding box center [110, 31] width 49 height 6
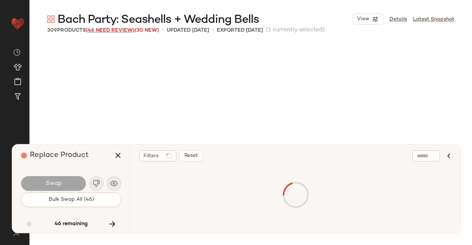
scroll to position [3841, 0]
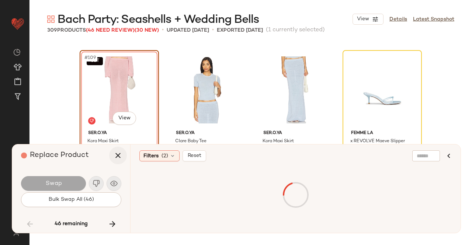
click at [117, 155] on icon "button" at bounding box center [118, 155] width 9 height 9
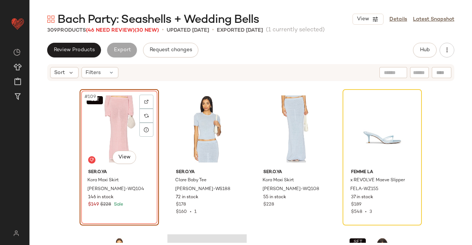
click at [112, 121] on div "SET #109 View" at bounding box center [119, 129] width 74 height 74
click at [114, 121] on div "SET #109 View" at bounding box center [119, 129] width 74 height 74
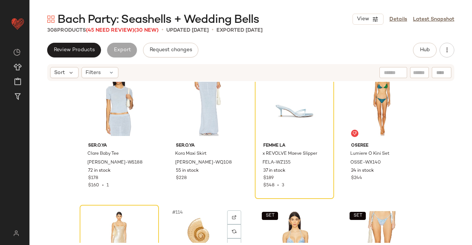
scroll to position [3841, 0]
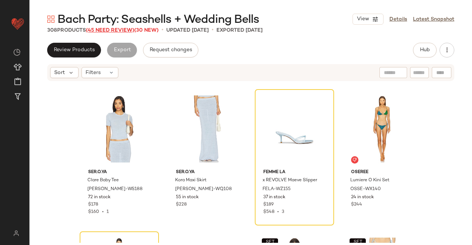
click at [105, 31] on span "(45 Need Review)" at bounding box center [110, 31] width 48 height 6
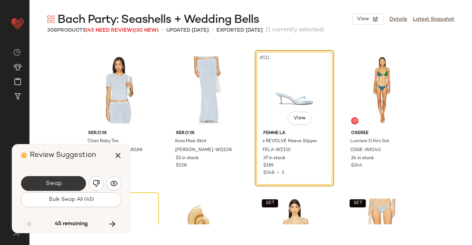
click at [63, 181] on button "Swap" at bounding box center [53, 183] width 65 height 15
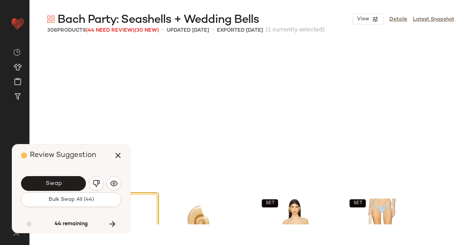
scroll to position [3984, 0]
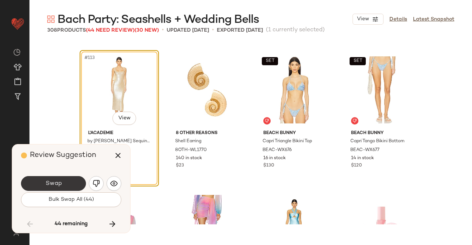
click at [71, 181] on button "Swap" at bounding box center [53, 183] width 65 height 15
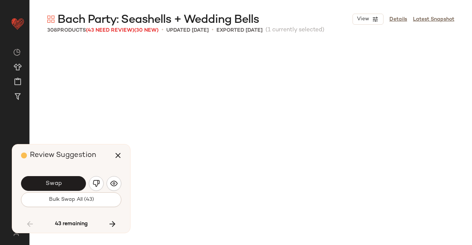
scroll to position [4268, 0]
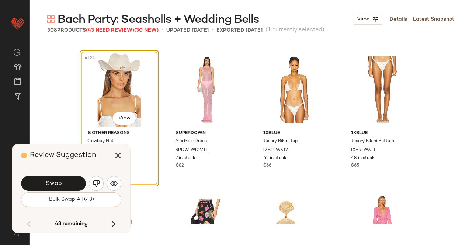
click at [70, 185] on button "Swap" at bounding box center [53, 183] width 65 height 15
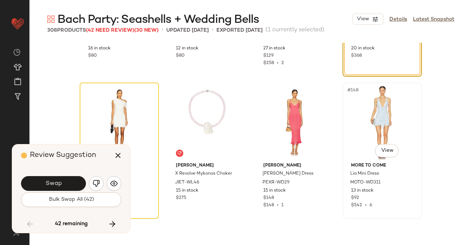
scroll to position [4979, 0]
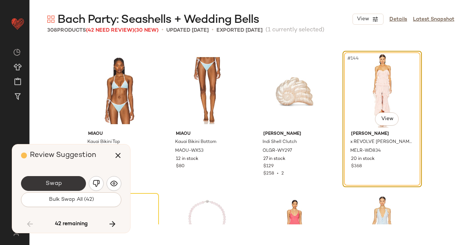
click at [67, 187] on button "Swap" at bounding box center [53, 183] width 65 height 15
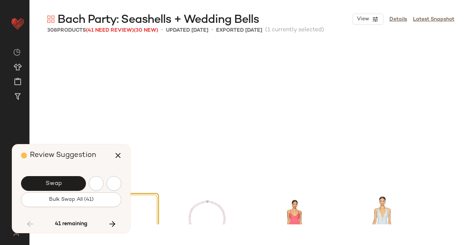
scroll to position [5122, 0]
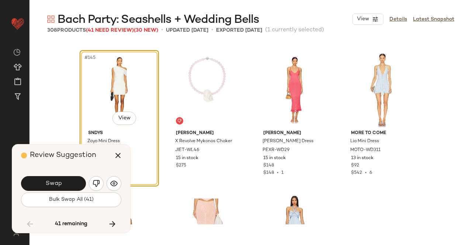
click at [70, 180] on button "Swap" at bounding box center [53, 183] width 65 height 15
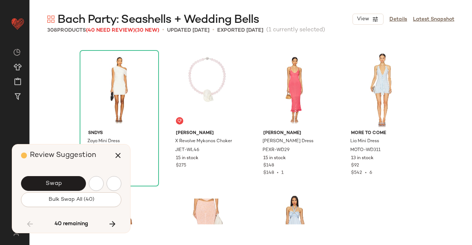
scroll to position [5406, 0]
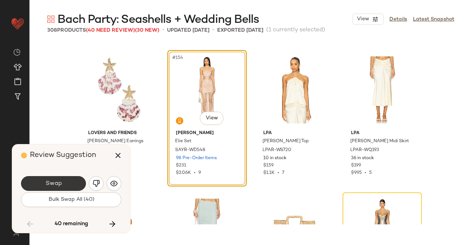
click at [64, 187] on button "Swap" at bounding box center [53, 183] width 65 height 15
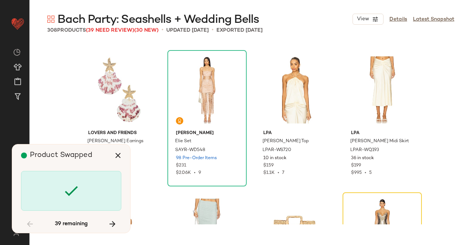
scroll to position [5549, 0]
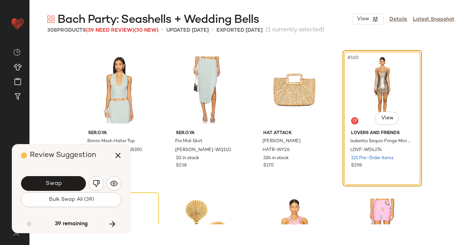
click at [58, 183] on span "Swap" at bounding box center [53, 183] width 17 height 7
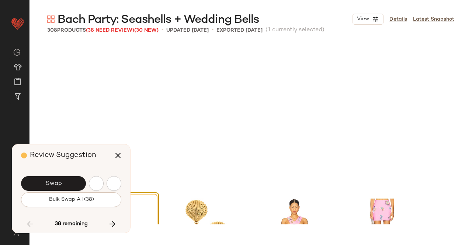
scroll to position [5691, 0]
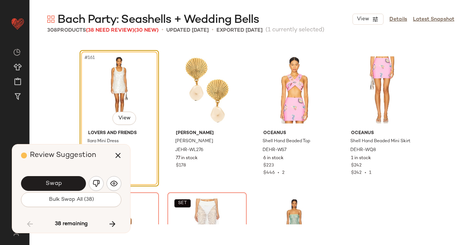
click at [58, 183] on span "Swap" at bounding box center [53, 183] width 17 height 7
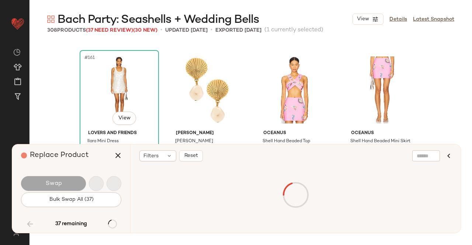
scroll to position [5833, 0]
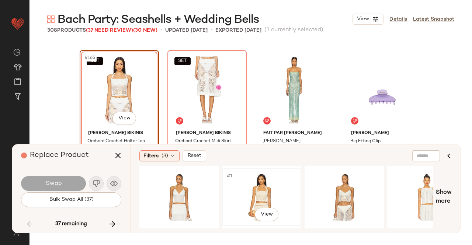
click at [259, 192] on div "#1 View" at bounding box center [261, 197] width 74 height 52
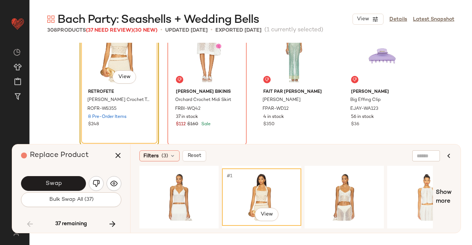
scroll to position [5907, 0]
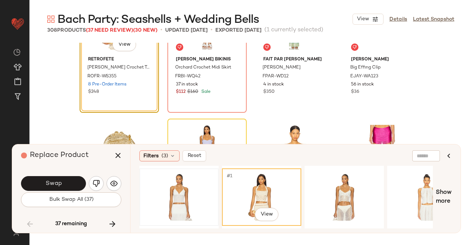
drag, startPoint x: 178, startPoint y: 178, endPoint x: 186, endPoint y: 178, distance: 8.5
click at [181, 178] on div at bounding box center [179, 197] width 74 height 52
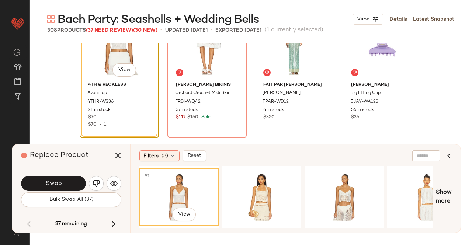
scroll to position [5870, 0]
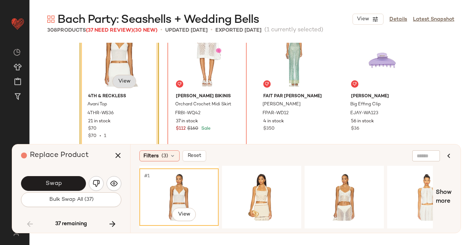
click at [125, 80] on body "Revolve ** Dashboard All Products Global Clipboards (13) Curations (508) [PERSO…" at bounding box center [236, 122] width 472 height 245
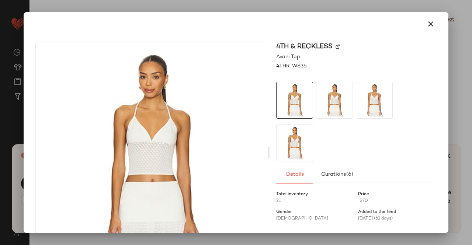
click at [335, 46] on img at bounding box center [337, 47] width 4 height 4
click at [426, 22] on icon "button" at bounding box center [430, 24] width 9 height 9
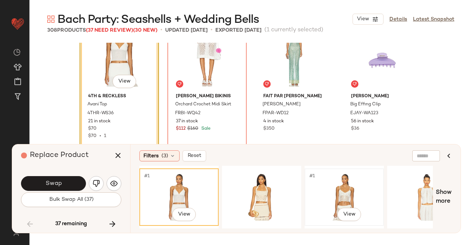
click at [347, 189] on div "#1 View" at bounding box center [344, 197] width 74 height 52
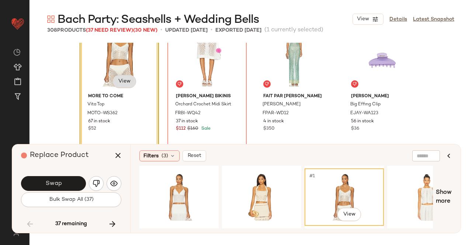
click at [128, 81] on body "Revolve ** Dashboard All Products Global Clipboards (13) Curations (508) [PERSO…" at bounding box center [236, 122] width 472 height 245
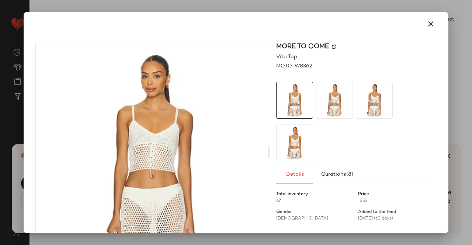
click at [332, 48] on img at bounding box center [334, 47] width 4 height 4
click at [428, 24] on icon "button" at bounding box center [430, 24] width 9 height 9
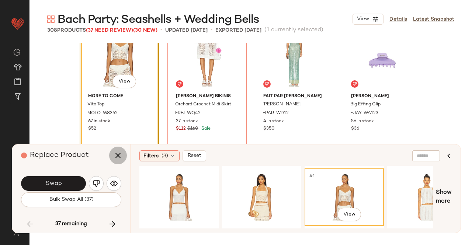
click at [124, 157] on button "button" at bounding box center [118, 156] width 18 height 18
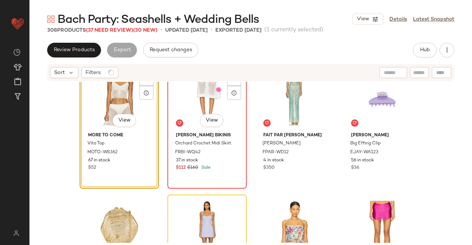
click at [204, 91] on div "SET #166 View" at bounding box center [207, 92] width 74 height 74
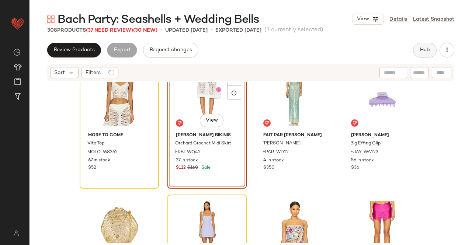
click at [429, 45] on button "Hub" at bounding box center [425, 50] width 24 height 15
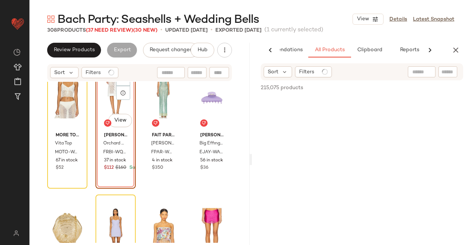
scroll to position [0, 46]
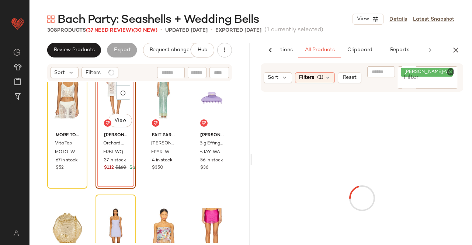
click at [435, 77] on div "[PERSON_NAME]-WS188" at bounding box center [428, 77] width 60 height 22
paste input "**********"
type input "**********"
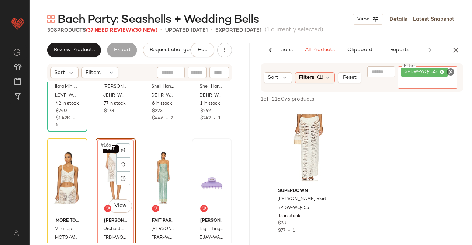
scroll to position [5796, 0]
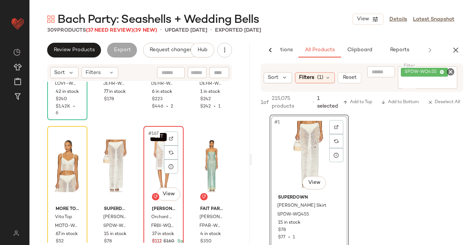
click at [155, 164] on div "SET #167 View" at bounding box center [163, 166] width 35 height 74
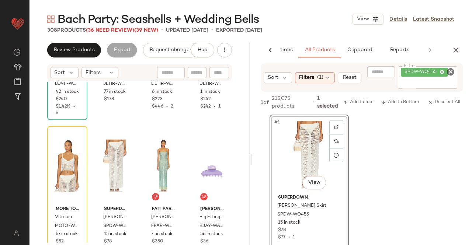
click at [461, 46] on button "button" at bounding box center [455, 50] width 15 height 15
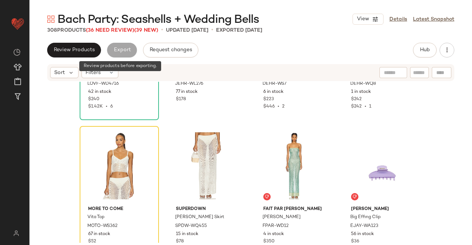
click at [108, 27] on span "Bach Party: Seashells + Wedding Bells" at bounding box center [158, 20] width 201 height 15
click at [110, 29] on span "(36 Need Review)" at bounding box center [110, 31] width 48 height 6
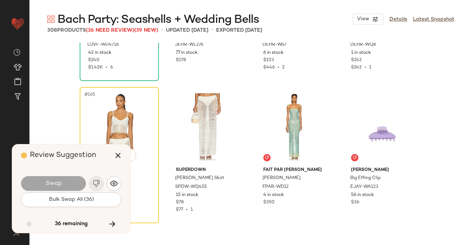
scroll to position [5833, 0]
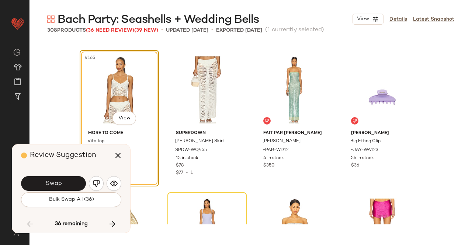
click at [63, 181] on button "Swap" at bounding box center [53, 183] width 65 height 15
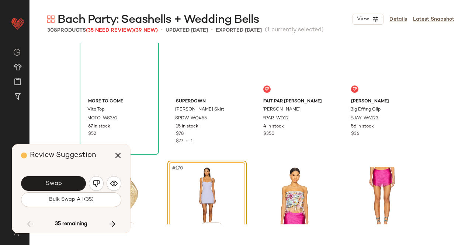
scroll to position [5865, 0]
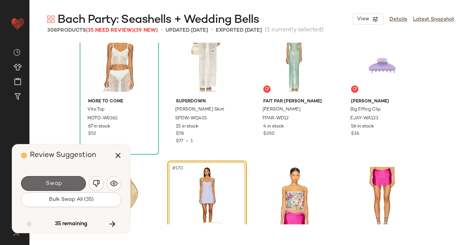
click at [62, 185] on button "Swap" at bounding box center [53, 183] width 65 height 15
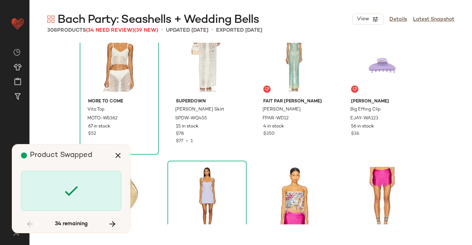
scroll to position [6118, 0]
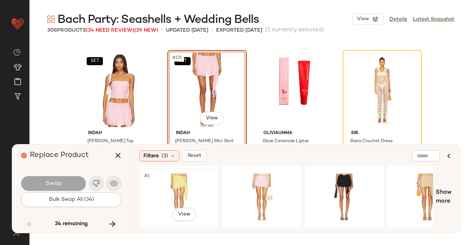
click at [185, 190] on div "#1 View" at bounding box center [179, 197] width 74 height 52
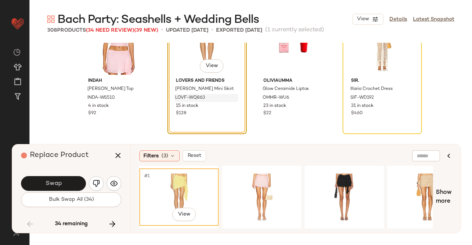
scroll to position [6155, 0]
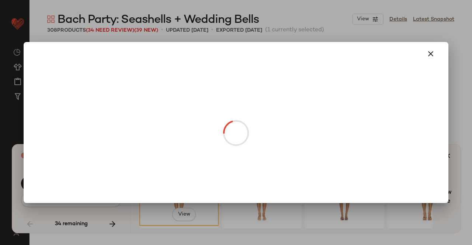
click at [207, 81] on body "Revolve ** Dashboard All Products Global Clipboards (13) Curations (508) [PERSO…" at bounding box center [236, 122] width 472 height 245
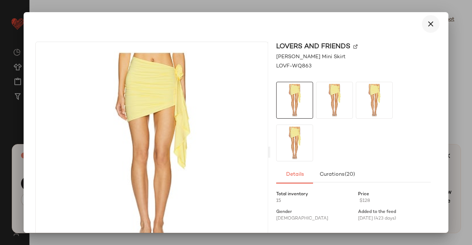
click at [426, 24] on icon "button" at bounding box center [430, 24] width 9 height 9
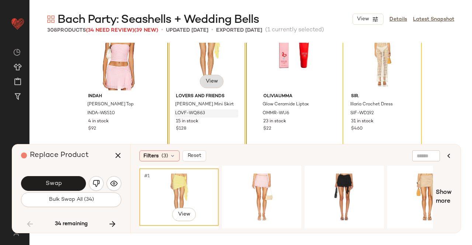
click at [206, 83] on body "Revolve ** Dashboard All Products Global Clipboards (13) Curations (508) [PERSO…" at bounding box center [236, 122] width 472 height 245
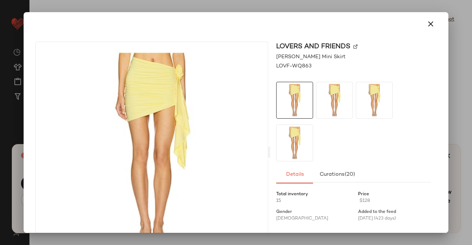
click at [353, 45] on img at bounding box center [355, 47] width 4 height 4
click at [431, 21] on button "button" at bounding box center [431, 24] width 18 height 18
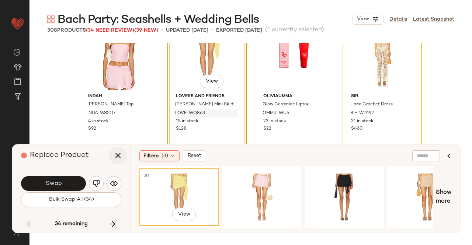
click at [116, 157] on icon "button" at bounding box center [118, 155] width 9 height 9
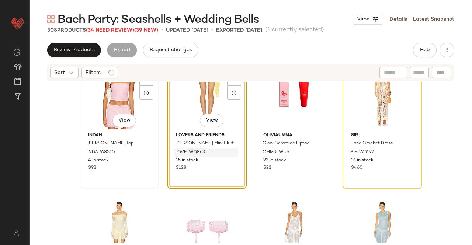
click at [115, 101] on div "SET #173 View" at bounding box center [119, 92] width 74 height 74
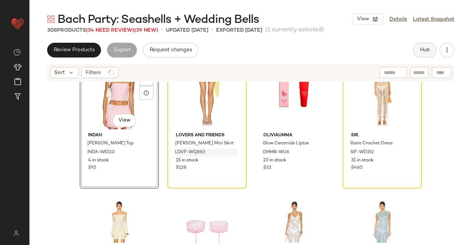
click at [428, 48] on span "Hub" at bounding box center [424, 50] width 10 height 6
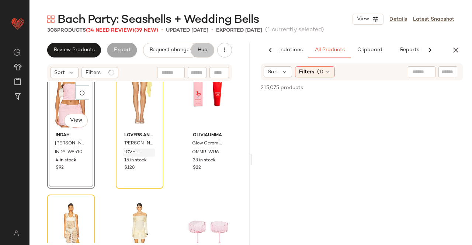
scroll to position [0, 46]
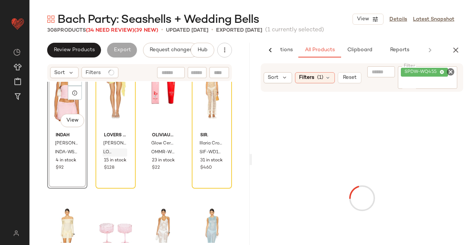
click at [431, 78] on div "SPDW-WQ455" at bounding box center [428, 77] width 60 height 22
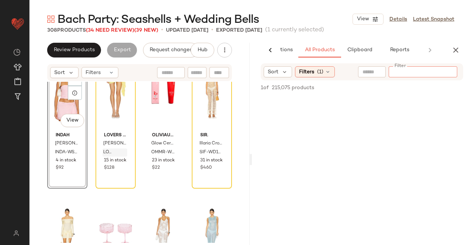
paste input "**********"
type input "**********"
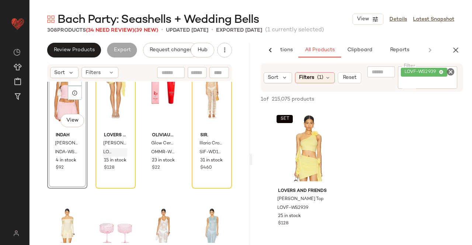
click at [68, 105] on div "SET #173 View" at bounding box center [67, 92] width 35 height 74
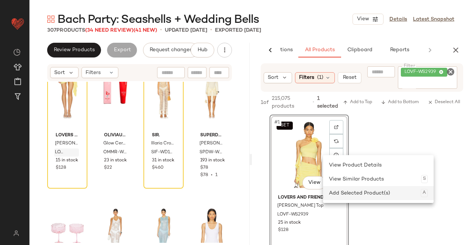
click at [349, 195] on div "Add Selected Product(s) A" at bounding box center [378, 193] width 99 height 14
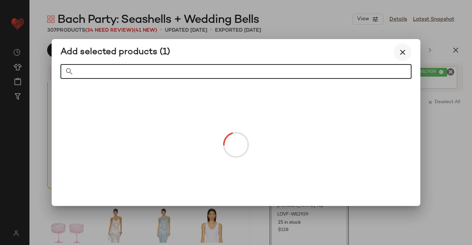
click at [400, 53] on icon "button" at bounding box center [402, 52] width 9 height 9
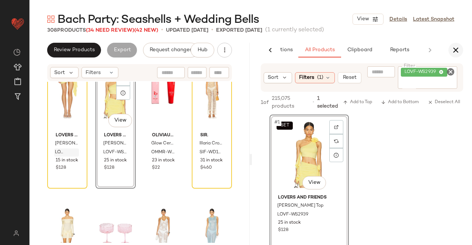
click at [450, 45] on div "AI Recommendations All Products Clipboard Reports" at bounding box center [362, 50] width 220 height 15
click at [452, 46] on icon "button" at bounding box center [455, 50] width 9 height 9
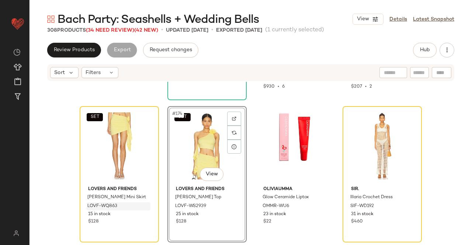
scroll to position [6081, 0]
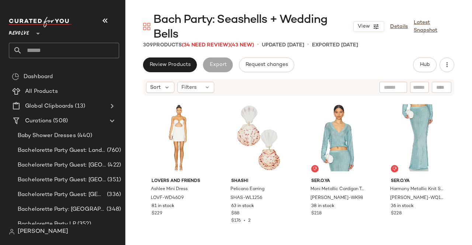
click at [109, 17] on button "button" at bounding box center [105, 21] width 18 height 18
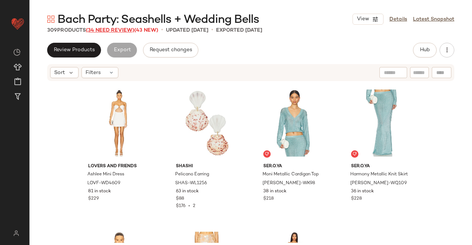
click at [122, 32] on span "(34 Need Review)" at bounding box center [110, 31] width 48 height 6
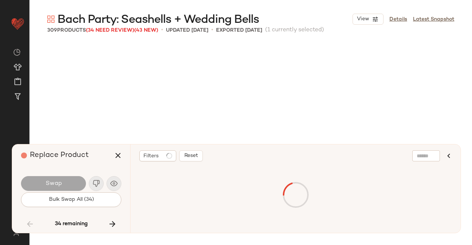
scroll to position [6118, 0]
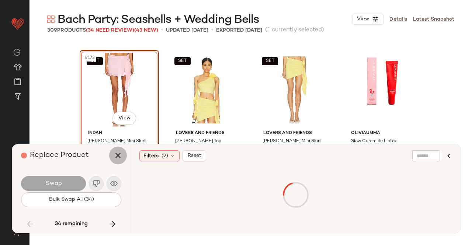
click at [119, 156] on icon "button" at bounding box center [118, 155] width 9 height 9
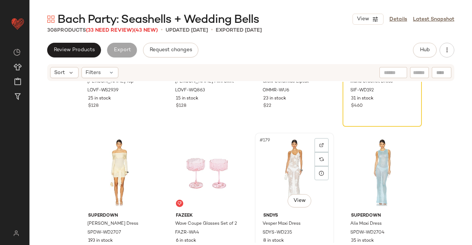
scroll to position [6265, 0]
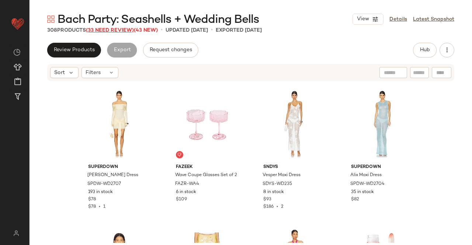
click at [112, 33] on span "(33 Need Review)" at bounding box center [110, 31] width 48 height 6
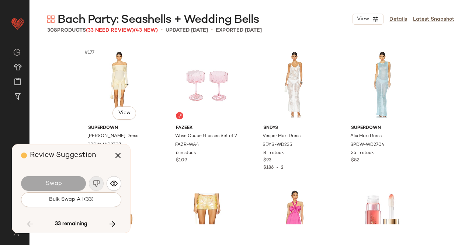
scroll to position [6118, 0]
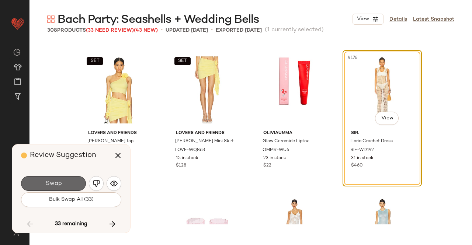
click at [68, 189] on button "Swap" at bounding box center [53, 183] width 65 height 15
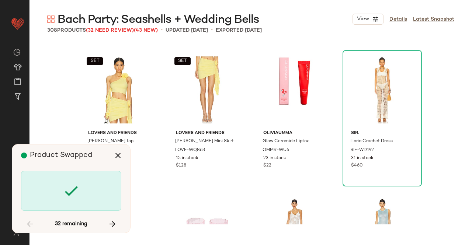
scroll to position [6545, 0]
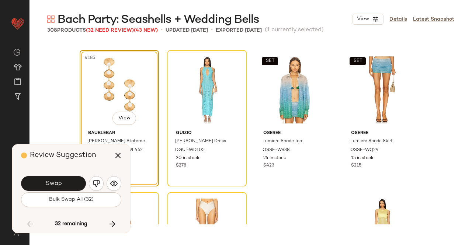
click at [75, 179] on button "Swap" at bounding box center [53, 183] width 65 height 15
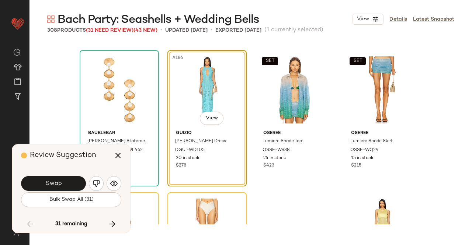
click at [69, 183] on button "Swap" at bounding box center [53, 183] width 65 height 15
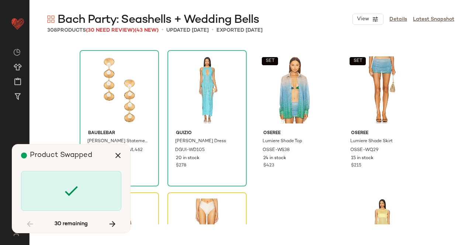
scroll to position [6687, 0]
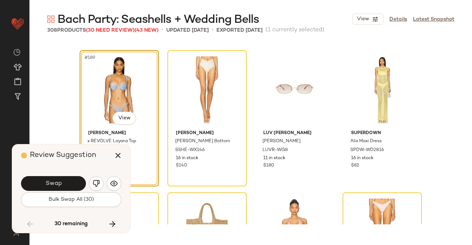
click at [77, 182] on button "Swap" at bounding box center [53, 183] width 65 height 15
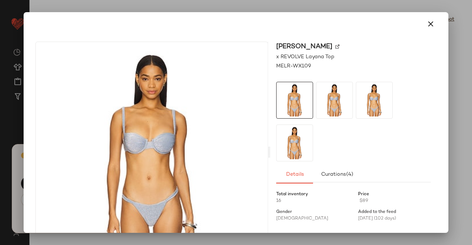
click at [339, 46] on img at bounding box center [337, 47] width 4 height 4
click at [422, 22] on button "button" at bounding box center [431, 24] width 18 height 18
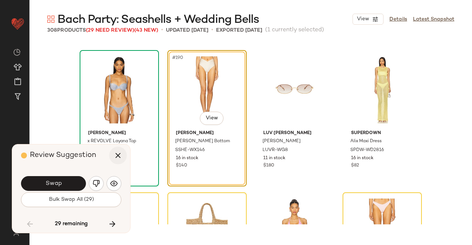
click at [112, 157] on button "button" at bounding box center [118, 156] width 18 height 18
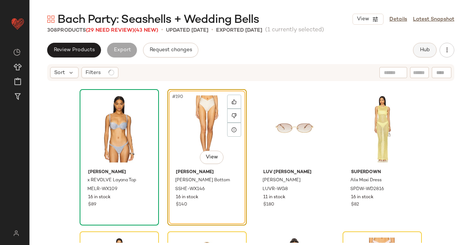
click at [424, 55] on button "Hub" at bounding box center [425, 50] width 24 height 15
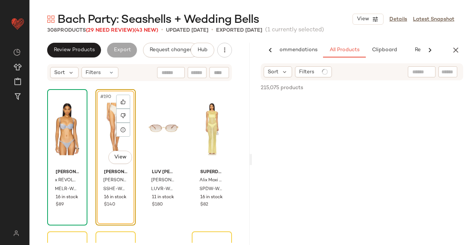
scroll to position [0, 46]
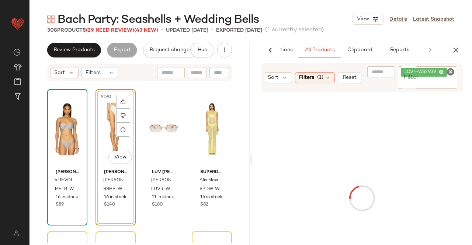
click at [429, 81] on input "Filter" at bounding box center [428, 84] width 54 height 8
paste input "**********"
type input "**********"
click at [121, 132] on icon at bounding box center [123, 130] width 6 height 6
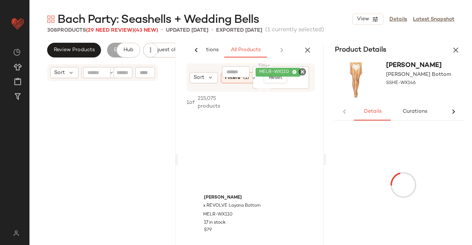
scroll to position [1967, 0]
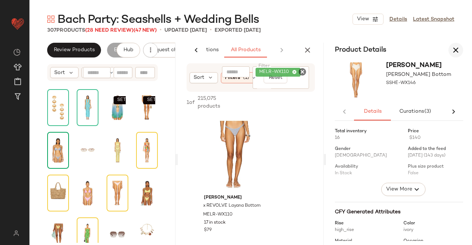
click at [457, 51] on icon "button" at bounding box center [455, 50] width 9 height 9
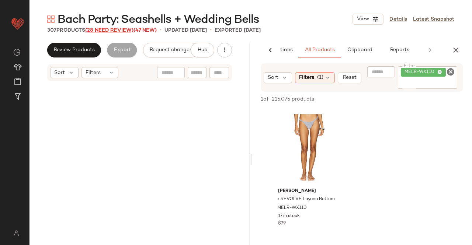
click at [124, 31] on span "(28 Need Review)" at bounding box center [109, 31] width 48 height 6
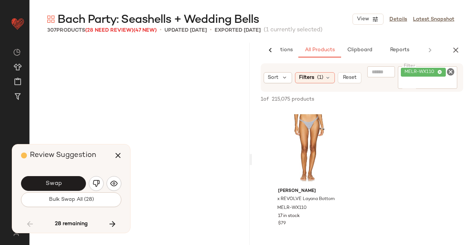
scroll to position [6687, 0]
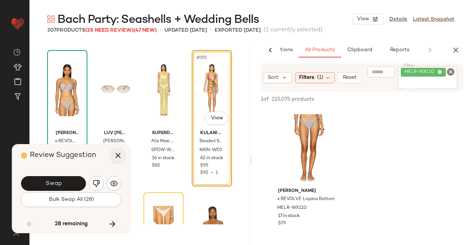
click at [120, 160] on icon "button" at bounding box center [118, 155] width 9 height 9
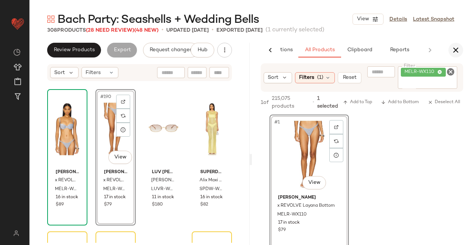
click at [452, 51] on icon "button" at bounding box center [455, 50] width 9 height 9
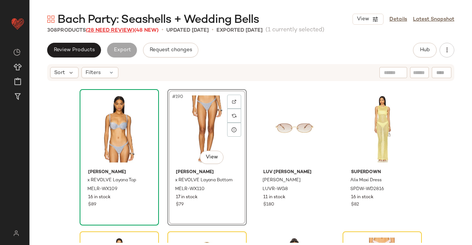
click at [107, 31] on span "(28 Need Review)" at bounding box center [110, 31] width 48 height 6
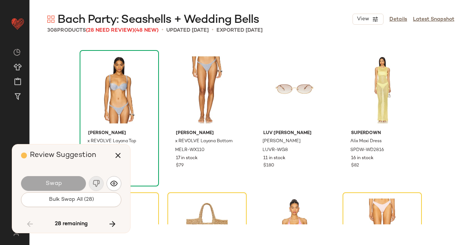
scroll to position [6829, 0]
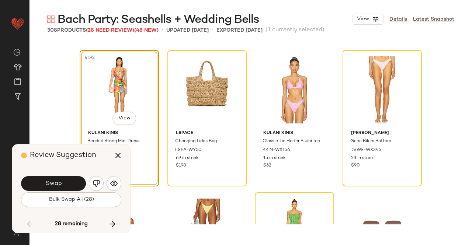
click at [70, 180] on button "Swap" at bounding box center [53, 183] width 65 height 15
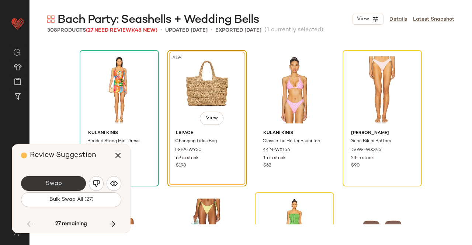
click at [70, 178] on button "Swap" at bounding box center [53, 183] width 65 height 15
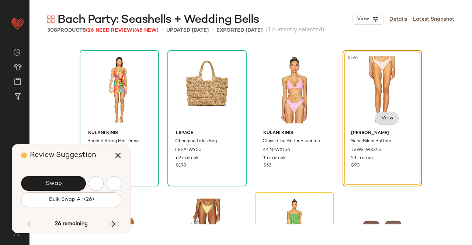
click at [386, 124] on body "Revolve ** Dashboard All Products Global Clipboards (13) Curations (508) [PERSO…" at bounding box center [236, 122] width 472 height 245
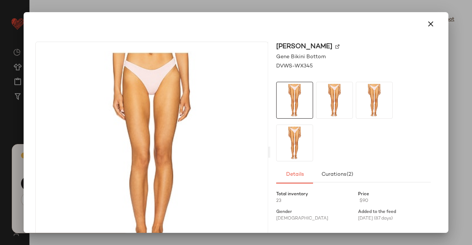
click at [338, 48] on img at bounding box center [337, 47] width 4 height 4
click at [427, 26] on icon "button" at bounding box center [430, 24] width 9 height 9
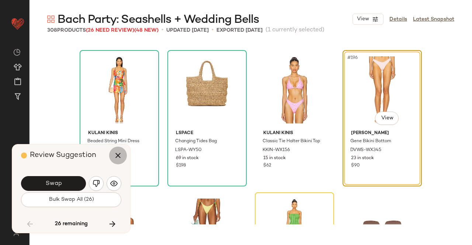
click at [120, 152] on icon "button" at bounding box center [118, 155] width 9 height 9
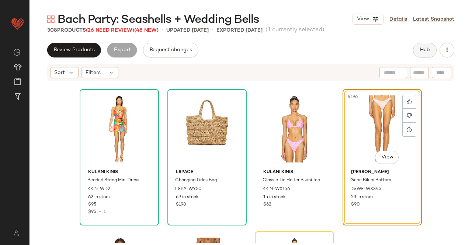
click at [430, 50] on span "Hub" at bounding box center [424, 50] width 10 height 6
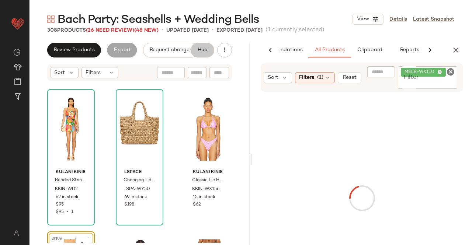
scroll to position [0, 46]
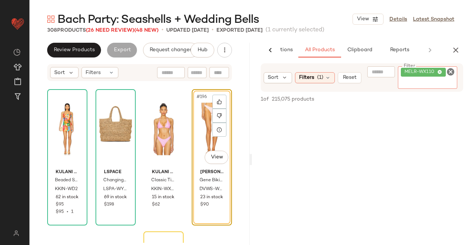
click at [433, 78] on div "MELR-WX110" at bounding box center [428, 77] width 60 height 22
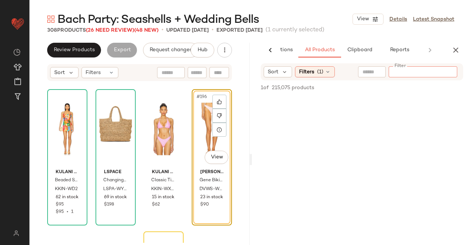
paste input "**********"
type input "**********"
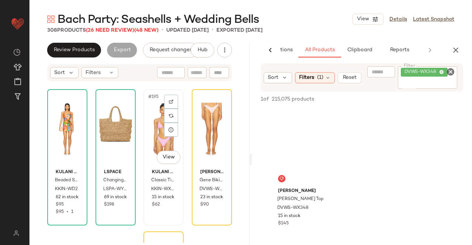
click at [160, 130] on div "#195 View" at bounding box center [163, 129] width 35 height 74
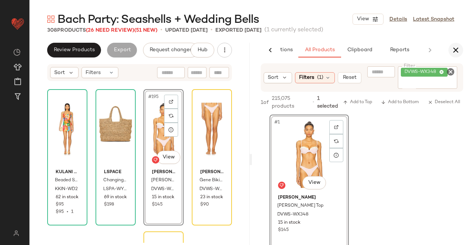
click at [458, 48] on icon "button" at bounding box center [455, 50] width 9 height 9
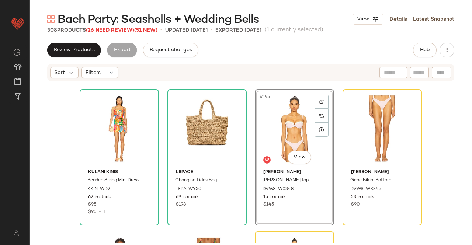
click at [104, 32] on span "(26 Need Review)" at bounding box center [110, 31] width 48 height 6
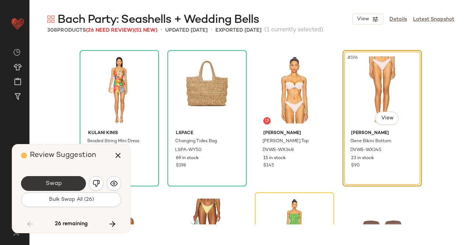
click at [60, 187] on span "Swap" at bounding box center [53, 183] width 17 height 7
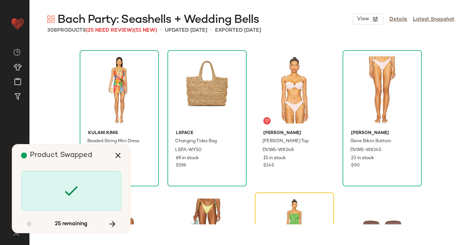
scroll to position [6972, 0]
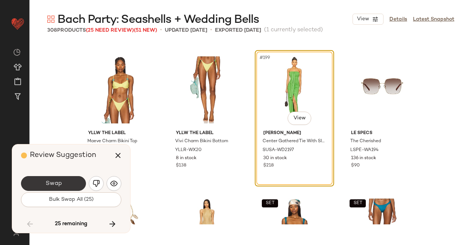
click at [51, 180] on button "Swap" at bounding box center [53, 183] width 65 height 15
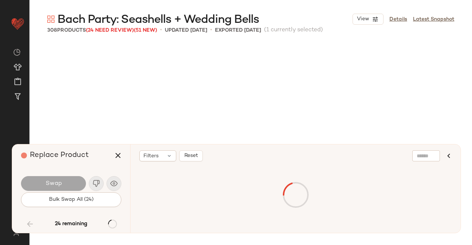
scroll to position [7256, 0]
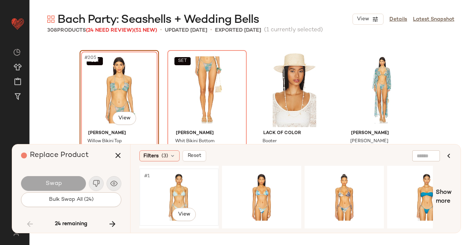
click at [169, 188] on div "#1 View" at bounding box center [179, 197] width 74 height 52
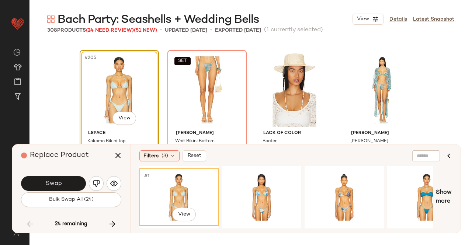
click at [63, 182] on button "Swap" at bounding box center [53, 183] width 65 height 15
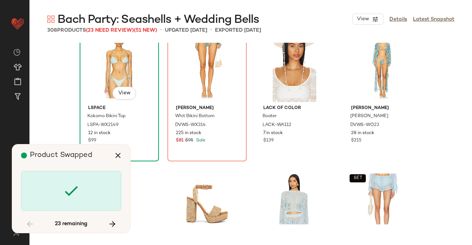
scroll to position [7293, 0]
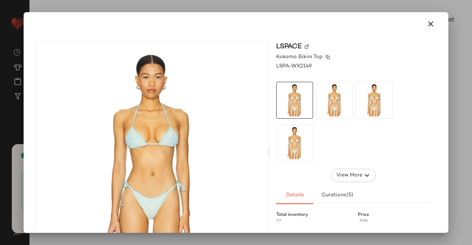
scroll to position [7256, 0]
click at [304, 45] on img at bounding box center [306, 47] width 4 height 4
click at [426, 22] on icon "button" at bounding box center [430, 24] width 9 height 9
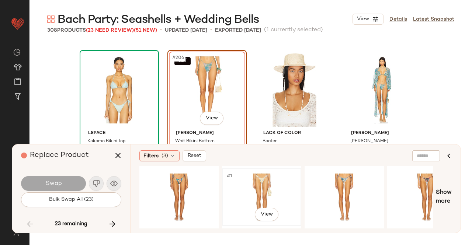
click at [266, 180] on div "#1 View" at bounding box center [261, 197] width 74 height 52
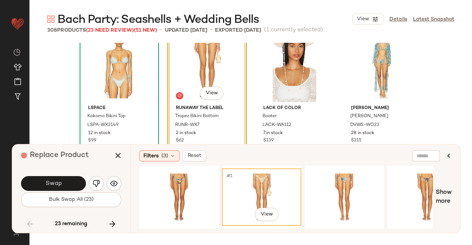
scroll to position [7293, 0]
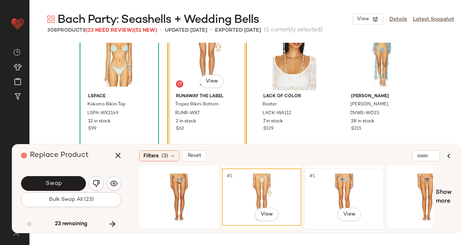
click at [341, 191] on div "#1 View" at bounding box center [344, 197] width 74 height 52
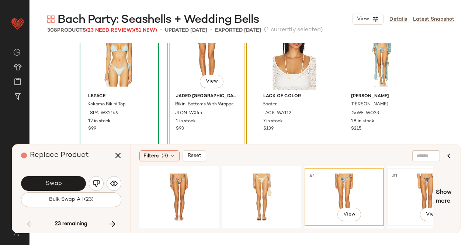
click at [424, 190] on div "#1 View" at bounding box center [427, 197] width 74 height 52
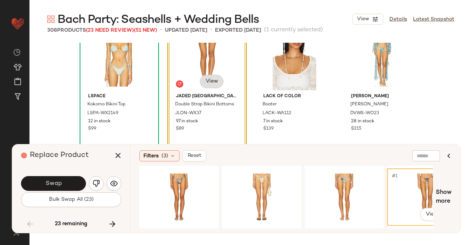
click at [214, 79] on body "Revolve ** Dashboard All Products Global Clipboards (13) Curations (508) [PERSO…" at bounding box center [236, 122] width 472 height 245
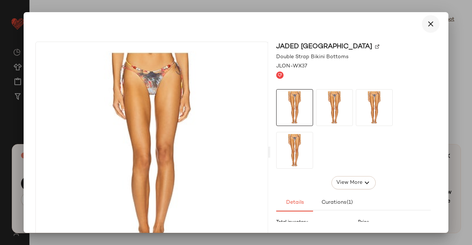
click at [422, 23] on button "button" at bounding box center [431, 24] width 18 height 18
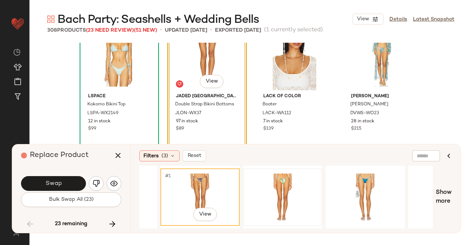
scroll to position [0, 235]
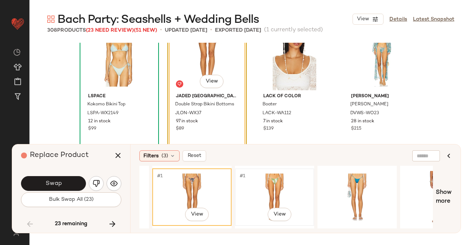
click at [280, 191] on div "#1 View" at bounding box center [274, 197] width 74 height 52
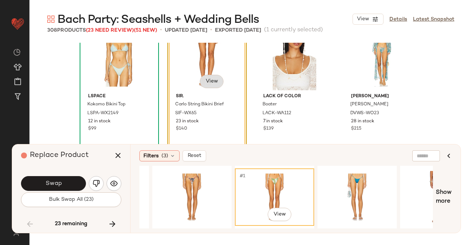
click at [212, 83] on body "Revolve ** Dashboard All Products Global Clipboards (13) Curations (508) [PERSO…" at bounding box center [236, 122] width 472 height 245
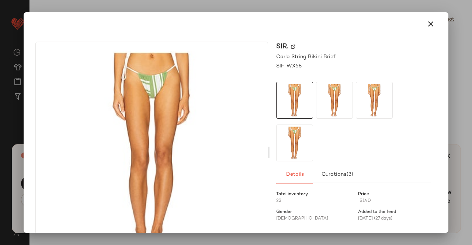
click at [286, 46] on div "SIR." at bounding box center [353, 47] width 154 height 10
click at [291, 46] on img at bounding box center [293, 47] width 4 height 4
click at [422, 23] on button "button" at bounding box center [431, 24] width 18 height 18
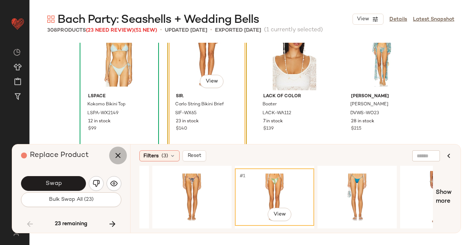
click at [122, 161] on button "button" at bounding box center [118, 156] width 18 height 18
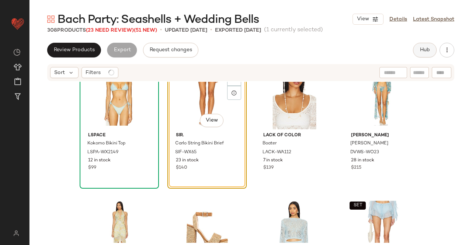
click at [435, 50] on button "Hub" at bounding box center [425, 50] width 24 height 15
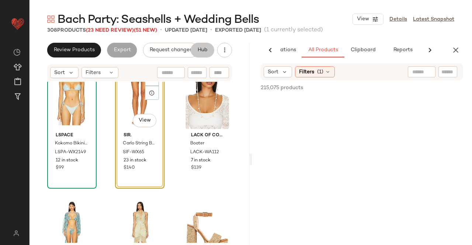
scroll to position [0, 46]
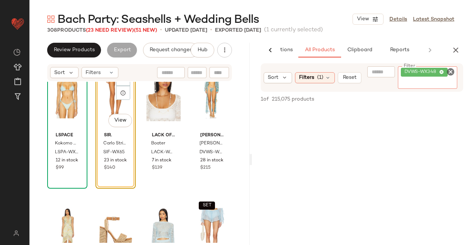
drag, startPoint x: 436, startPoint y: 77, endPoint x: 432, endPoint y: 76, distance: 4.2
click at [433, 77] on div "DVWS-WX348" at bounding box center [428, 77] width 60 height 22
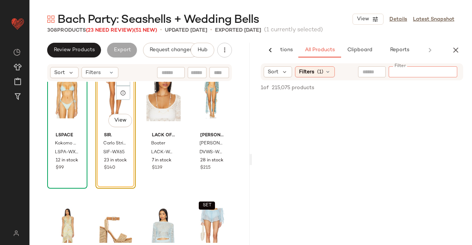
paste input "********"
type input "********"
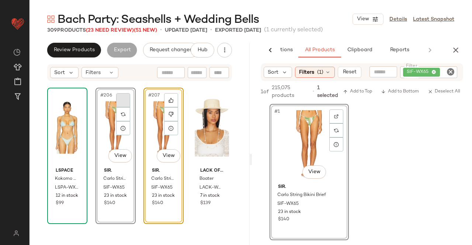
scroll to position [7219, 0]
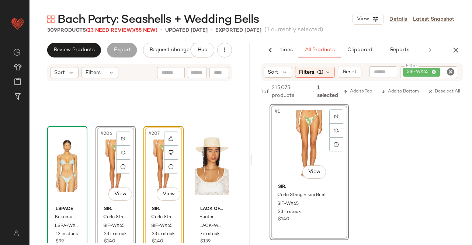
click at [152, 149] on div "#207 View" at bounding box center [163, 166] width 35 height 74
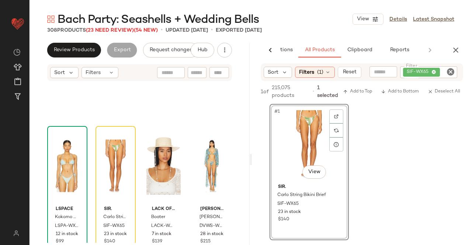
click at [429, 75] on div "SIF-WX65" at bounding box center [421, 72] width 29 height 7
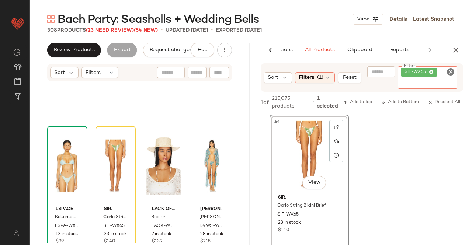
paste input "********"
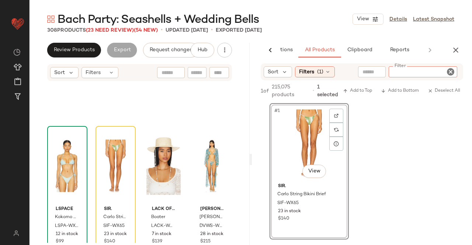
type input "********"
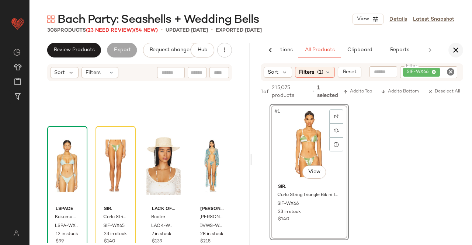
click at [452, 48] on icon "button" at bounding box center [455, 50] width 9 height 9
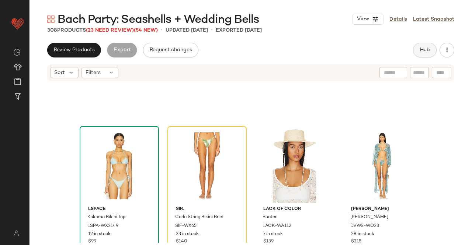
click at [414, 51] on button "Hub" at bounding box center [425, 50] width 24 height 15
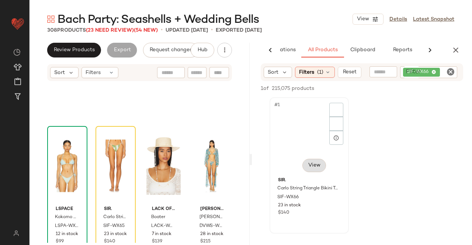
scroll to position [0, 46]
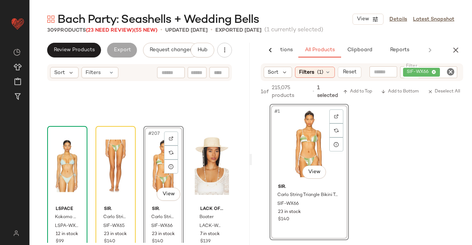
click at [454, 50] on icon "button" at bounding box center [455, 50] width 9 height 9
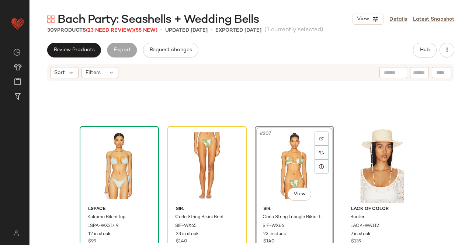
drag, startPoint x: 96, startPoint y: 33, endPoint x: 98, endPoint y: 36, distance: 4.0
click at [96, 33] on span "(23 Need Review)" at bounding box center [110, 31] width 48 height 6
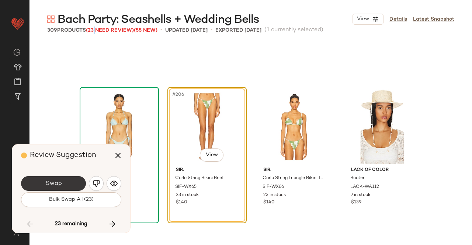
scroll to position [7256, 0]
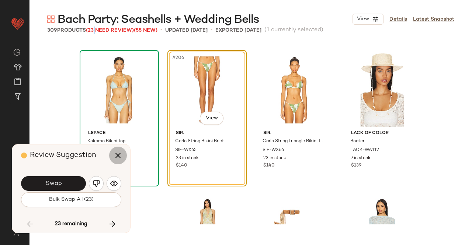
click at [116, 154] on icon "button" at bounding box center [118, 155] width 9 height 9
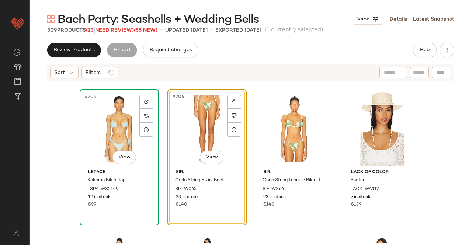
click at [113, 134] on div "#205 View" at bounding box center [119, 129] width 74 height 74
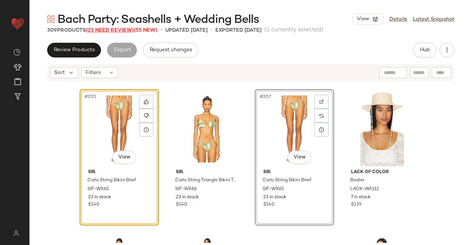
drag, startPoint x: 116, startPoint y: 31, endPoint x: 116, endPoint y: 47, distance: 15.5
click at [116, 31] on span "(23 Need Review)" at bounding box center [110, 31] width 48 height 6
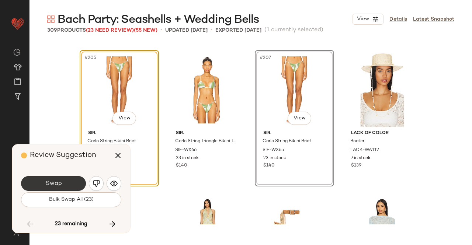
click at [62, 185] on button "Swap" at bounding box center [53, 183] width 65 height 15
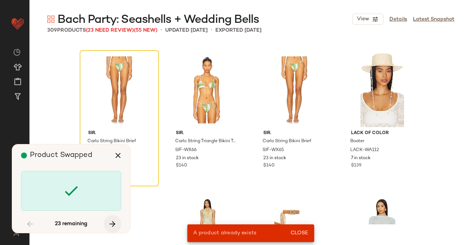
click at [108, 219] on button "button" at bounding box center [113, 224] width 18 height 18
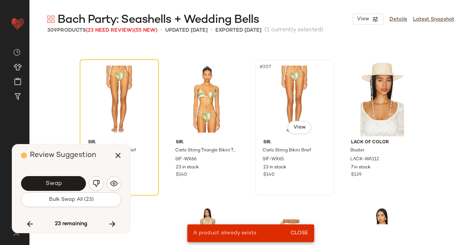
scroll to position [7246, 0]
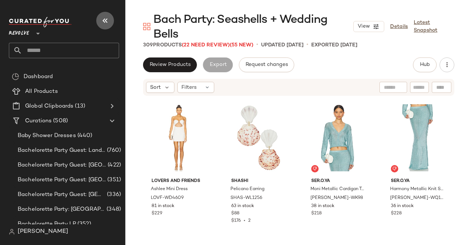
click at [108, 24] on icon "button" at bounding box center [105, 20] width 9 height 9
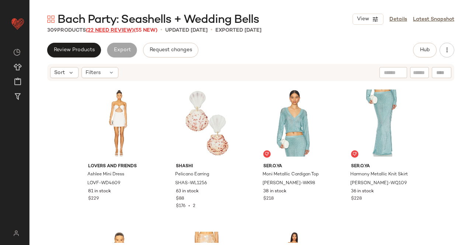
click at [118, 31] on span "(22 Need Review)" at bounding box center [110, 31] width 48 height 6
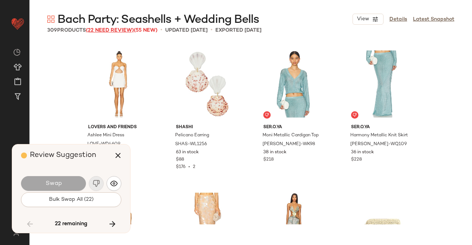
scroll to position [7541, 0]
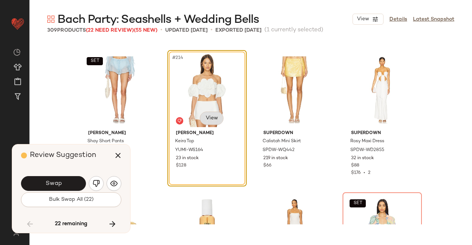
click at [208, 116] on body "Revolve ** Dashboard All Products Global Clipboards (13) Curations (508) [PERSO…" at bounding box center [236, 122] width 472 height 245
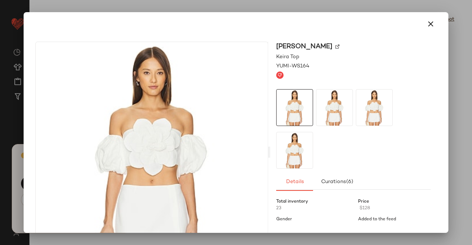
click at [335, 46] on img at bounding box center [337, 47] width 4 height 4
click at [426, 30] on button "button" at bounding box center [431, 24] width 18 height 18
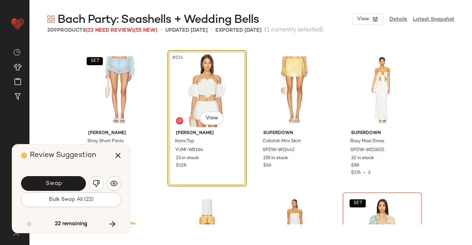
click at [62, 180] on button "Swap" at bounding box center [53, 183] width 65 height 15
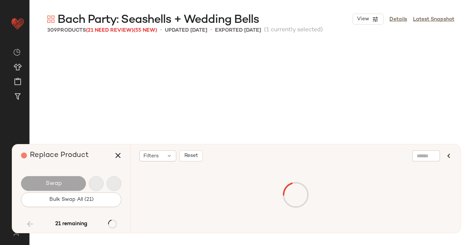
scroll to position [7683, 0]
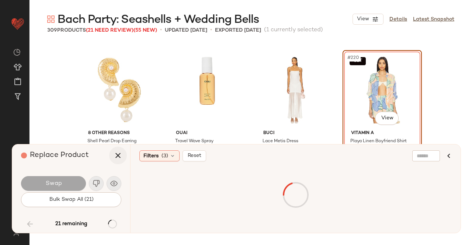
click at [117, 153] on icon "button" at bounding box center [118, 155] width 9 height 9
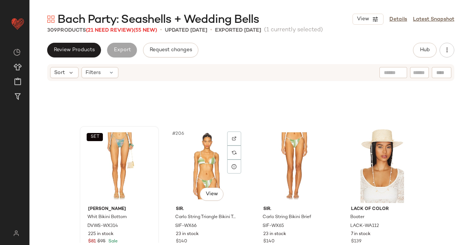
scroll to position [7204, 0]
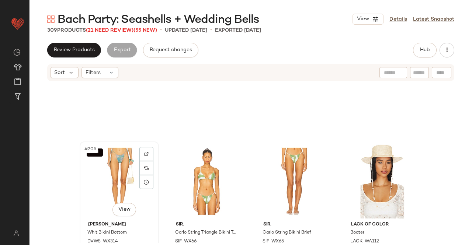
click at [109, 171] on div "SET #205 View" at bounding box center [119, 181] width 74 height 74
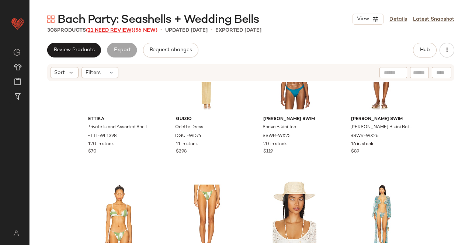
click at [109, 30] on span "(21 Need Review)" at bounding box center [110, 31] width 48 height 6
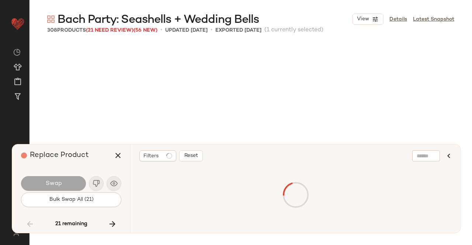
scroll to position [7683, 0]
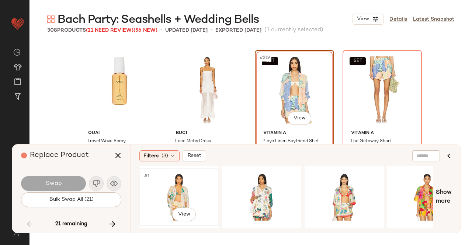
drag, startPoint x: 189, startPoint y: 188, endPoint x: 206, endPoint y: 174, distance: 21.7
click at [189, 188] on div "#1 View" at bounding box center [179, 197] width 74 height 52
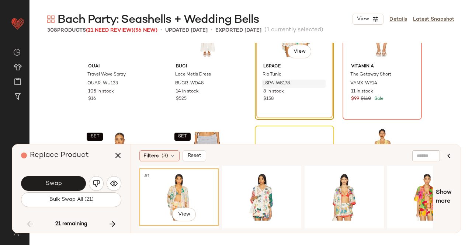
scroll to position [7757, 0]
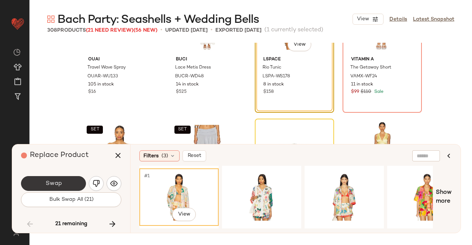
click at [63, 183] on button "Swap" at bounding box center [53, 183] width 65 height 15
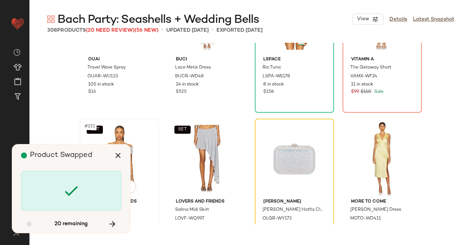
scroll to position [7683, 0]
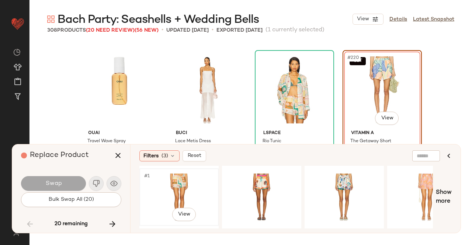
click at [172, 194] on div "#1 View" at bounding box center [179, 197] width 74 height 52
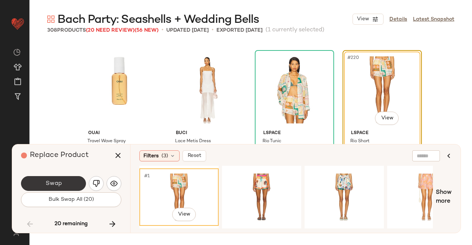
click at [72, 190] on button "Swap" at bounding box center [53, 183] width 65 height 15
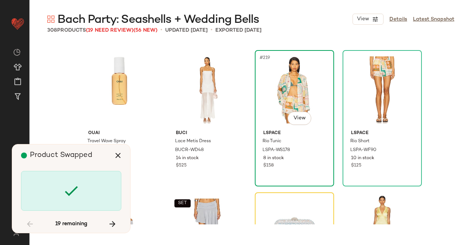
scroll to position [7825, 0]
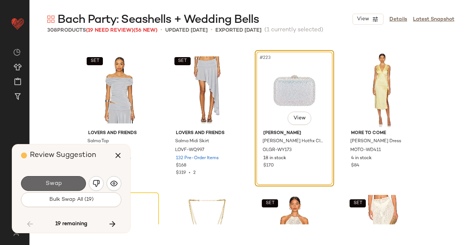
click at [66, 186] on button "Swap" at bounding box center [53, 183] width 65 height 15
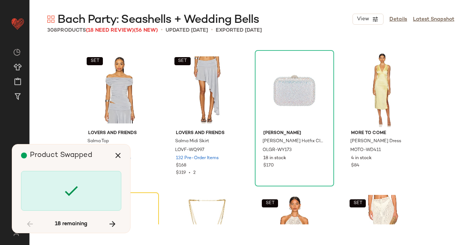
scroll to position [7967, 0]
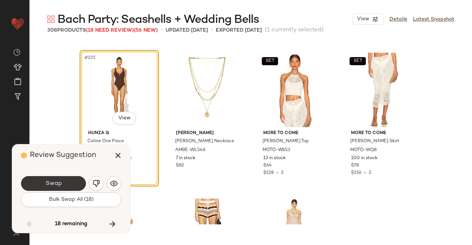
click at [77, 185] on button "Swap" at bounding box center [53, 183] width 65 height 15
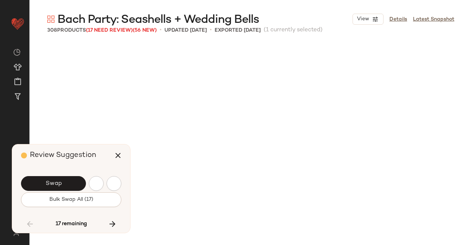
scroll to position [8252, 0]
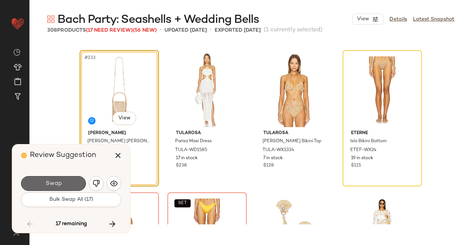
click at [77, 185] on button "Swap" at bounding box center [53, 183] width 65 height 15
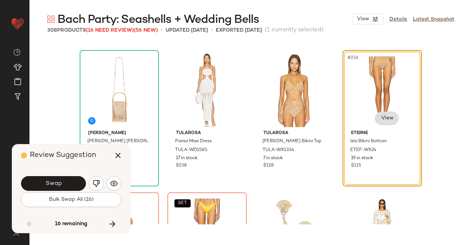
click at [379, 116] on body "Revolve ** Dashboard All Products Global Clipboards (13) Curations (508) [PERSO…" at bounding box center [236, 122] width 472 height 245
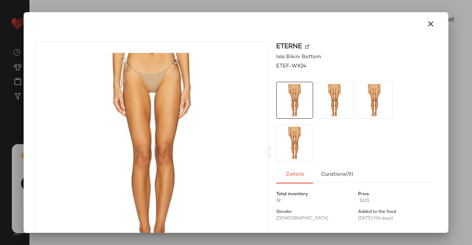
click at [307, 47] on img at bounding box center [307, 47] width 4 height 4
click at [426, 25] on icon "button" at bounding box center [430, 24] width 9 height 9
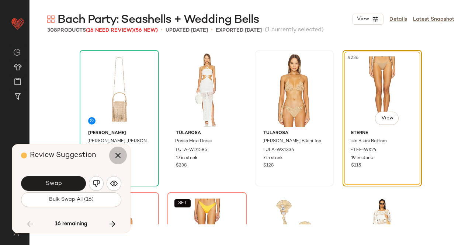
drag, startPoint x: 123, startPoint y: 154, endPoint x: 307, endPoint y: 115, distance: 187.9
click at [124, 154] on button "button" at bounding box center [118, 156] width 18 height 18
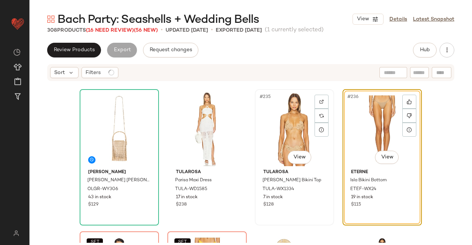
click at [283, 126] on div "#235 View" at bounding box center [294, 129] width 74 height 74
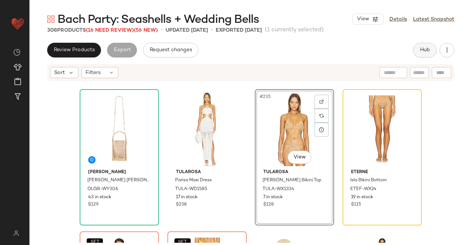
click at [427, 49] on span "Hub" at bounding box center [424, 50] width 10 height 6
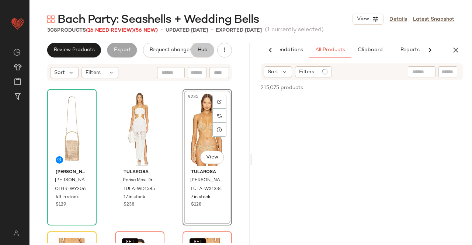
scroll to position [0, 46]
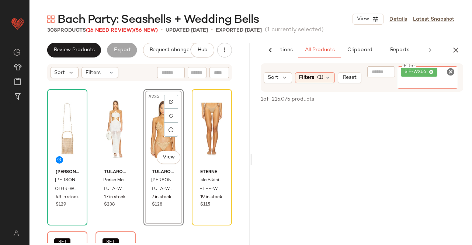
click at [439, 76] on div "SIF-WX66" at bounding box center [428, 77] width 60 height 22
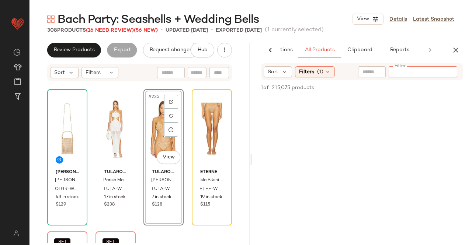
paste input "*********"
type input "*********"
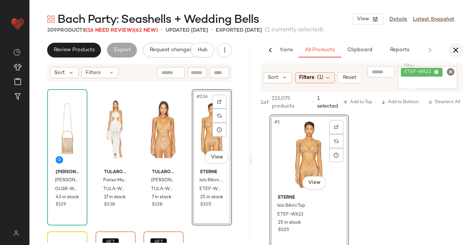
click at [456, 48] on icon "button" at bounding box center [455, 50] width 9 height 9
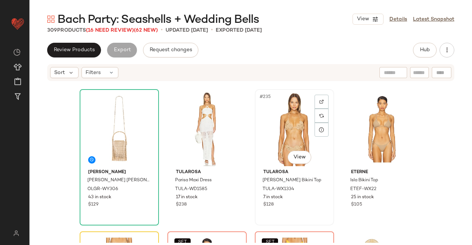
click at [282, 119] on div "#235 View" at bounding box center [294, 129] width 74 height 74
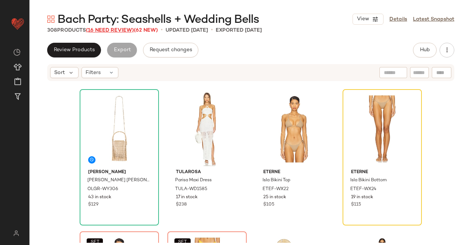
click at [116, 29] on span "(16 Need Review)" at bounding box center [110, 31] width 48 height 6
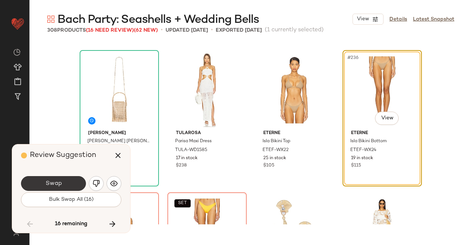
click at [52, 181] on span "Swap" at bounding box center [53, 183] width 17 height 7
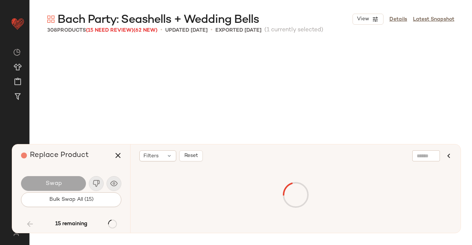
scroll to position [8394, 0]
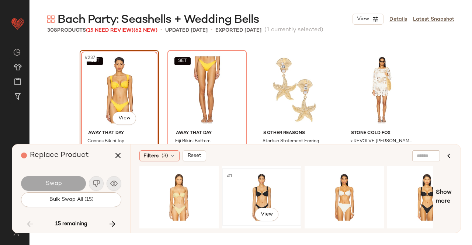
click at [269, 193] on div "#1 View" at bounding box center [261, 197] width 74 height 52
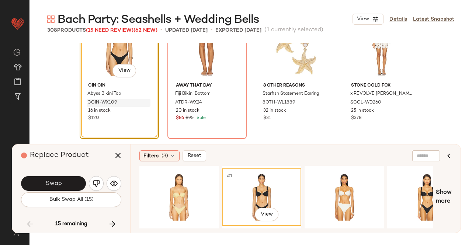
scroll to position [8431, 0]
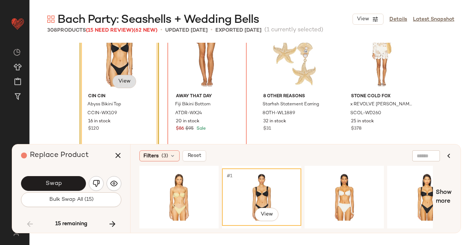
click at [125, 81] on body "Revolve ** Dashboard All Products Global Clipboards (13) Curations (508) Kriste…" at bounding box center [236, 122] width 472 height 245
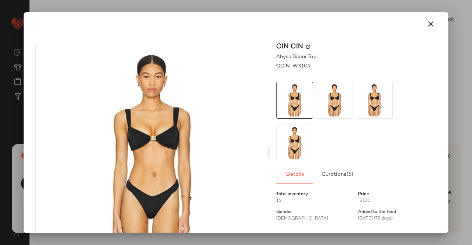
click at [306, 46] on img at bounding box center [308, 47] width 4 height 4
click at [426, 25] on icon "button" at bounding box center [430, 24] width 9 height 9
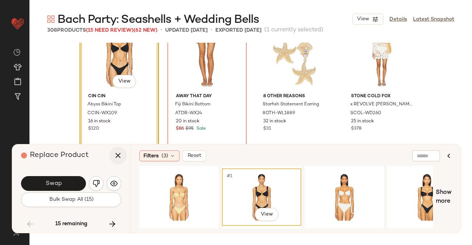
drag, startPoint x: 121, startPoint y: 158, endPoint x: 330, endPoint y: 84, distance: 221.6
click at [122, 158] on icon "button" at bounding box center [118, 155] width 9 height 9
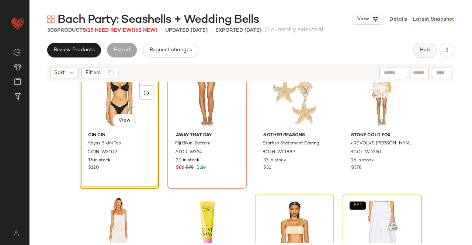
click at [421, 51] on span "Hub" at bounding box center [424, 50] width 10 height 6
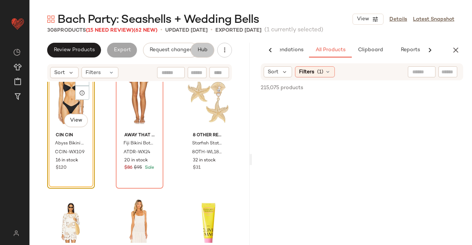
scroll to position [0, 46]
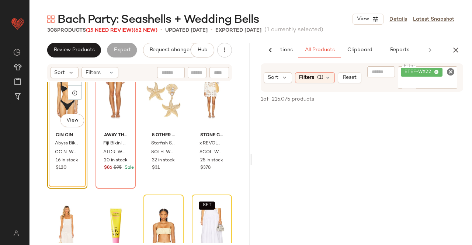
click at [438, 82] on input "Filter" at bounding box center [428, 84] width 54 height 8
paste input "**********"
type input "**********"
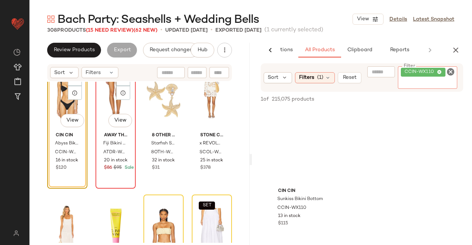
click at [117, 102] on div "SET #238 View" at bounding box center [115, 92] width 35 height 74
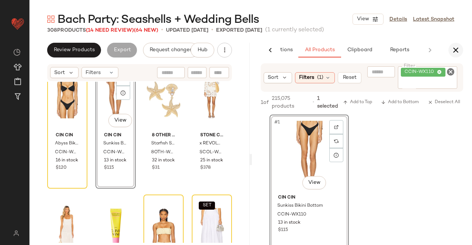
click at [450, 48] on button "button" at bounding box center [455, 50] width 15 height 15
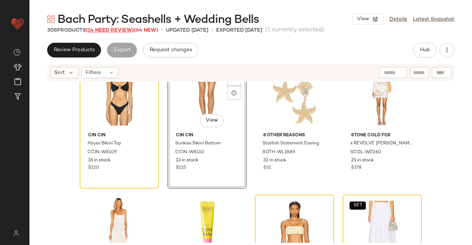
click at [102, 31] on span "(14 Need Review)" at bounding box center [110, 31] width 48 height 6
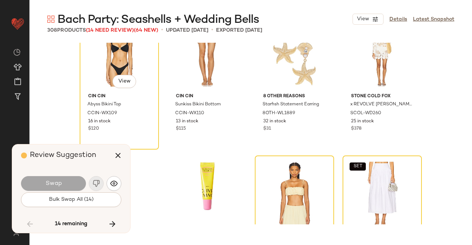
scroll to position [8394, 0]
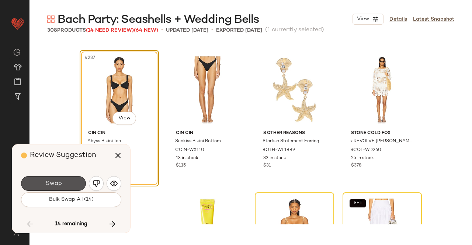
click at [60, 182] on span "Swap" at bounding box center [53, 183] width 17 height 7
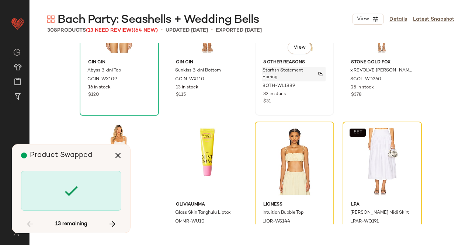
scroll to position [8505, 0]
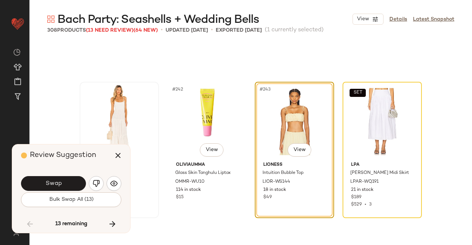
scroll to position [8537, 0]
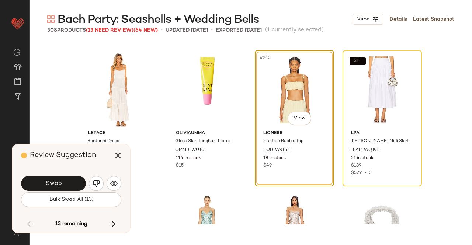
click at [58, 183] on span "Swap" at bounding box center [53, 183] width 17 height 7
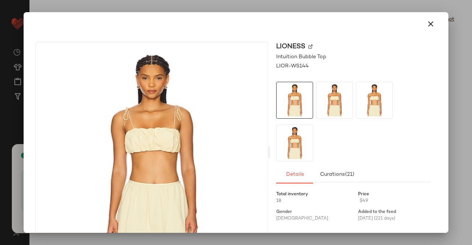
click at [308, 47] on img at bounding box center [310, 47] width 4 height 4
drag, startPoint x: 413, startPoint y: 24, endPoint x: 423, endPoint y: 24, distance: 10.0
click at [414, 24] on div at bounding box center [235, 24] width 407 height 18
click at [426, 24] on icon "button" at bounding box center [430, 24] width 9 height 9
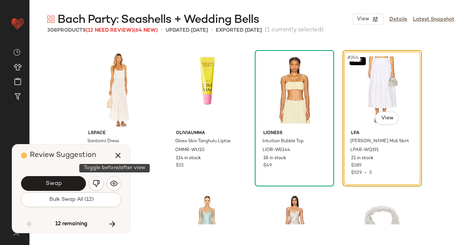
drag, startPoint x: 116, startPoint y: 185, endPoint x: 103, endPoint y: 187, distance: 13.8
click at [116, 185] on img "button" at bounding box center [113, 183] width 7 height 7
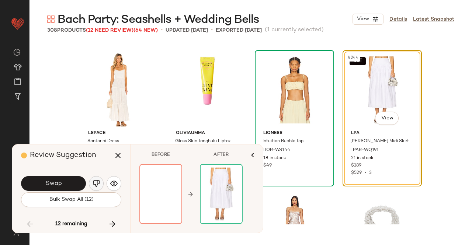
click at [91, 185] on button "button" at bounding box center [96, 183] width 15 height 15
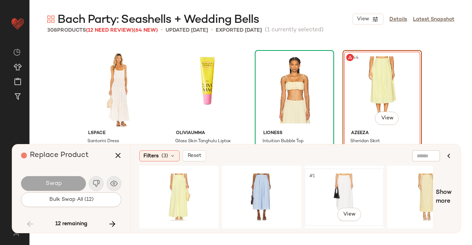
click at [335, 187] on div "#1 View" at bounding box center [344, 197] width 74 height 52
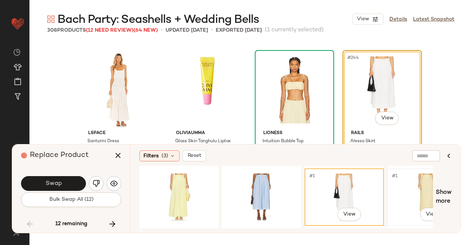
click at [424, 184] on div "#1 View" at bounding box center [427, 197] width 74 height 52
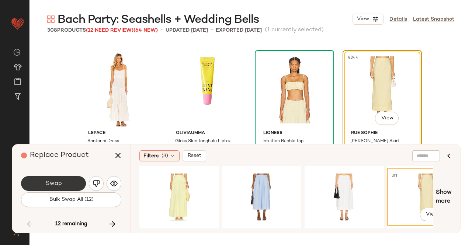
click at [70, 184] on button "Swap" at bounding box center [53, 183] width 65 height 15
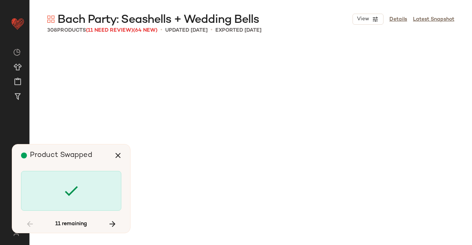
scroll to position [9106, 0]
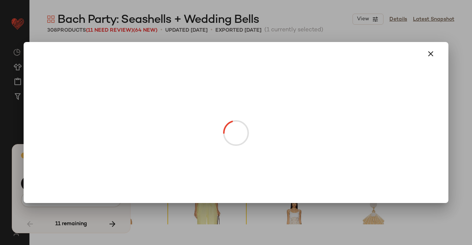
click at [302, 114] on body "Revolve ** Dashboard All Products Global Clipboards (13) Curations (508) Kriste…" at bounding box center [236, 122] width 472 height 245
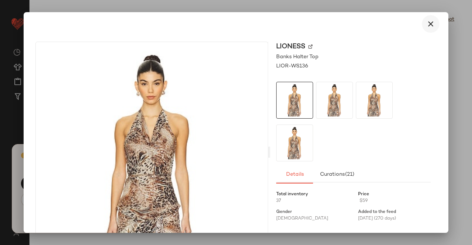
click at [426, 25] on icon "button" at bounding box center [430, 24] width 9 height 9
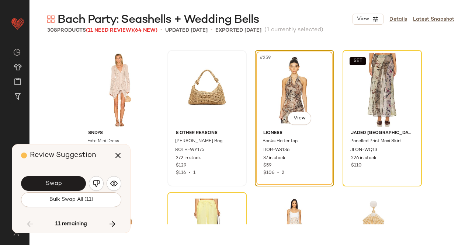
click at [93, 185] on img "button" at bounding box center [96, 183] width 7 height 7
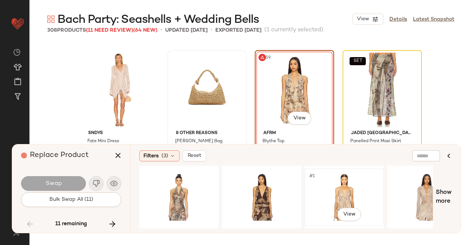
click at [352, 195] on div "#1 View" at bounding box center [344, 197] width 74 height 52
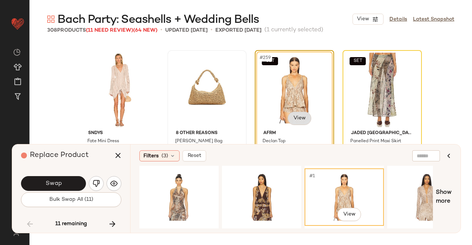
click at [292, 118] on body "Revolve ** Dashboard All Products Global Clipboards (13) Curations (508) Kriste…" at bounding box center [236, 122] width 472 height 245
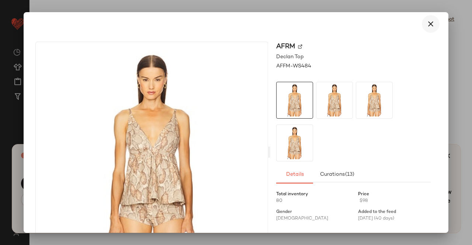
drag, startPoint x: 425, startPoint y: 27, endPoint x: 414, endPoint y: 44, distance: 19.7
click at [426, 27] on icon "button" at bounding box center [430, 24] width 9 height 9
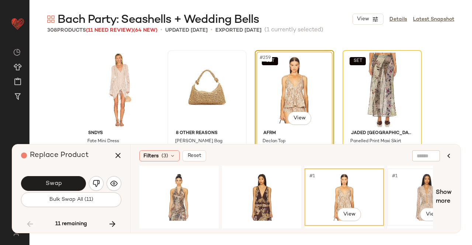
click at [408, 190] on div "#1 View" at bounding box center [427, 197] width 74 height 52
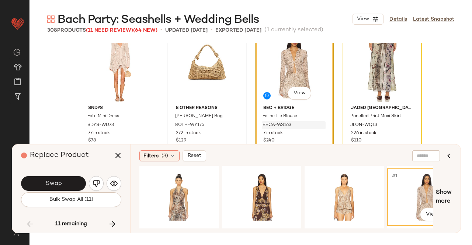
scroll to position [9143, 0]
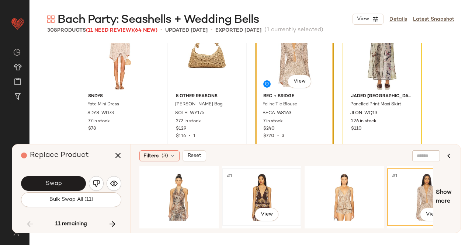
click at [254, 180] on div "#1 View" at bounding box center [261, 197] width 74 height 52
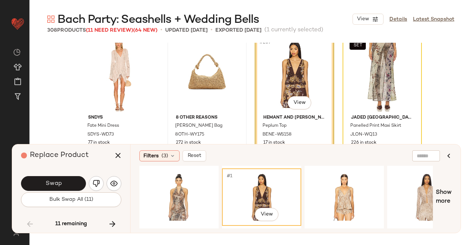
scroll to position [9106, 0]
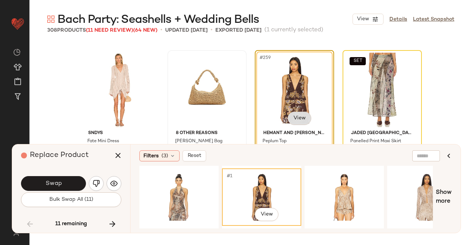
click at [301, 118] on body "Revolve ** Dashboard All Products Global Clipboards (13) Curations (508) Kriste…" at bounding box center [236, 122] width 472 height 245
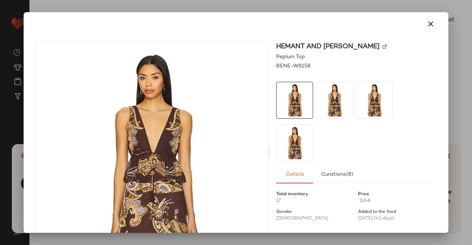
click at [382, 45] on img at bounding box center [384, 47] width 4 height 4
drag, startPoint x: 414, startPoint y: 27, endPoint x: 423, endPoint y: 24, distance: 9.4
click at [419, 25] on div at bounding box center [235, 24] width 407 height 18
drag, startPoint x: 427, startPoint y: 22, endPoint x: 408, endPoint y: 33, distance: 21.4
click at [427, 22] on icon "button" at bounding box center [430, 24] width 9 height 9
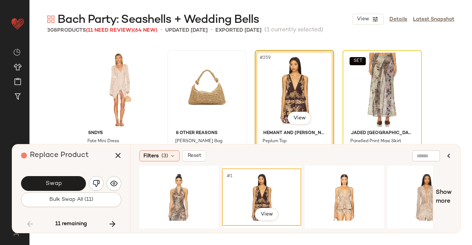
click at [115, 156] on icon "button" at bounding box center [118, 155] width 9 height 9
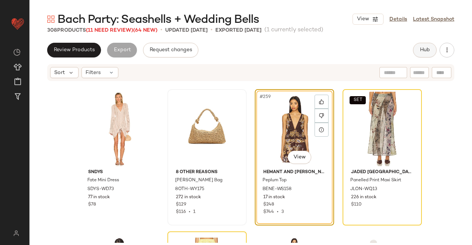
drag, startPoint x: 413, startPoint y: 52, endPoint x: 422, endPoint y: 50, distance: 9.8
click at [422, 50] on div "Review Products Export Request changes Hub" at bounding box center [250, 50] width 407 height 15
click at [422, 50] on span "Hub" at bounding box center [424, 50] width 10 height 6
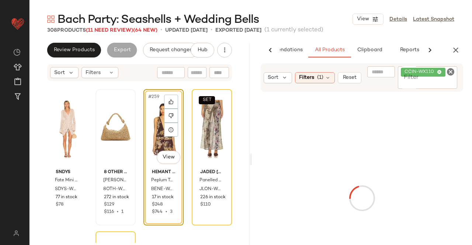
scroll to position [0, 46]
drag, startPoint x: 426, startPoint y: 80, endPoint x: 413, endPoint y: 77, distance: 13.2
click at [425, 80] on input "Filter" at bounding box center [432, 84] width 63 height 8
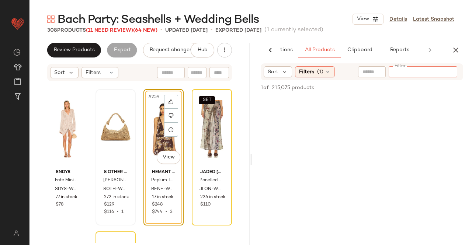
paste input "*********"
type input "*********"
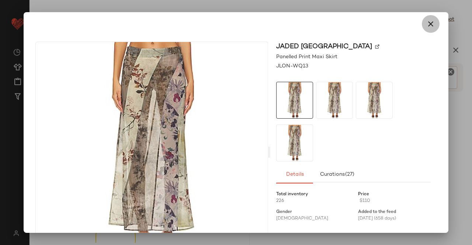
click at [429, 27] on icon "button" at bounding box center [430, 24] width 9 height 9
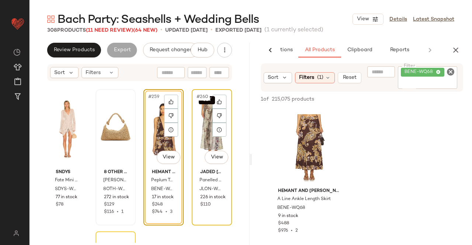
click at [200, 133] on div "SET #260 View" at bounding box center [211, 129] width 35 height 74
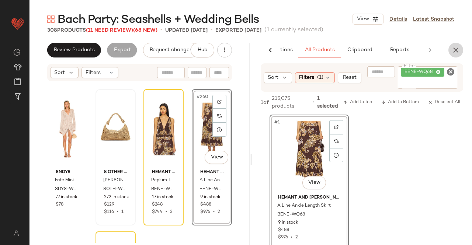
drag, startPoint x: 450, startPoint y: 50, endPoint x: 436, endPoint y: 49, distance: 14.1
click at [451, 50] on button "button" at bounding box center [455, 50] width 15 height 15
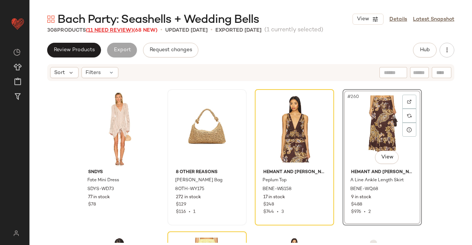
click at [108, 29] on span "(11 Need Review)" at bounding box center [109, 31] width 47 height 6
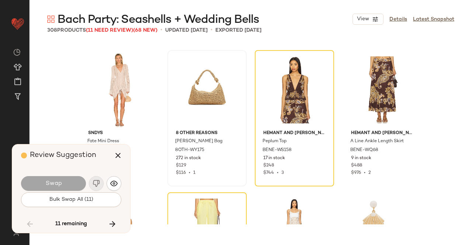
click at [123, 221] on div "Review Suggestion Swap Bulk Swap All (11) 11 remaining" at bounding box center [71, 188] width 118 height 88
click at [111, 222] on icon "button" at bounding box center [112, 224] width 9 height 9
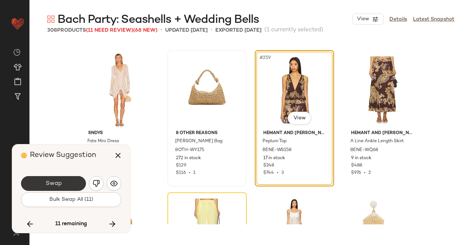
click at [56, 173] on div "Swap Bulk Swap All (11)" at bounding box center [71, 191] width 100 height 40
click at [58, 177] on button "Swap" at bounding box center [53, 183] width 65 height 15
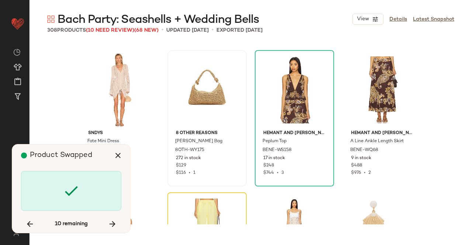
scroll to position [9248, 0]
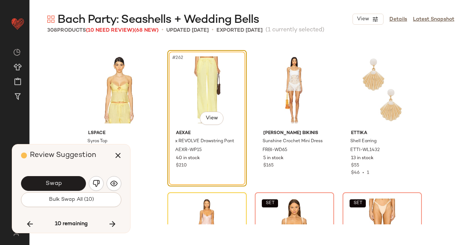
click at [72, 184] on button "Swap" at bounding box center [53, 183] width 65 height 15
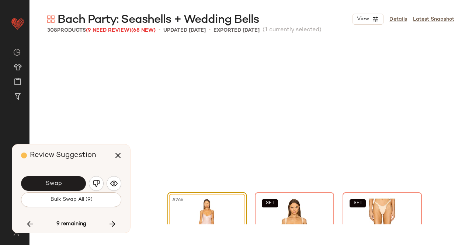
scroll to position [9390, 0]
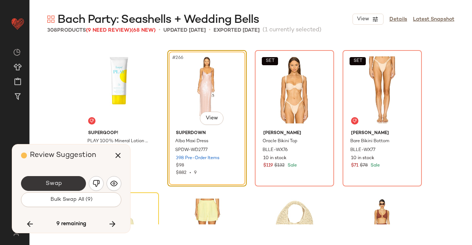
click at [69, 182] on button "Swap" at bounding box center [53, 183] width 65 height 15
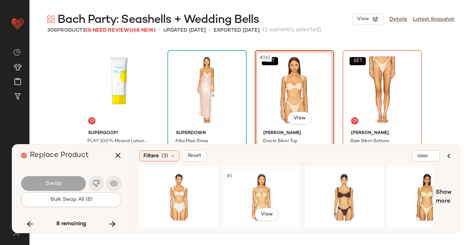
click at [270, 191] on div "#1 View" at bounding box center [261, 197] width 74 height 52
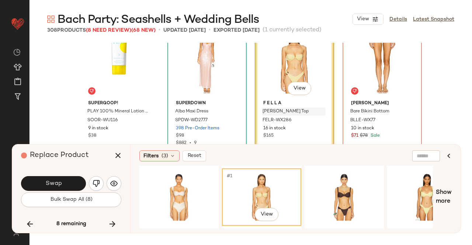
scroll to position [9427, 0]
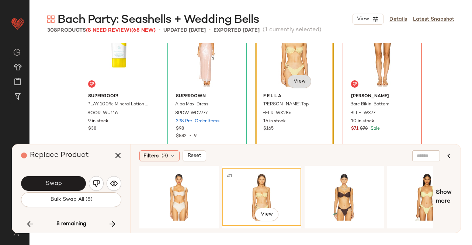
click at [297, 77] on body "Revolve ** Dashboard All Products Global Clipboards (13) Curations (508) Kriste…" at bounding box center [236, 122] width 472 height 245
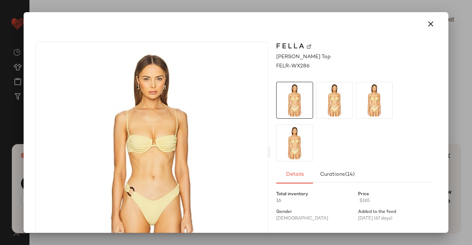
click at [313, 46] on div "F E L L A" at bounding box center [353, 47] width 154 height 10
click at [426, 28] on button "button" at bounding box center [431, 24] width 18 height 18
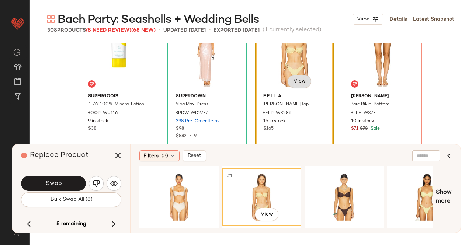
click at [301, 77] on body "Revolve ** Dashboard All Products Global Clipboards (13) Curations (508) Kriste…" at bounding box center [236, 122] width 472 height 245
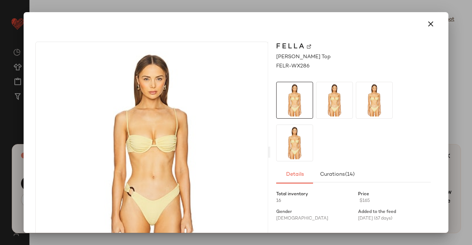
click at [307, 47] on img at bounding box center [309, 47] width 4 height 4
click at [433, 25] on button "button" at bounding box center [431, 24] width 18 height 18
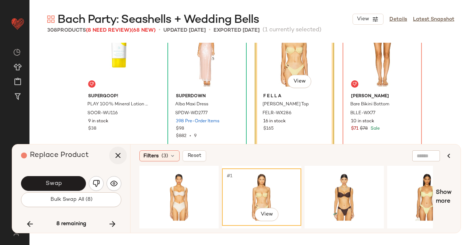
click at [124, 152] on button "button" at bounding box center [118, 156] width 18 height 18
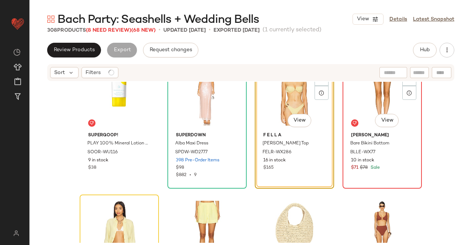
click at [379, 103] on div "SET #268 View" at bounding box center [382, 92] width 74 height 74
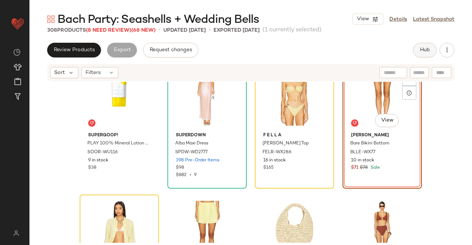
click at [420, 44] on button "Hub" at bounding box center [425, 50] width 24 height 15
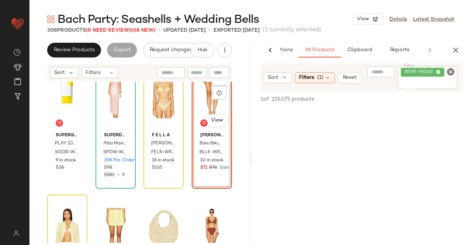
scroll to position [0, 46]
click at [430, 76] on span "BENE-WQ68" at bounding box center [422, 72] width 43 height 9
paste input "**********"
type input "**********"
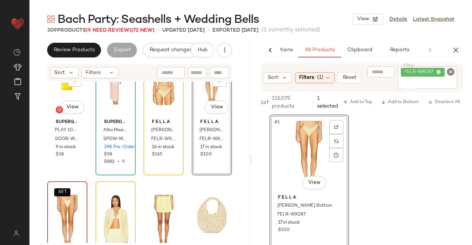
scroll to position [9467, 0]
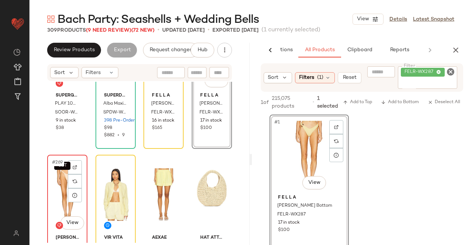
click at [58, 185] on div "SET #269 View" at bounding box center [67, 194] width 35 height 74
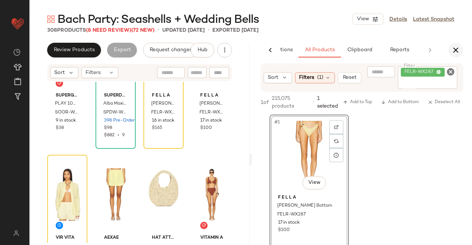
drag, startPoint x: 455, startPoint y: 46, endPoint x: 451, endPoint y: 51, distance: 6.0
click at [455, 46] on icon "button" at bounding box center [455, 50] width 9 height 9
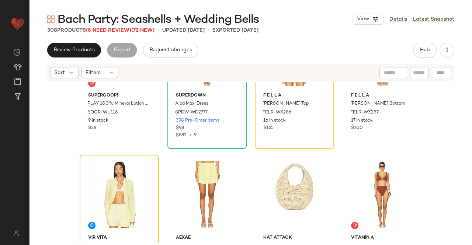
click at [123, 27] on span "Bach Party: Seashells + Wedding Bells" at bounding box center [158, 20] width 201 height 15
click at [114, 36] on div "Bach Party: Seashells + Wedding Bells View Details Latest Snapshot 308 Products…" at bounding box center [250, 128] width 442 height 233
click at [113, 32] on span "(8 Need Review)" at bounding box center [108, 31] width 45 height 6
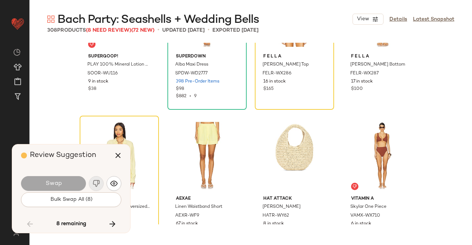
click at [109, 223] on icon "button" at bounding box center [112, 224] width 9 height 9
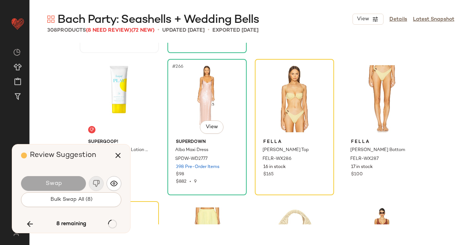
scroll to position [9319, 0]
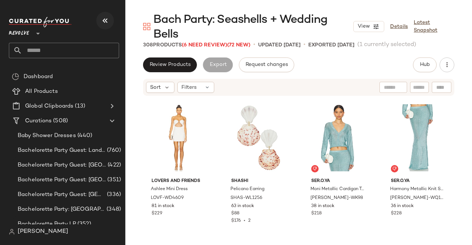
click at [102, 21] on icon "button" at bounding box center [105, 20] width 9 height 9
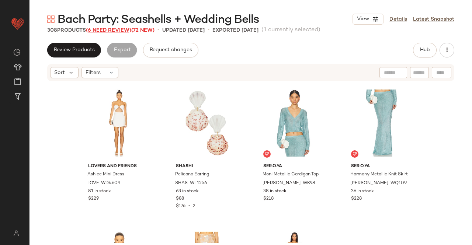
click at [115, 31] on span "(6 Need Review)" at bounding box center [108, 31] width 45 height 6
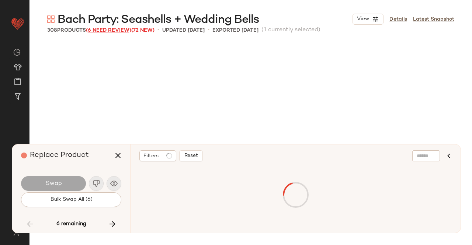
scroll to position [9390, 0]
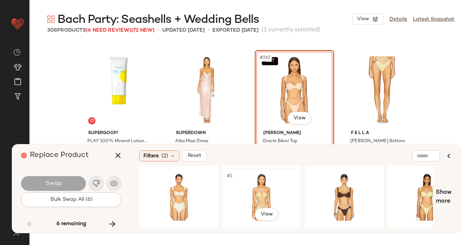
click at [270, 194] on div "#1 View" at bounding box center [261, 197] width 74 height 52
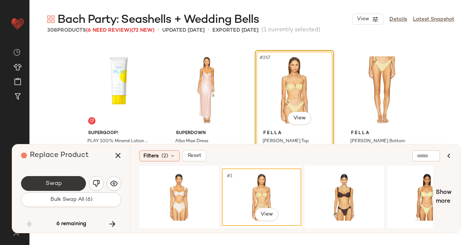
click at [73, 179] on button "Swap" at bounding box center [53, 183] width 65 height 15
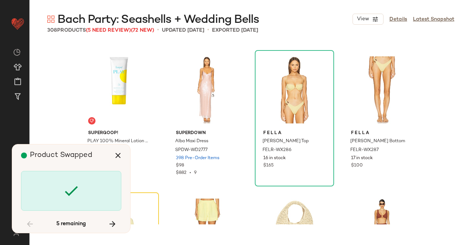
scroll to position [9532, 0]
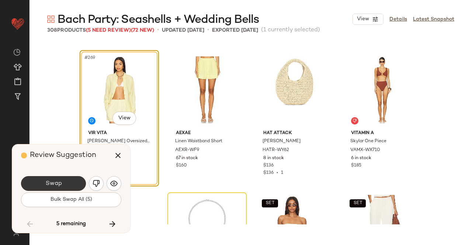
click at [66, 182] on button "Swap" at bounding box center [53, 183] width 65 height 15
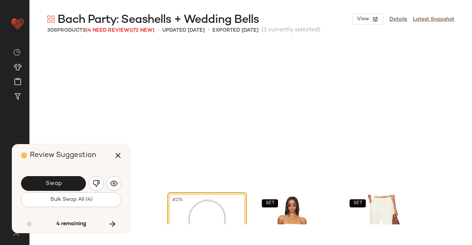
scroll to position [9675, 0]
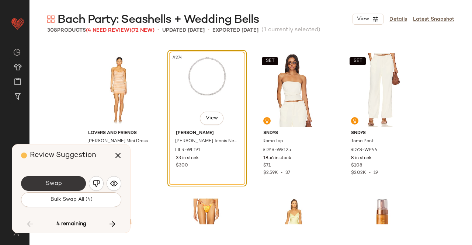
click at [74, 184] on button "Swap" at bounding box center [53, 183] width 65 height 15
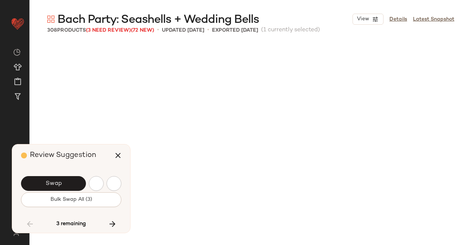
scroll to position [9959, 0]
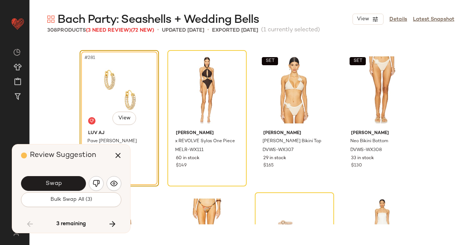
click at [74, 181] on button "Swap" at bounding box center [53, 183] width 65 height 15
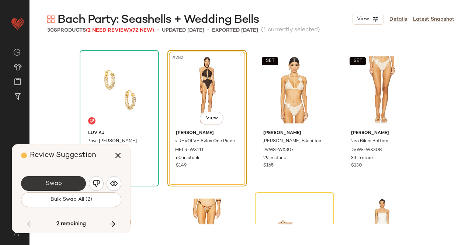
click at [72, 176] on div "Swap" at bounding box center [71, 184] width 100 height 18
click at [71, 182] on button "Swap" at bounding box center [53, 183] width 65 height 15
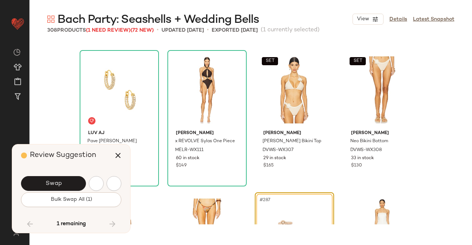
scroll to position [10102, 0]
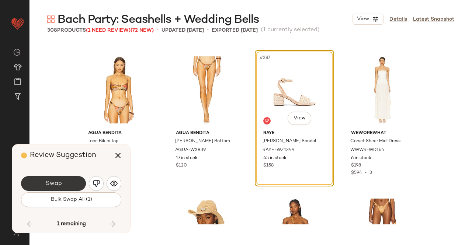
click at [63, 175] on div "Swap Bulk Swap All (1)" at bounding box center [71, 191] width 100 height 40
click at [63, 177] on button "Swap" at bounding box center [53, 183] width 65 height 15
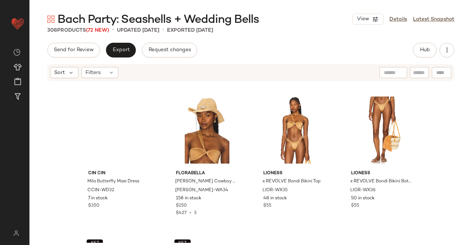
scroll to position [10249, 0]
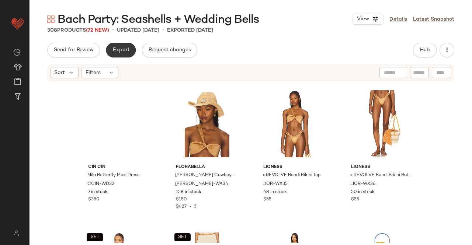
click at [113, 45] on button "Export" at bounding box center [121, 50] width 30 height 15
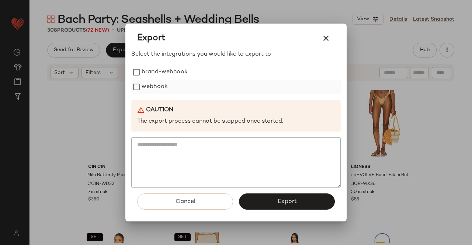
click at [162, 83] on label "webhook" at bounding box center [155, 87] width 26 height 15
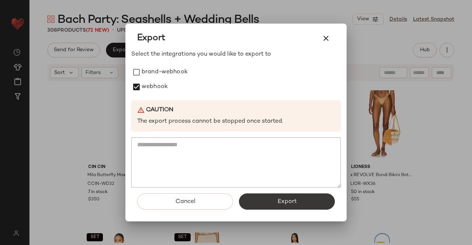
click at [259, 209] on button "Export" at bounding box center [287, 202] width 96 height 16
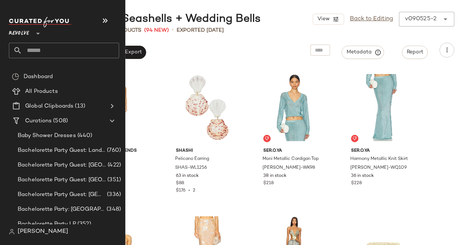
click at [55, 51] on input "text" at bounding box center [70, 50] width 97 height 15
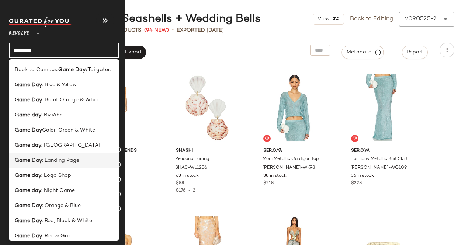
type input "********"
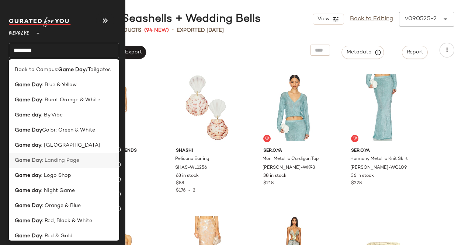
click at [54, 165] on div "Game Day : Landing Page" at bounding box center [64, 160] width 110 height 15
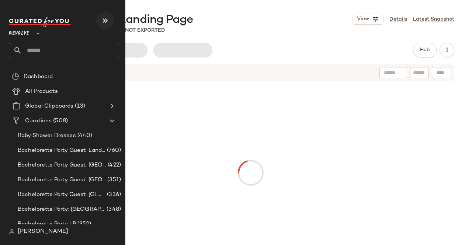
click at [101, 18] on icon "button" at bounding box center [105, 20] width 9 height 9
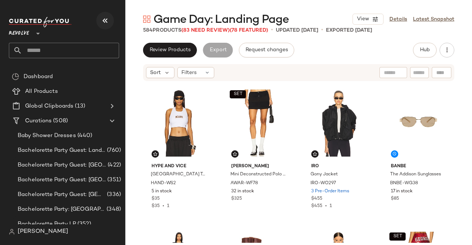
click at [97, 20] on button "button" at bounding box center [105, 21] width 18 height 18
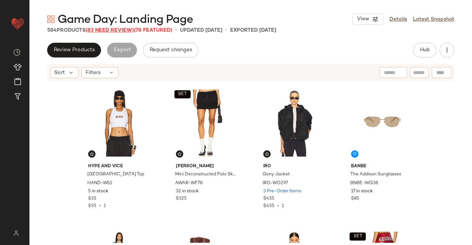
click at [102, 31] on span "(83 Need Review)" at bounding box center [110, 31] width 48 height 6
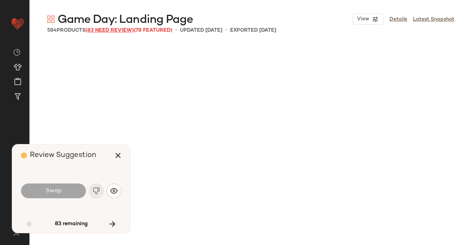
scroll to position [569, 0]
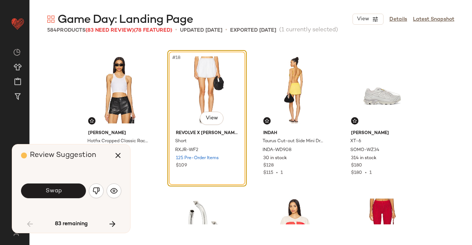
click at [60, 182] on div "Swap" at bounding box center [71, 191] width 100 height 40
click at [58, 191] on span "Swap" at bounding box center [53, 191] width 17 height 7
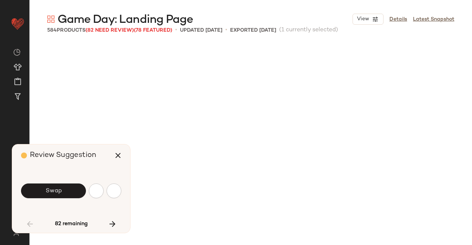
scroll to position [854, 0]
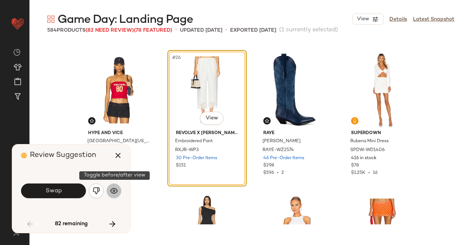
click at [120, 189] on button "button" at bounding box center [114, 191] width 15 height 15
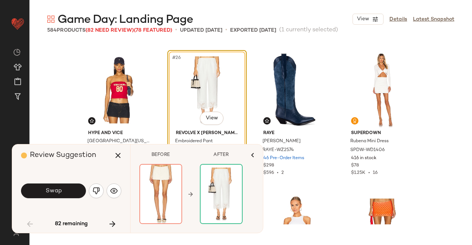
click at [95, 191] on img "button" at bounding box center [96, 190] width 7 height 7
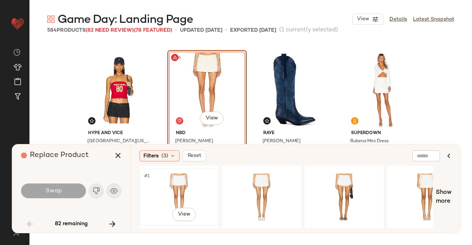
click at [188, 188] on div "#1 View" at bounding box center [179, 197] width 74 height 52
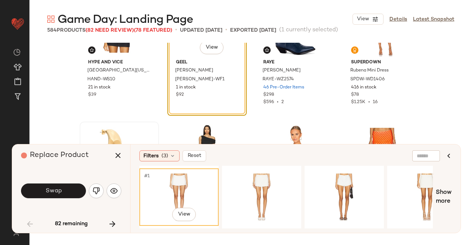
scroll to position [927, 0]
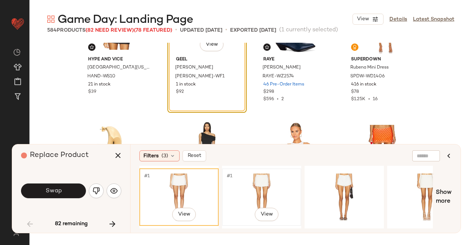
click at [283, 200] on div "#1 View" at bounding box center [261, 197] width 74 height 52
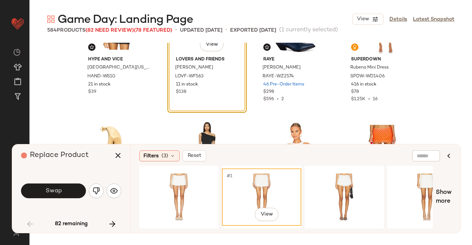
click at [48, 197] on button "Swap" at bounding box center [53, 191] width 65 height 15
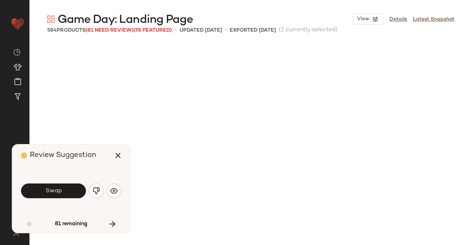
scroll to position [1280, 0]
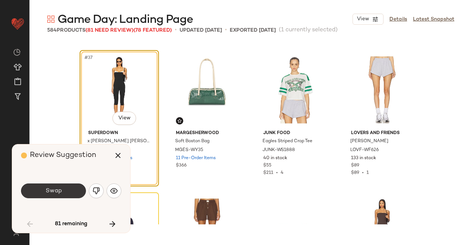
click at [60, 188] on span "Swap" at bounding box center [53, 191] width 17 height 7
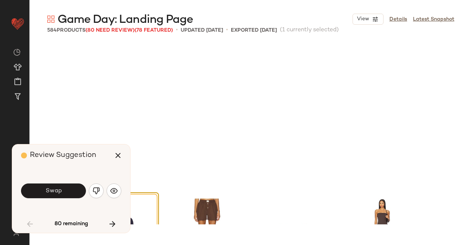
scroll to position [1423, 0]
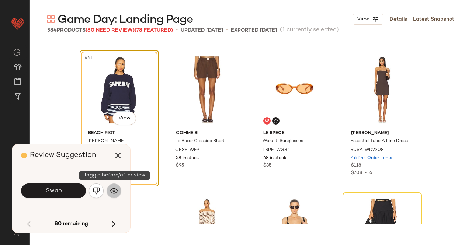
click at [116, 192] on button "button" at bounding box center [114, 191] width 15 height 15
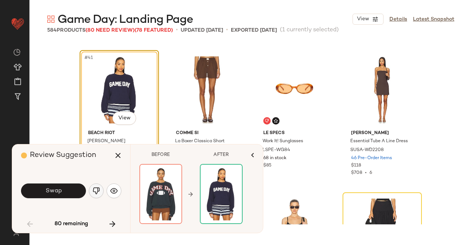
click at [97, 189] on img "button" at bounding box center [96, 190] width 7 height 7
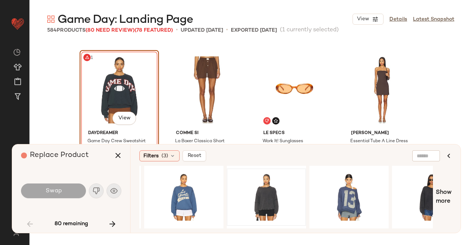
scroll to position [0, 412]
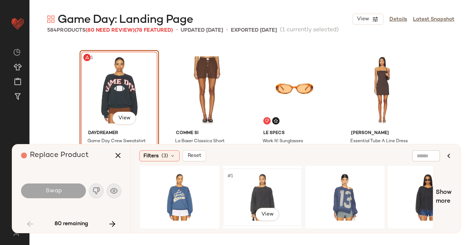
click at [254, 182] on div "#1 View" at bounding box center [262, 197] width 74 height 52
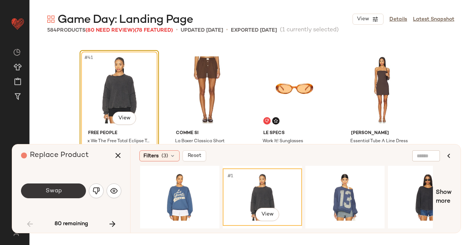
click at [62, 191] on button "Swap" at bounding box center [53, 191] width 65 height 15
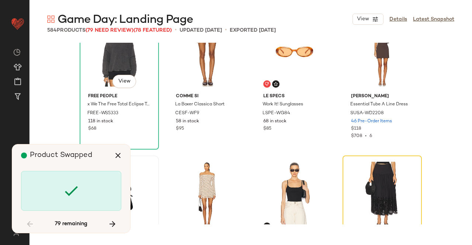
scroll to position [1565, 0]
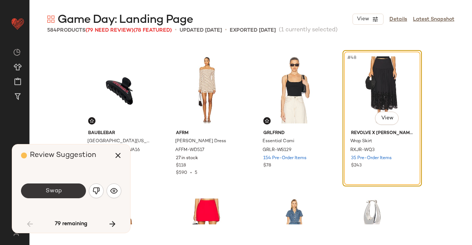
click at [72, 191] on button "Swap" at bounding box center [53, 191] width 65 height 15
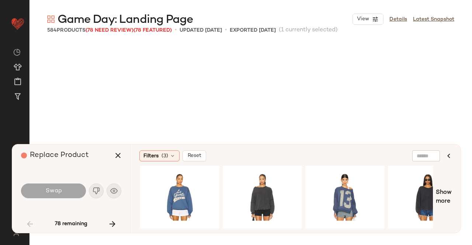
scroll to position [1850, 0]
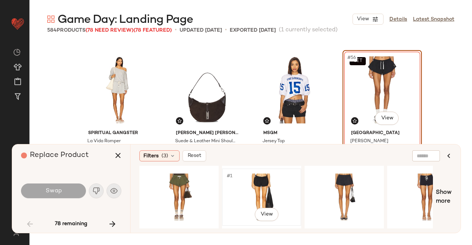
click at [251, 187] on div "#1 View" at bounding box center [261, 197] width 74 height 52
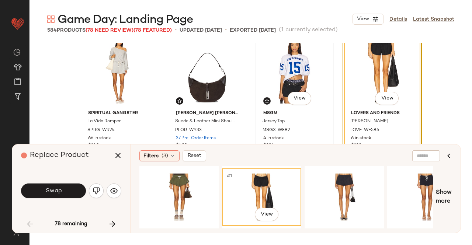
scroll to position [1886, 0]
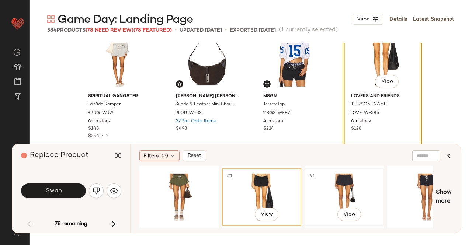
click at [336, 189] on div "#1 View" at bounding box center [344, 197] width 74 height 52
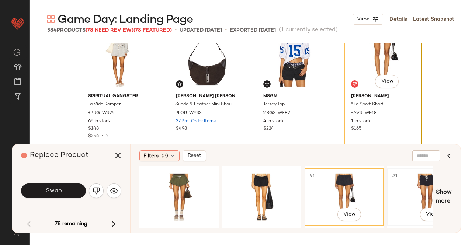
click at [430, 185] on div "#1 View" at bounding box center [427, 197] width 74 height 52
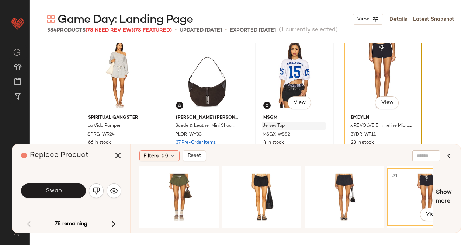
scroll to position [1850, 0]
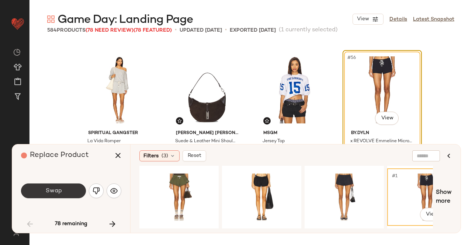
click at [66, 188] on button "Swap" at bounding box center [53, 191] width 65 height 15
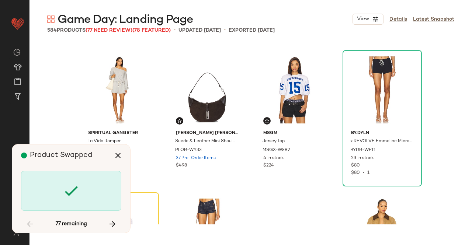
scroll to position [1992, 0]
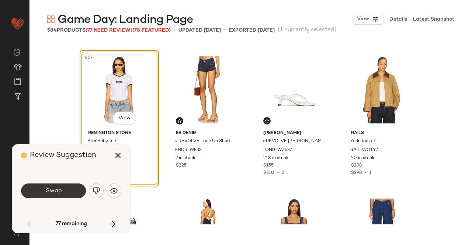
click at [74, 192] on button "Swap" at bounding box center [53, 191] width 65 height 15
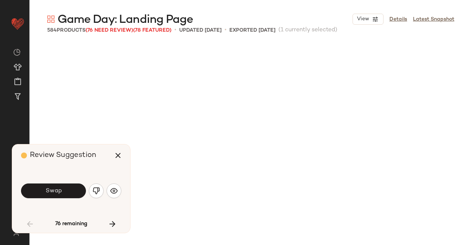
scroll to position [2276, 0]
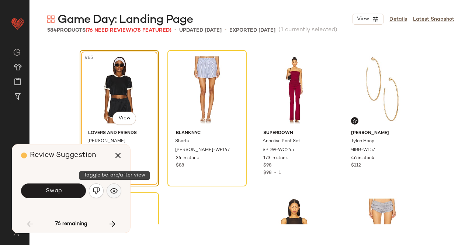
click at [109, 190] on button "button" at bounding box center [114, 191] width 15 height 15
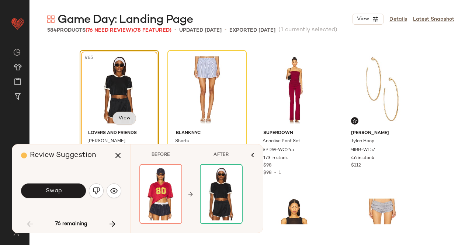
click at [125, 116] on body "Revolve ** Dashboard All Products Global Clipboards (13) Curations (508) [PERSO…" at bounding box center [236, 122] width 472 height 245
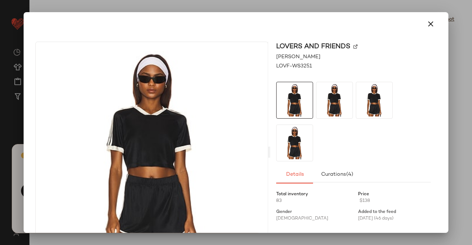
click at [351, 43] on div "Lovers and Friends" at bounding box center [353, 47] width 154 height 10
click at [353, 43] on div "Lovers and Friends" at bounding box center [353, 47] width 154 height 10
click at [353, 46] on img at bounding box center [355, 47] width 4 height 4
drag, startPoint x: 426, startPoint y: 26, endPoint x: 374, endPoint y: 56, distance: 59.8
click at [426, 26] on icon "button" at bounding box center [430, 24] width 9 height 9
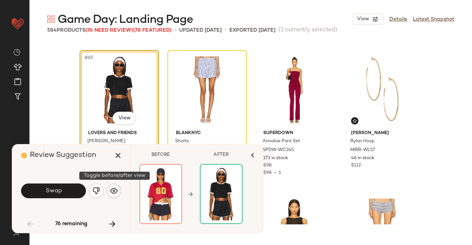
click at [113, 193] on img "button" at bounding box center [113, 190] width 7 height 7
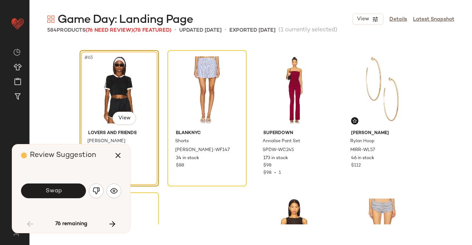
click at [104, 193] on div "Swap" at bounding box center [71, 191] width 100 height 18
click at [97, 194] on img "button" at bounding box center [96, 190] width 7 height 7
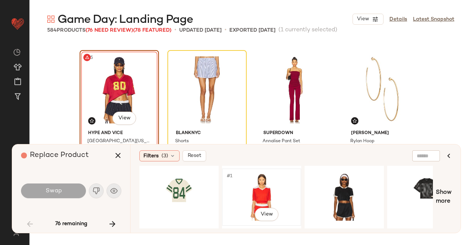
click at [294, 202] on div "#1 View" at bounding box center [261, 197] width 74 height 52
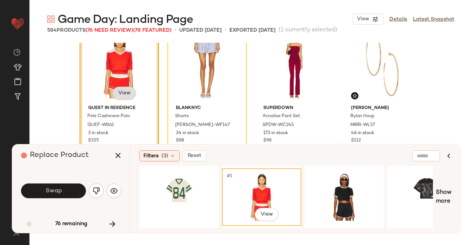
scroll to position [2313, 0]
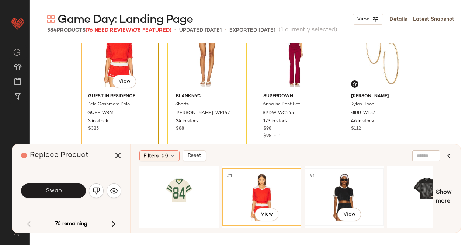
click at [361, 184] on div "#1 View" at bounding box center [344, 197] width 74 height 52
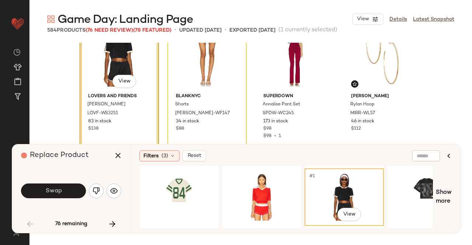
drag, startPoint x: 185, startPoint y: 229, endPoint x: 210, endPoint y: 228, distance: 24.3
click at [211, 228] on div "#1 View" at bounding box center [285, 197] width 293 height 63
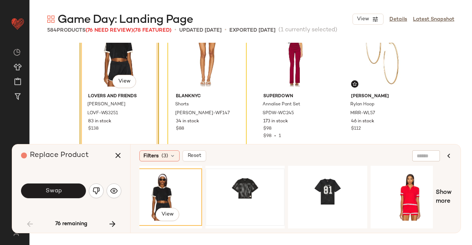
scroll to position [0, 182]
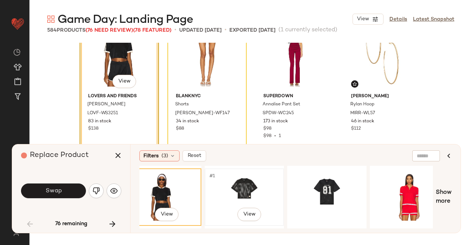
click at [241, 182] on div "#1 View" at bounding box center [244, 197] width 74 height 52
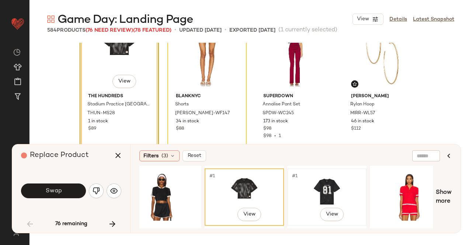
click at [323, 192] on div "#1 View" at bounding box center [327, 197] width 74 height 52
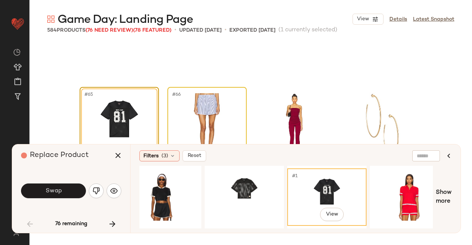
scroll to position [2240, 0]
click at [62, 194] on button "Swap" at bounding box center [53, 191] width 65 height 15
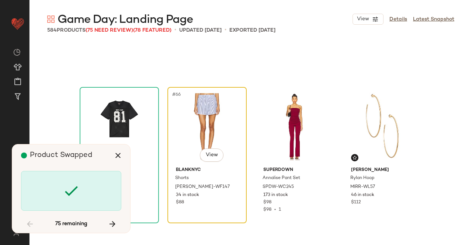
scroll to position [2276, 0]
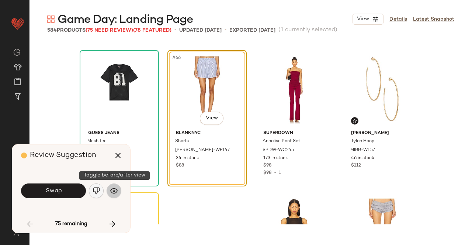
drag, startPoint x: 113, startPoint y: 194, endPoint x: 95, endPoint y: 194, distance: 17.7
click at [114, 194] on img "button" at bounding box center [113, 190] width 7 height 7
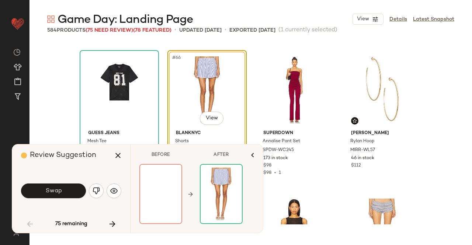
click at [90, 194] on button "button" at bounding box center [96, 191] width 15 height 15
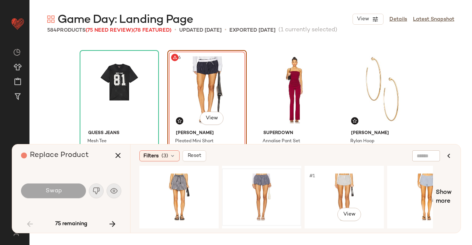
drag, startPoint x: 328, startPoint y: 191, endPoint x: 296, endPoint y: 205, distance: 34.7
click at [328, 191] on div "#1 View" at bounding box center [344, 197] width 74 height 52
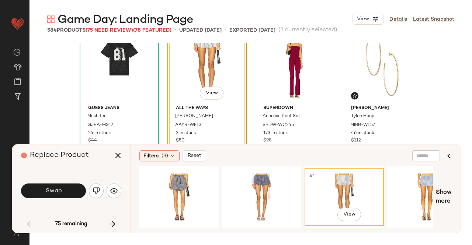
scroll to position [2313, 0]
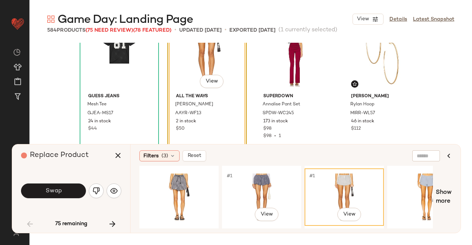
drag, startPoint x: 307, startPoint y: 191, endPoint x: 302, endPoint y: 191, distance: 4.4
click at [306, 191] on div "#1 View" at bounding box center [343, 197] width 79 height 58
click at [265, 187] on div at bounding box center [261, 197] width 74 height 52
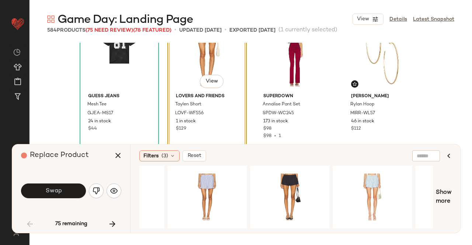
scroll to position [0, 298]
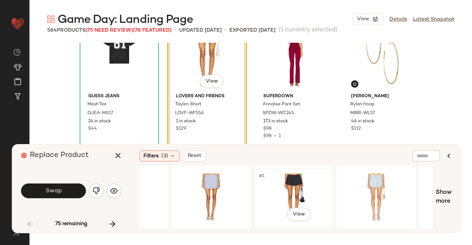
click at [310, 194] on div "#1 View" at bounding box center [294, 197] width 74 height 52
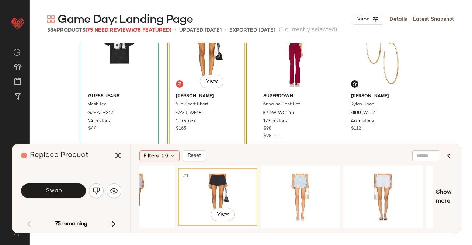
scroll to position [0, 528]
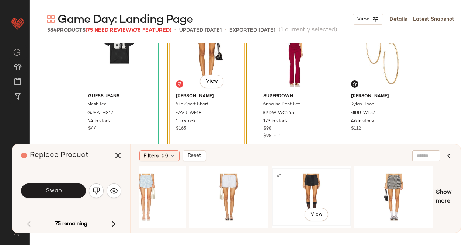
click at [307, 191] on div "#1 View" at bounding box center [311, 197] width 74 height 52
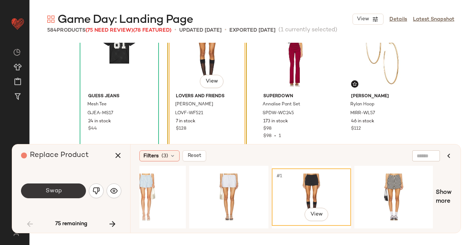
click at [74, 190] on button "Swap" at bounding box center [53, 191] width 65 height 15
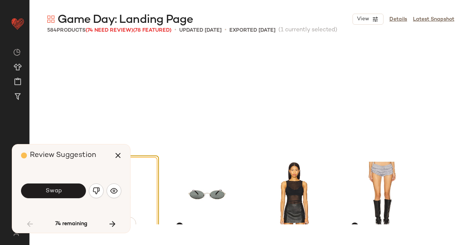
scroll to position [2419, 0]
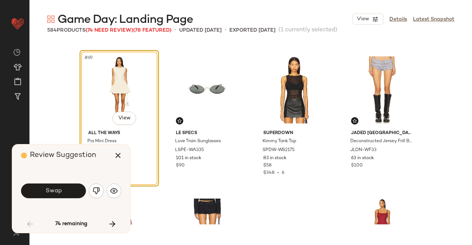
click at [71, 194] on button "Swap" at bounding box center [53, 191] width 65 height 15
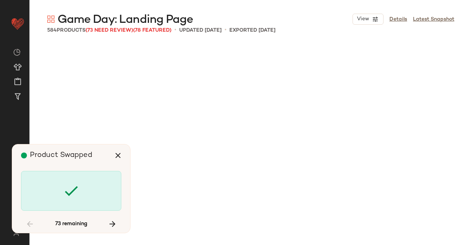
scroll to position [2988, 0]
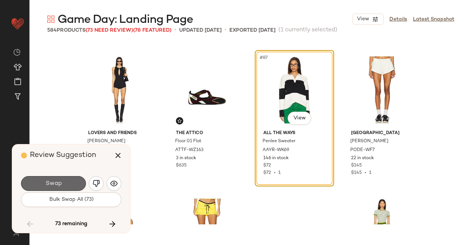
click at [78, 187] on button "Swap" at bounding box center [53, 183] width 65 height 15
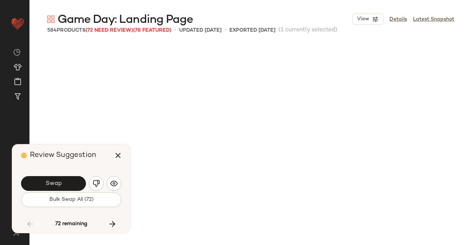
scroll to position [3415, 0]
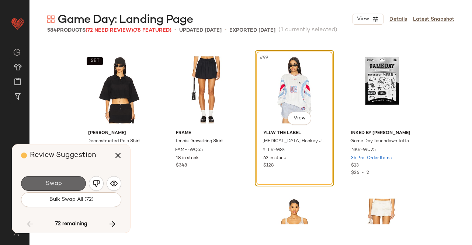
click at [64, 184] on button "Swap" at bounding box center [53, 183] width 65 height 15
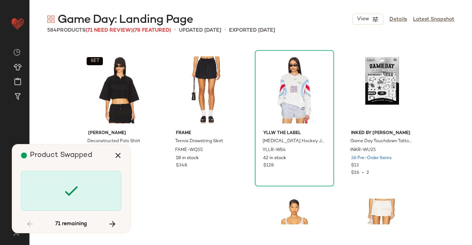
scroll to position [3699, 0]
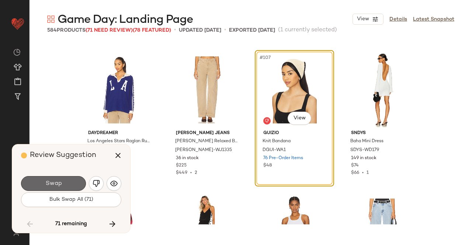
click at [69, 181] on button "Swap" at bounding box center [53, 183] width 65 height 15
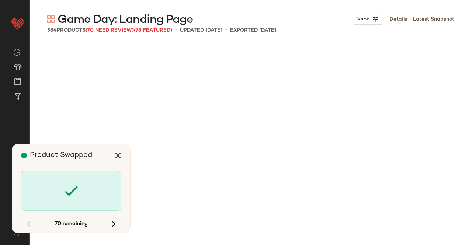
scroll to position [4411, 0]
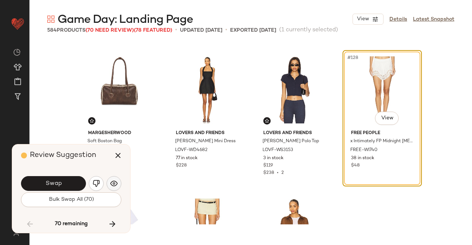
click at [119, 180] on button "button" at bounding box center [114, 183] width 15 height 15
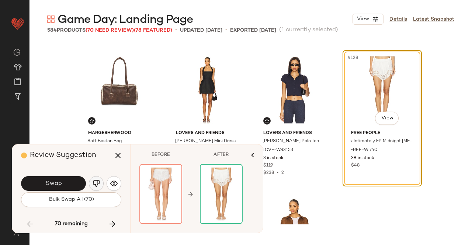
click at [100, 181] on button "button" at bounding box center [96, 183] width 15 height 15
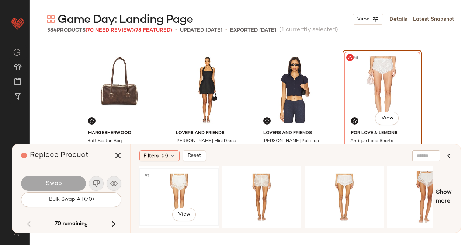
click at [185, 185] on div "#1 View" at bounding box center [179, 197] width 74 height 52
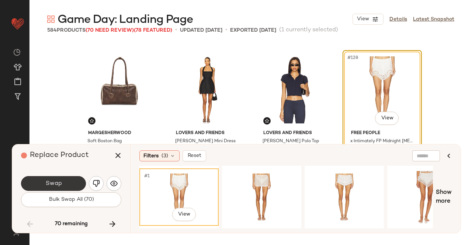
click at [66, 181] on button "Swap" at bounding box center [53, 183] width 65 height 15
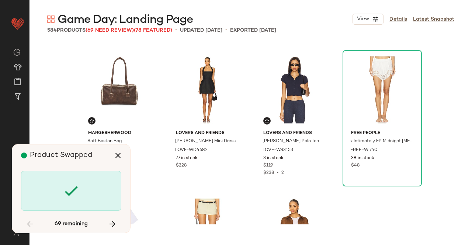
scroll to position [5122, 0]
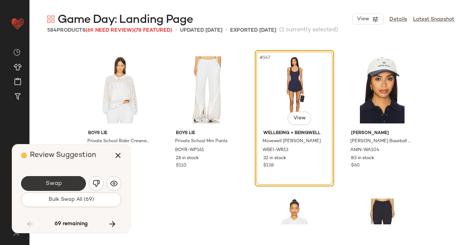
click at [60, 185] on span "Swap" at bounding box center [53, 183] width 17 height 7
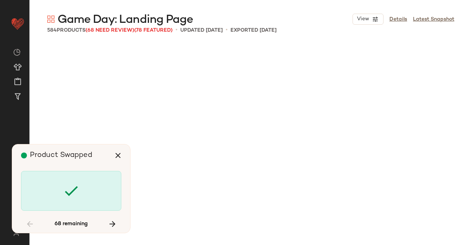
scroll to position [5691, 0]
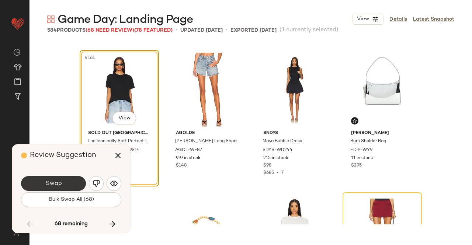
click at [69, 184] on button "Swap" at bounding box center [53, 183] width 65 height 15
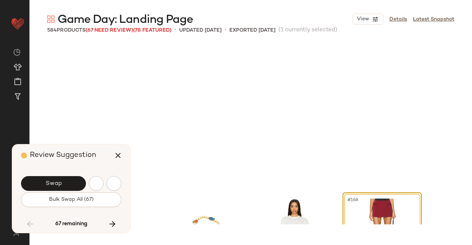
scroll to position [5833, 0]
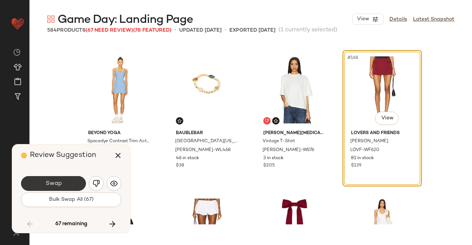
click at [74, 182] on button "Swap" at bounding box center [53, 183] width 65 height 15
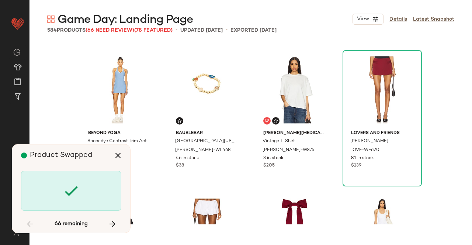
scroll to position [6118, 0]
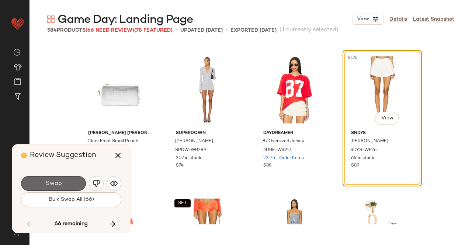
click at [68, 184] on button "Swap" at bounding box center [53, 183] width 65 height 15
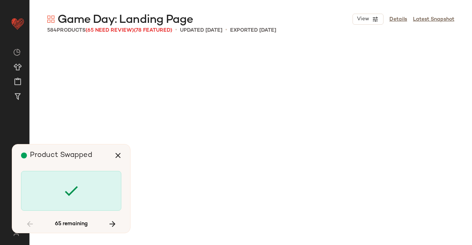
scroll to position [6829, 0]
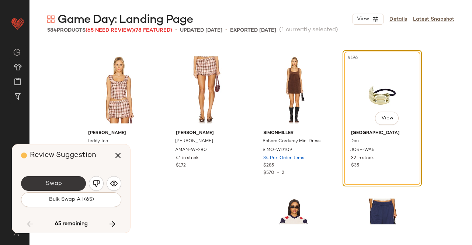
click at [62, 186] on button "Swap" at bounding box center [53, 183] width 65 height 15
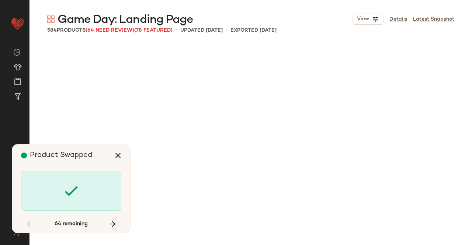
scroll to position [7398, 0]
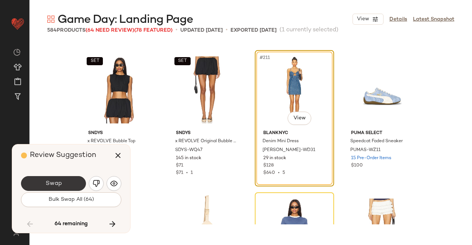
click at [66, 187] on button "Swap" at bounding box center [53, 183] width 65 height 15
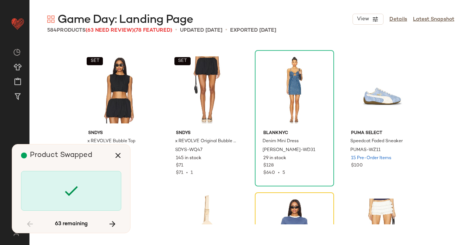
scroll to position [7541, 0]
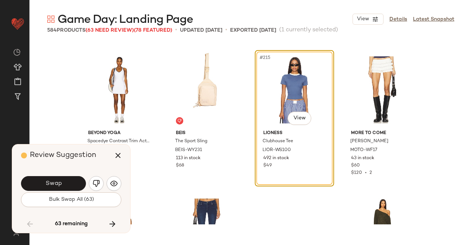
click at [63, 183] on button "Swap" at bounding box center [53, 183] width 65 height 15
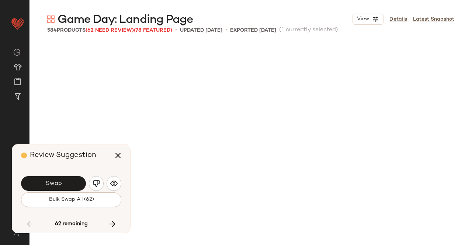
scroll to position [7967, 0]
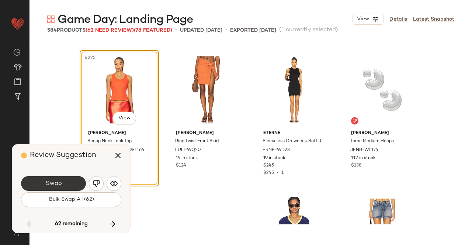
click at [66, 185] on button "Swap" at bounding box center [53, 183] width 65 height 15
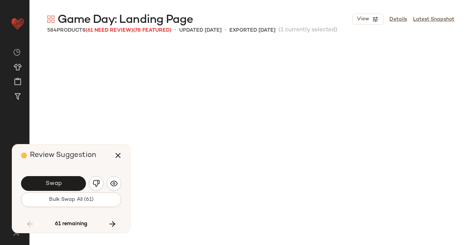
scroll to position [8394, 0]
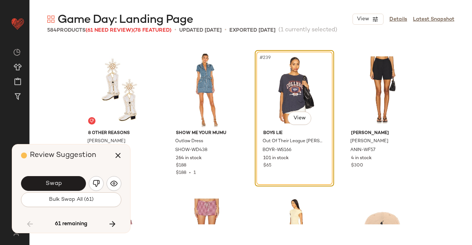
click at [66, 185] on button "Swap" at bounding box center [53, 183] width 65 height 15
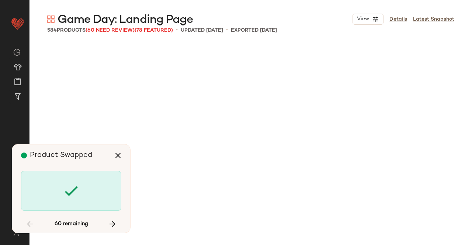
scroll to position [9106, 0]
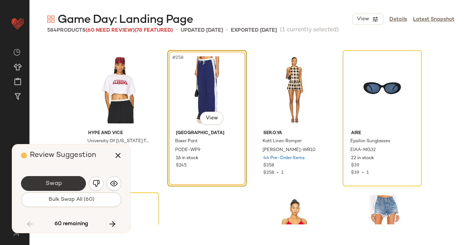
click at [69, 182] on button "Swap" at bounding box center [53, 183] width 65 height 15
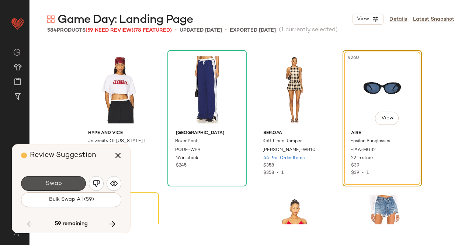
click at [69, 182] on button "Swap" at bounding box center [53, 183] width 65 height 15
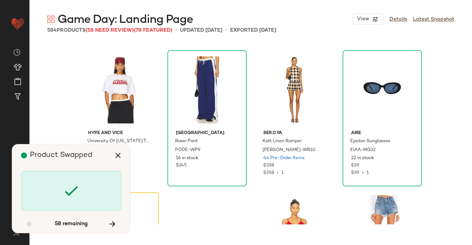
scroll to position [9248, 0]
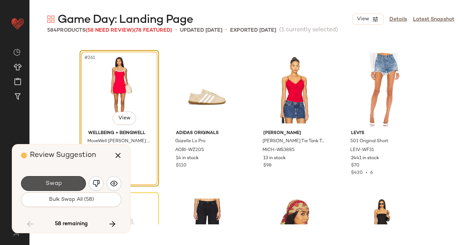
click at [69, 182] on button "Swap" at bounding box center [53, 183] width 65 height 15
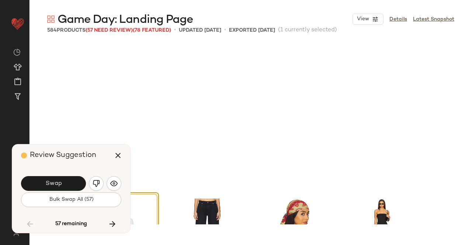
scroll to position [9390, 0]
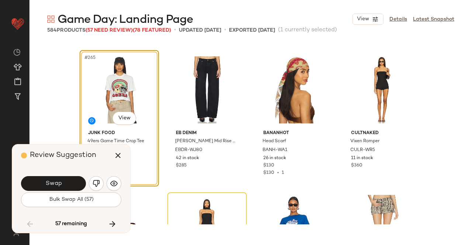
click at [69, 182] on button "Swap" at bounding box center [53, 183] width 65 height 15
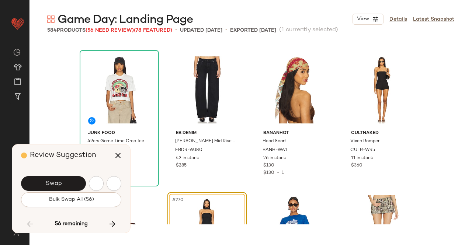
scroll to position [9532, 0]
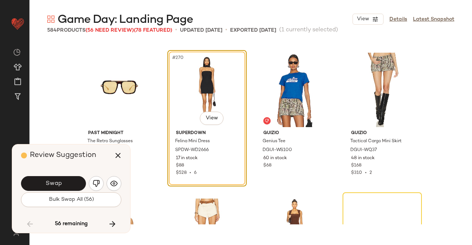
click at [69, 182] on button "Swap" at bounding box center [53, 183] width 65 height 15
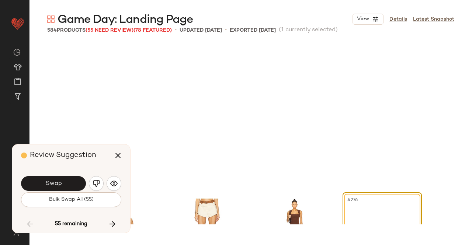
scroll to position [9675, 0]
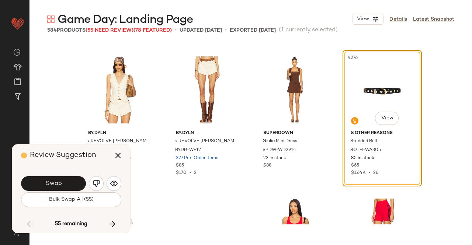
click at [69, 182] on button "Swap" at bounding box center [53, 183] width 65 height 15
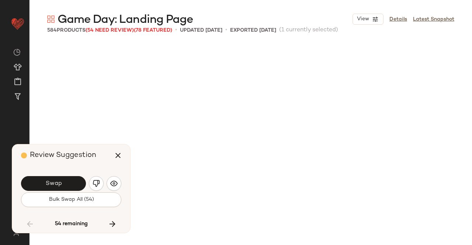
scroll to position [10244, 0]
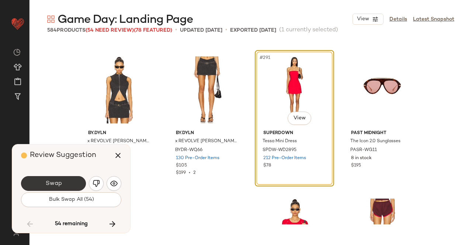
click at [55, 181] on span "Swap" at bounding box center [53, 183] width 17 height 7
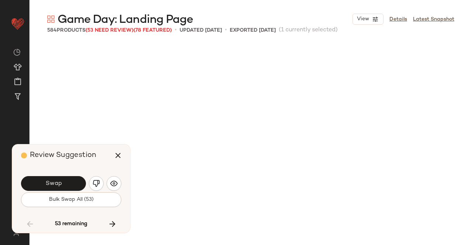
scroll to position [10528, 0]
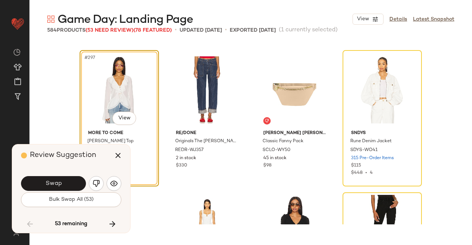
click at [55, 181] on span "Swap" at bounding box center [53, 183] width 17 height 7
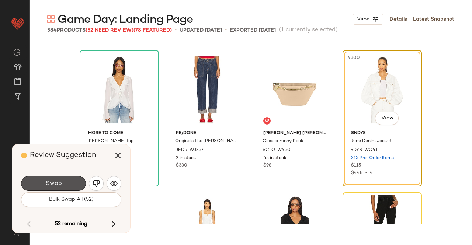
click at [55, 181] on span "Swap" at bounding box center [53, 183] width 17 height 7
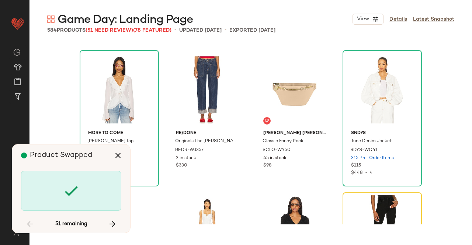
scroll to position [10671, 0]
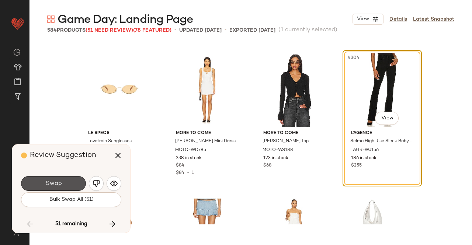
click at [72, 185] on button "Swap" at bounding box center [53, 183] width 65 height 15
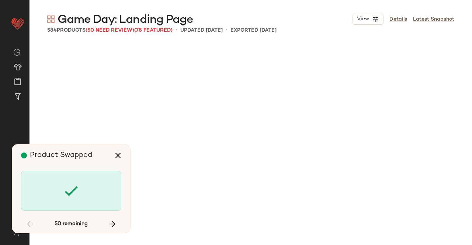
scroll to position [11240, 0]
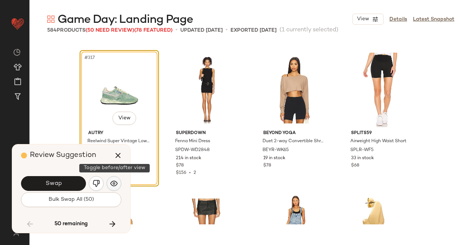
click at [111, 182] on img "button" at bounding box center [113, 183] width 7 height 7
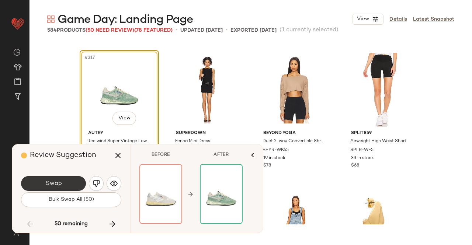
click at [59, 184] on span "Swap" at bounding box center [53, 183] width 17 height 7
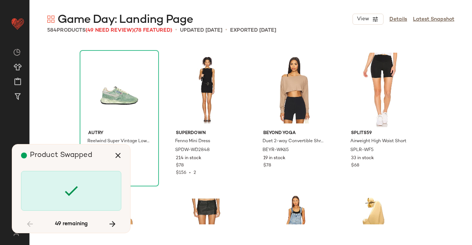
scroll to position [11524, 0]
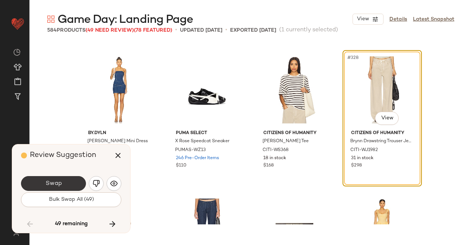
click at [61, 180] on button "Swap" at bounding box center [53, 183] width 65 height 15
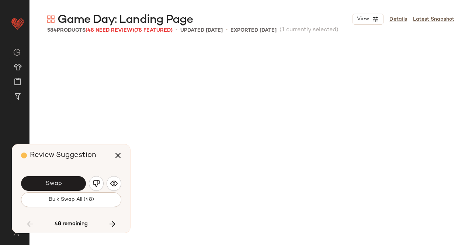
scroll to position [11809, 0]
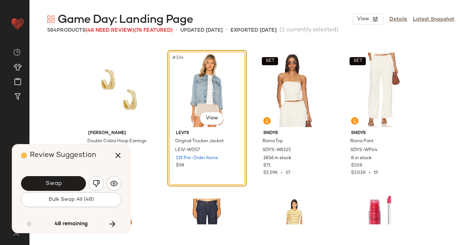
click at [61, 180] on button "Swap" at bounding box center [53, 183] width 65 height 15
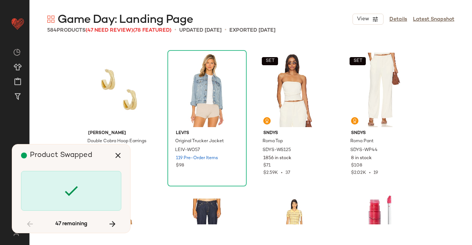
scroll to position [12093, 0]
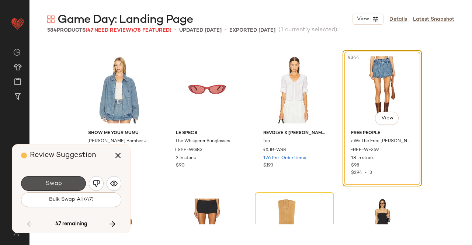
click at [61, 180] on button "Swap" at bounding box center [53, 183] width 65 height 15
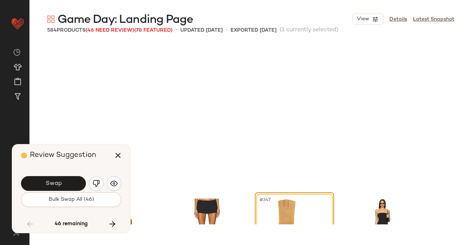
scroll to position [12236, 0]
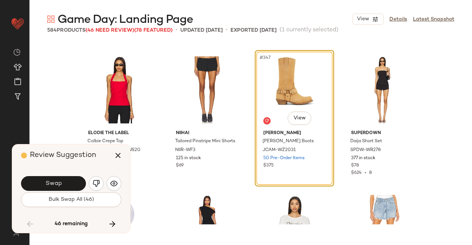
click at [61, 180] on button "Swap" at bounding box center [53, 183] width 65 height 15
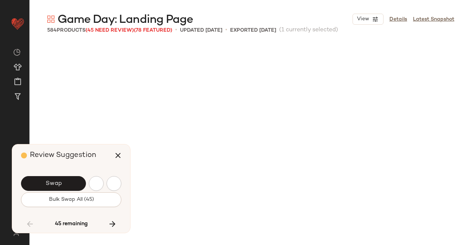
scroll to position [12520, 0]
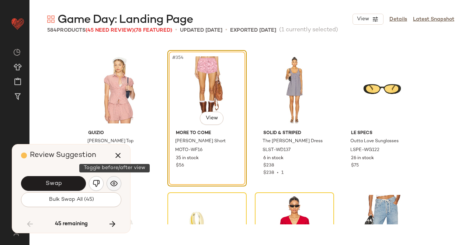
click at [110, 182] on button "button" at bounding box center [114, 183] width 15 height 15
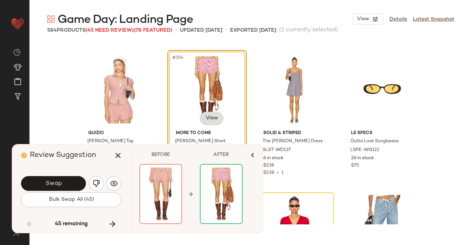
click at [212, 123] on body "Revolve ** Dashboard All Products Global Clipboards (13) Curations (508) Kriste…" at bounding box center [236, 122] width 472 height 245
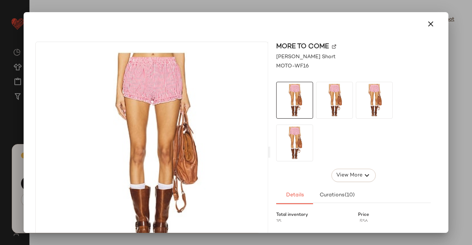
click at [332, 46] on img at bounding box center [334, 47] width 4 height 4
click at [422, 27] on button "button" at bounding box center [431, 24] width 18 height 18
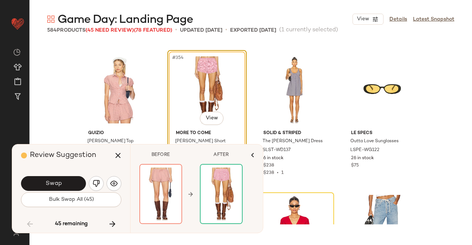
click at [70, 181] on button "Swap" at bounding box center [53, 183] width 65 height 15
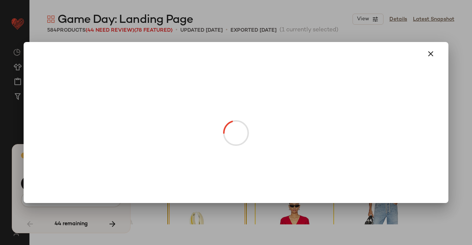
scroll to position [12663, 0]
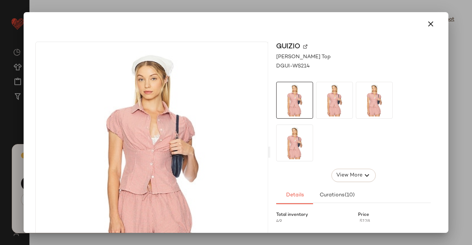
click at [328, 107] on img at bounding box center [334, 100] width 36 height 36
click at [471, 64] on div at bounding box center [236, 122] width 472 height 245
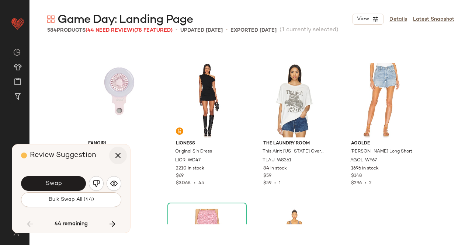
click at [122, 156] on icon "button" at bounding box center [118, 155] width 9 height 9
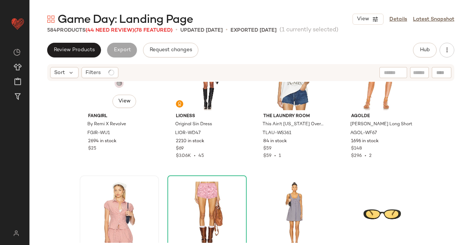
scroll to position [12478, 0]
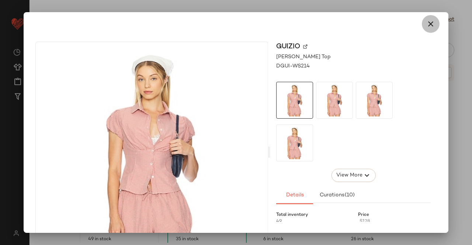
click at [426, 22] on icon "button" at bounding box center [430, 24] width 9 height 9
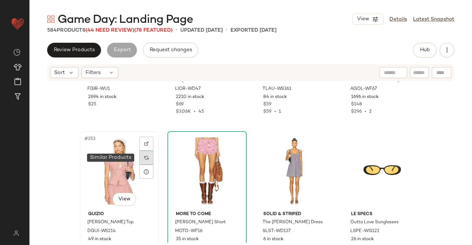
click at [150, 154] on div at bounding box center [146, 158] width 14 height 14
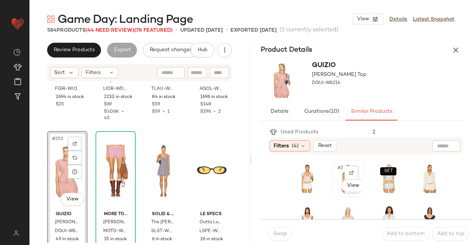
click at [338, 176] on div "#2 View" at bounding box center [348, 179] width 26 height 32
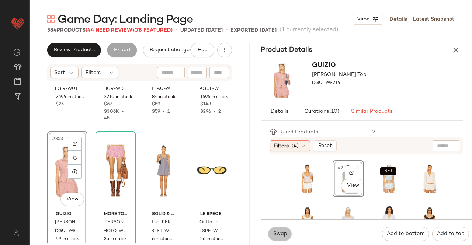
click at [273, 230] on button "Swap" at bounding box center [280, 234] width 24 height 14
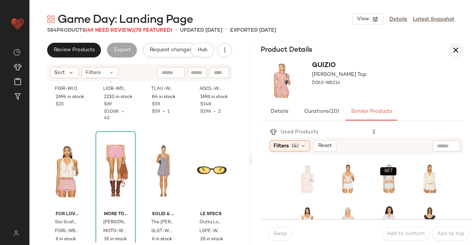
drag, startPoint x: 456, startPoint y: 41, endPoint x: 456, endPoint y: 48, distance: 7.4
click at [456, 43] on div "Game Day: Landing Page View Details Latest Snapshot 584 Products (49 Need Revie…" at bounding box center [250, 128] width 442 height 233
click at [456, 50] on icon "button" at bounding box center [455, 50] width 9 height 9
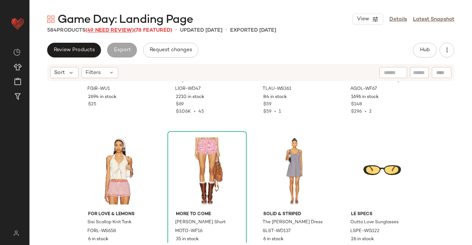
click at [103, 29] on span "(49 Need Review)" at bounding box center [110, 31] width 48 height 6
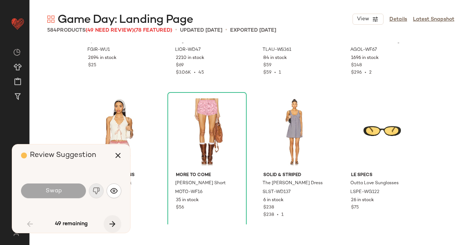
click at [117, 220] on button "button" at bounding box center [113, 224] width 18 height 18
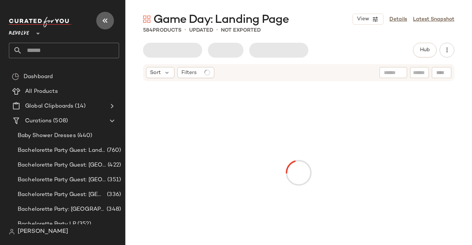
click at [111, 19] on button "button" at bounding box center [105, 21] width 18 height 18
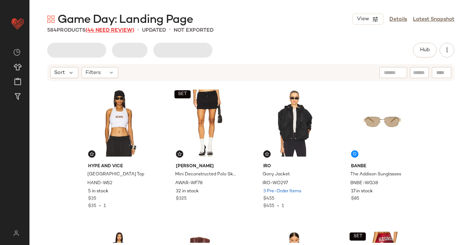
click at [100, 31] on span "(44 Need Review)" at bounding box center [110, 31] width 49 height 6
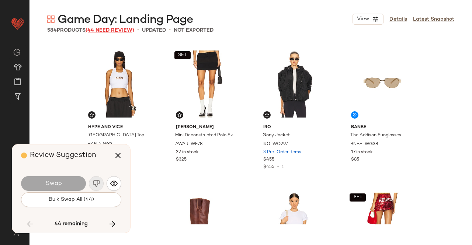
scroll to position [12663, 0]
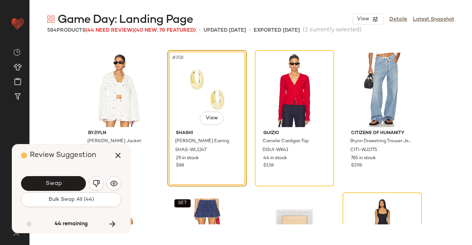
click at [52, 181] on span "Swap" at bounding box center [53, 183] width 17 height 7
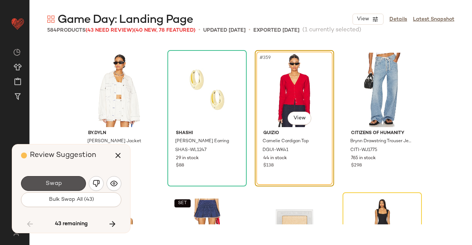
click at [51, 181] on span "Swap" at bounding box center [53, 183] width 17 height 7
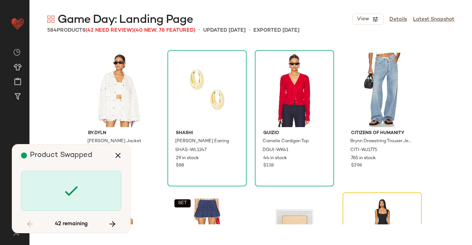
scroll to position [12805, 0]
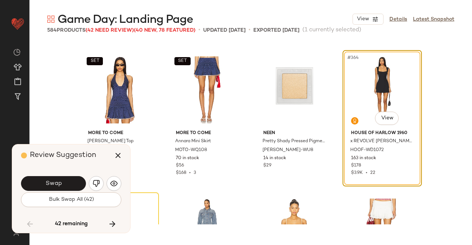
click at [52, 181] on span "Swap" at bounding box center [53, 183] width 17 height 7
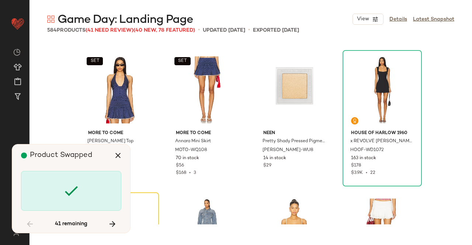
scroll to position [12947, 0]
